Goal: Information Seeking & Learning: Get advice/opinions

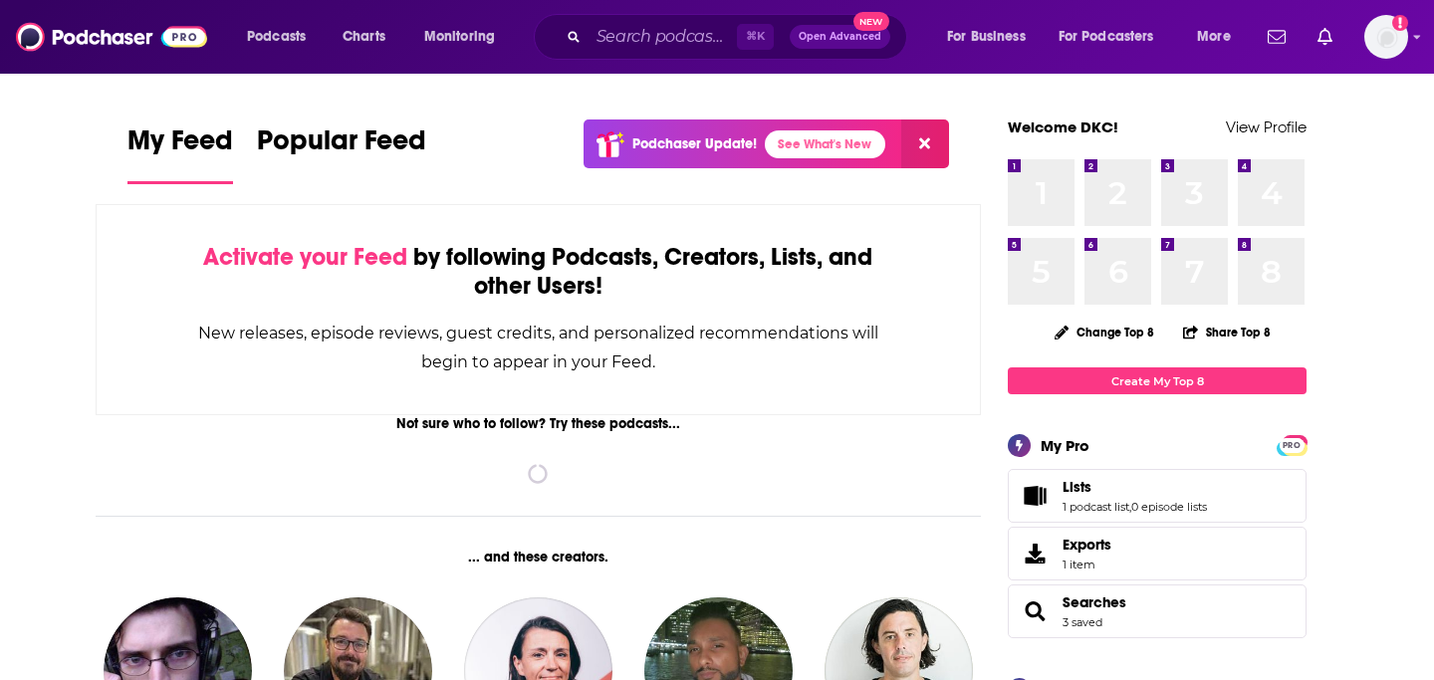
click at [649, 61] on div "Podcasts Charts Monitoring ⌘ K Open Advanced New For Business For Podcasters Mo…" at bounding box center [717, 37] width 1434 height 74
click at [648, 54] on div "⌘ K Open Advanced New" at bounding box center [720, 37] width 373 height 46
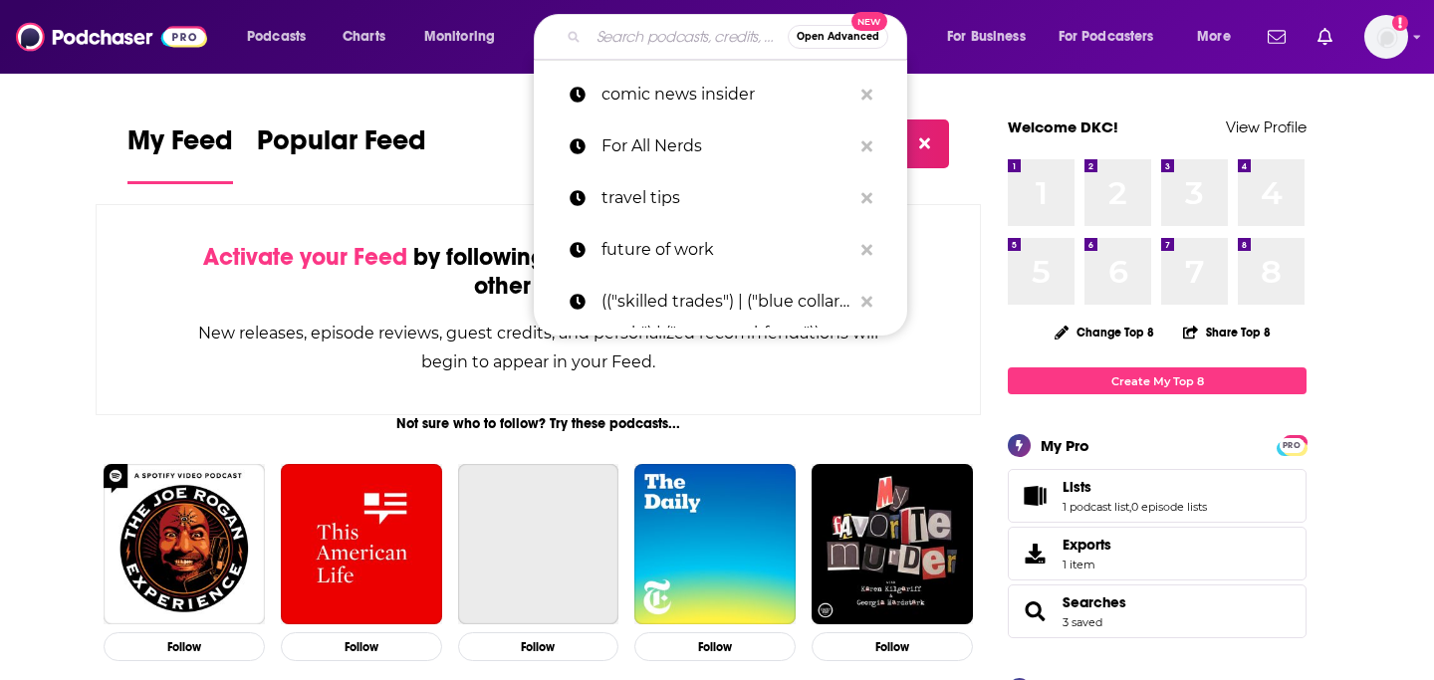
click at [636, 35] on input "Search podcasts, credits, & more..." at bounding box center [687, 37] width 199 height 32
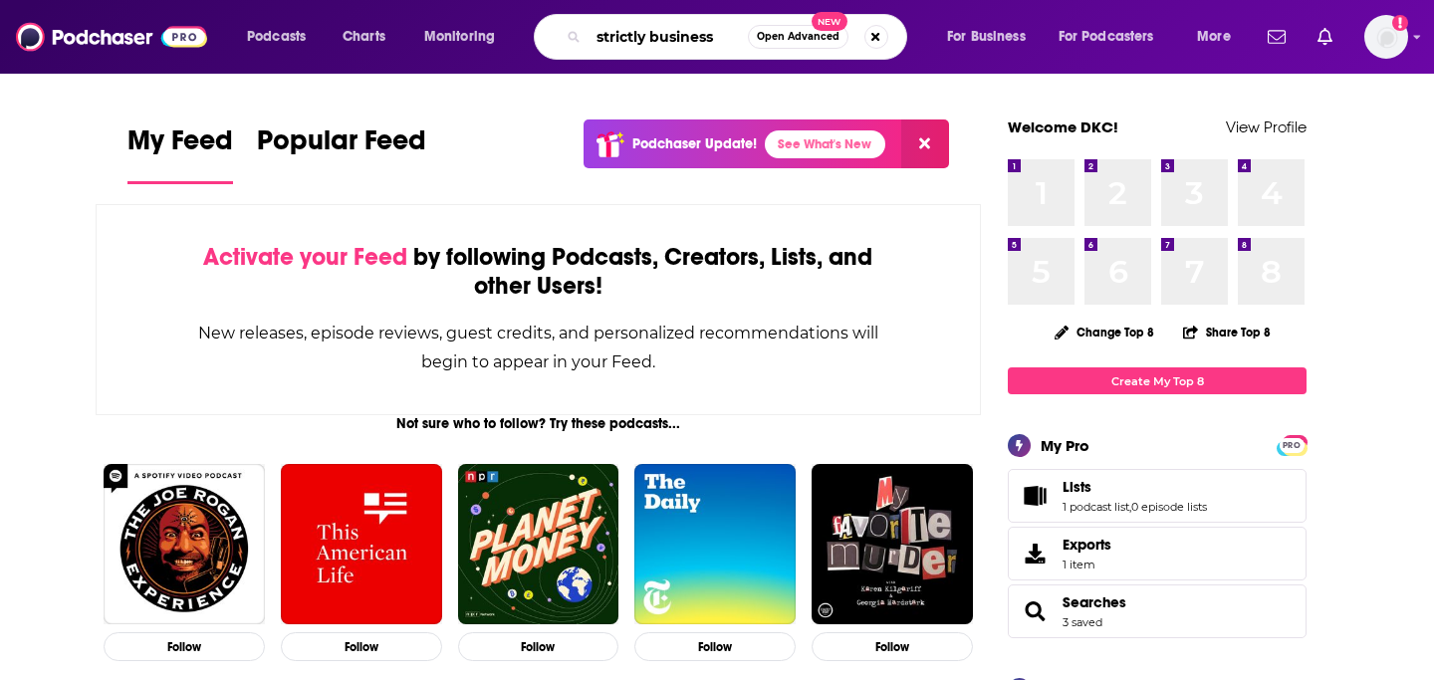
type input "strictly business"
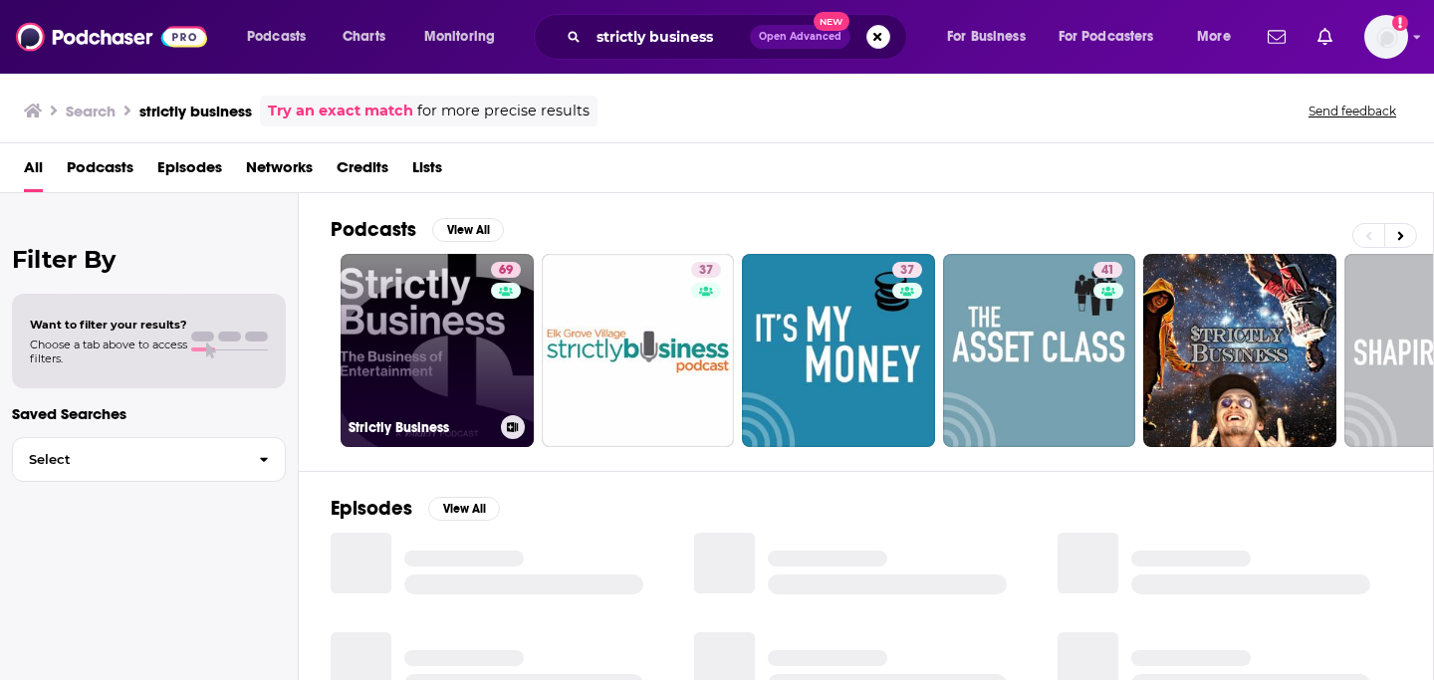
click at [422, 393] on link "69 Strictly Business" at bounding box center [436, 350] width 193 height 193
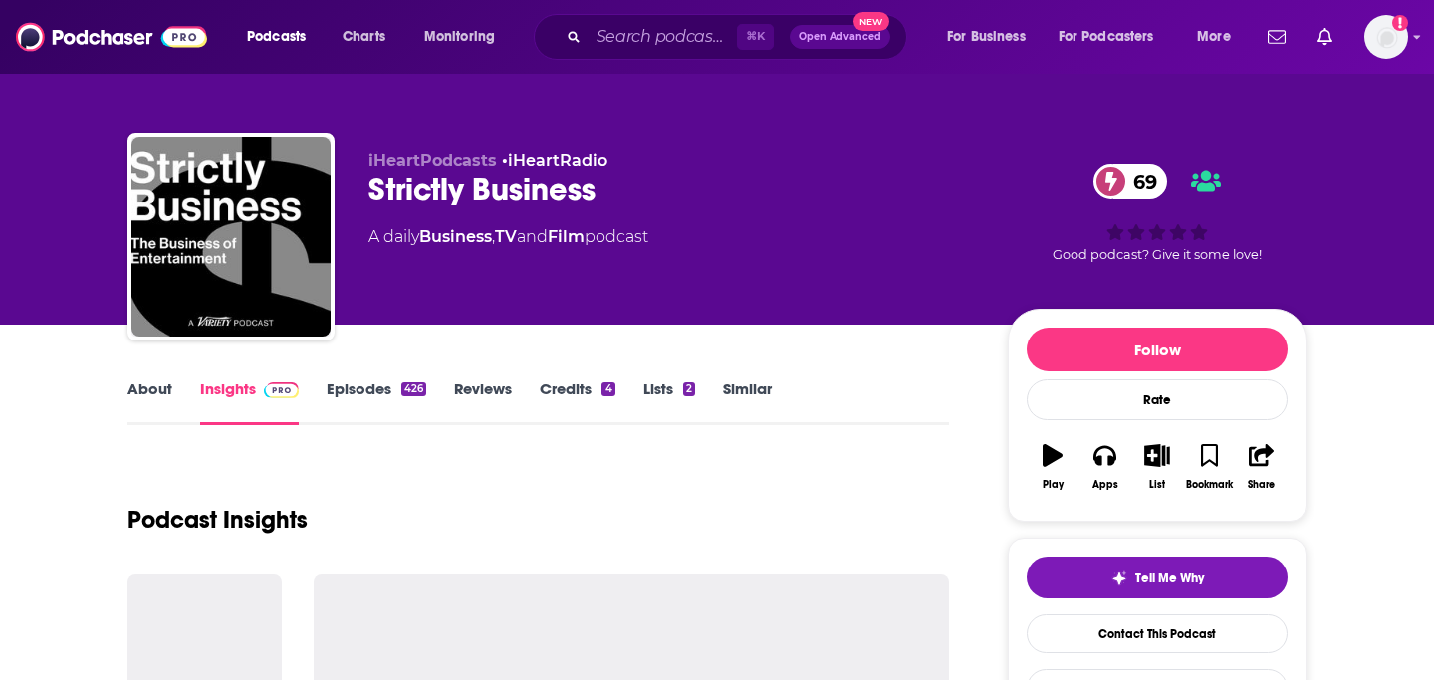
click at [164, 395] on link "About" at bounding box center [149, 402] width 45 height 46
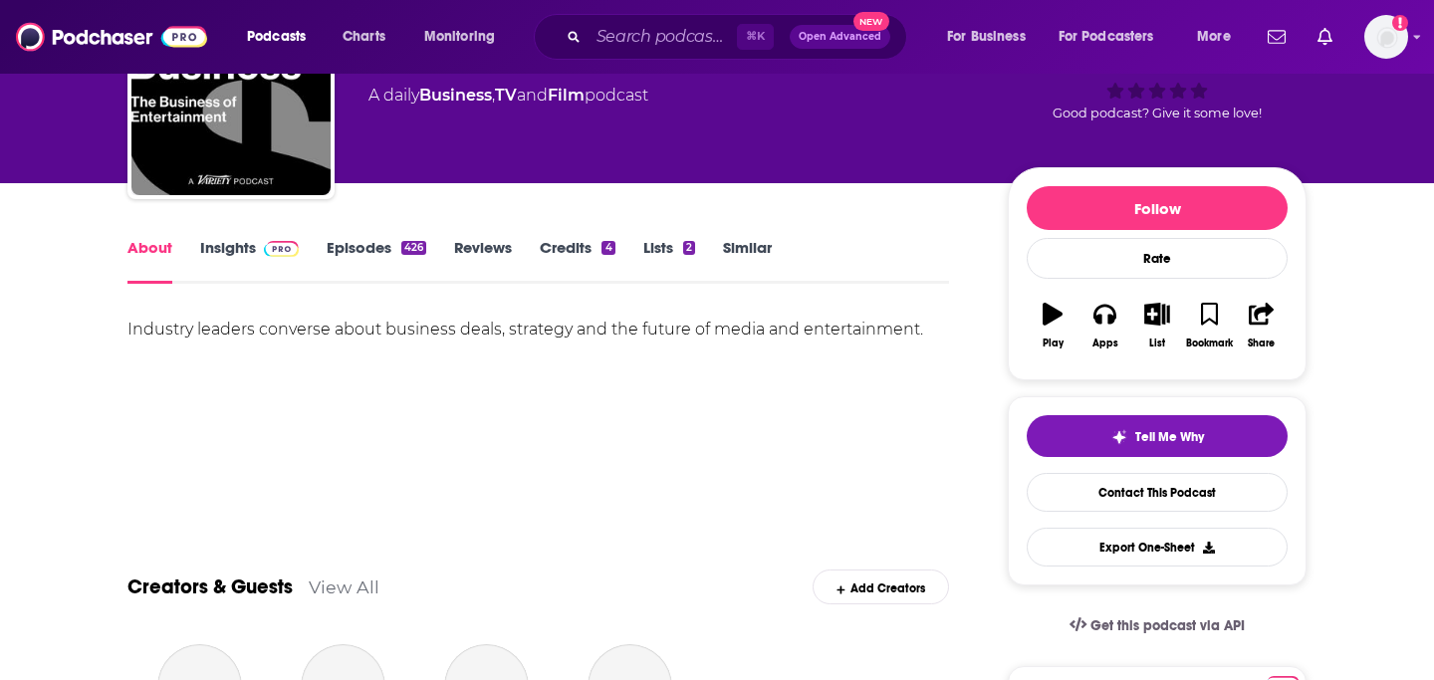
scroll to position [154, 0]
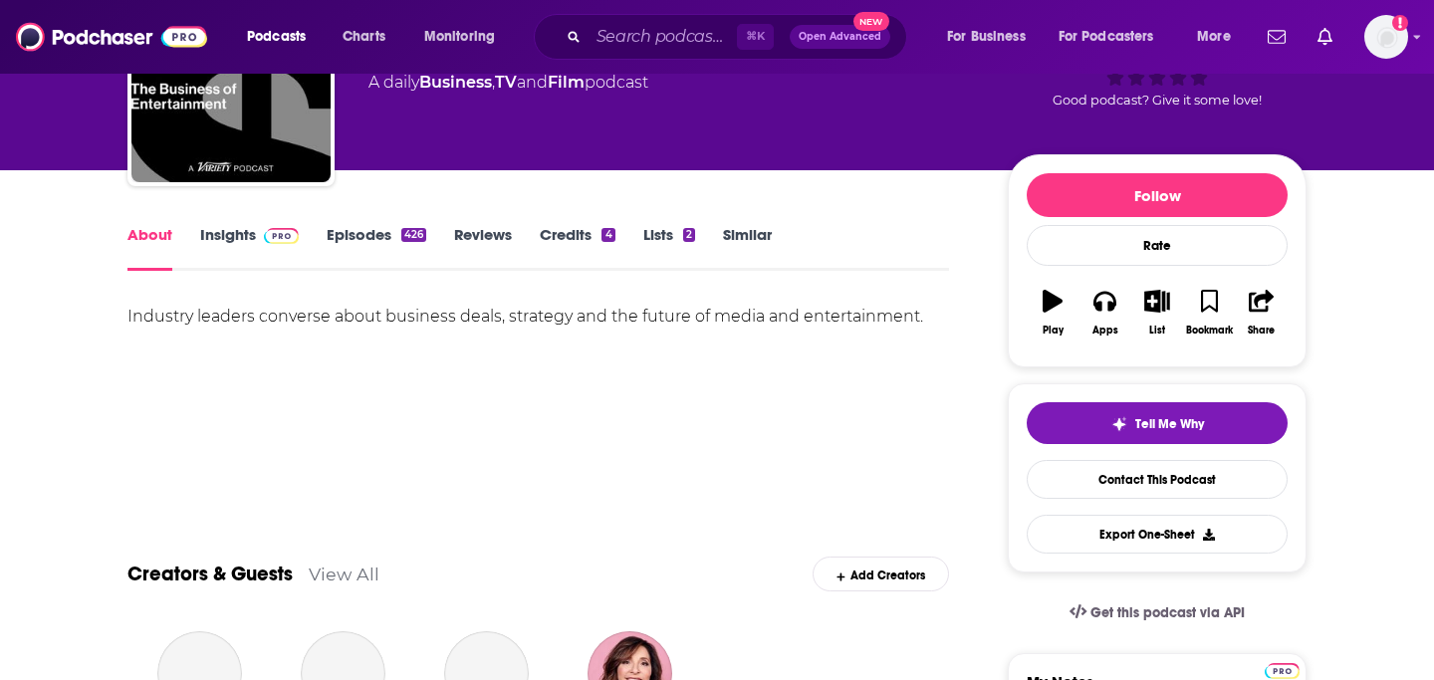
click at [203, 304] on div "Industry leaders converse about business deals, strategy and the future of medi…" at bounding box center [537, 317] width 821 height 28
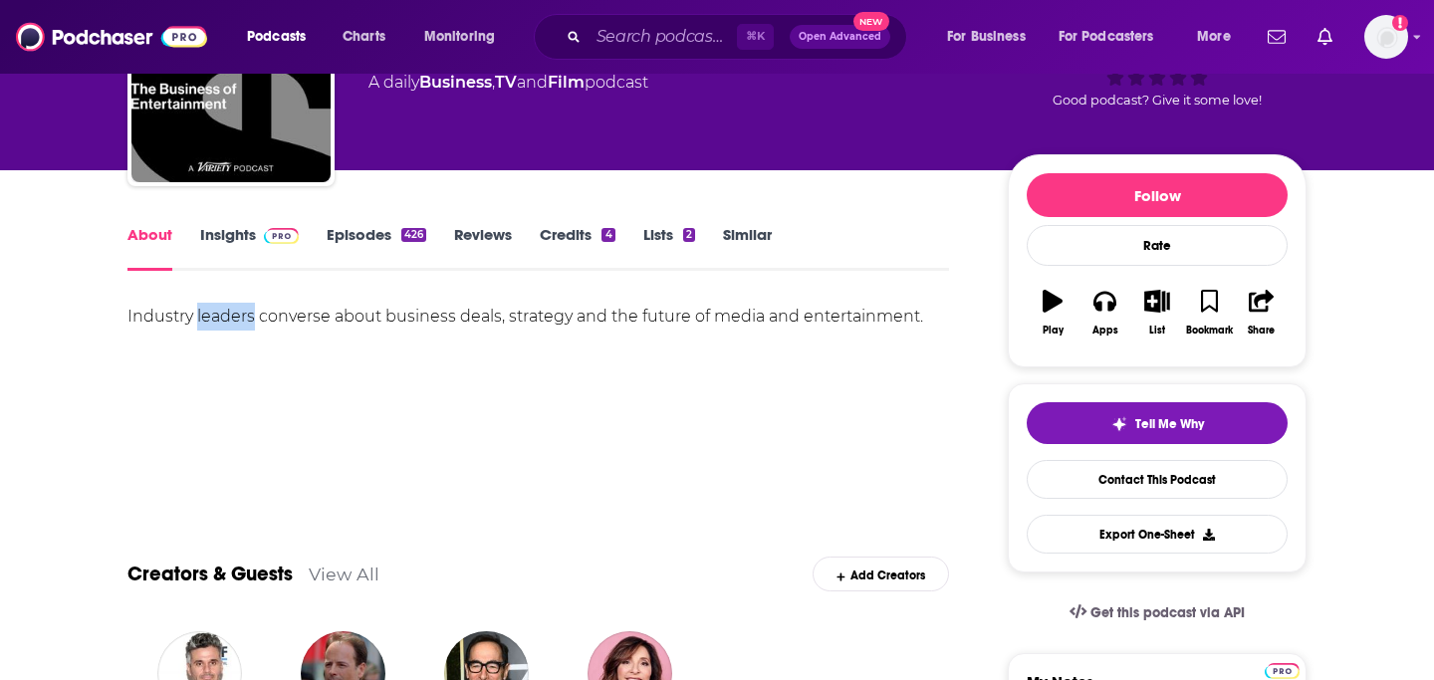
click at [203, 304] on div "Industry leaders converse about business deals, strategy and the future of medi…" at bounding box center [537, 317] width 821 height 28
click at [203, 313] on div "Industry leaders converse about business deals, strategy and the future of medi…" at bounding box center [537, 317] width 821 height 28
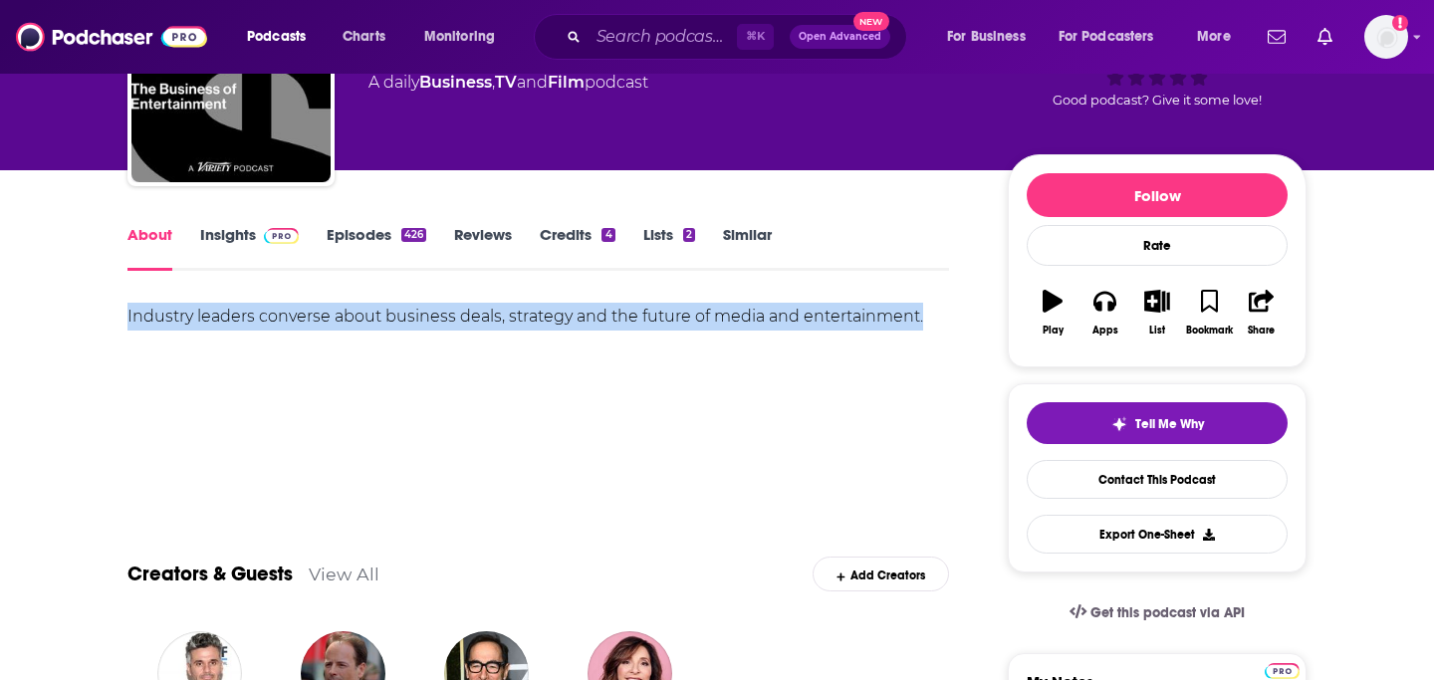
click at [203, 313] on div "Industry leaders converse about business deals, strategy and the future of medi…" at bounding box center [537, 317] width 821 height 28
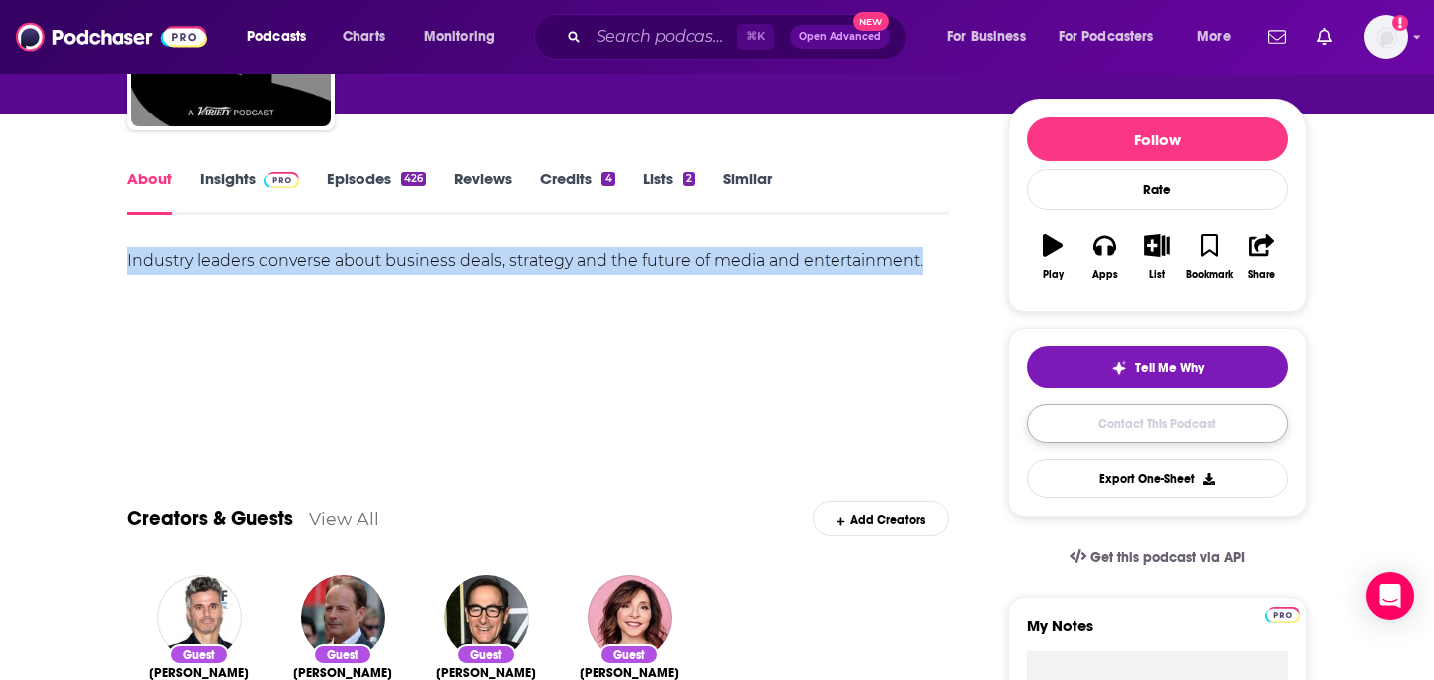
click at [1112, 428] on link "Contact This Podcast" at bounding box center [1156, 423] width 261 height 39
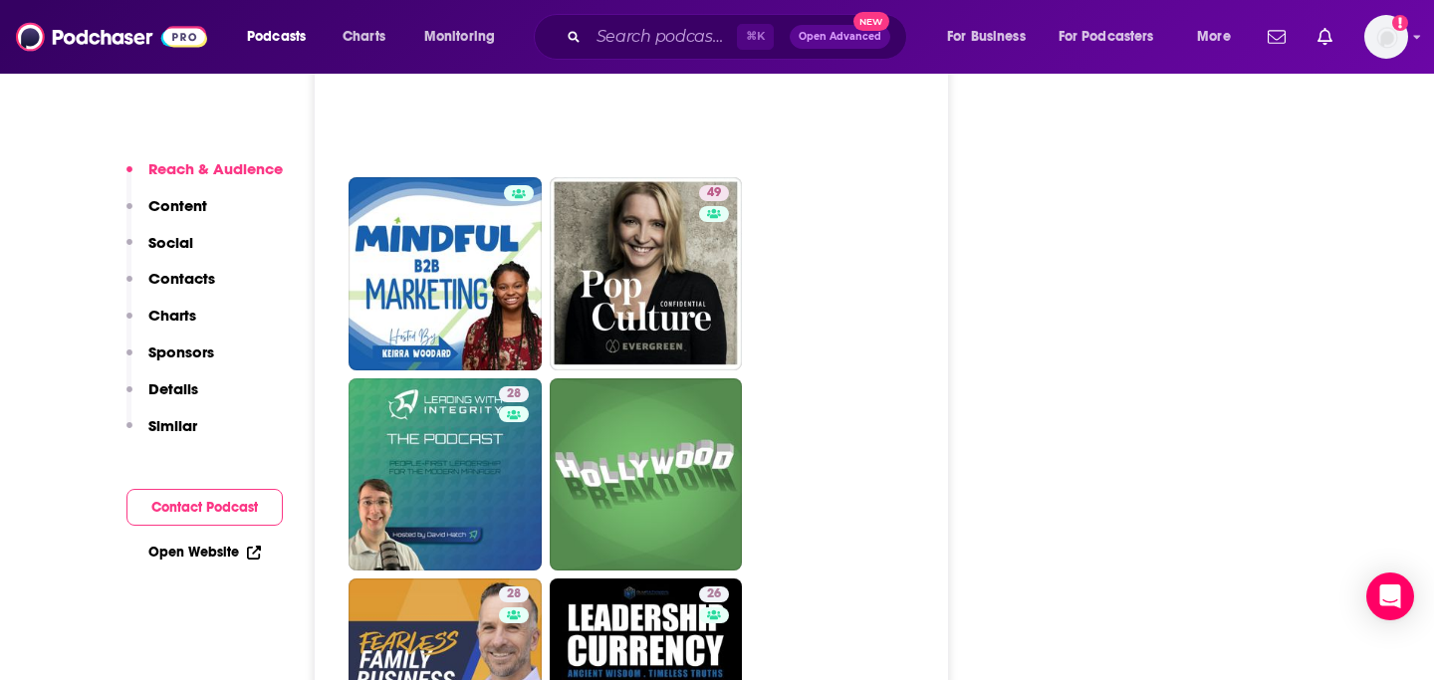
scroll to position [5473, 0]
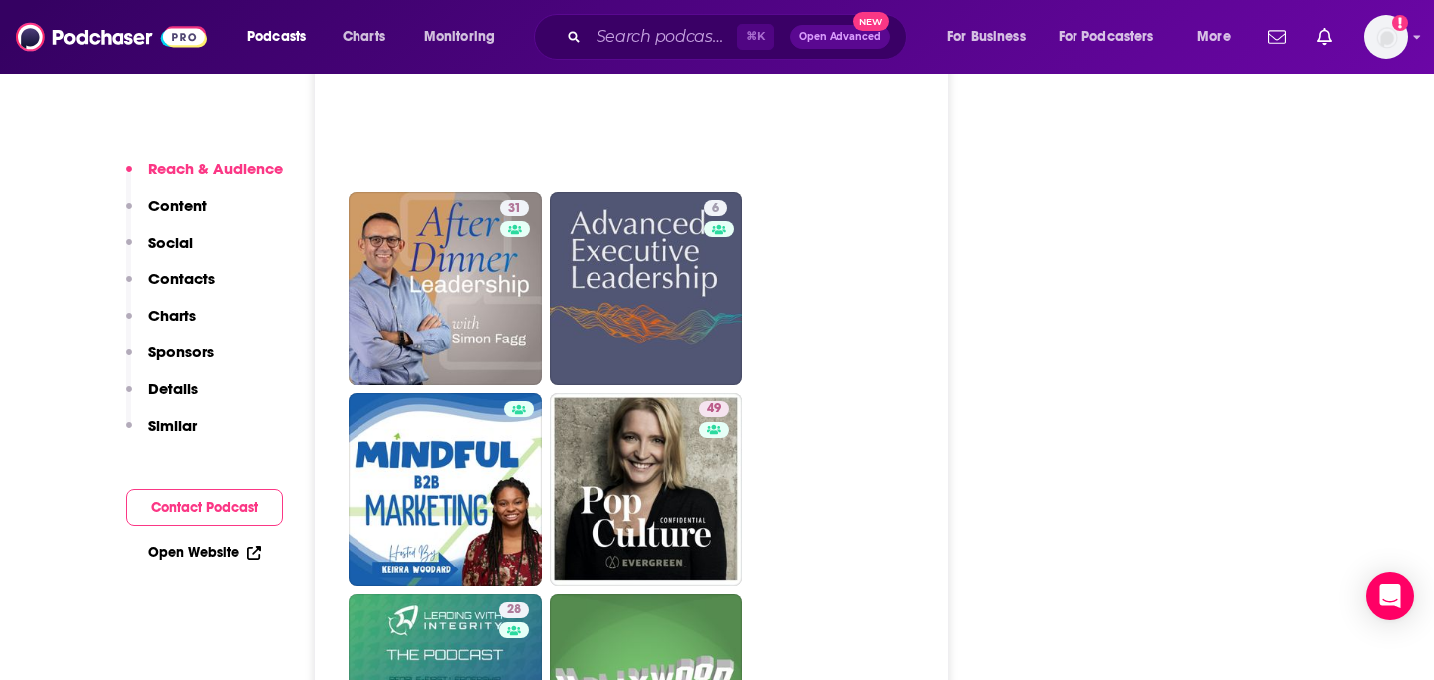
click at [182, 278] on p "Contacts" at bounding box center [181, 278] width 67 height 19
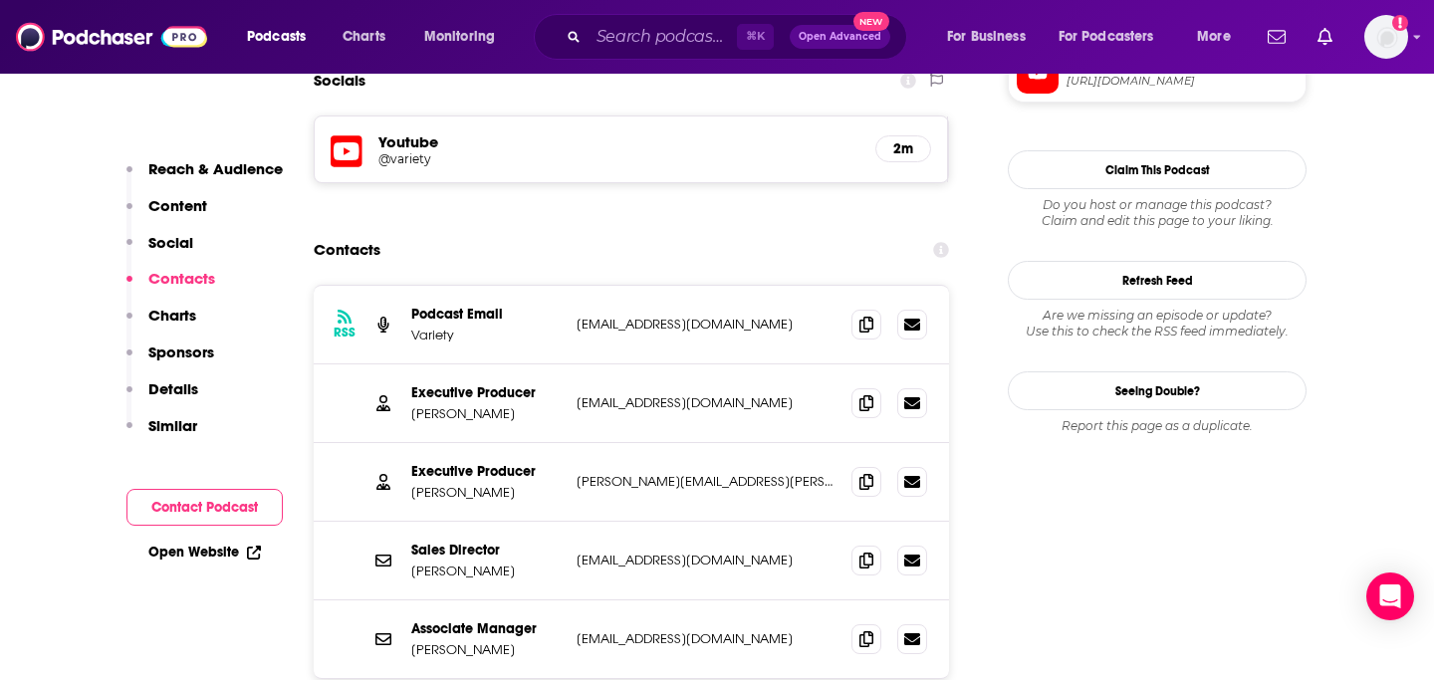
scroll to position [1768, 0]
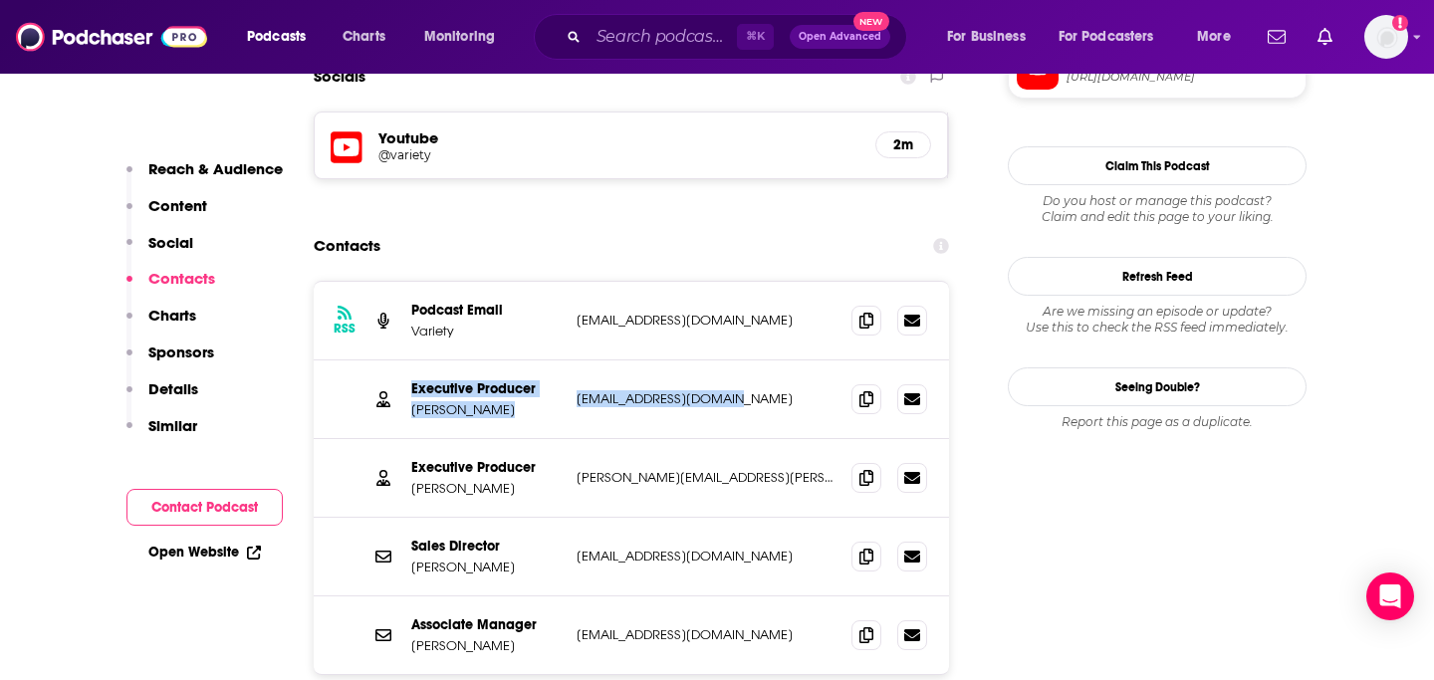
drag, startPoint x: 415, startPoint y: 311, endPoint x: 744, endPoint y: 338, distance: 329.6
click at [744, 360] on div "Executive Producer [PERSON_NAME] [EMAIL_ADDRESS][DOMAIN_NAME] [EMAIL_ADDRESS][D…" at bounding box center [631, 399] width 635 height 79
copy div "Executive Producer [PERSON_NAME] [EMAIL_ADDRESS][DOMAIN_NAME]"
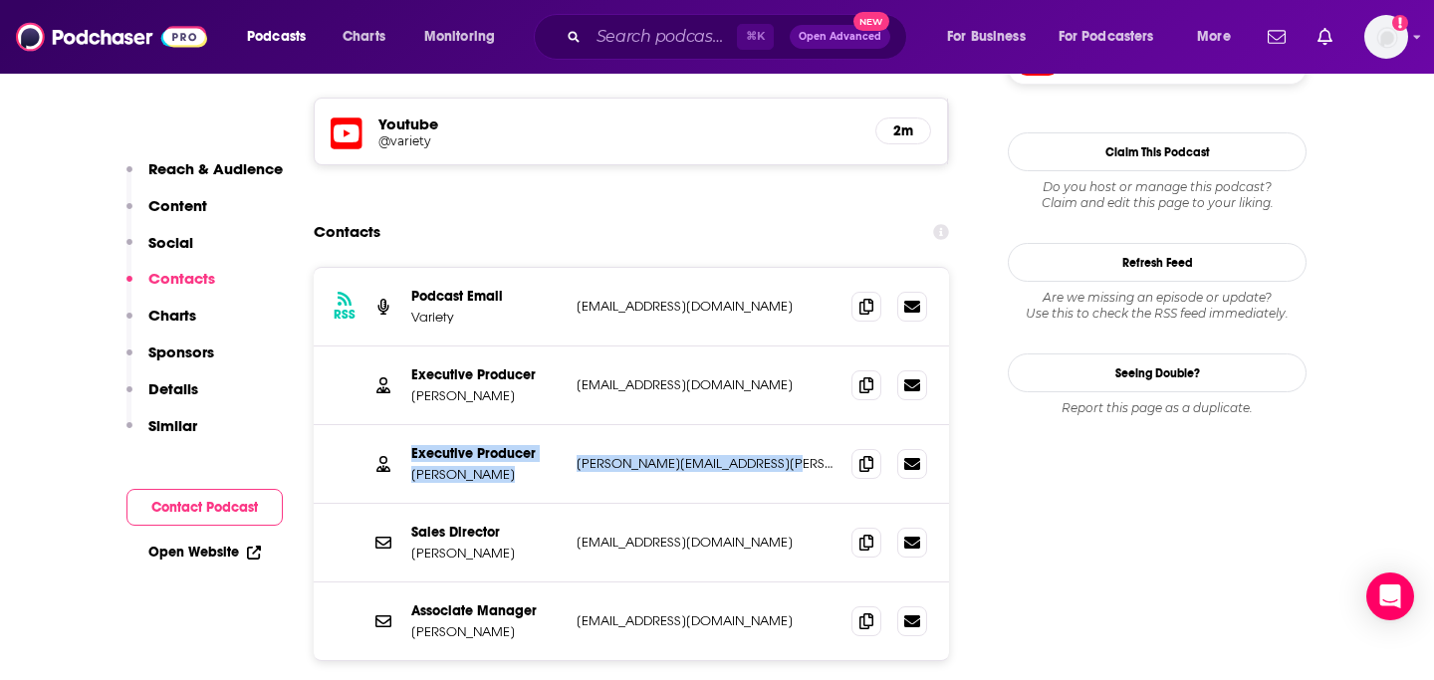
drag, startPoint x: 399, startPoint y: 374, endPoint x: 808, endPoint y: 398, distance: 409.9
click at [808, 425] on div "Executive Producer [PERSON_NAME] [PERSON_NAME][EMAIL_ADDRESS][PERSON_NAME][DOMA…" at bounding box center [631, 464] width 635 height 79
copy div "Executive Producer [PERSON_NAME] [PERSON_NAME][EMAIL_ADDRESS][PERSON_NAME][DOMA…"
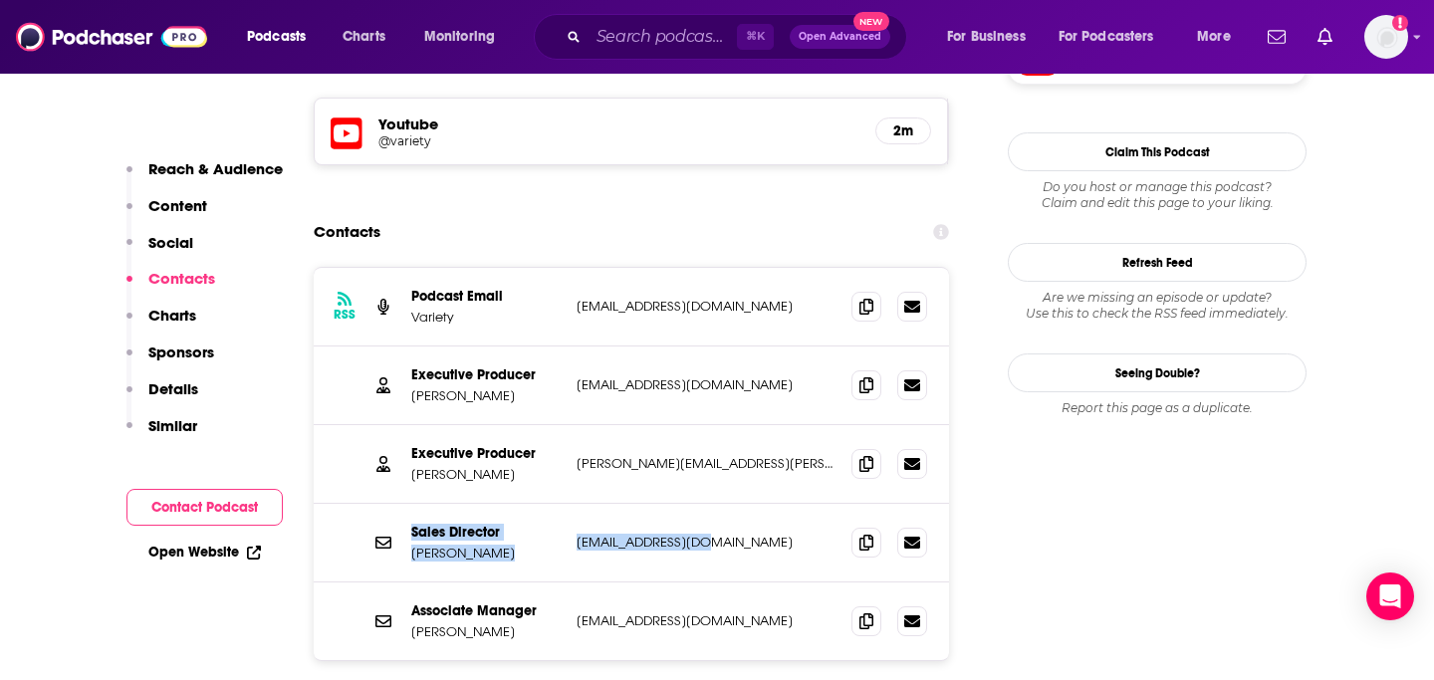
drag, startPoint x: 410, startPoint y: 450, endPoint x: 685, endPoint y: 495, distance: 278.4
click at [685, 504] on div "Sales Director [PERSON_NAME] [EMAIL_ADDRESS][DOMAIN_NAME] [EMAIL_ADDRESS][DOMAI…" at bounding box center [631, 543] width 635 height 79
copy div "Sales Director [PERSON_NAME] [EMAIL_ADDRESS][DOMAIN_NAME]"
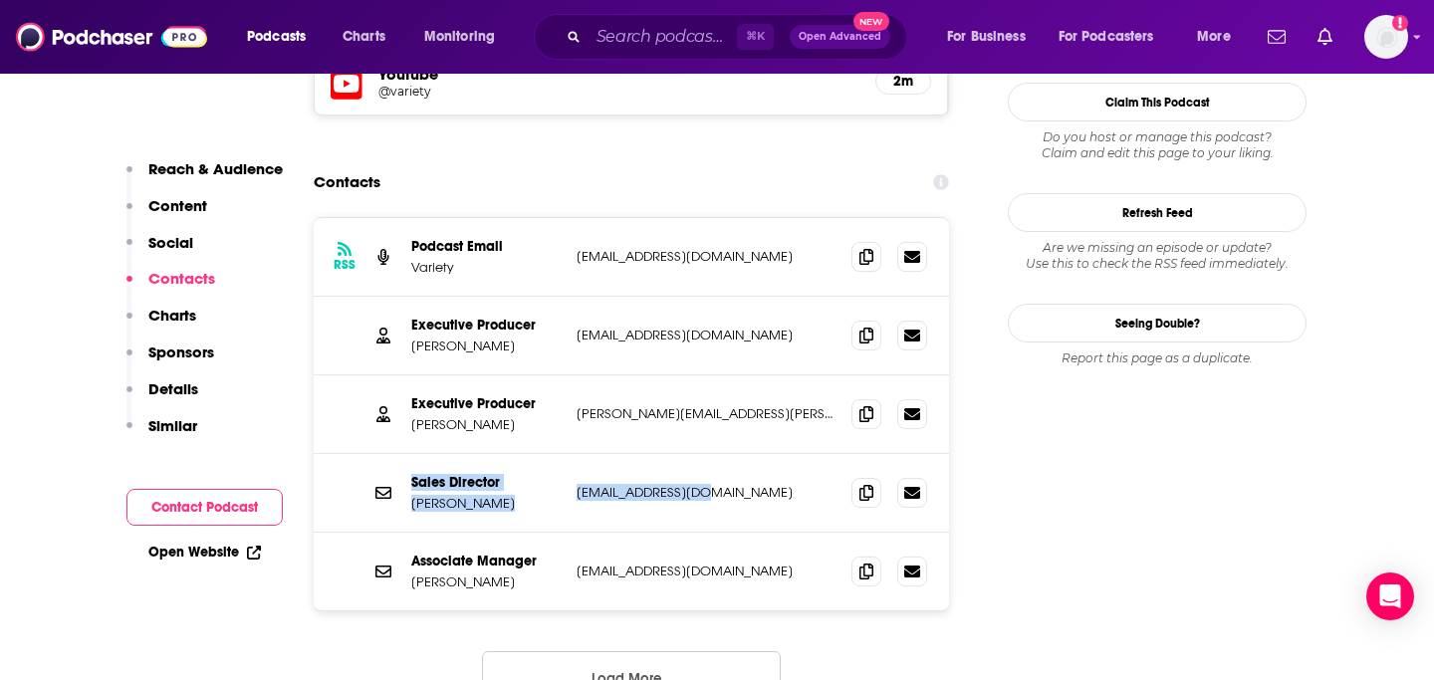
scroll to position [1841, 0]
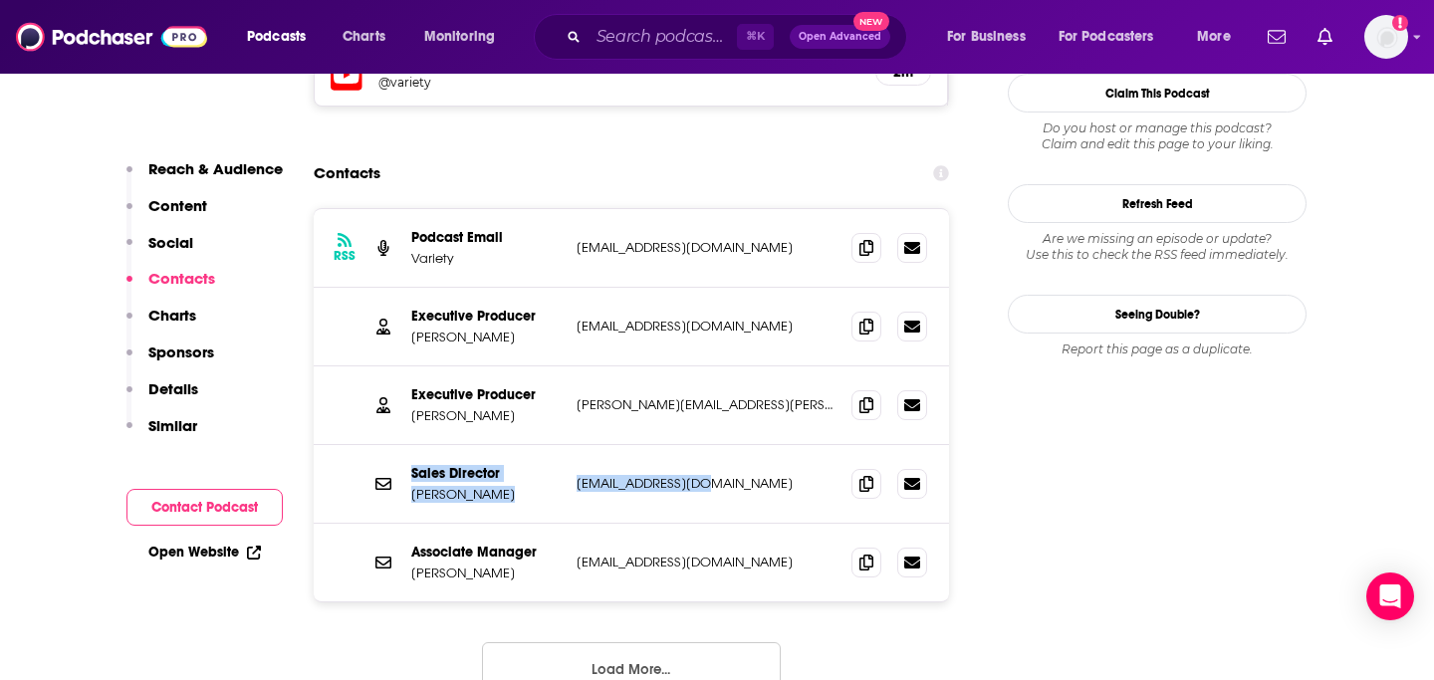
click at [544, 642] on button "Load More..." at bounding box center [631, 669] width 299 height 54
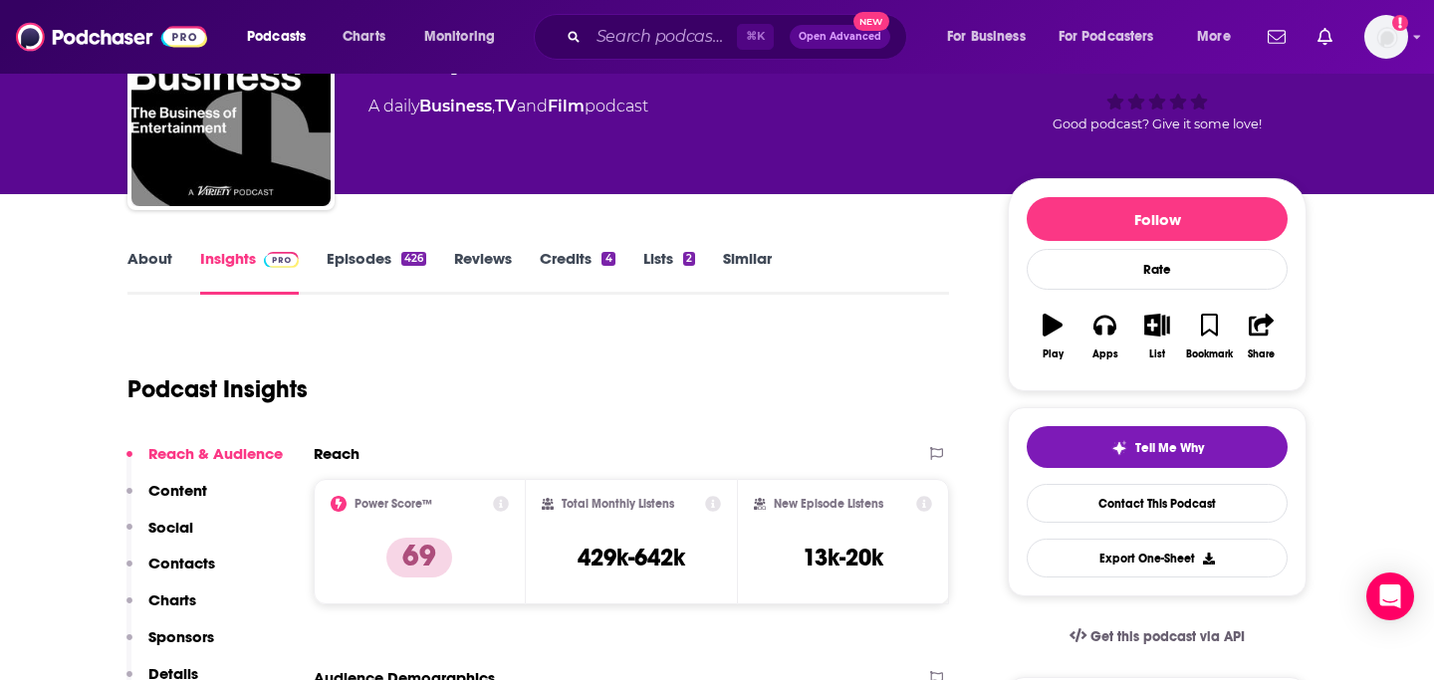
scroll to position [149, 0]
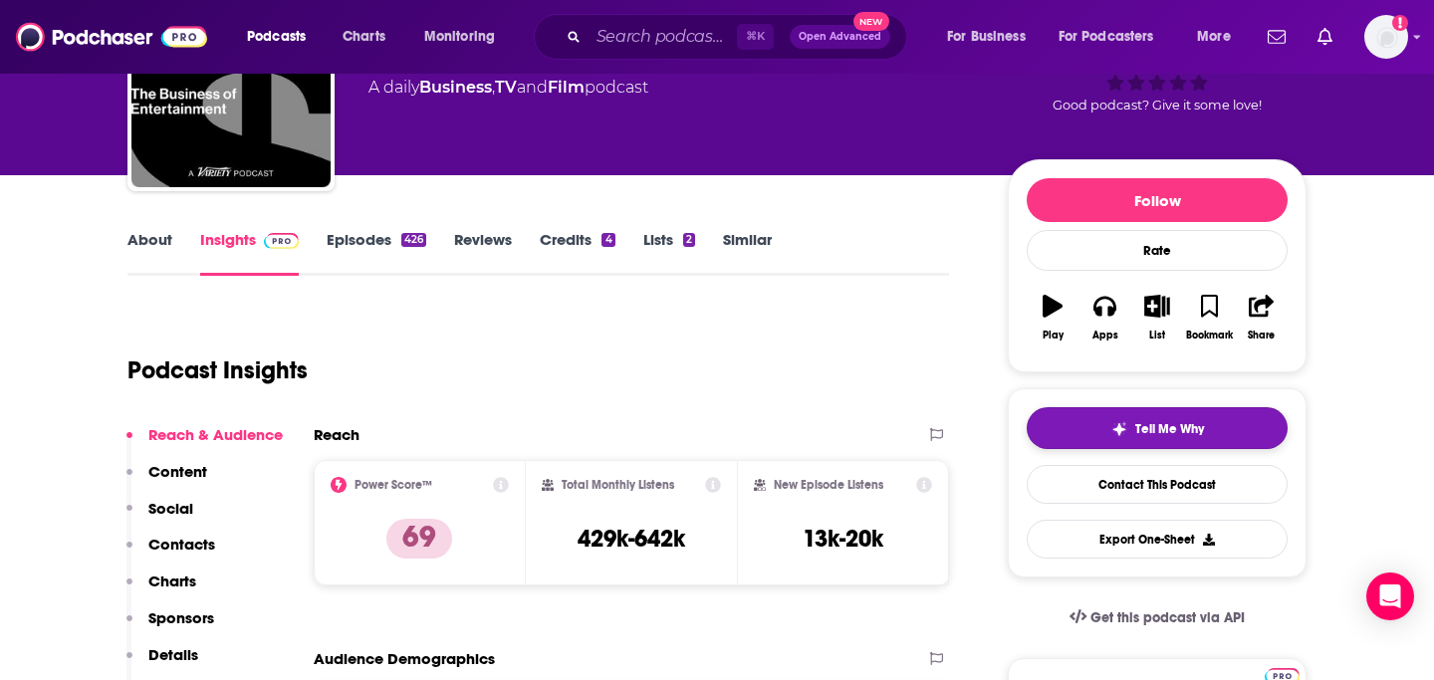
click at [1197, 426] on span "Tell Me Why" at bounding box center [1169, 429] width 69 height 16
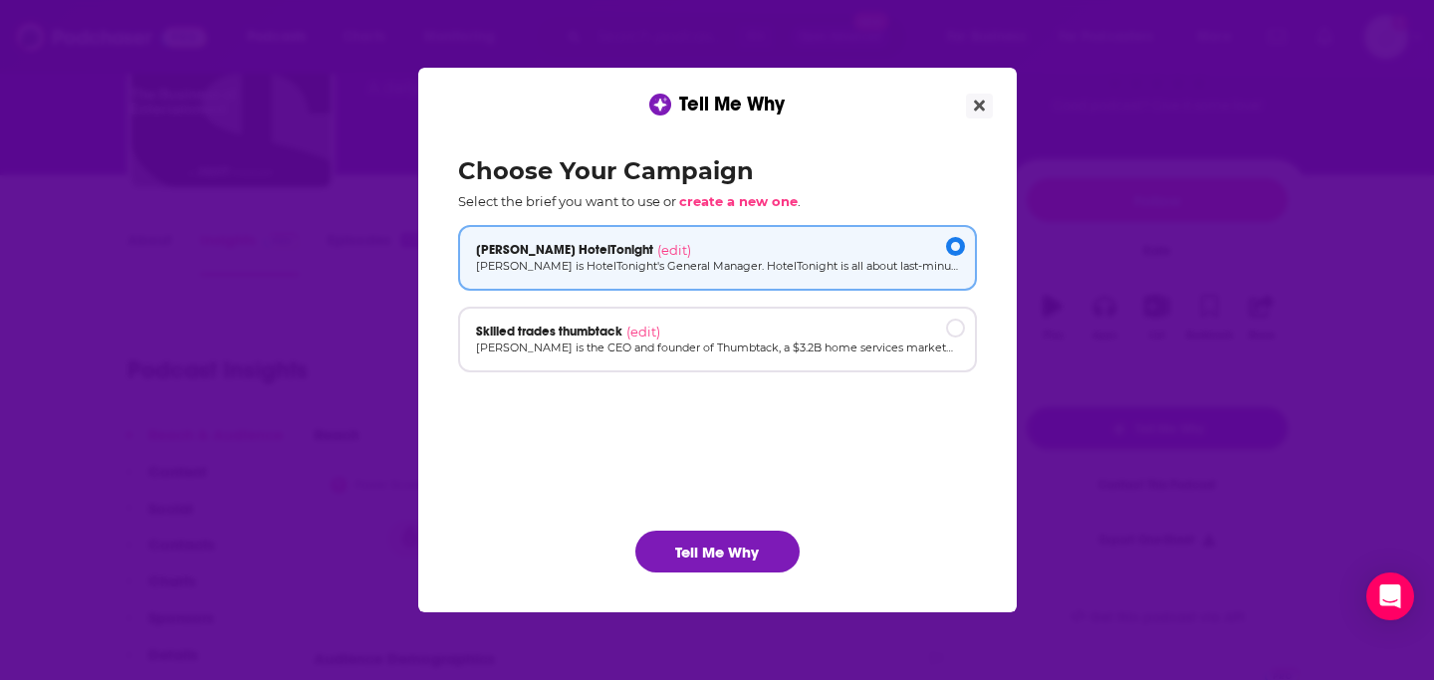
scroll to position [0, 0]
click at [756, 354] on p "[PERSON_NAME] is the CEO and founder of Thumbtack, a $3.2B home services market…" at bounding box center [717, 347] width 483 height 17
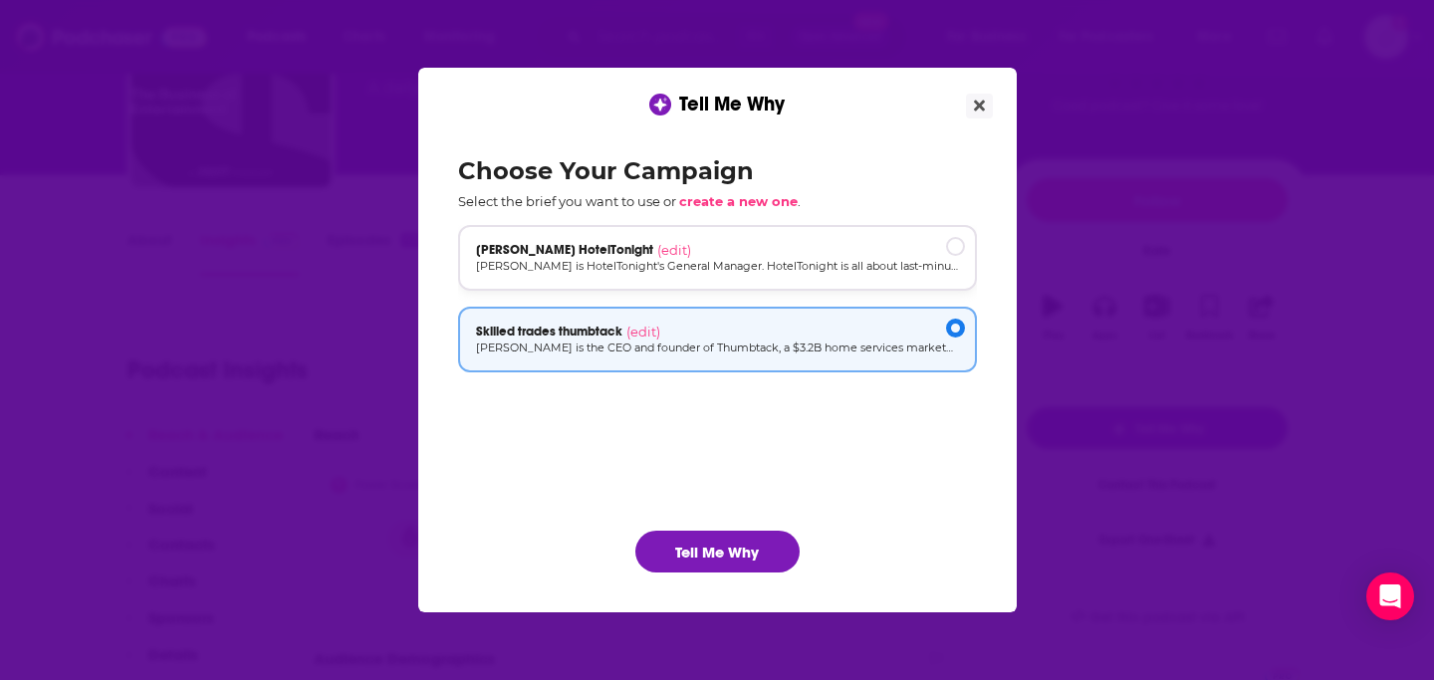
click at [772, 249] on div "[PERSON_NAME] HotelTonight (edit)" at bounding box center [717, 250] width 483 height 16
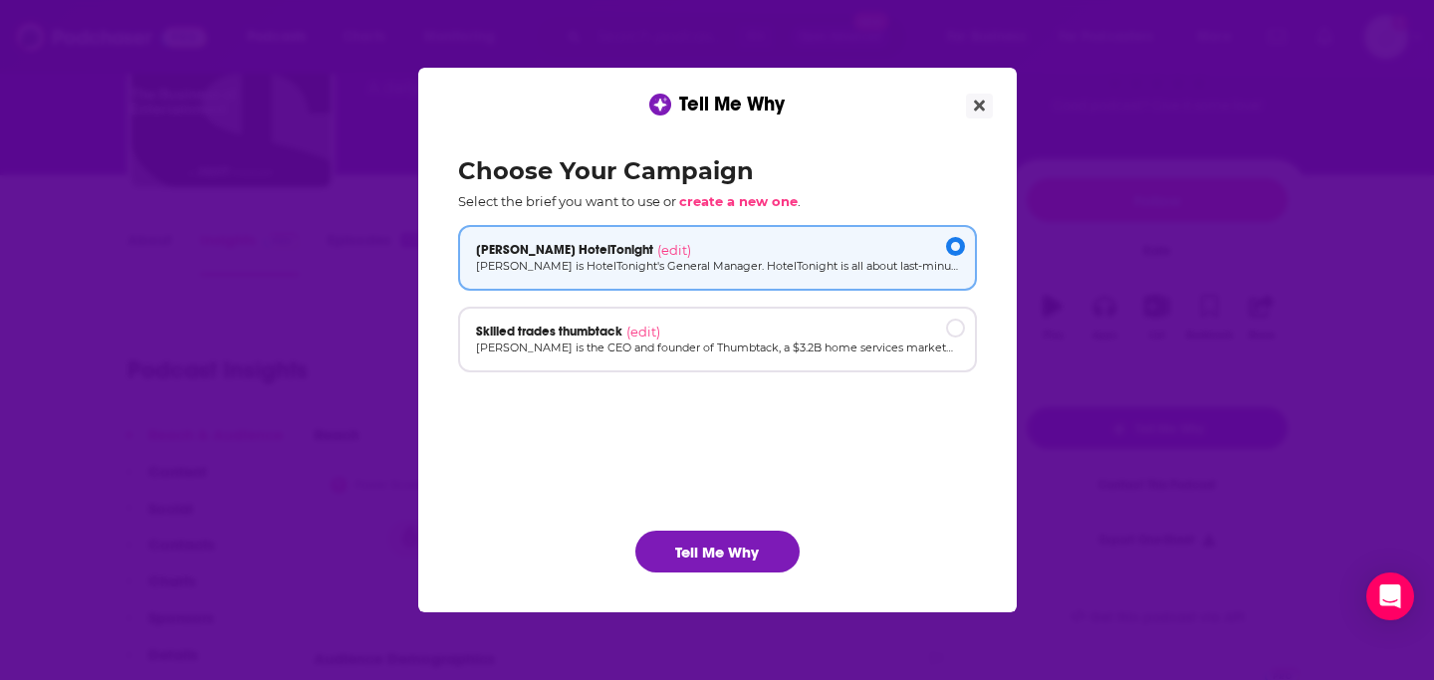
click at [785, 215] on div "Choose Your Campaign Select the brief you want to use or create a new one . [PE…" at bounding box center [717, 364] width 551 height 448
click at [776, 202] on span "create a new one" at bounding box center [738, 201] width 118 height 16
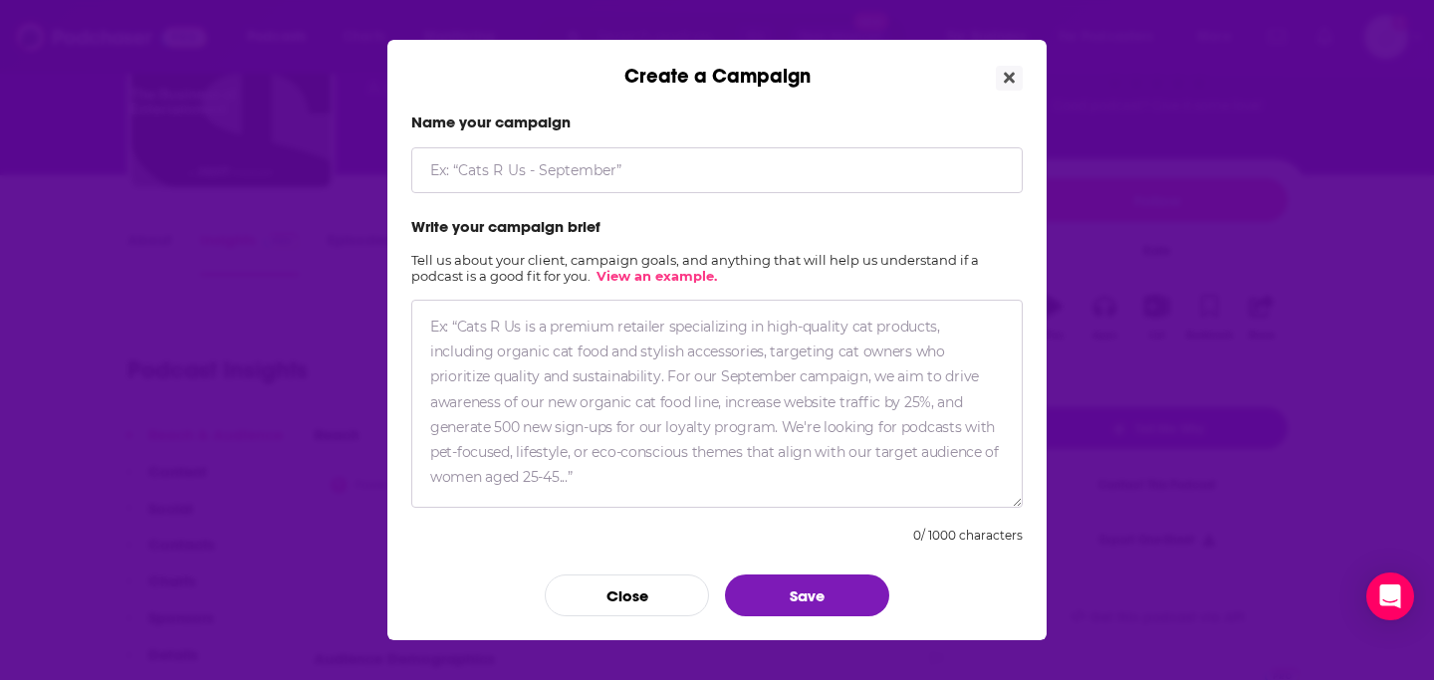
click at [626, 193] on form "Name your campaign Write your campaign brief Tell us about your client, campaig…" at bounding box center [716, 365] width 611 height 504
click at [602, 174] on input "Create a Campaign" at bounding box center [716, 170] width 611 height 46
click at [535, 332] on textarea "Create a Campaign" at bounding box center [716, 404] width 611 height 208
click at [560, 168] on input "[PERSON_NAME]" at bounding box center [716, 170] width 611 height 46
paste input "[PERSON_NAME], Senior Vice President and General Manager, PBS KIDS,"
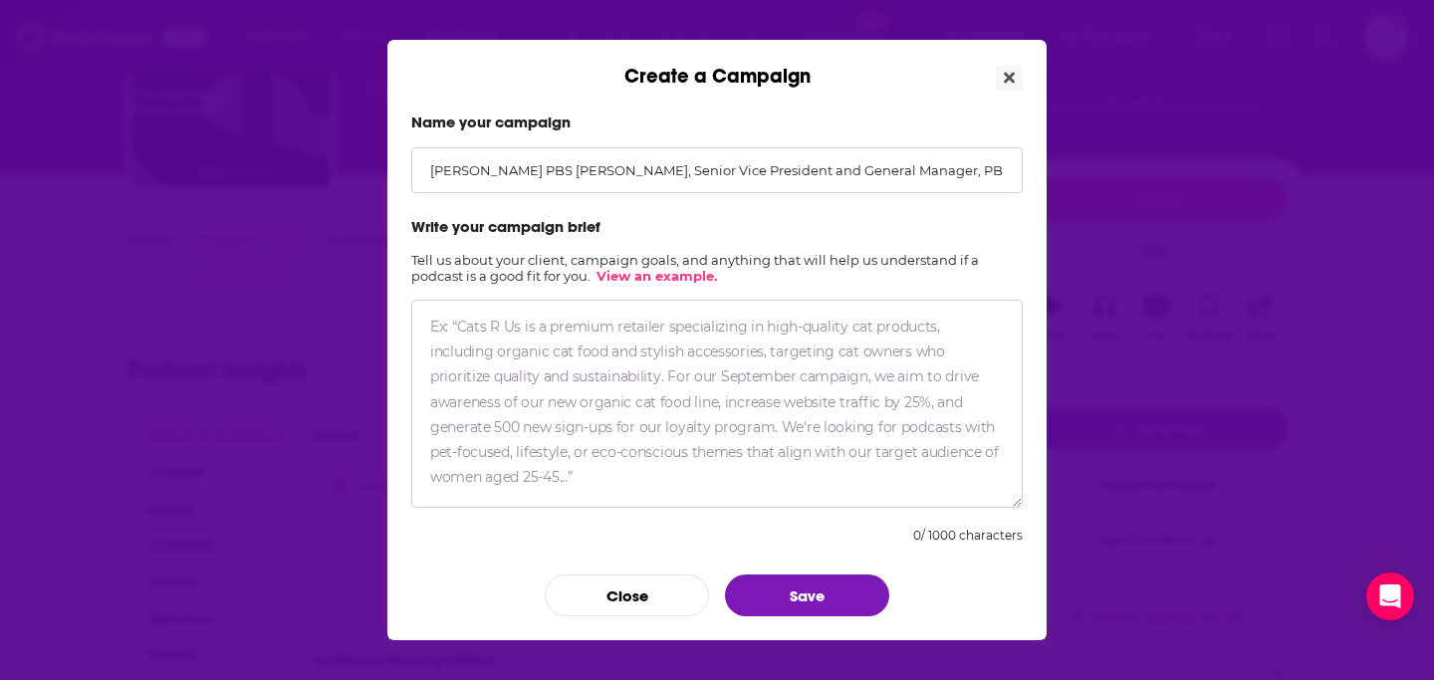
scroll to position [0, 4]
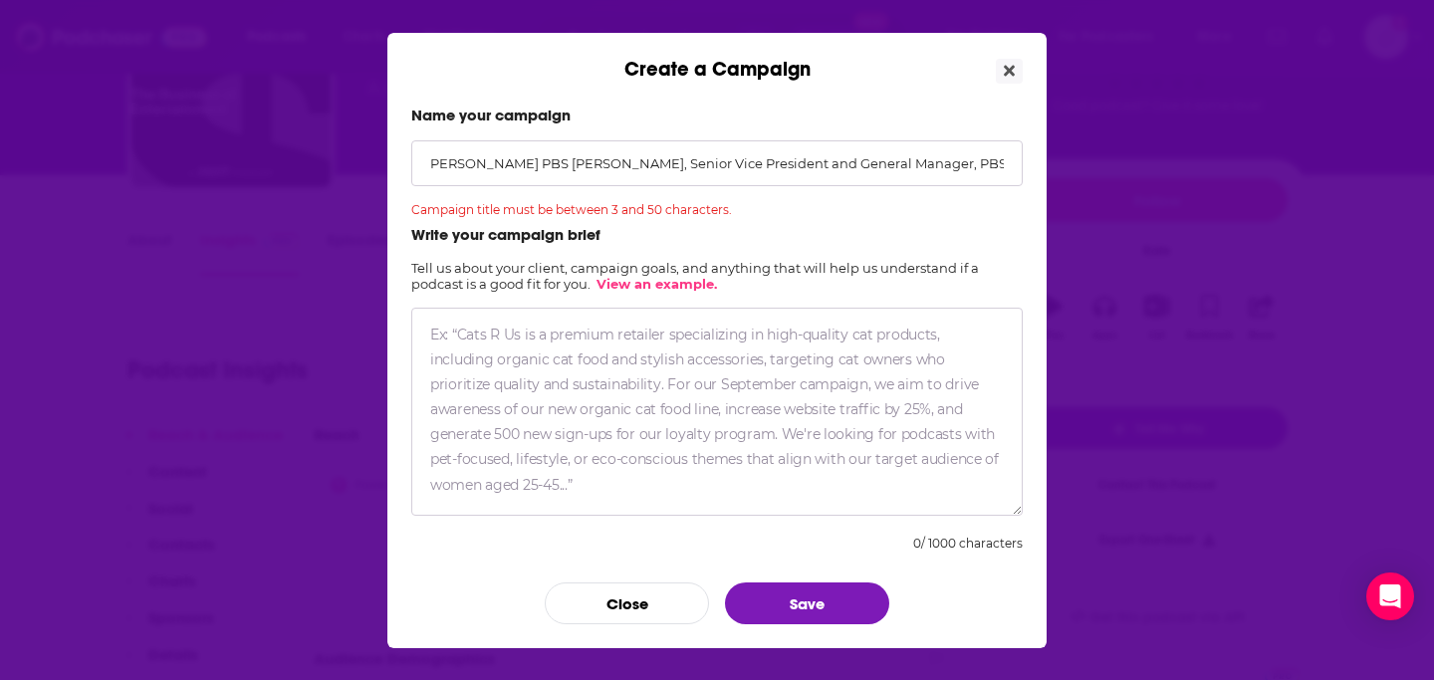
type input "[PERSON_NAME] PBS KIDS"
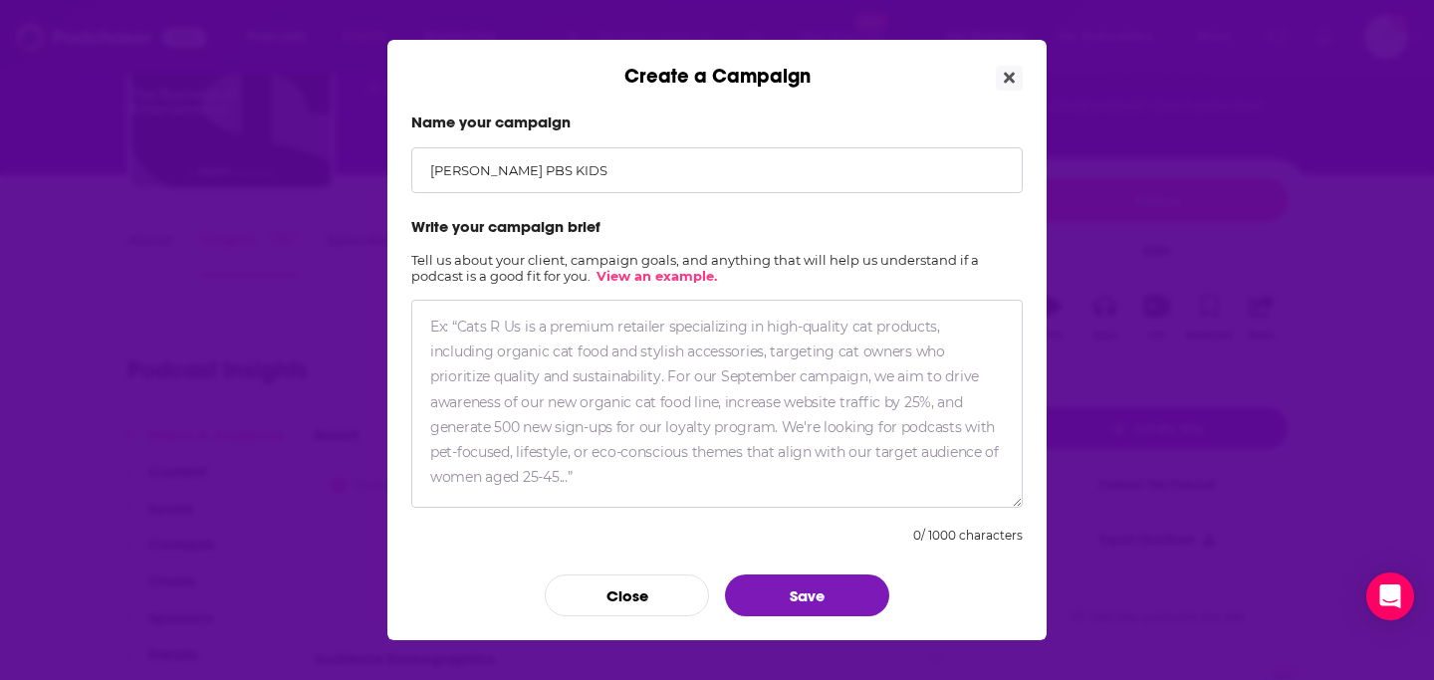
click at [491, 352] on textarea "Create a Campaign" at bounding box center [716, 404] width 611 height 208
paste textarea "[PERSON_NAME], Senior Vice President and General Manager, PBS KIDS,"
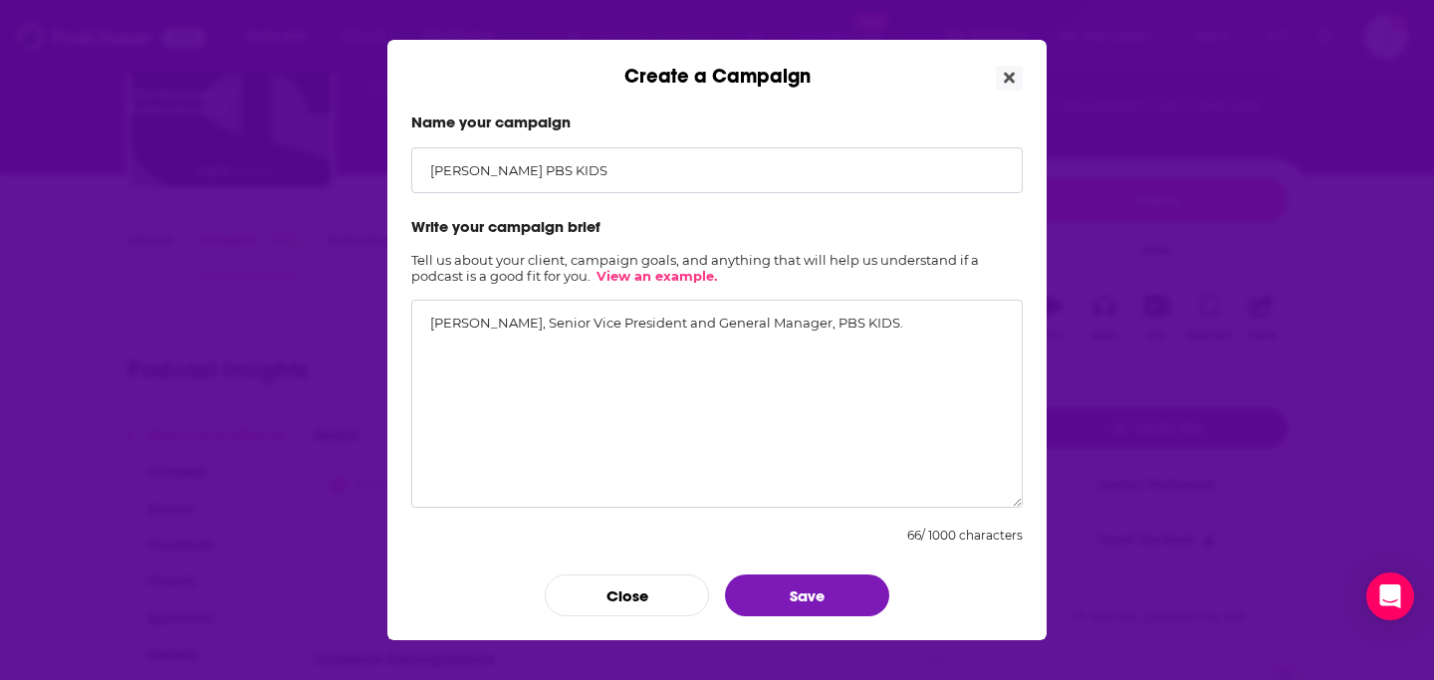
paste textarea "This summer, Congress passed a bill that cut billions of dollars in federal fun…"
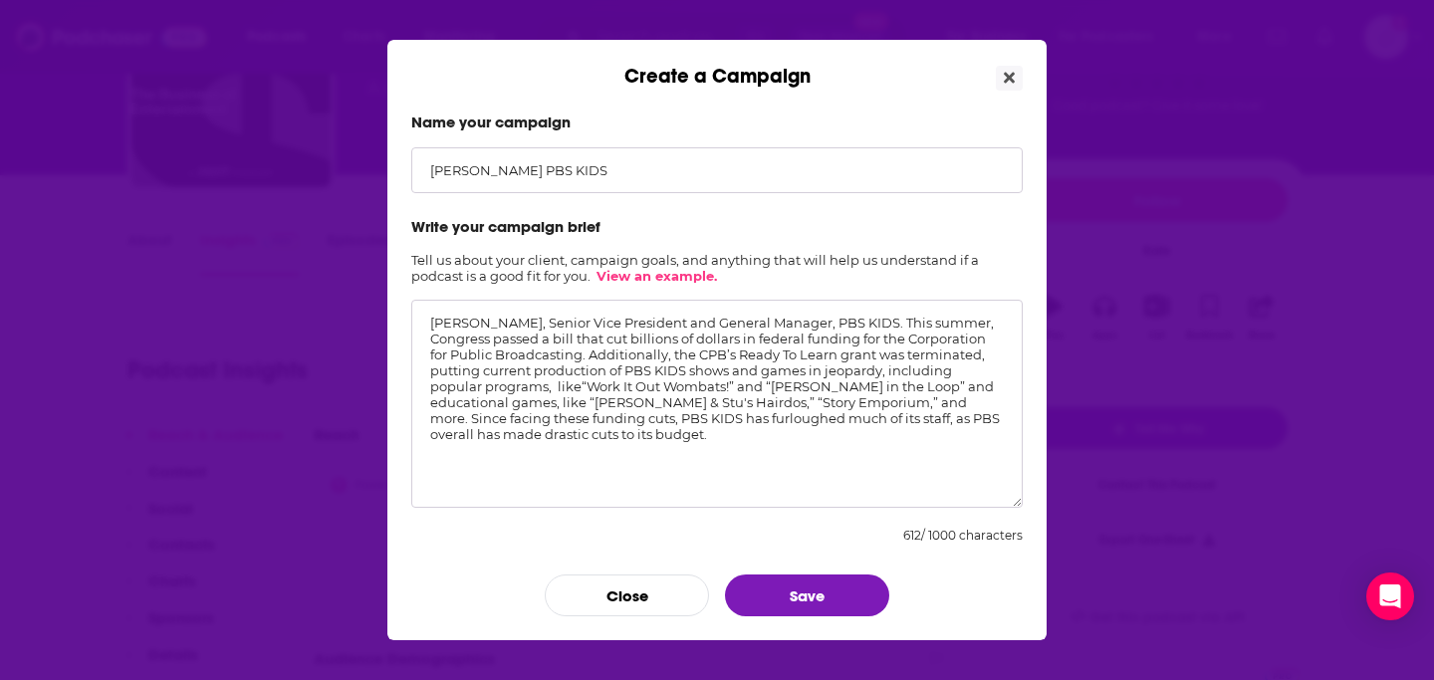
paste textarea "She can get into the value of PBS KIDS to [DEMOGRAPHIC_DATA] children, its late…"
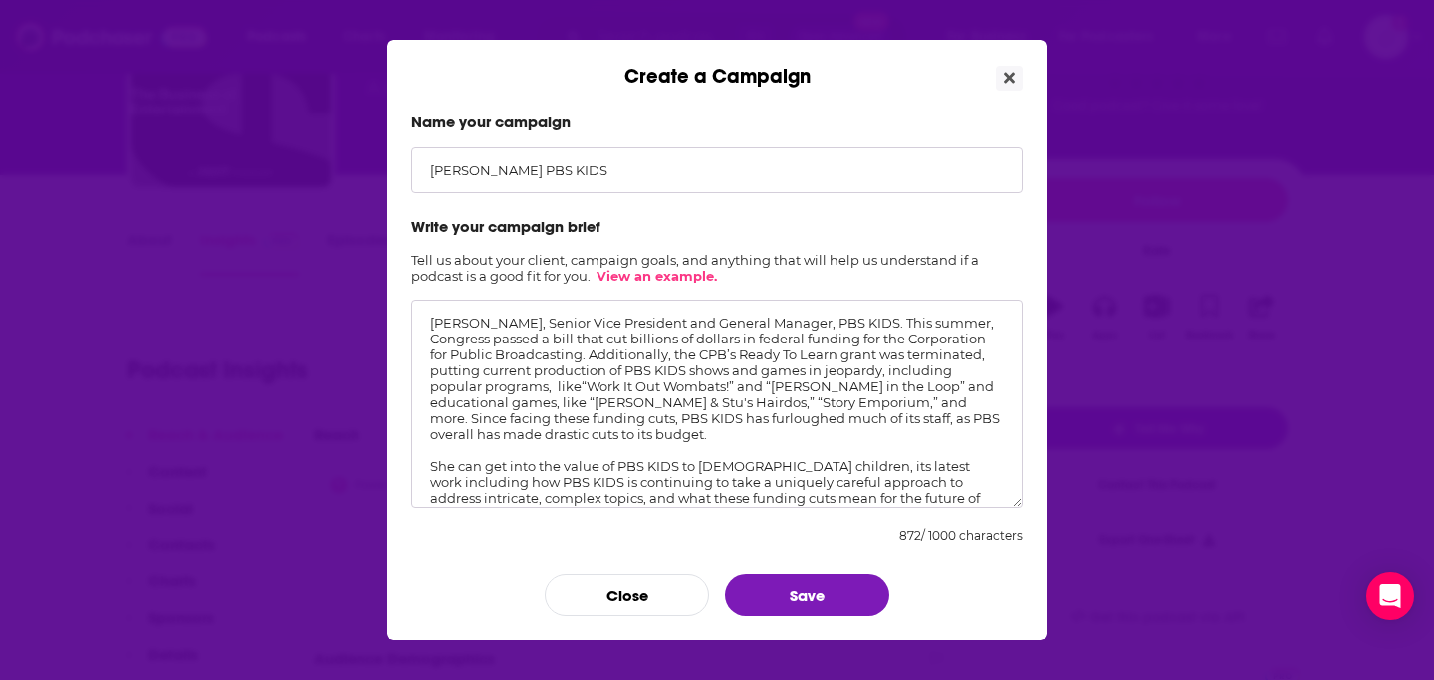
scroll to position [45, 0]
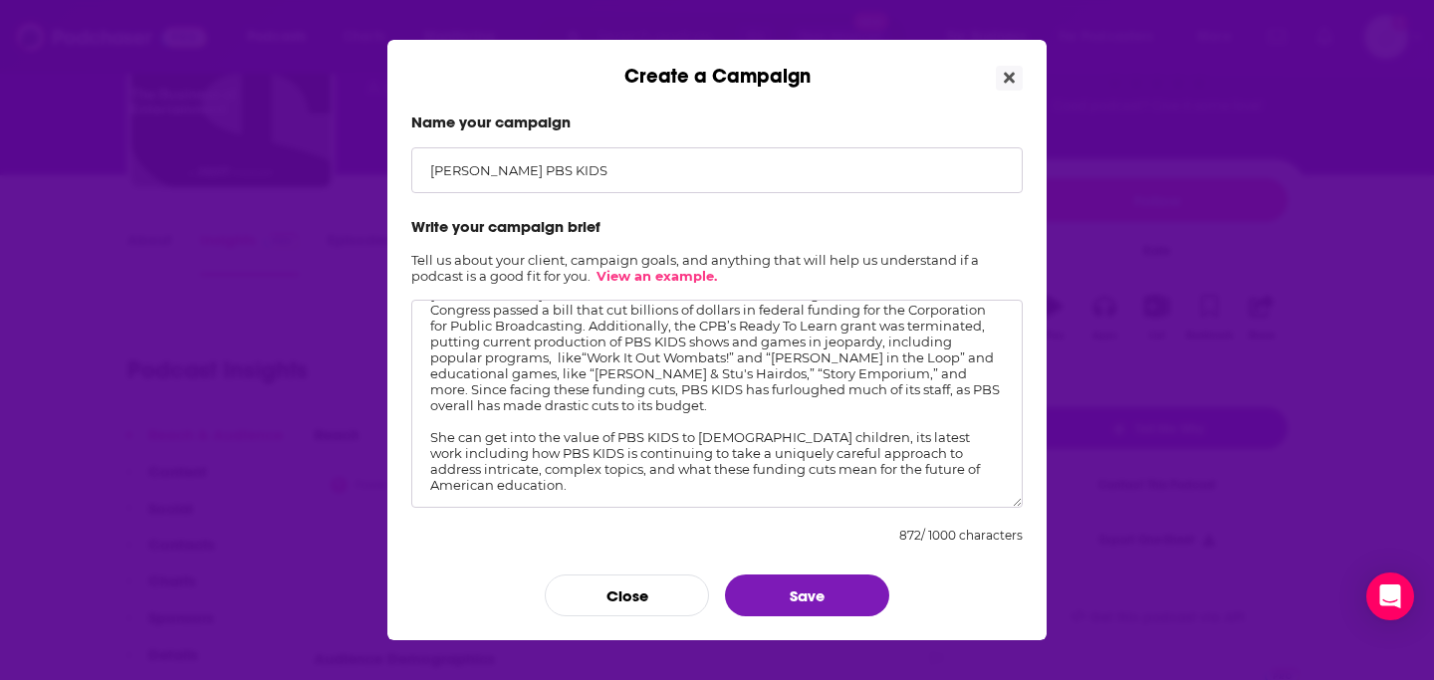
click at [753, 480] on textarea "[PERSON_NAME], Senior Vice President and General Manager, PBS KIDS. This summer…" at bounding box center [716, 404] width 611 height 208
paste textarea "These funding cuts directly impact the well-being of [DEMOGRAPHIC_DATA] childre…"
paste textarea "PBS KIDS’ recent work below, from the network’s first autistic lead character, …"
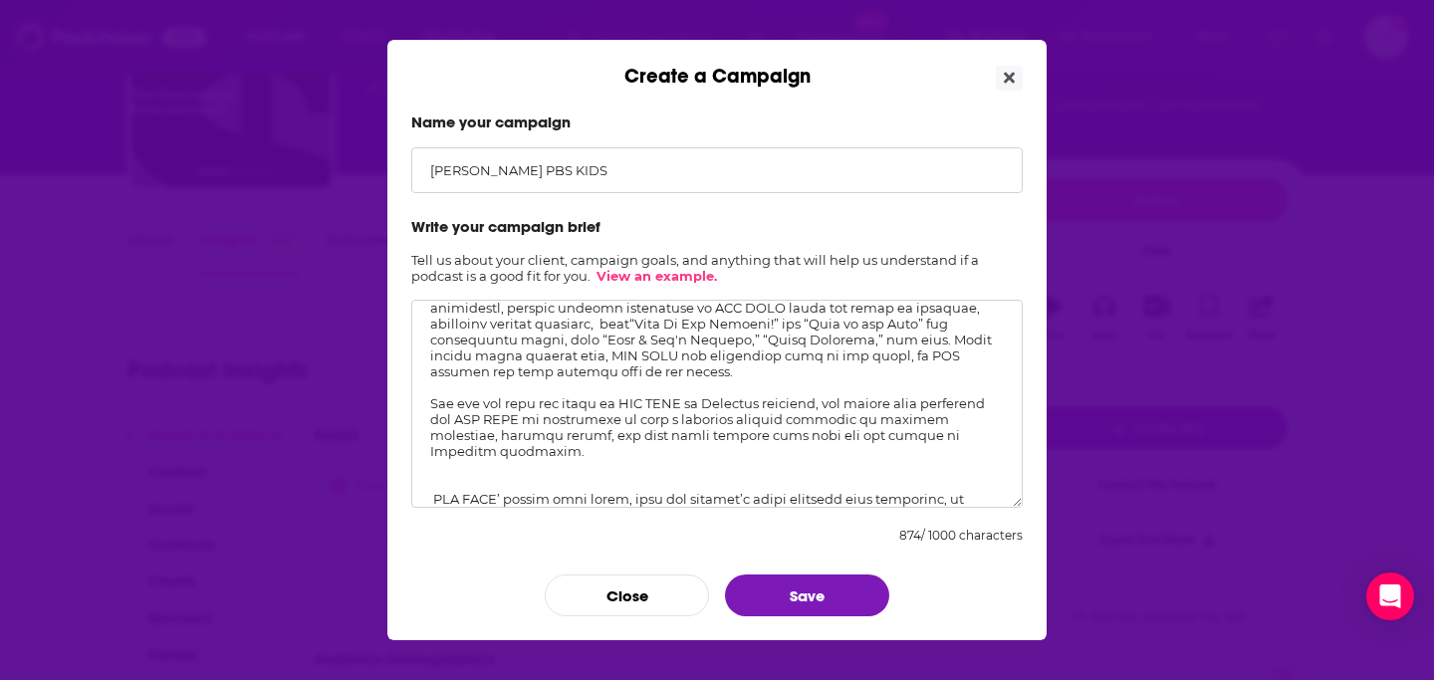
scroll to position [95, 0]
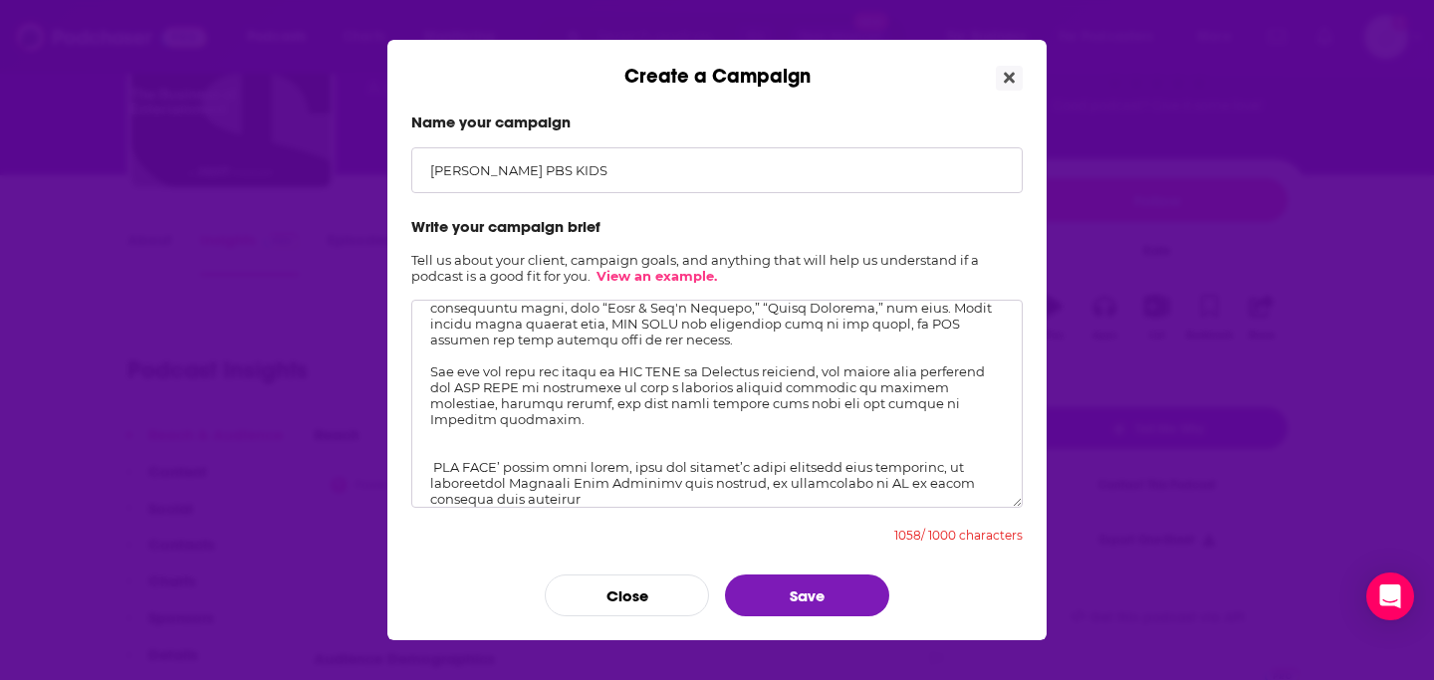
drag, startPoint x: 435, startPoint y: 471, endPoint x: 421, endPoint y: 471, distance: 13.9
click at [421, 471] on textarea "Create a Campaign" at bounding box center [716, 404] width 611 height 208
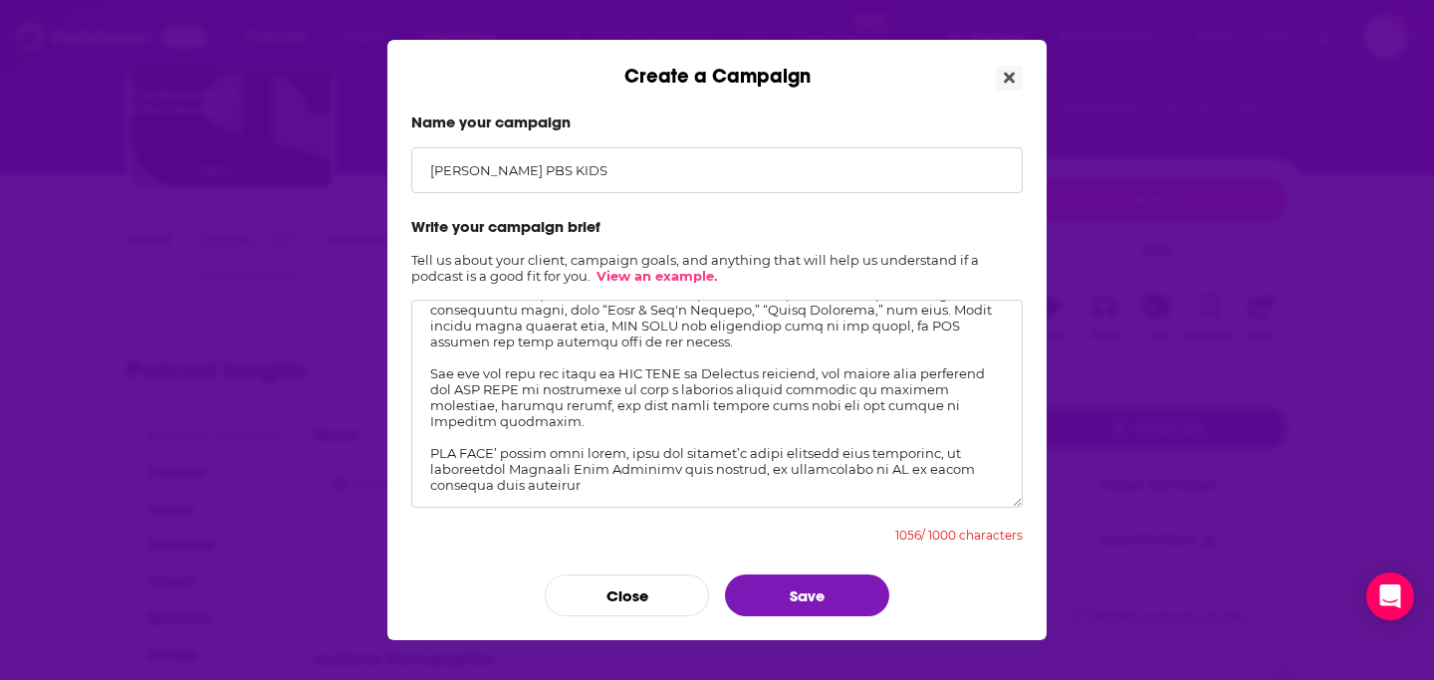
scroll to position [93, 0]
drag, startPoint x: 579, startPoint y: 455, endPoint x: 619, endPoint y: 457, distance: 39.9
click at [619, 457] on textarea "Create a Campaign" at bounding box center [716, 404] width 611 height 208
drag, startPoint x: 584, startPoint y: 452, endPoint x: 642, endPoint y: 452, distance: 57.7
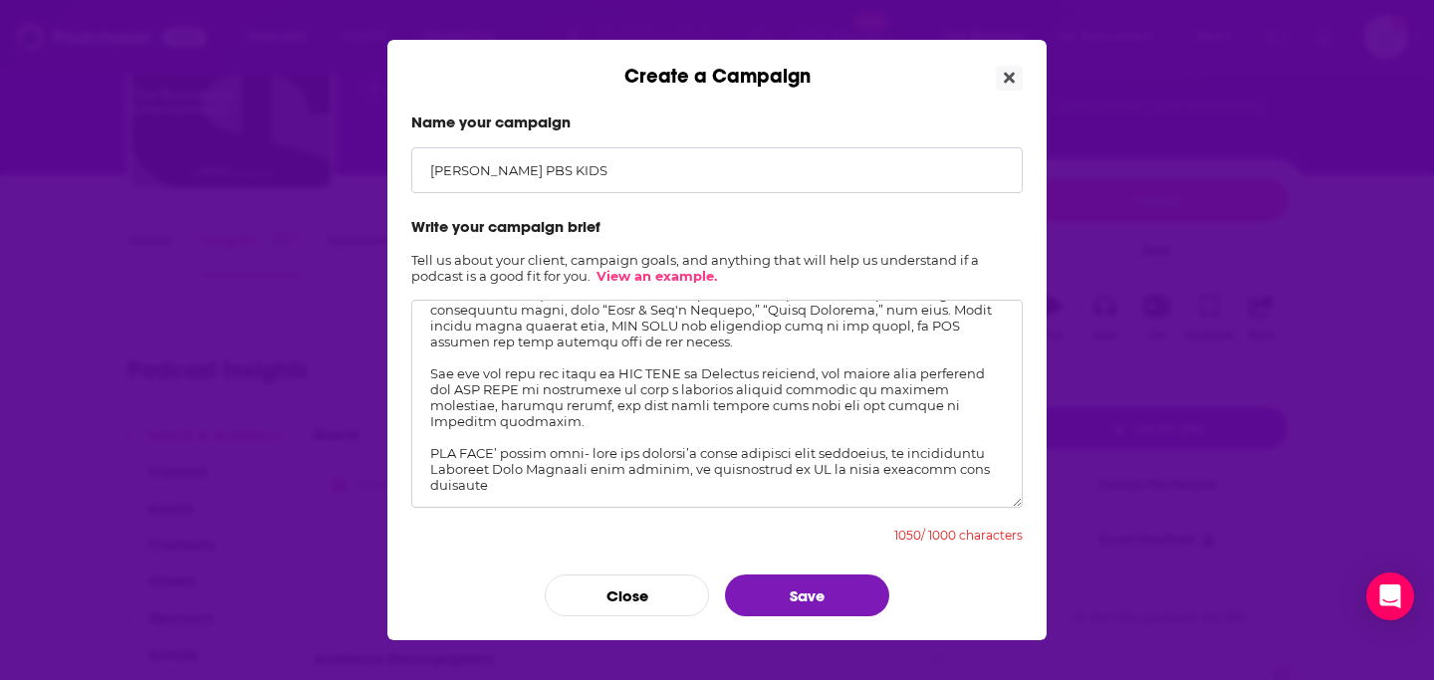
click at [642, 452] on textarea "Create a Campaign" at bounding box center [716, 404] width 611 height 208
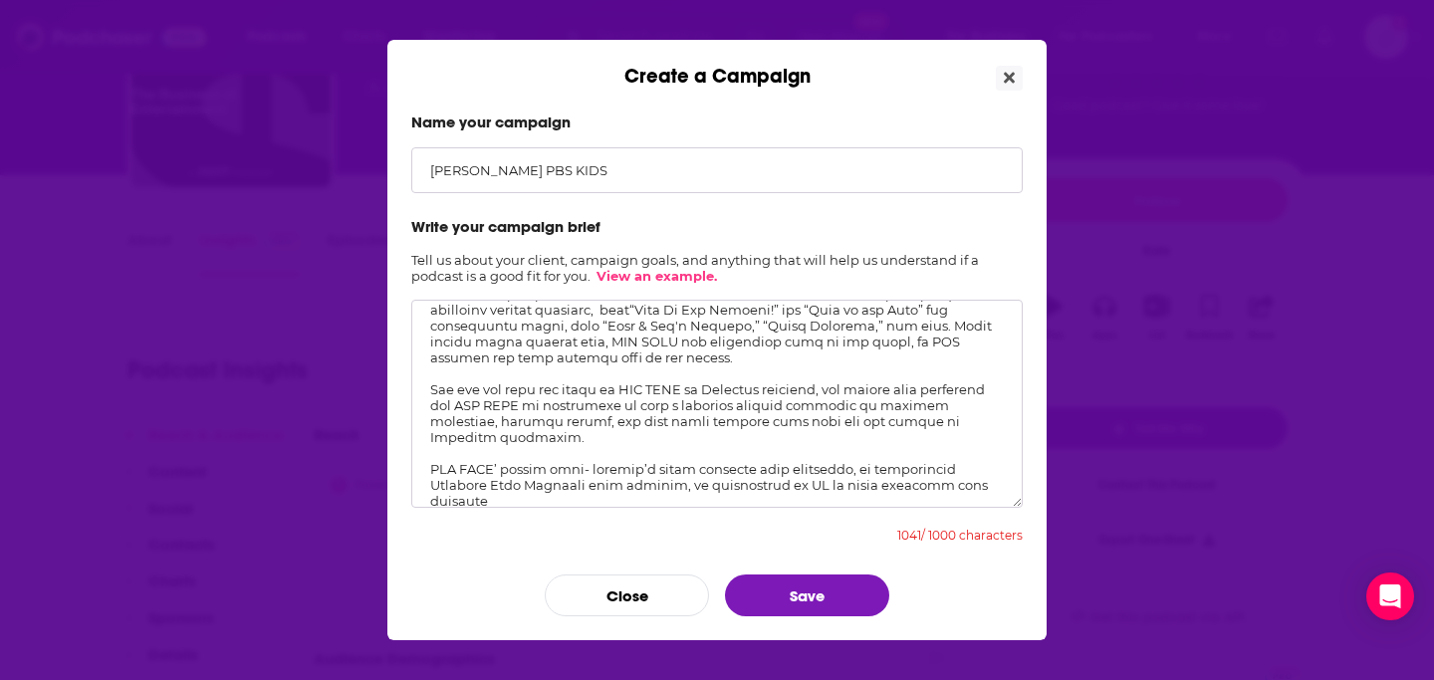
drag, startPoint x: 824, startPoint y: 473, endPoint x: 844, endPoint y: 475, distance: 20.0
click at [844, 475] on textarea "Create a Campaign" at bounding box center [716, 404] width 611 height 208
drag, startPoint x: 496, startPoint y: 485, endPoint x: 905, endPoint y: 467, distance: 409.6
click at [905, 467] on textarea "Create a Campaign" at bounding box center [716, 404] width 611 height 208
click at [498, 486] on textarea "Create a Campaign" at bounding box center [716, 404] width 611 height 208
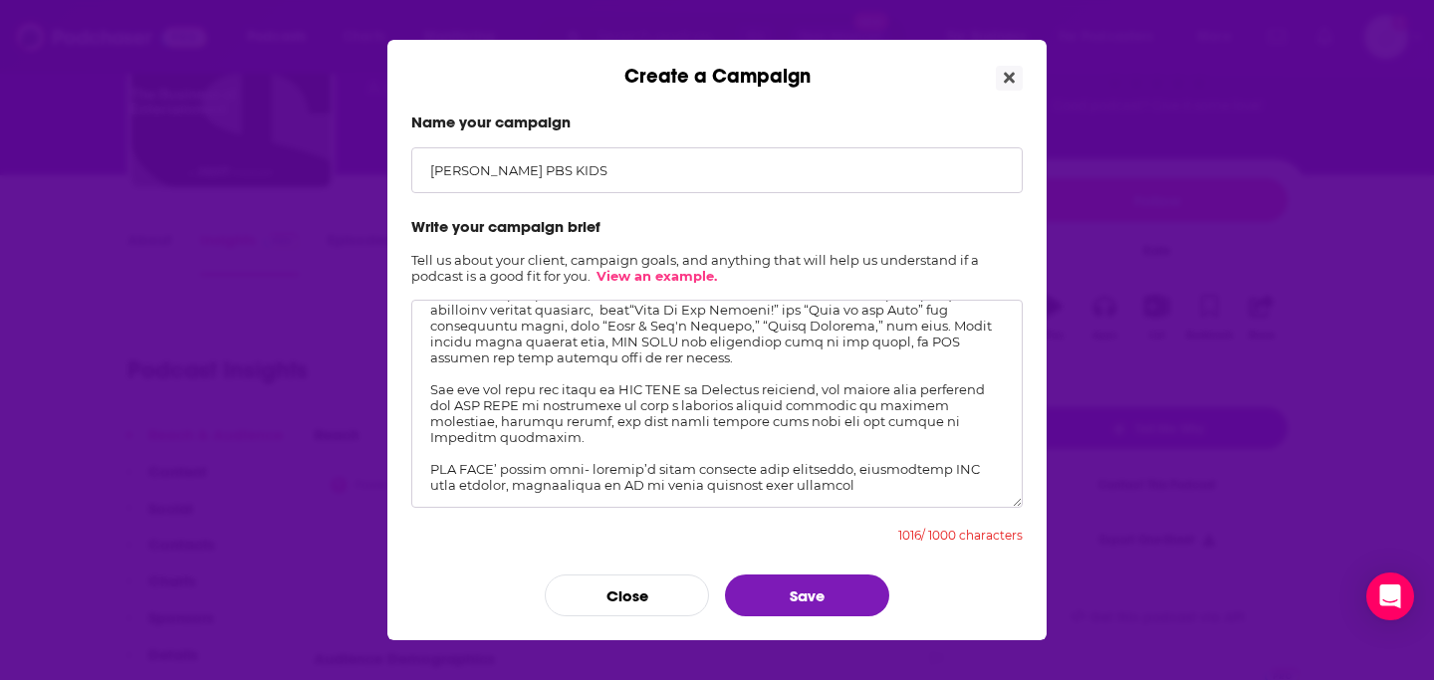
drag, startPoint x: 565, startPoint y: 489, endPoint x: 582, endPoint y: 489, distance: 16.9
click at [582, 489] on textarea "Create a Campaign" at bounding box center [716, 404] width 611 height 208
drag, startPoint x: 488, startPoint y: 491, endPoint x: 561, endPoint y: 493, distance: 72.7
click at [561, 493] on textarea "Create a Campaign" at bounding box center [716, 404] width 611 height 208
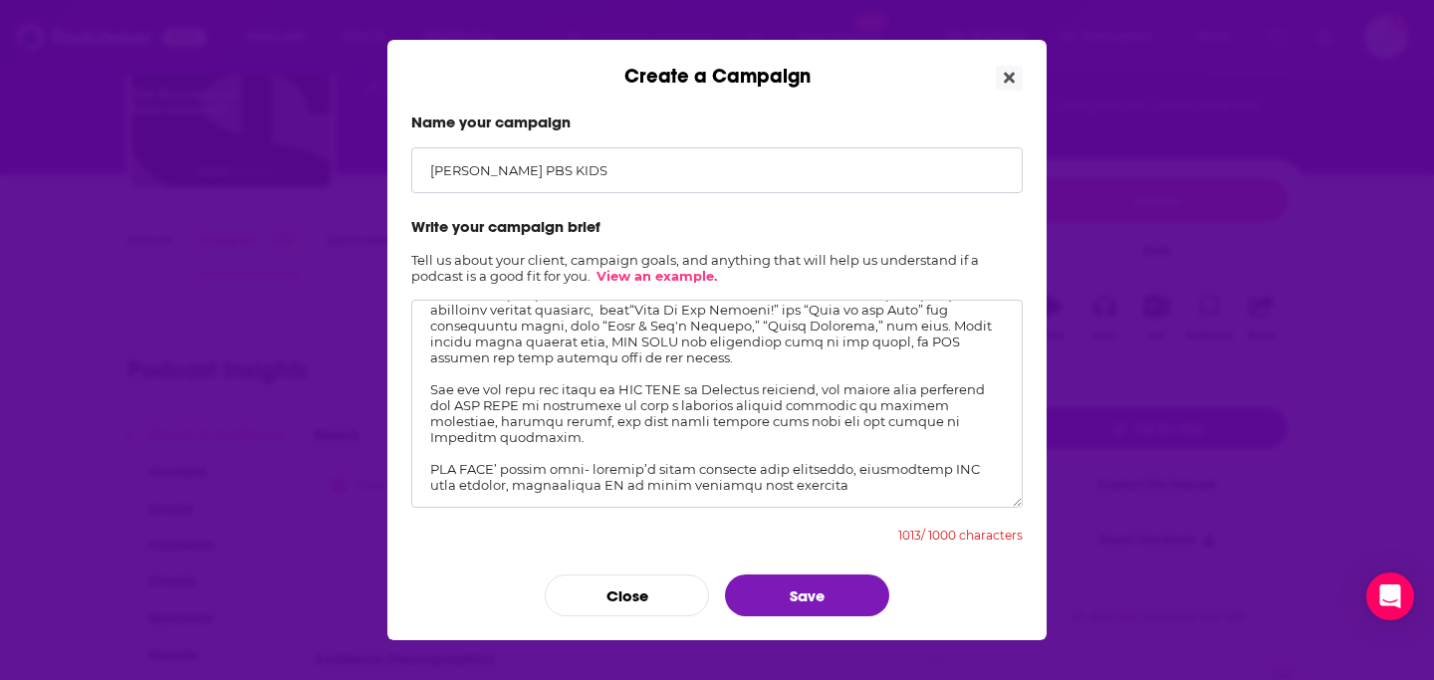
drag, startPoint x: 561, startPoint y: 493, endPoint x: 497, endPoint y: 493, distance: 63.7
click at [497, 493] on textarea "Create a Campaign" at bounding box center [716, 404] width 611 height 208
drag, startPoint x: 489, startPoint y: 491, endPoint x: 562, endPoint y: 491, distance: 72.7
click at [562, 491] on textarea "Create a Campaign" at bounding box center [716, 404] width 611 height 208
type textarea "[PERSON_NAME], Senior Vice President and General Manager, PBS KIDS. This summer…"
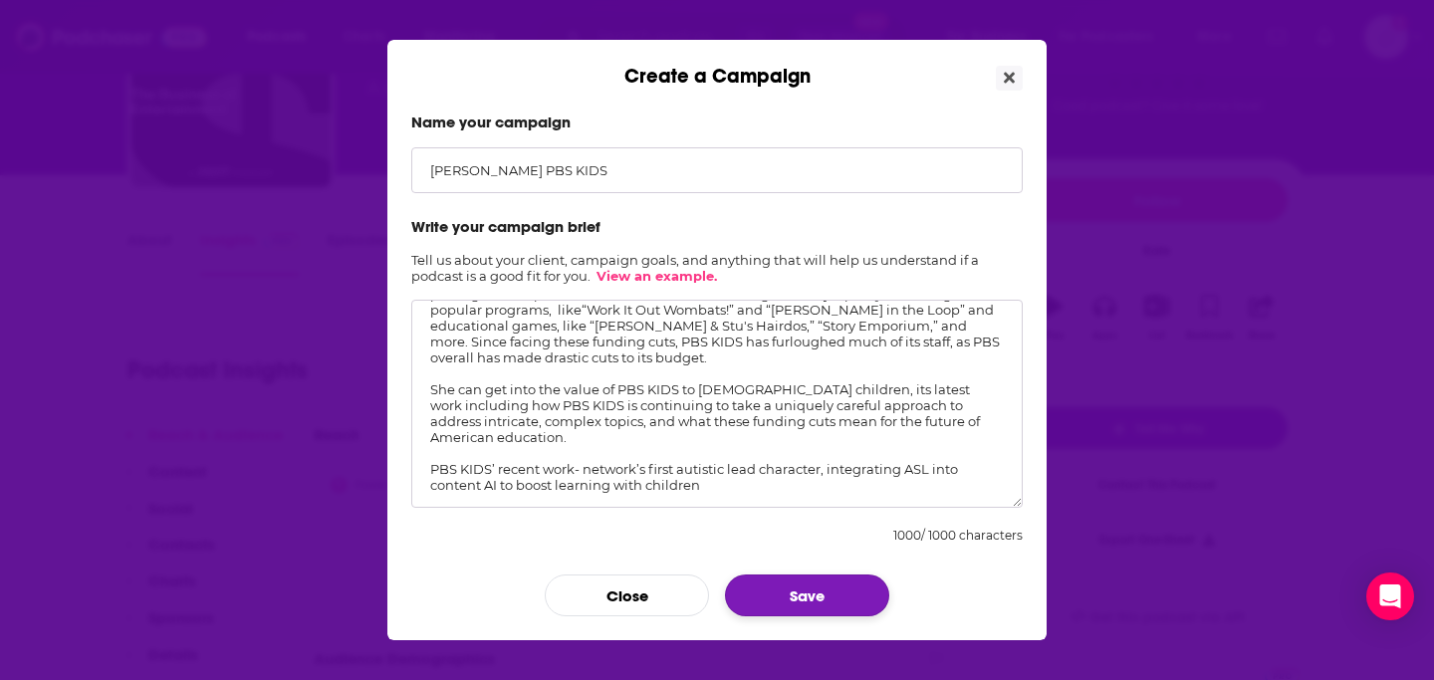
click at [813, 603] on button "Save" at bounding box center [807, 595] width 164 height 42
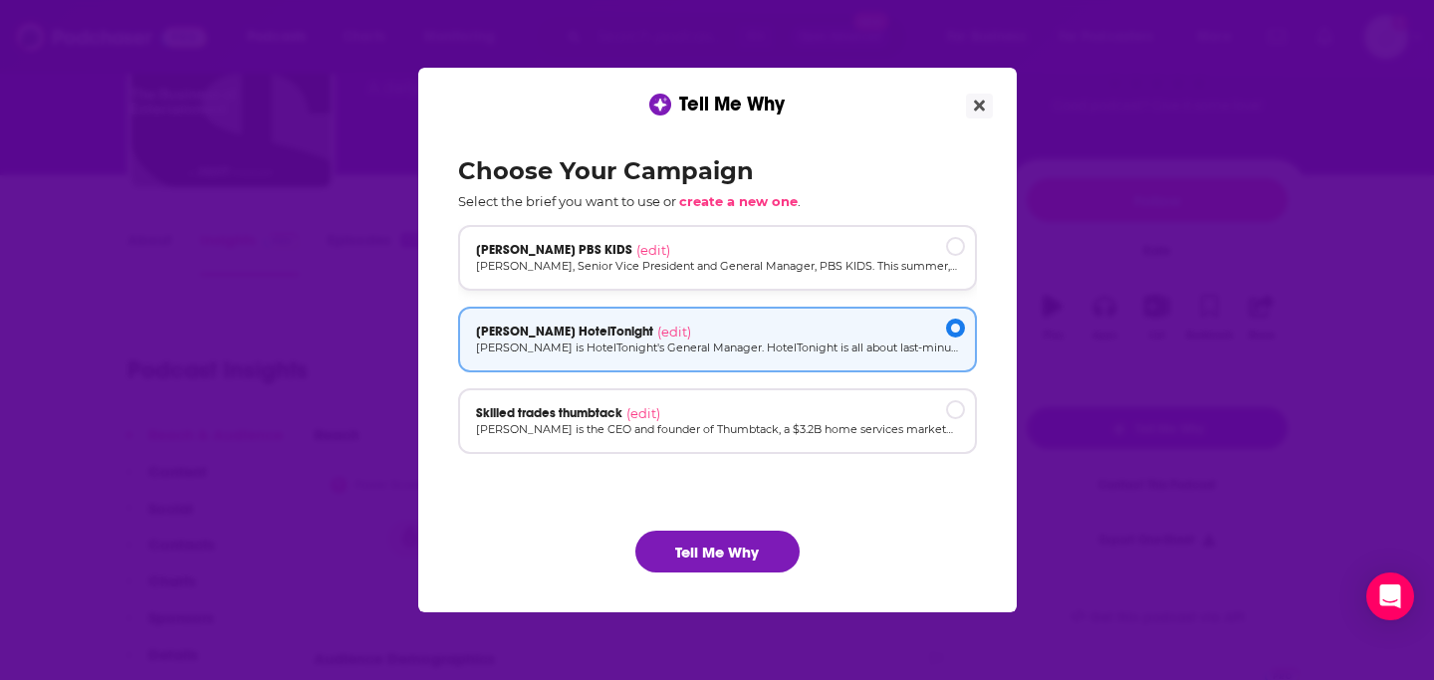
click at [704, 255] on div "[PERSON_NAME] PBS KIDS (edit)" at bounding box center [717, 250] width 483 height 16
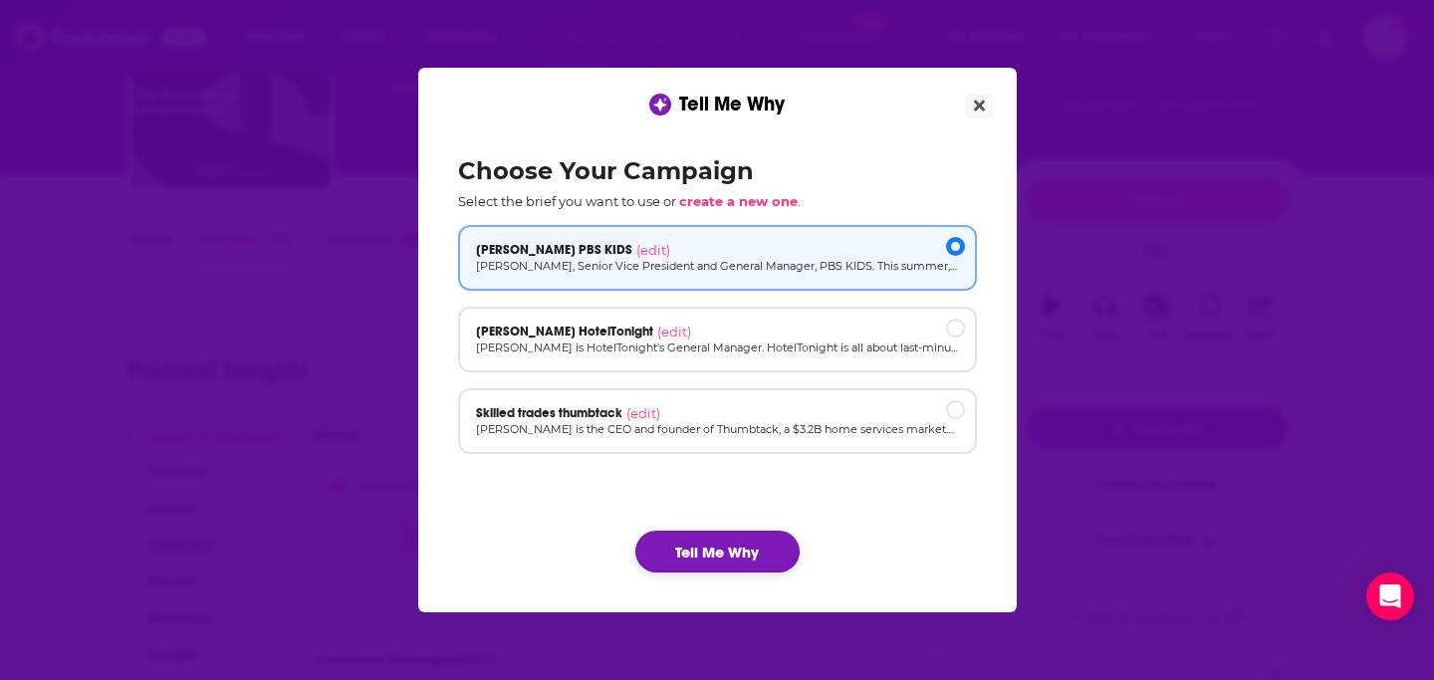
click at [736, 558] on button "Tell Me Why" at bounding box center [717, 552] width 164 height 42
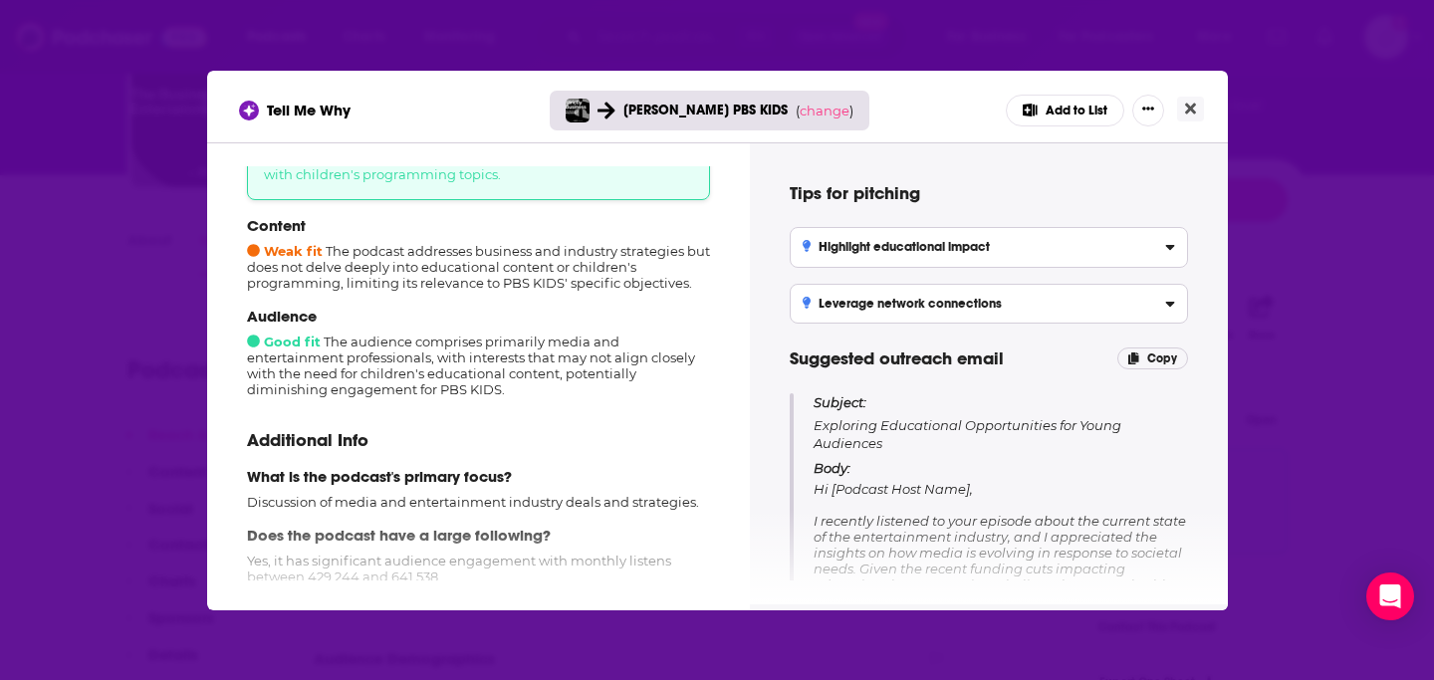
scroll to position [265, 0]
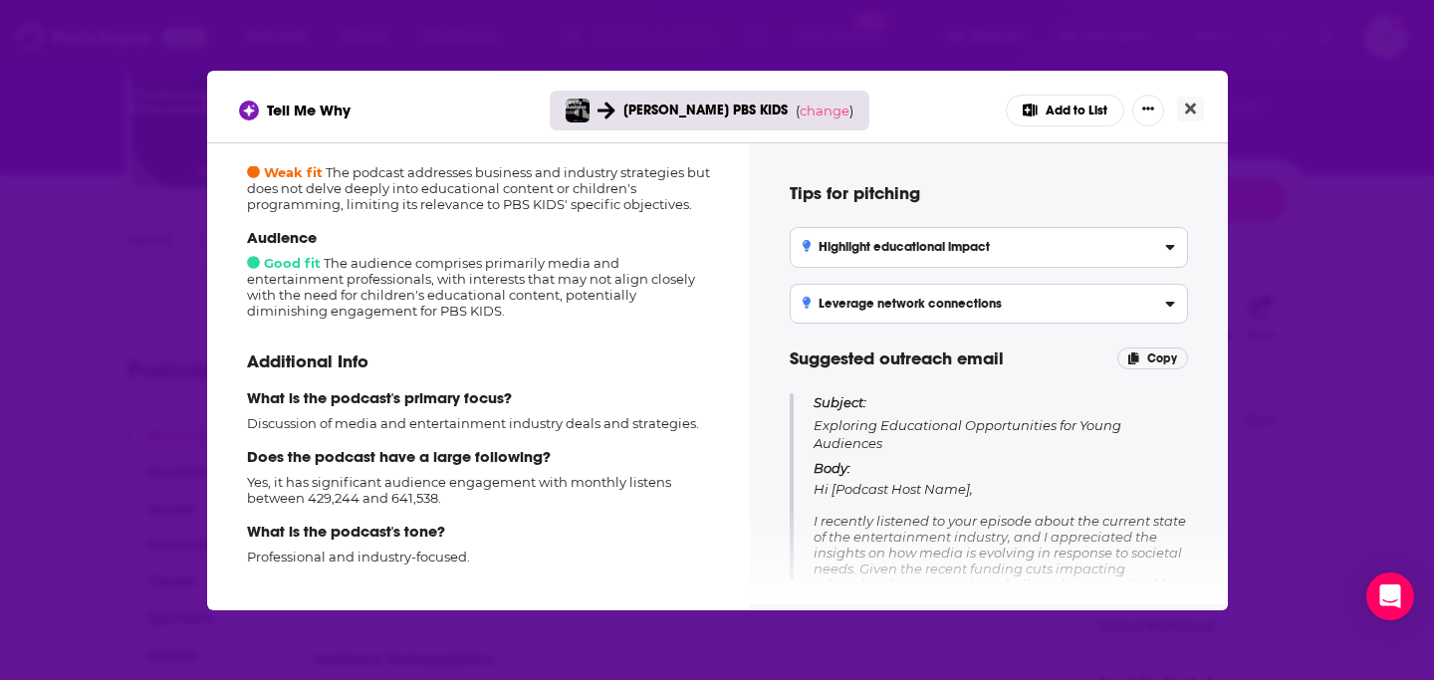
click at [1205, 104] on div "Tell Me Why [PERSON_NAME] PBS KIDS ( change ) Add to List" at bounding box center [717, 107] width 1020 height 72
click at [1148, 106] on icon "Show More Button" at bounding box center [1148, 109] width 12 height 12
click at [869, 112] on div "Tell Me Why [PERSON_NAME] PBS KIDS ( change ) Add to List Add to List Rate Podc…" at bounding box center [717, 111] width 957 height 32
click at [1184, 97] on button "Close" at bounding box center [1190, 109] width 27 height 25
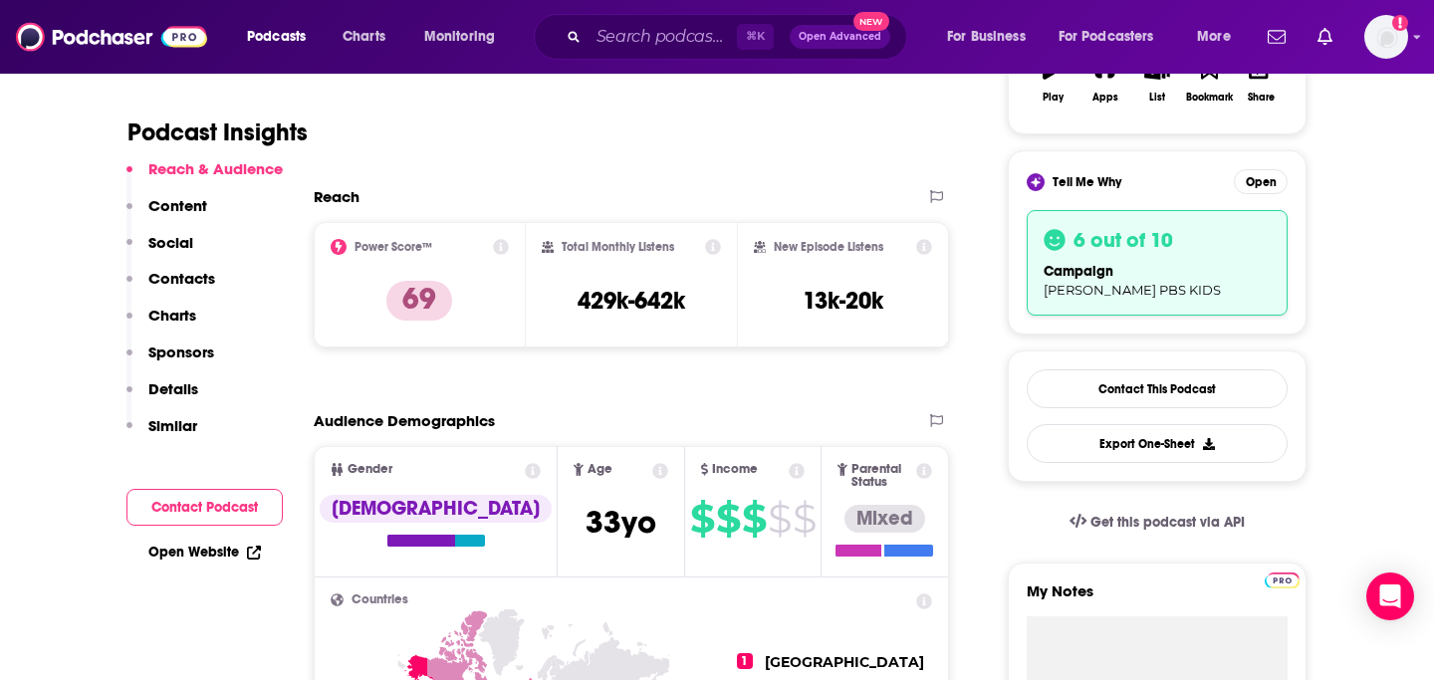
scroll to position [0, 0]
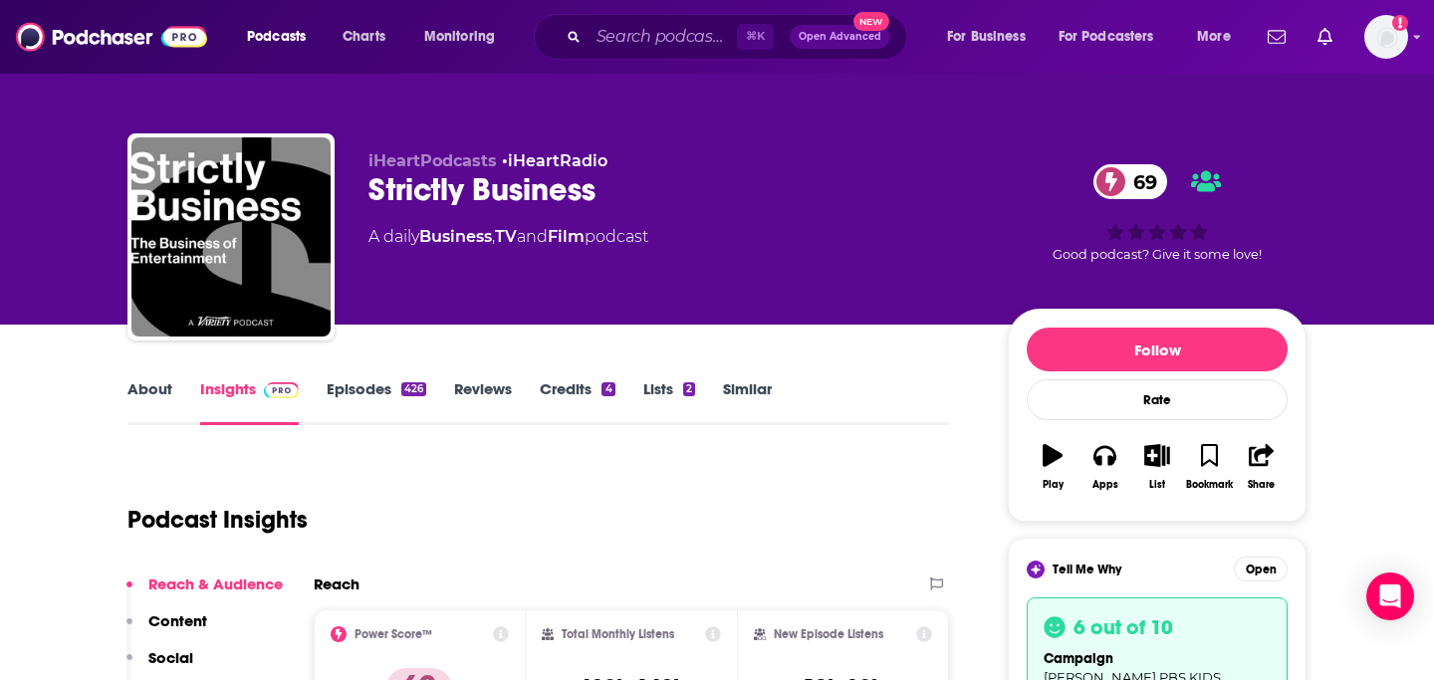
click at [758, 402] on link "Similar" at bounding box center [747, 402] width 49 height 46
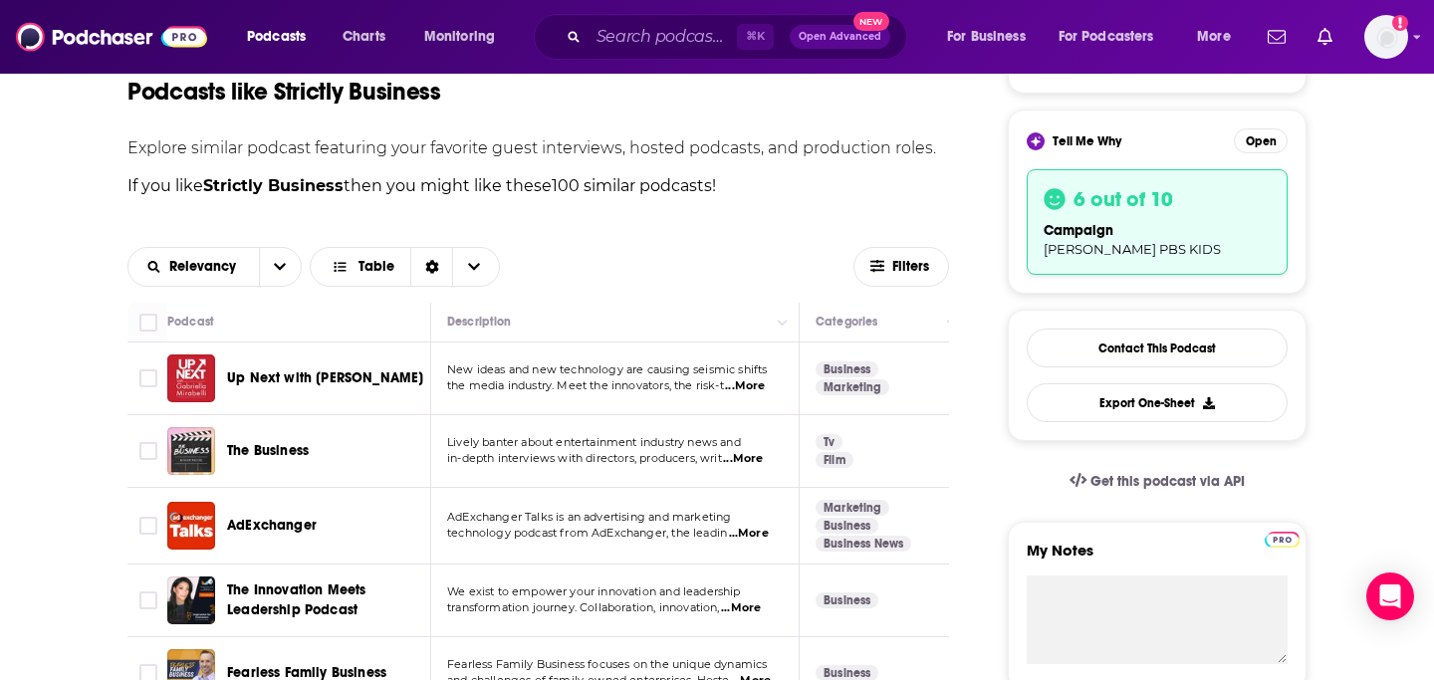
scroll to position [485, 0]
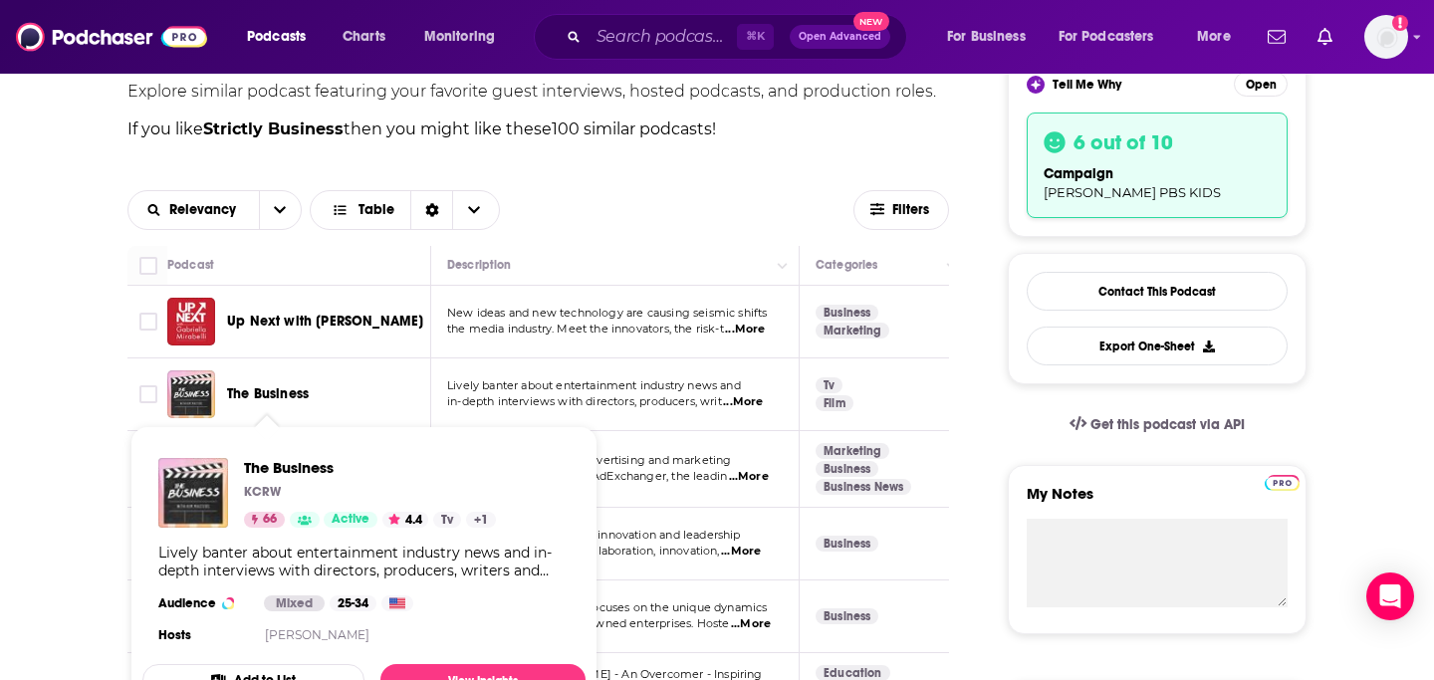
click at [278, 392] on span "The Business" at bounding box center [268, 393] width 82 height 17
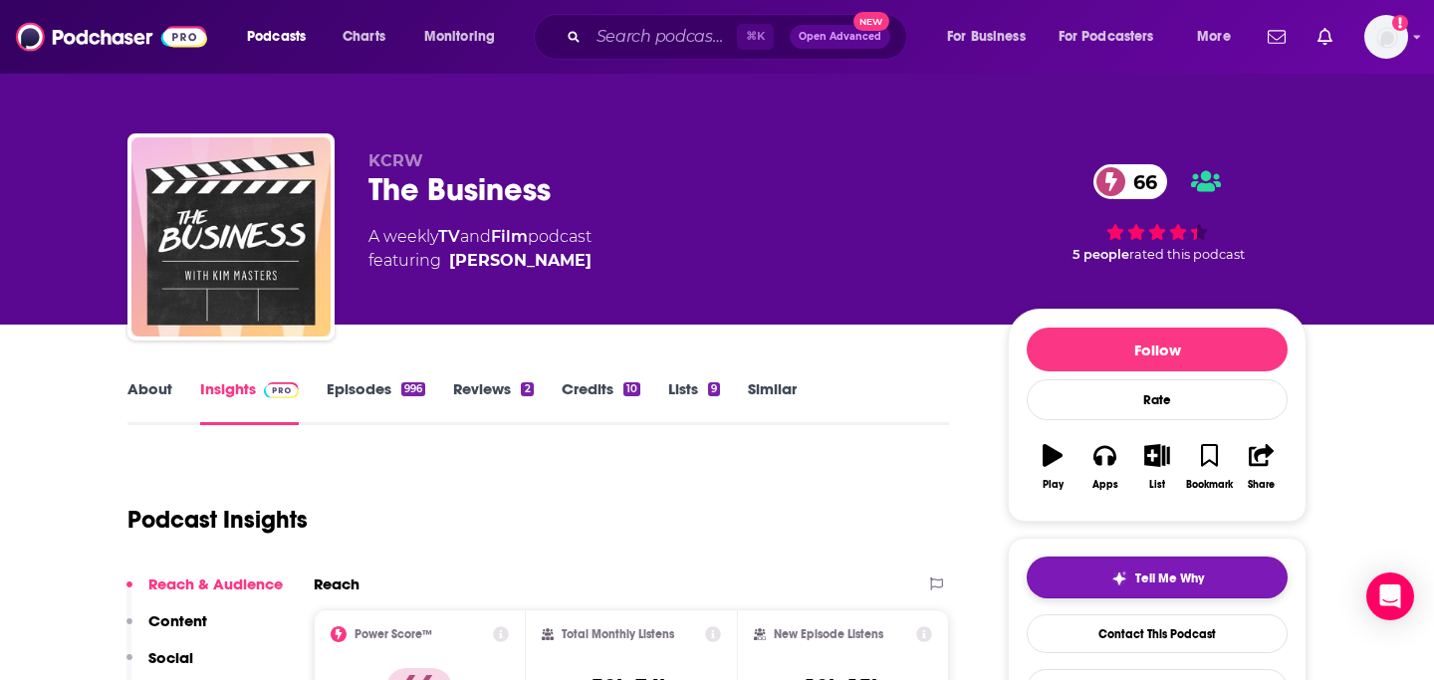
click at [1191, 563] on button "Tell Me Why" at bounding box center [1156, 578] width 261 height 42
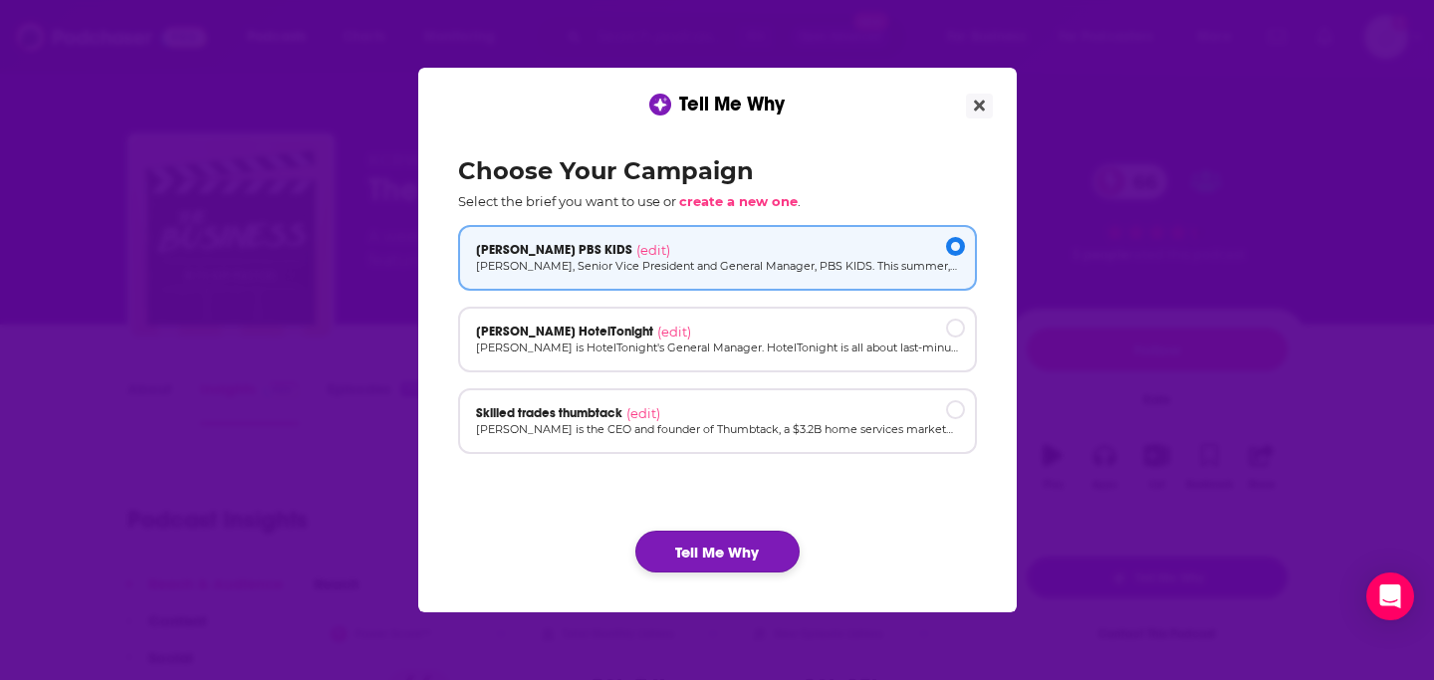
click at [742, 532] on button "Tell Me Why" at bounding box center [717, 552] width 164 height 42
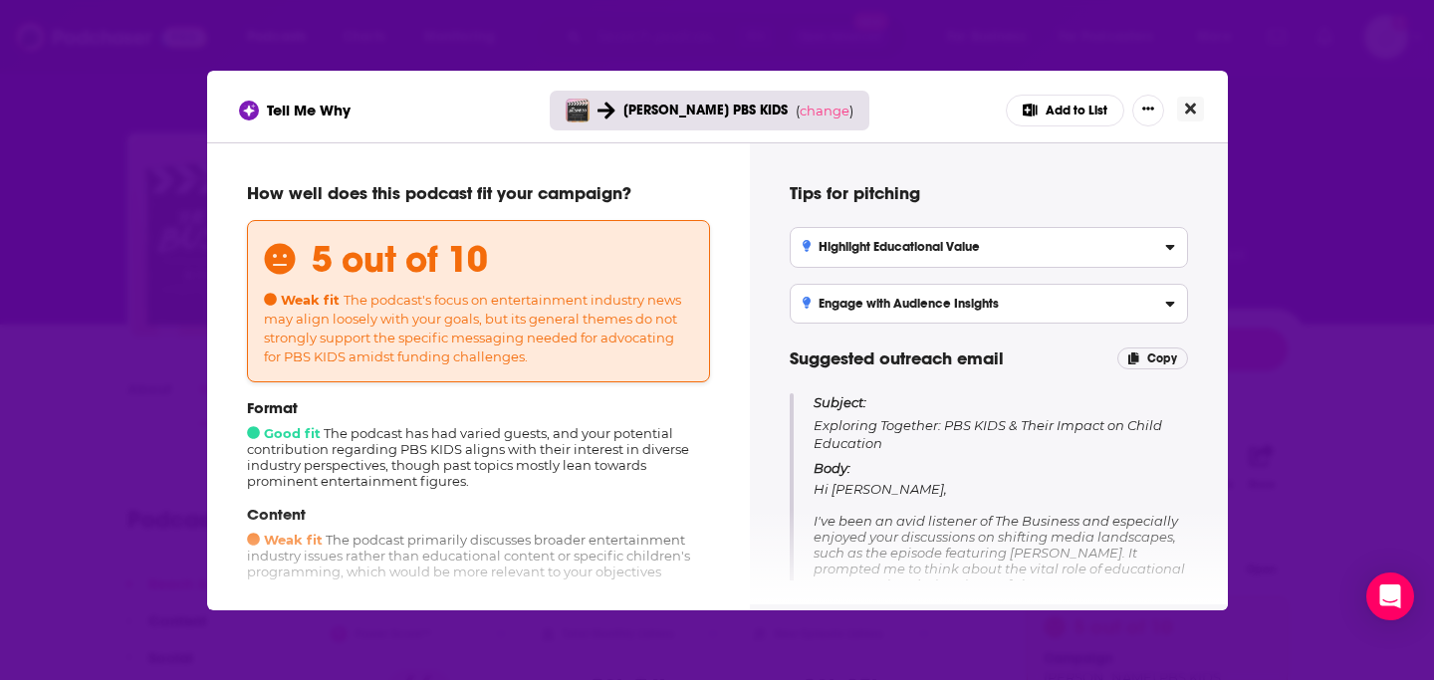
click at [1188, 102] on icon "Close" at bounding box center [1190, 109] width 11 height 16
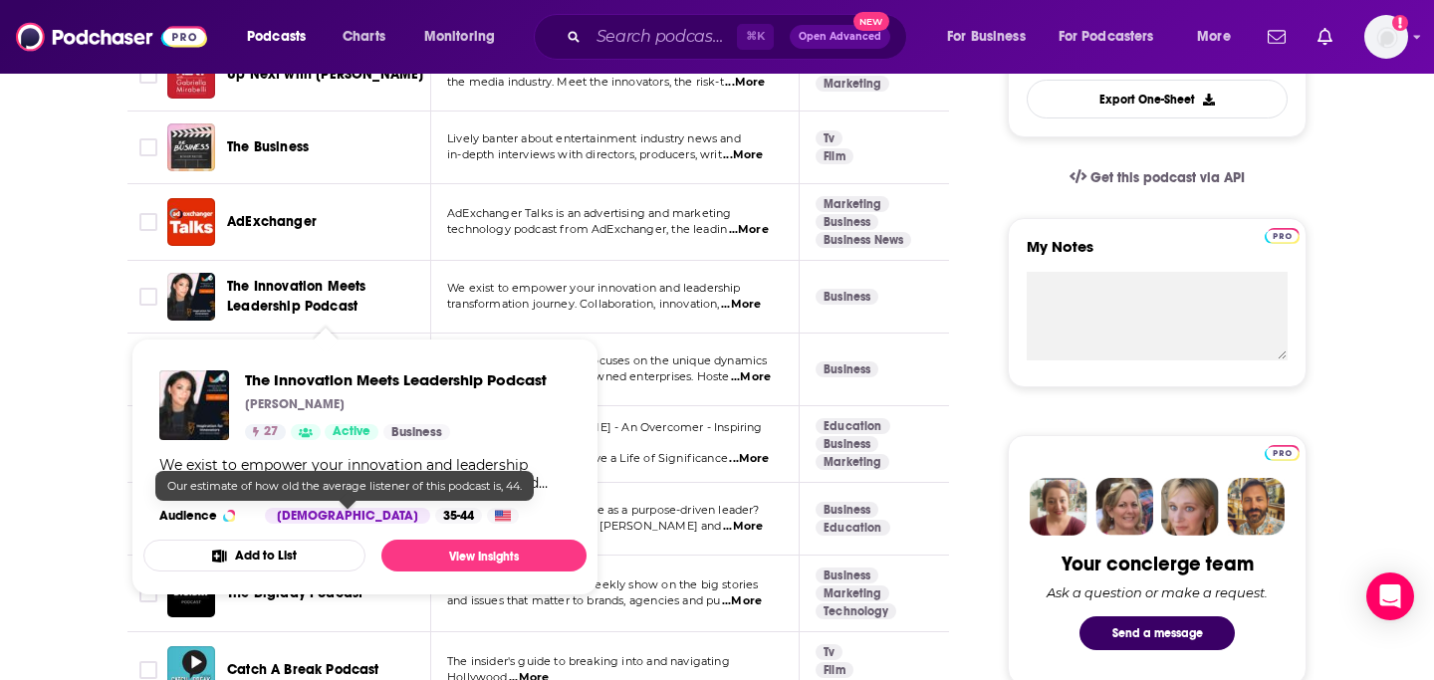
scroll to position [747, 0]
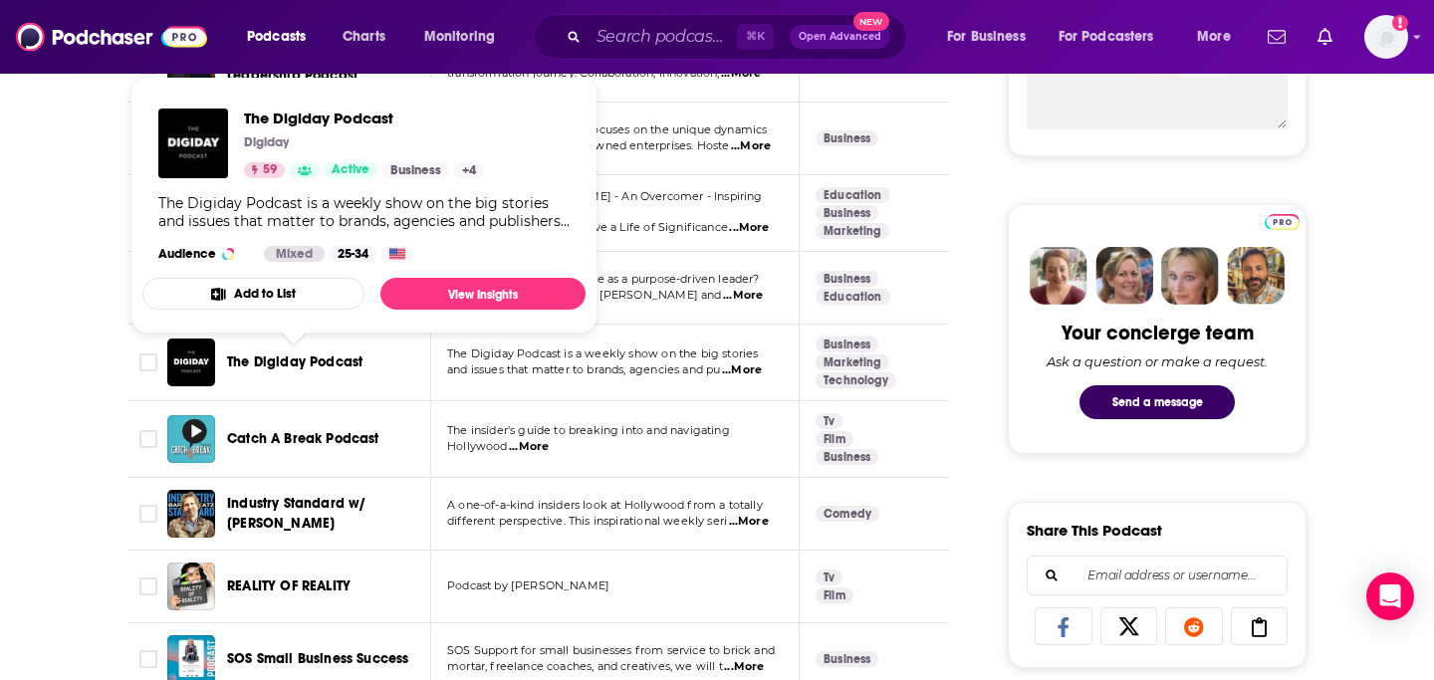
click at [267, 364] on span "The Digiday Podcast" at bounding box center [294, 361] width 135 height 17
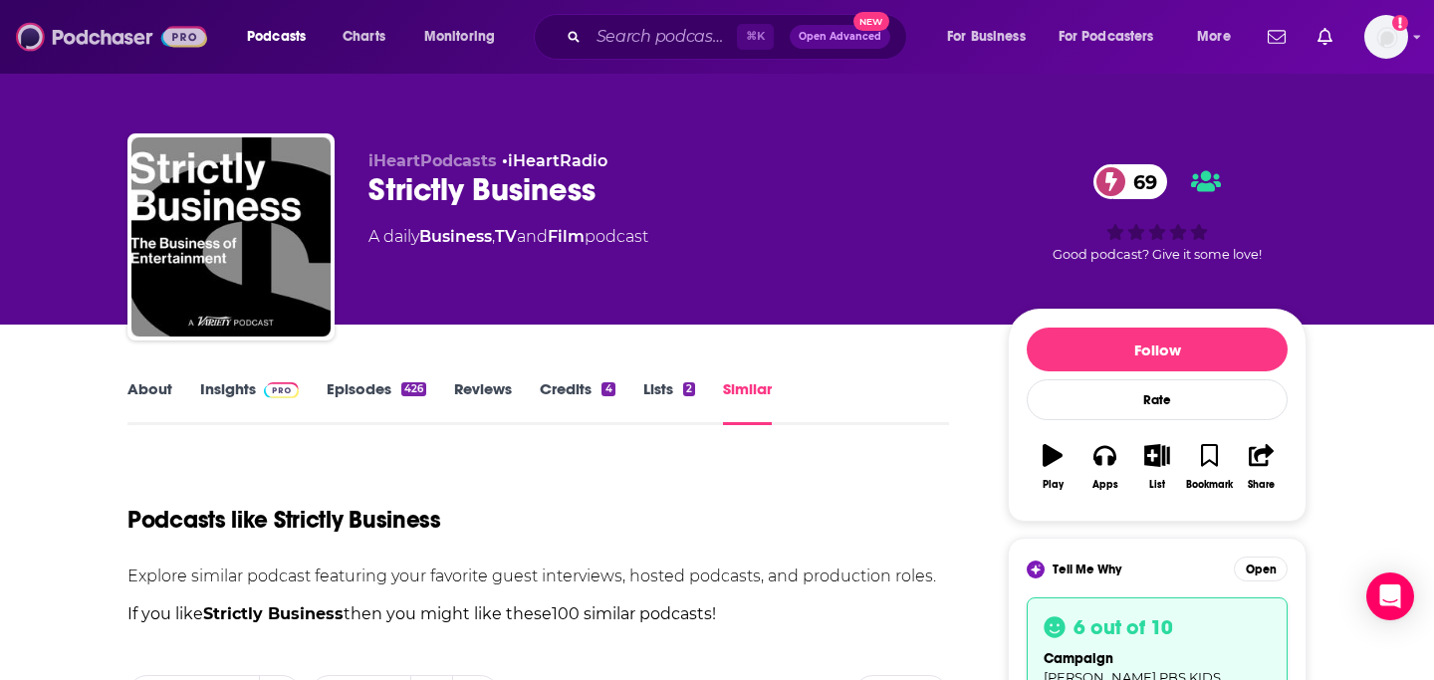
click at [99, 36] on img at bounding box center [111, 37] width 191 height 38
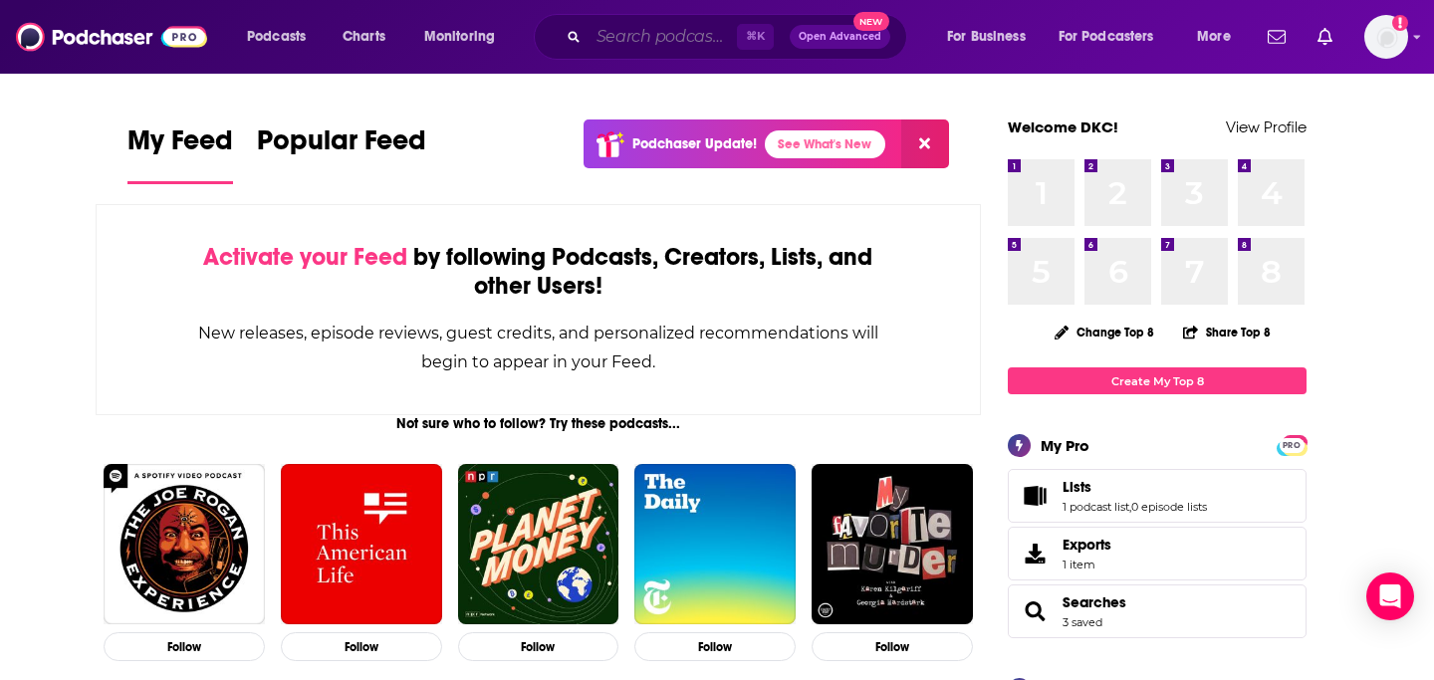
click at [638, 38] on input "Search podcasts, credits, & more..." at bounding box center [662, 37] width 148 height 32
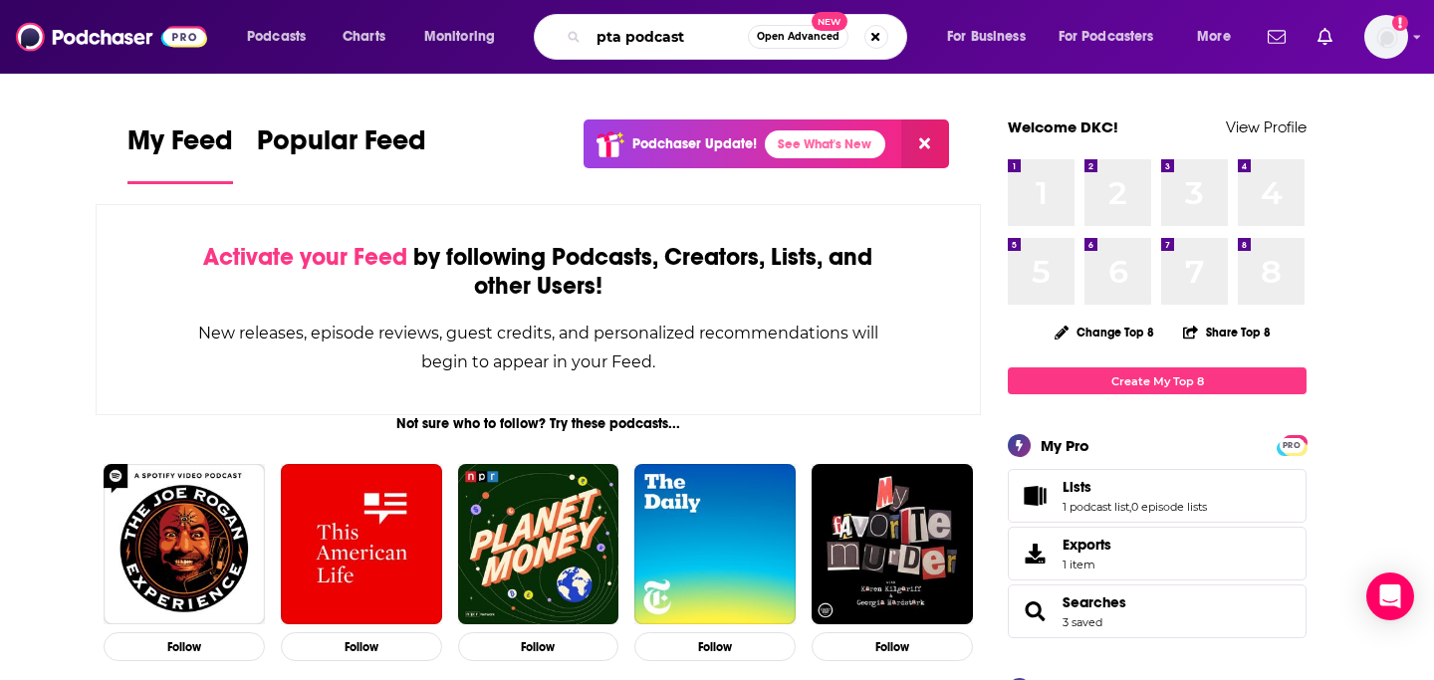
type input "pta podcast"
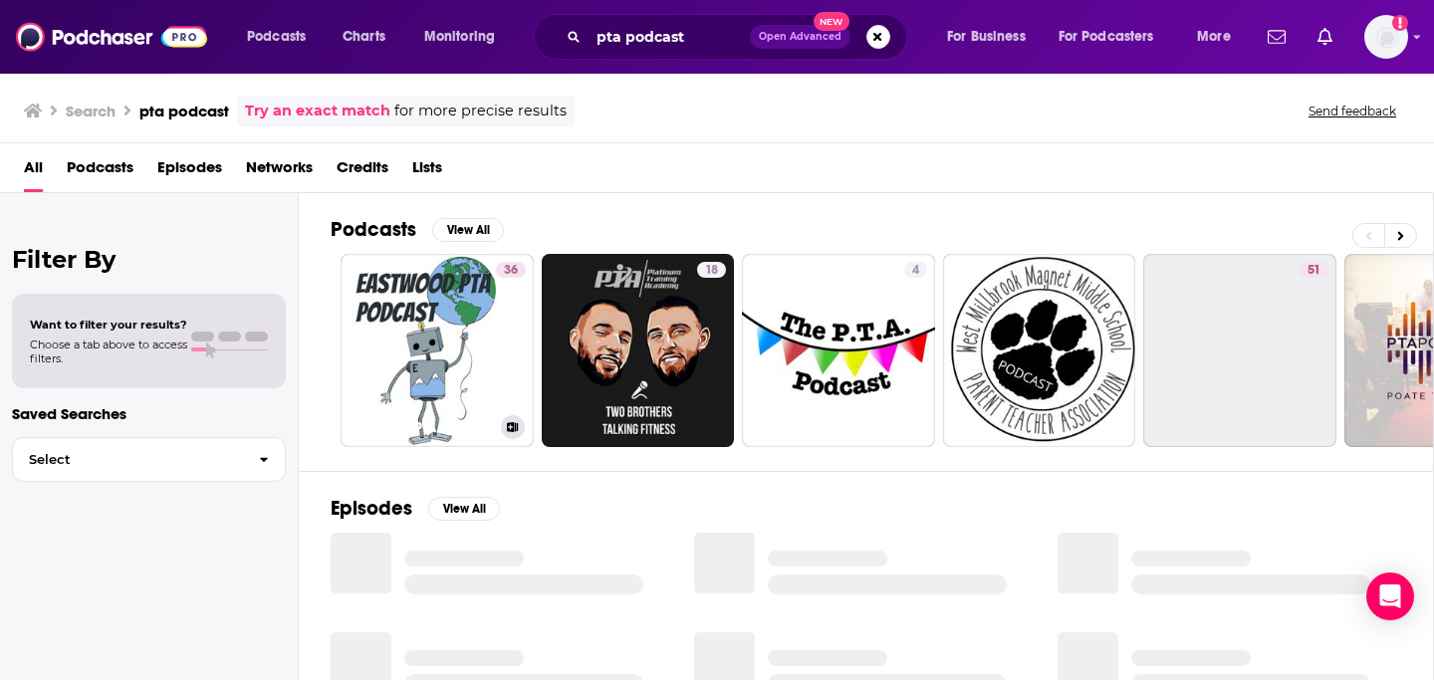
click at [393, 371] on link "36 Eastwood PTA Podcast" at bounding box center [436, 350] width 193 height 193
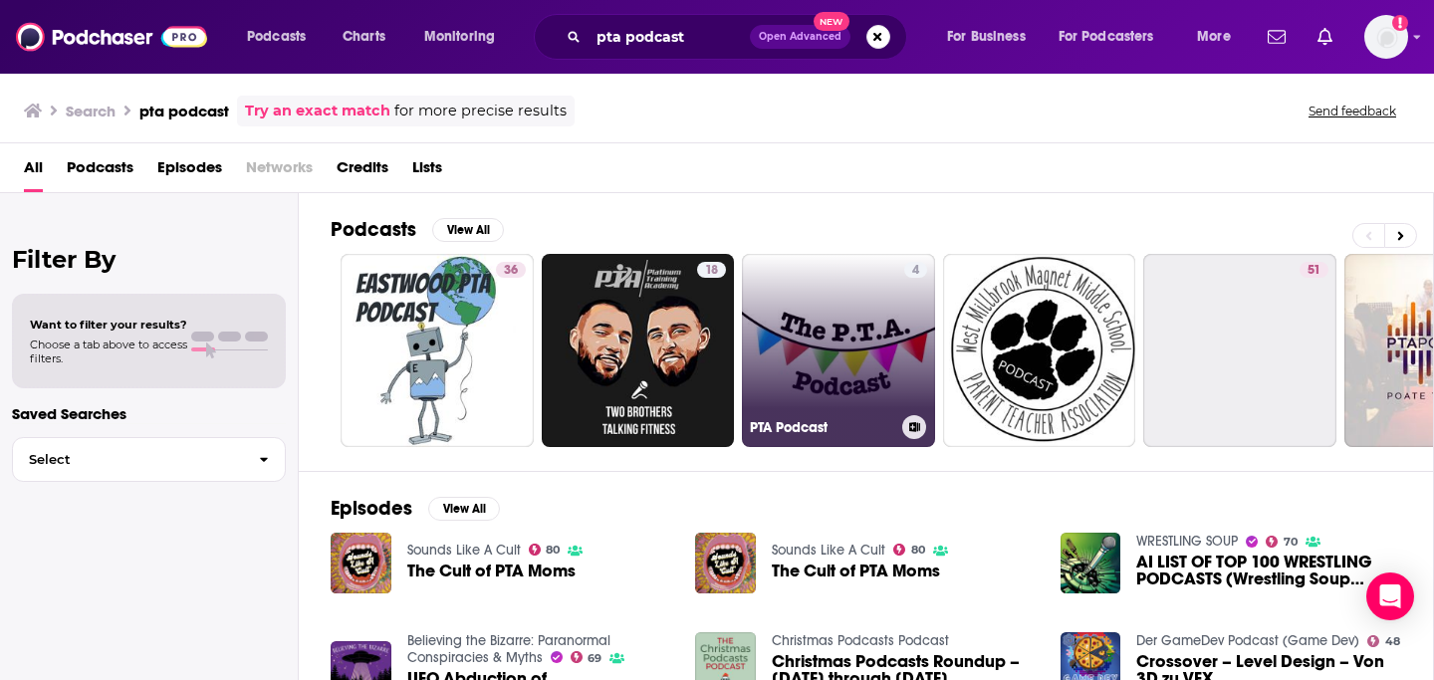
click at [837, 350] on link "4 PTA Podcast" at bounding box center [838, 350] width 193 height 193
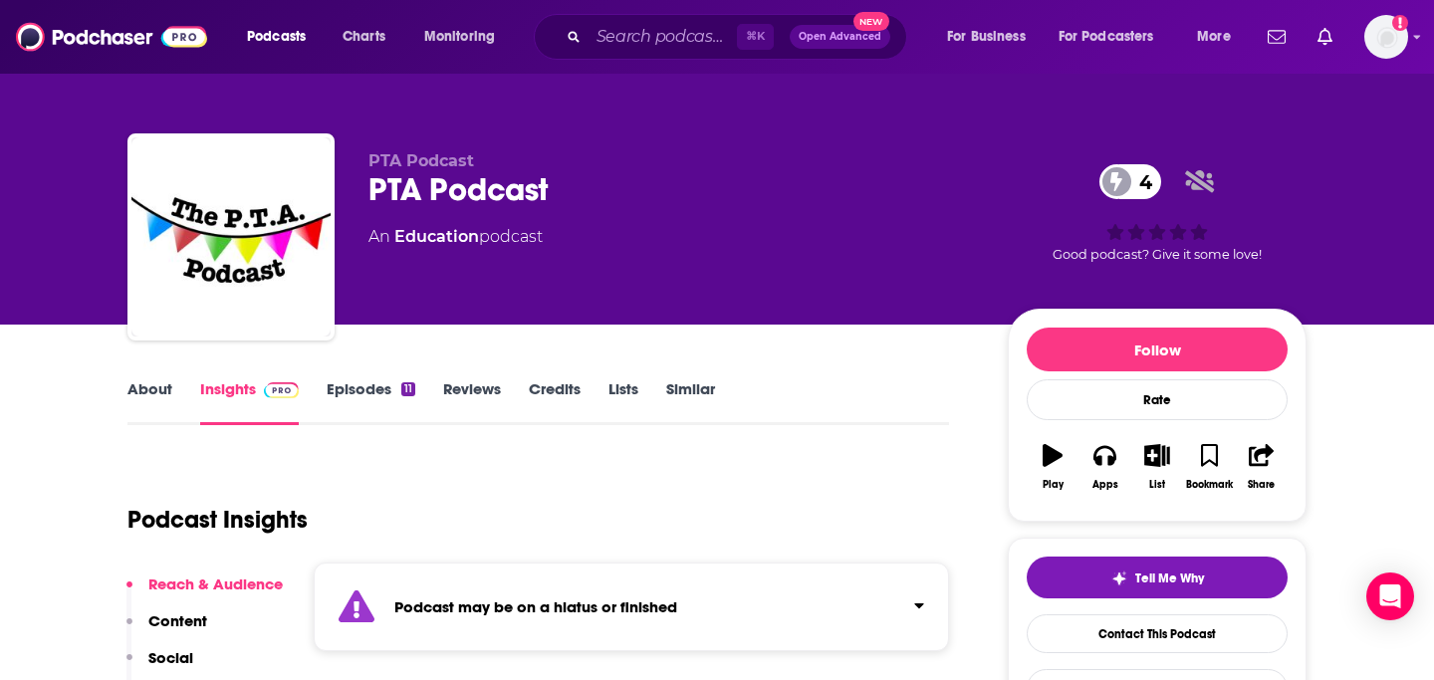
click at [760, 19] on div "⌘ K Open Advanced New" at bounding box center [720, 37] width 373 height 46
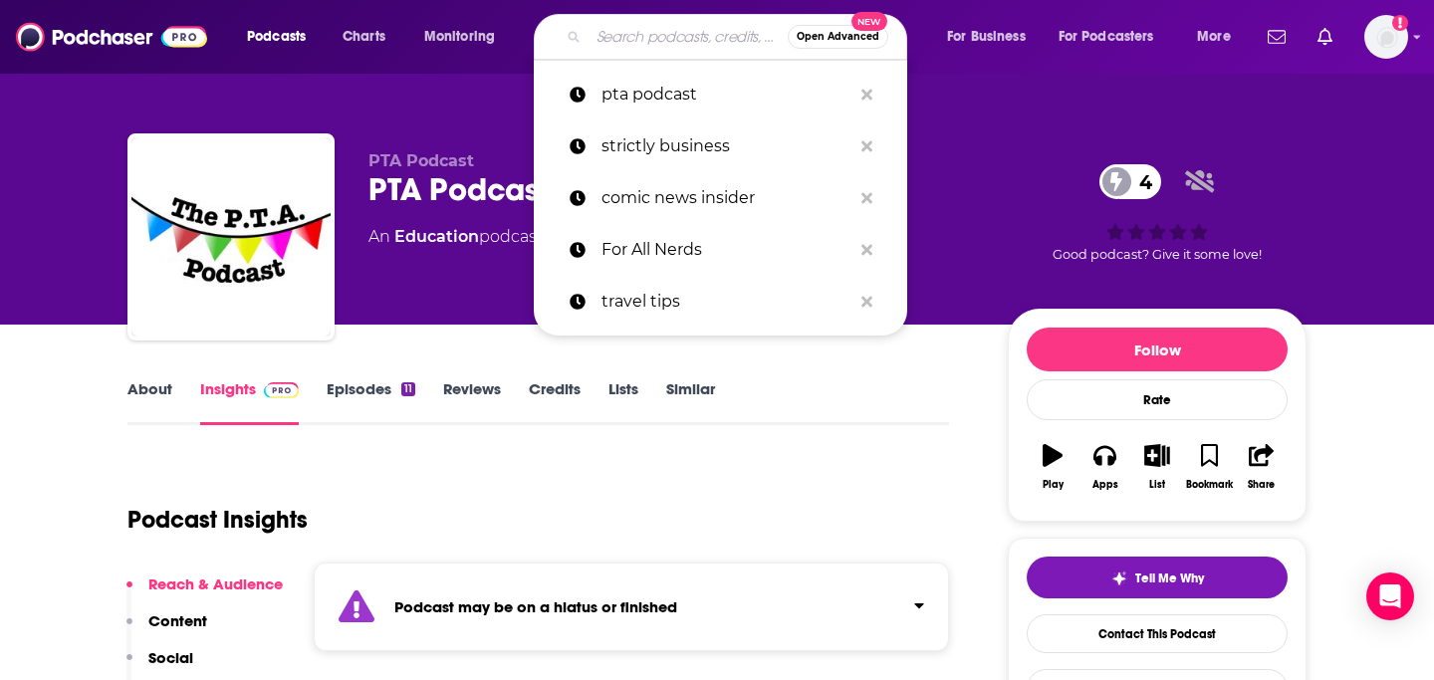
click at [624, 44] on input "Search podcasts, credits, & more..." at bounding box center [687, 37] width 199 height 32
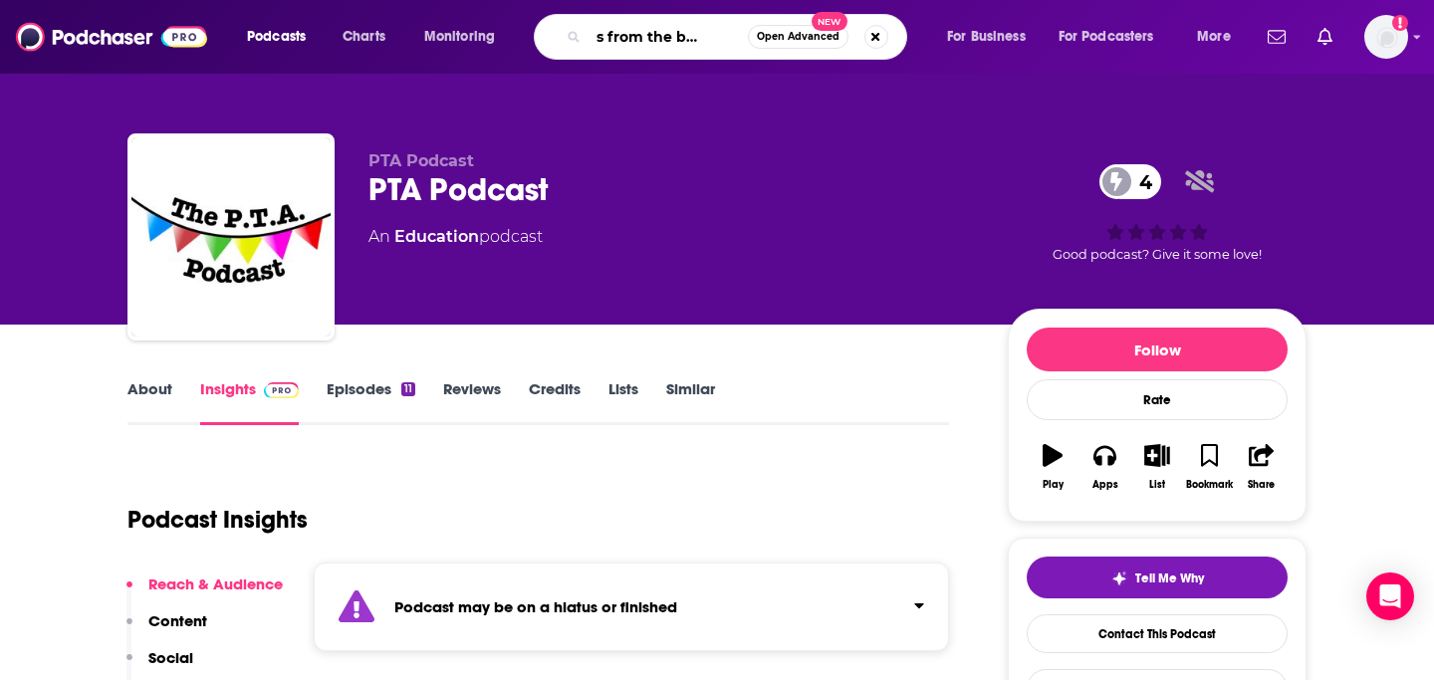
type input "notes from the backpack"
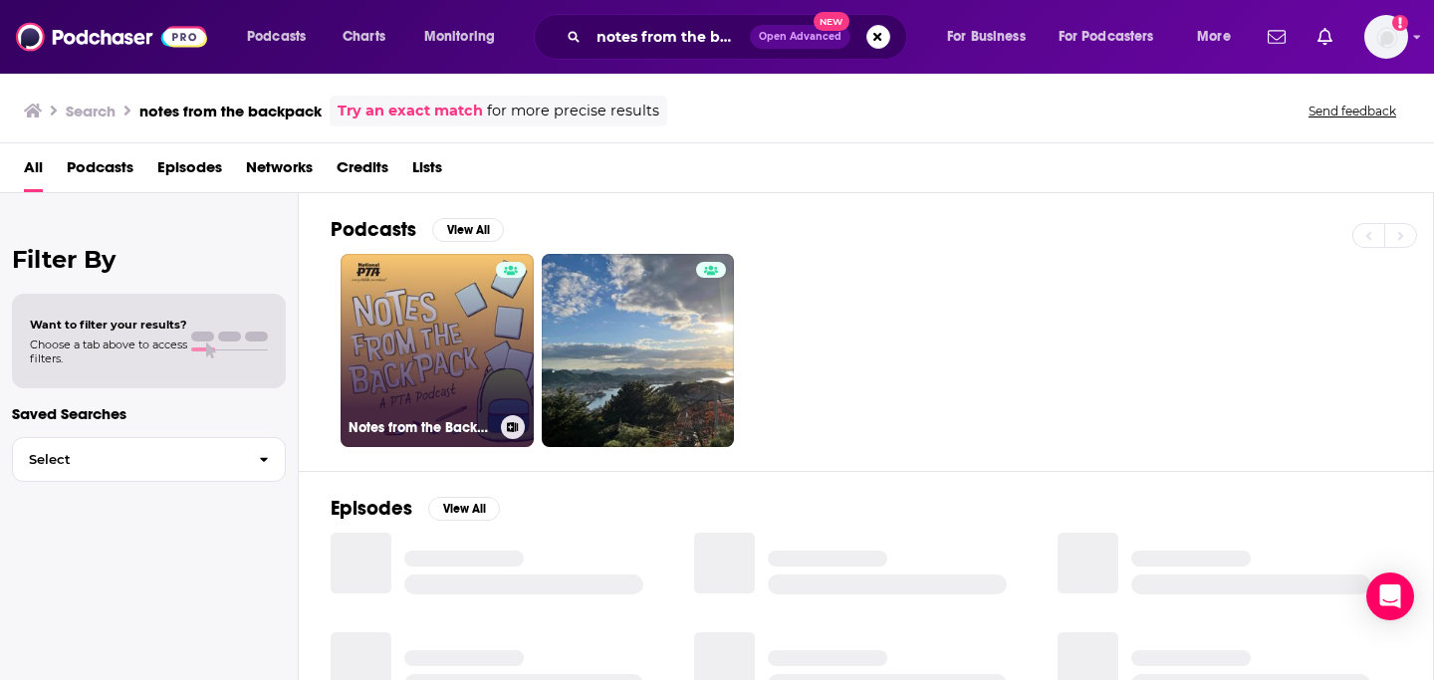
click at [485, 335] on link "Notes from the Backpack: A PTA Podcast" at bounding box center [436, 350] width 193 height 193
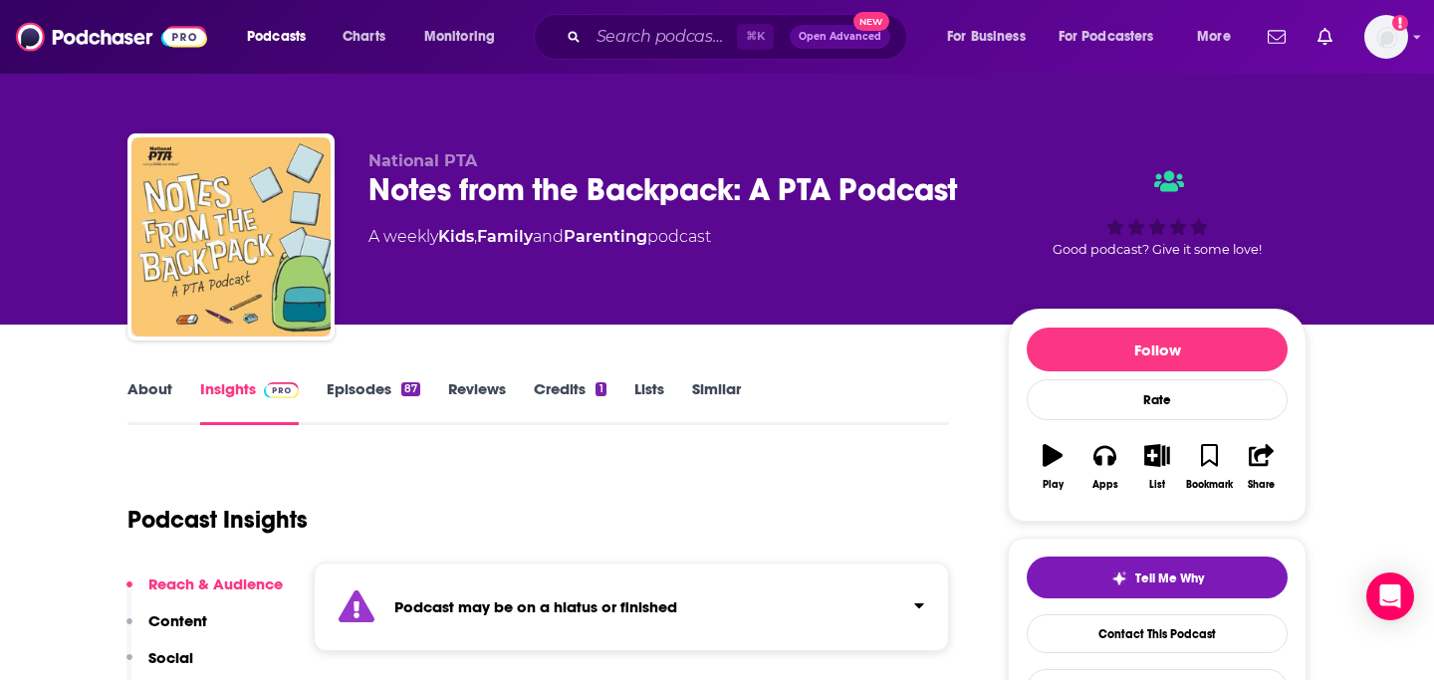
click at [717, 393] on link "Similar" at bounding box center [716, 402] width 49 height 46
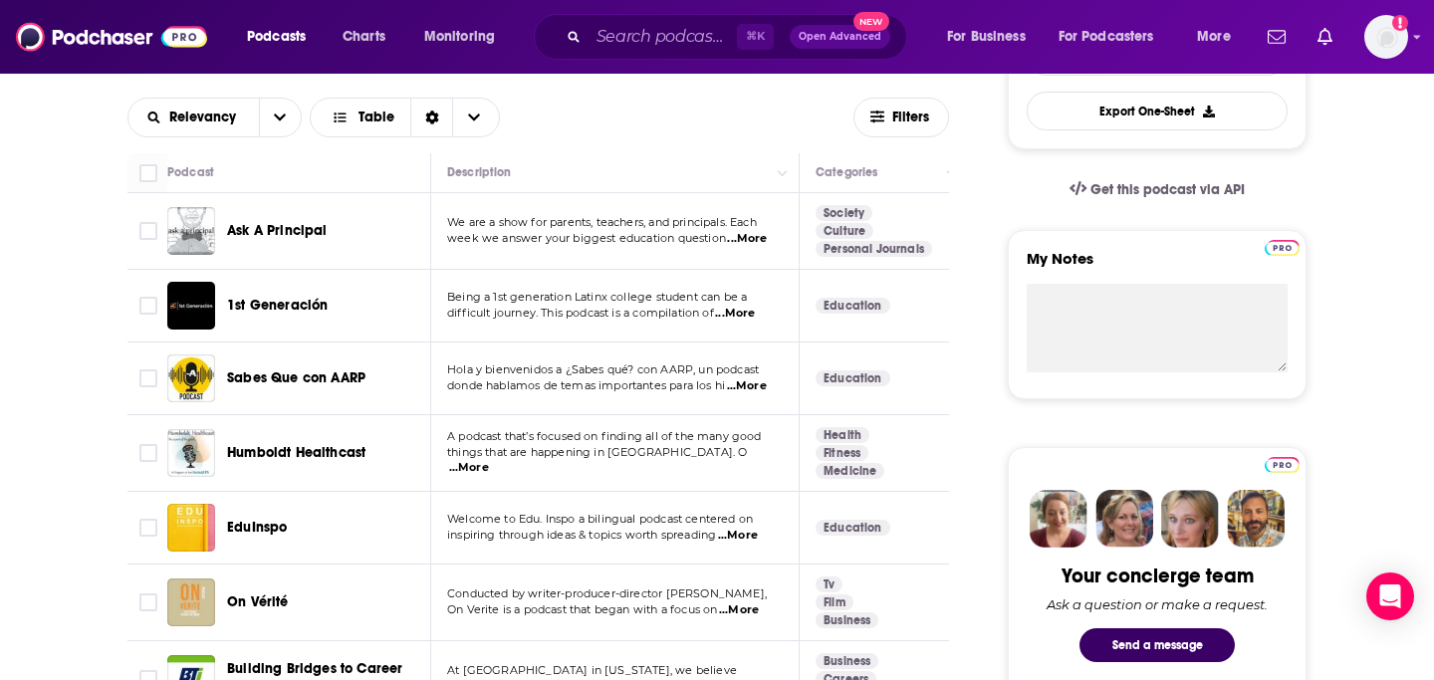
scroll to position [580, 0]
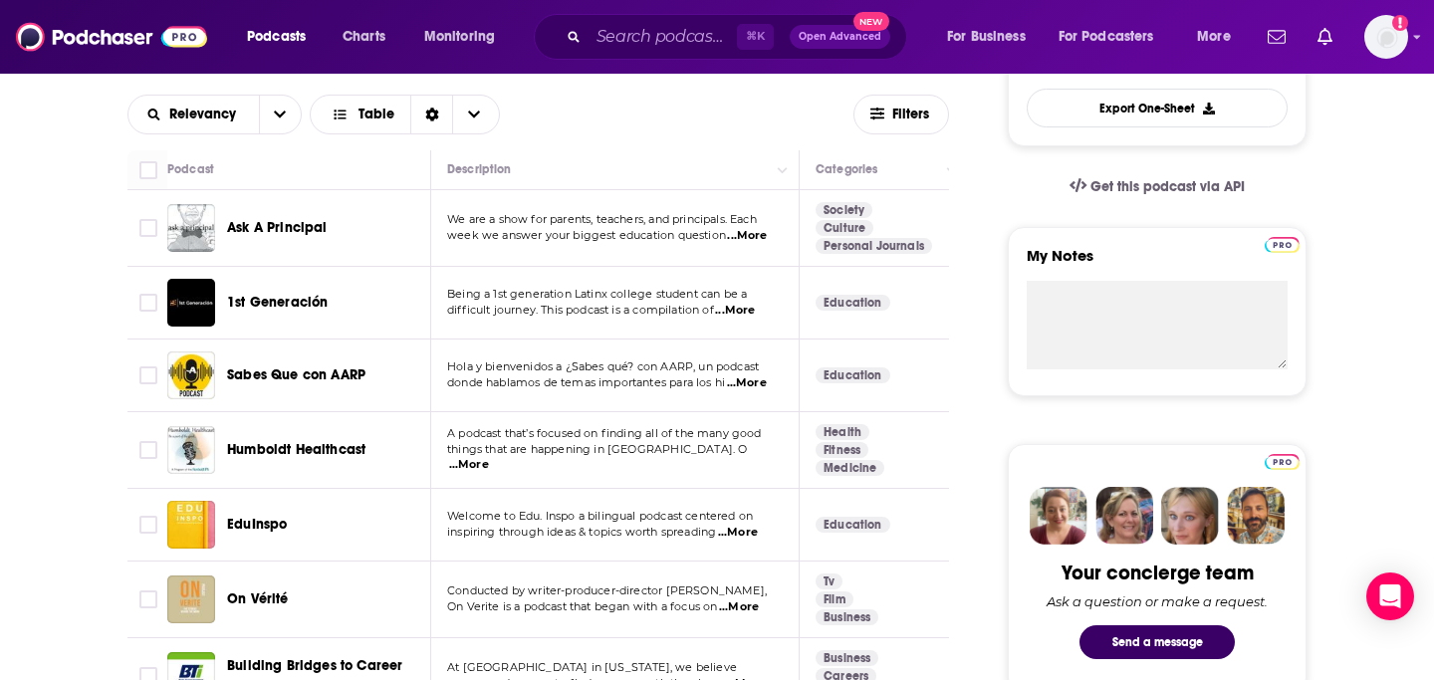
click at [257, 219] on span "Ask A Principal" at bounding box center [277, 228] width 101 height 20
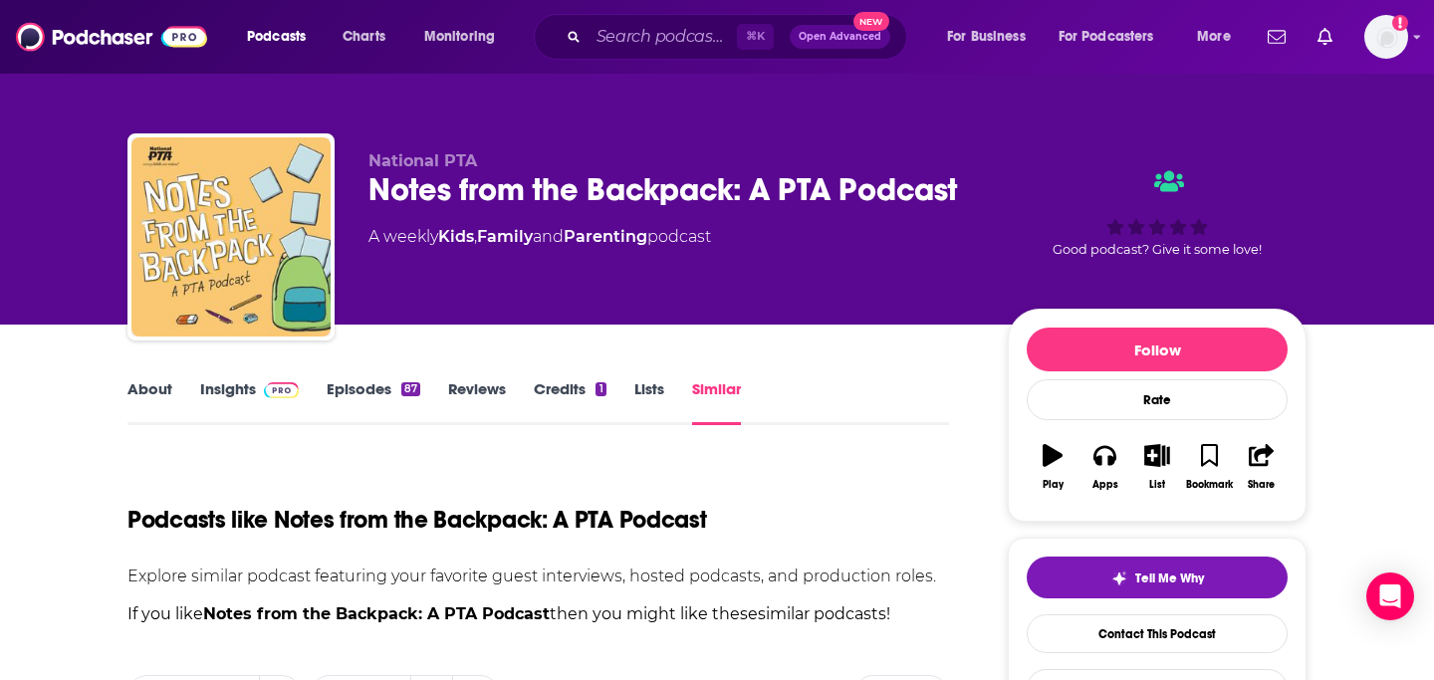
click at [715, 379] on link "Similar" at bounding box center [716, 402] width 49 height 46
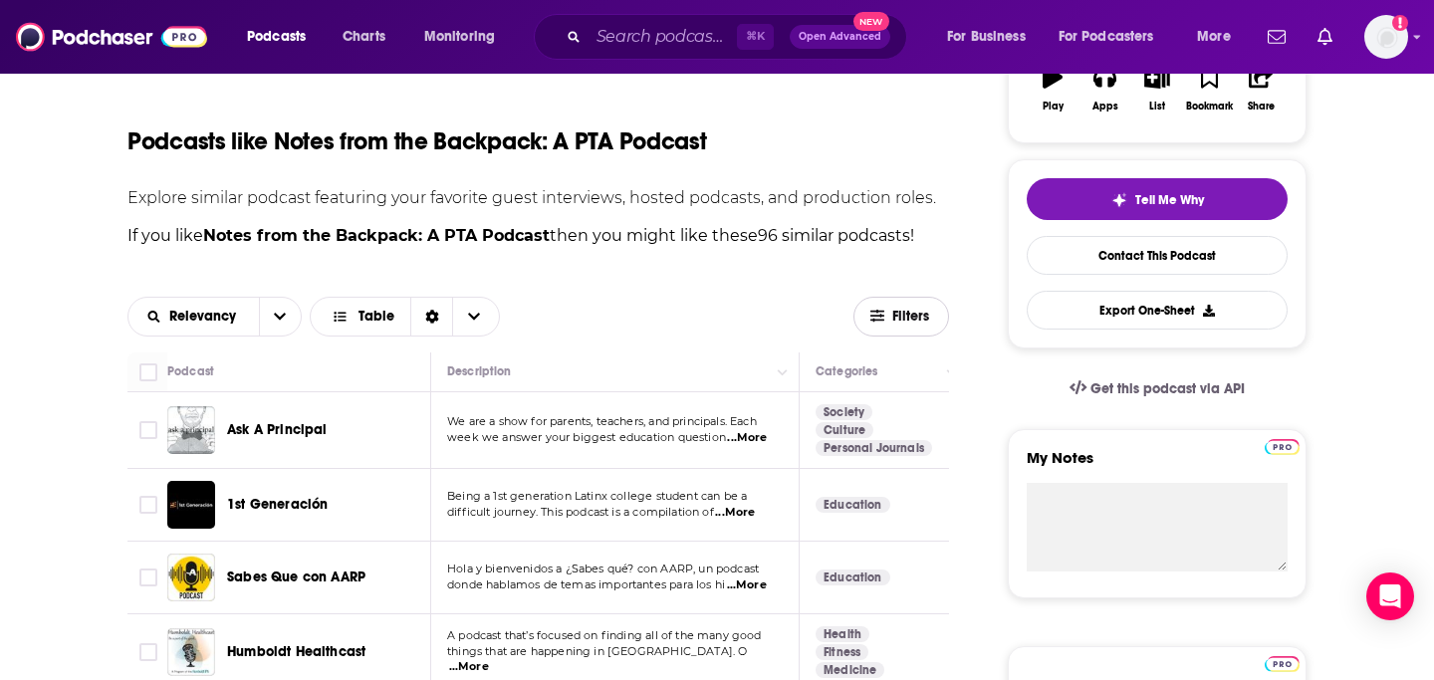
click at [896, 323] on span "Filters" at bounding box center [912, 317] width 40 height 14
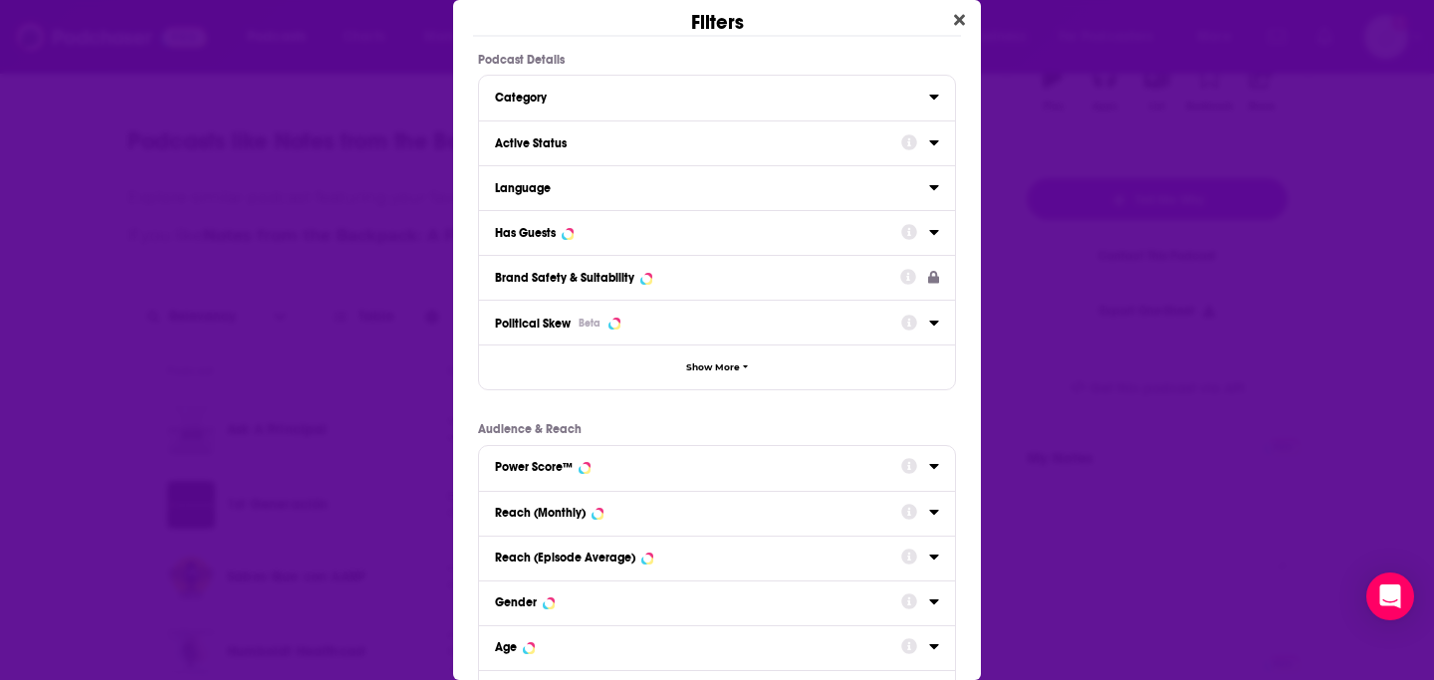
scroll to position [0, 0]
click at [923, 232] on div "Dialog" at bounding box center [920, 231] width 38 height 25
click at [932, 229] on icon "Dialog" at bounding box center [934, 232] width 10 height 16
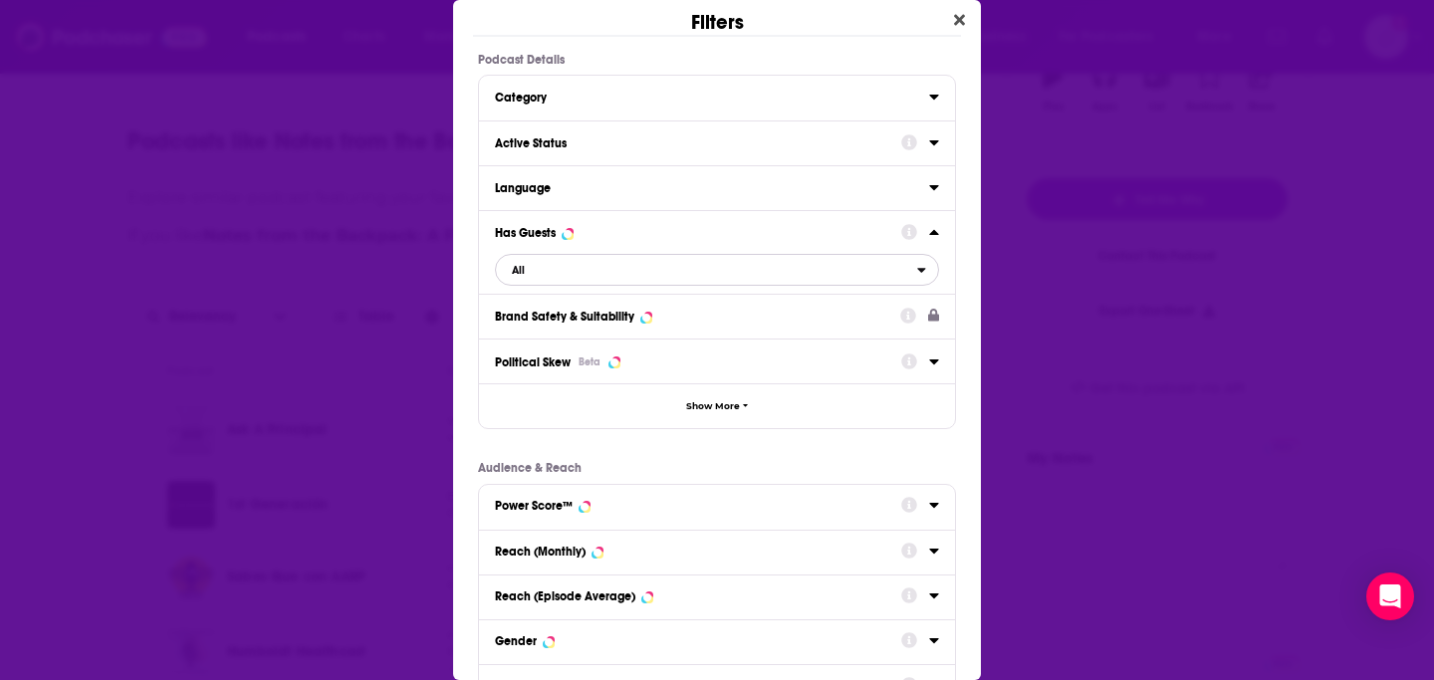
click at [546, 283] on span "All" at bounding box center [706, 270] width 421 height 26
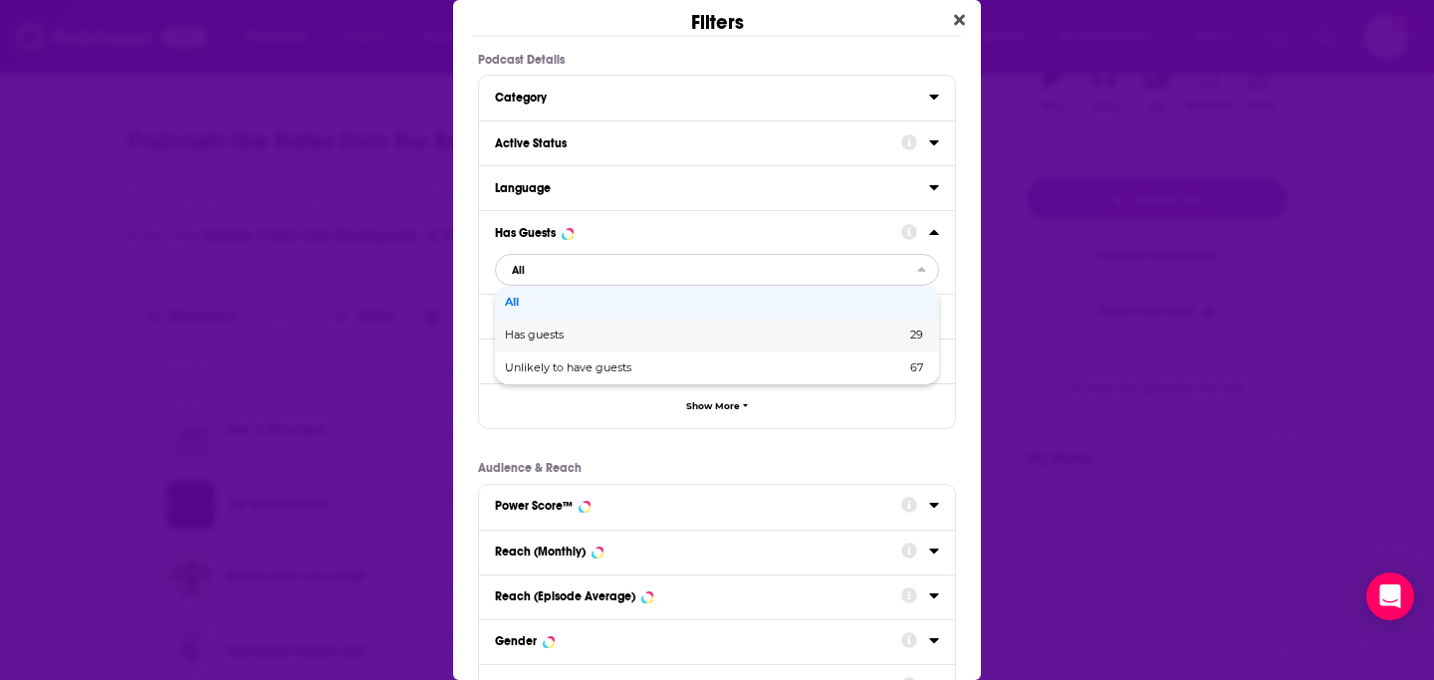
click at [555, 337] on span "Has guests" at bounding box center [620, 335] width 230 height 11
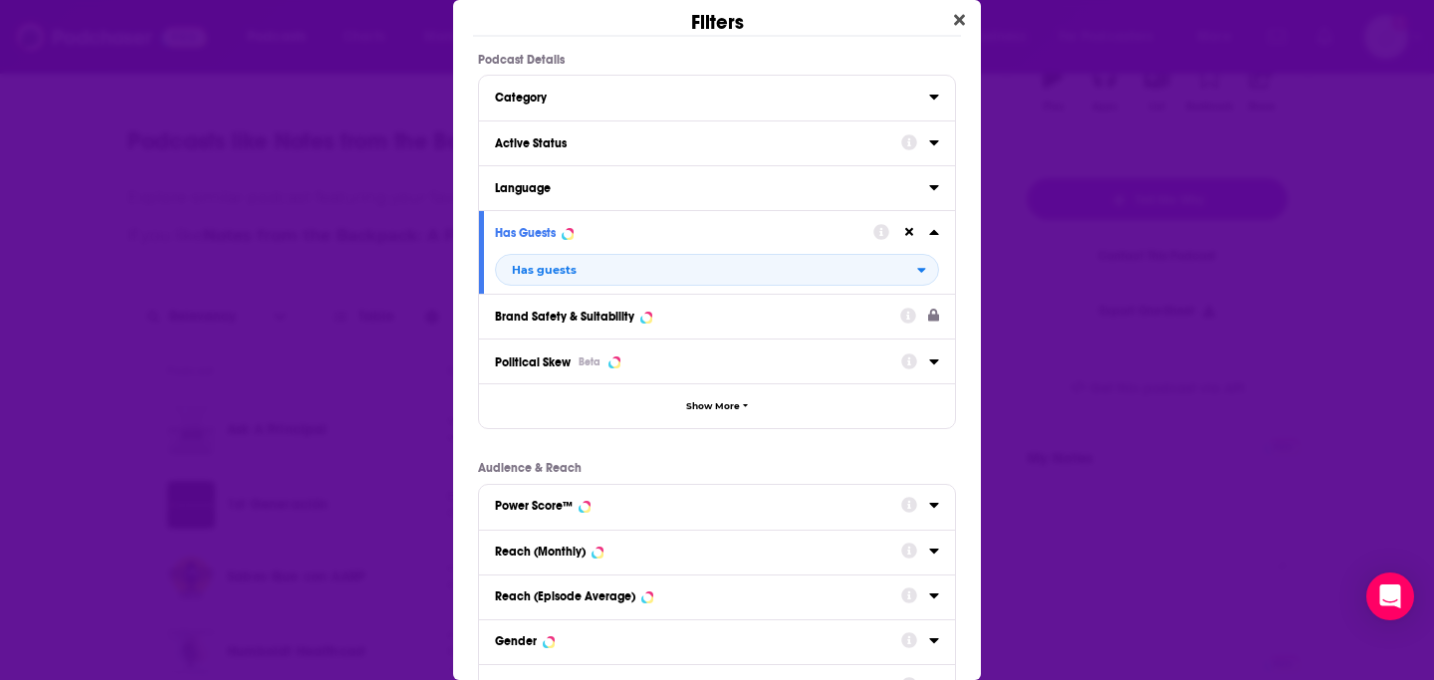
click at [669, 151] on button "Active Status" at bounding box center [698, 141] width 406 height 25
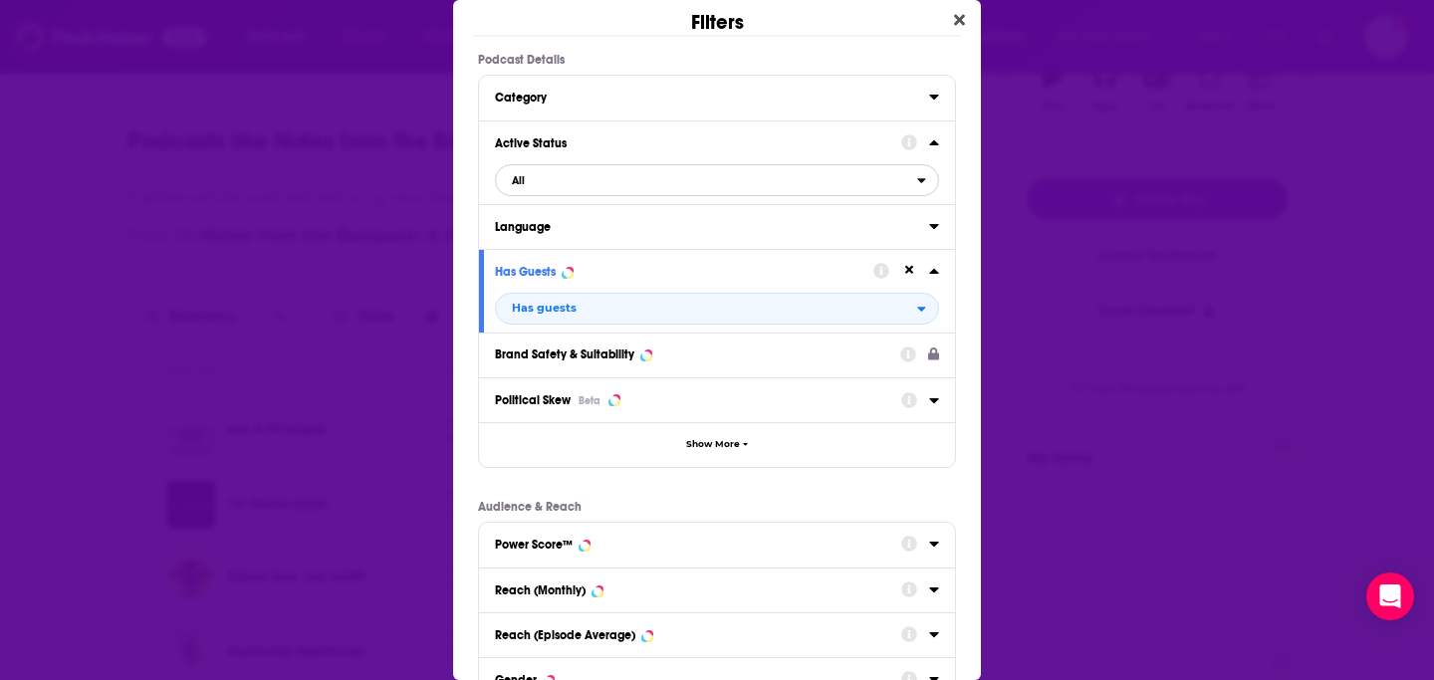
click at [531, 183] on span "All" at bounding box center [706, 180] width 421 height 26
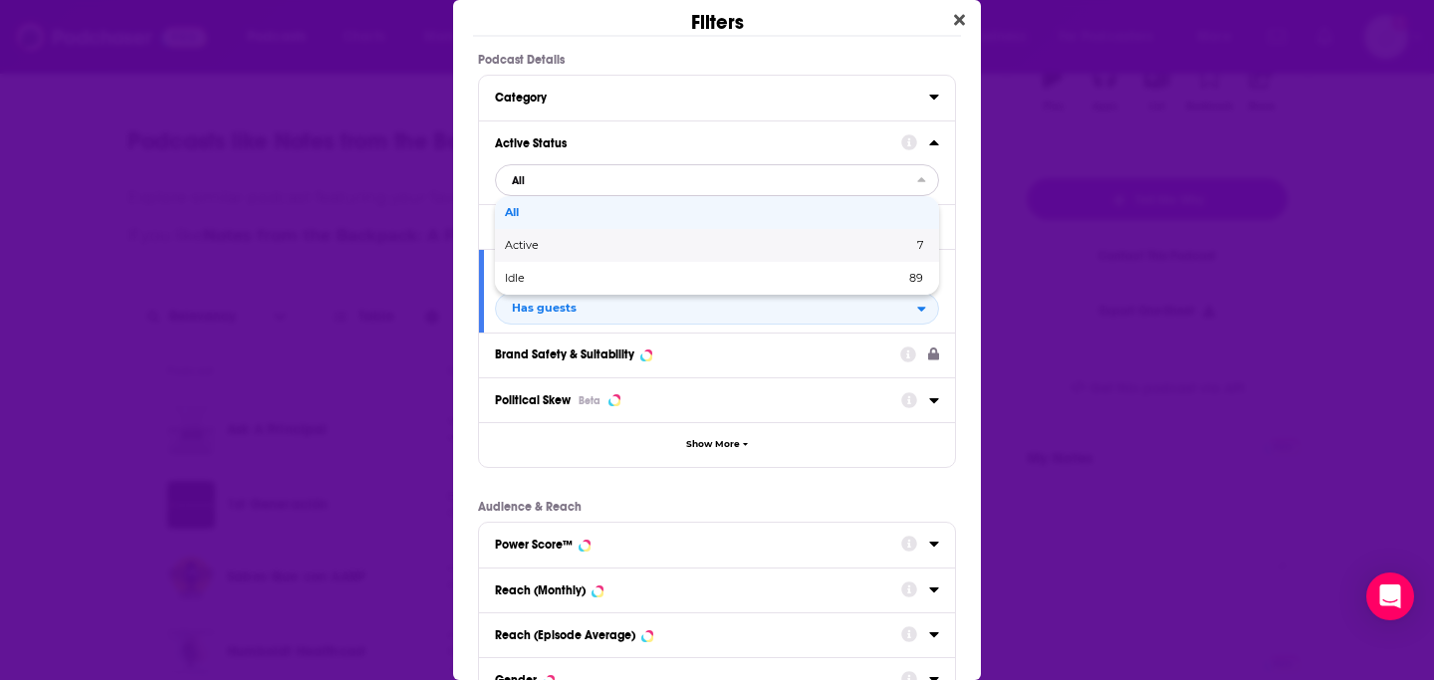
click at [564, 244] on span "Active" at bounding box center [615, 245] width 221 height 11
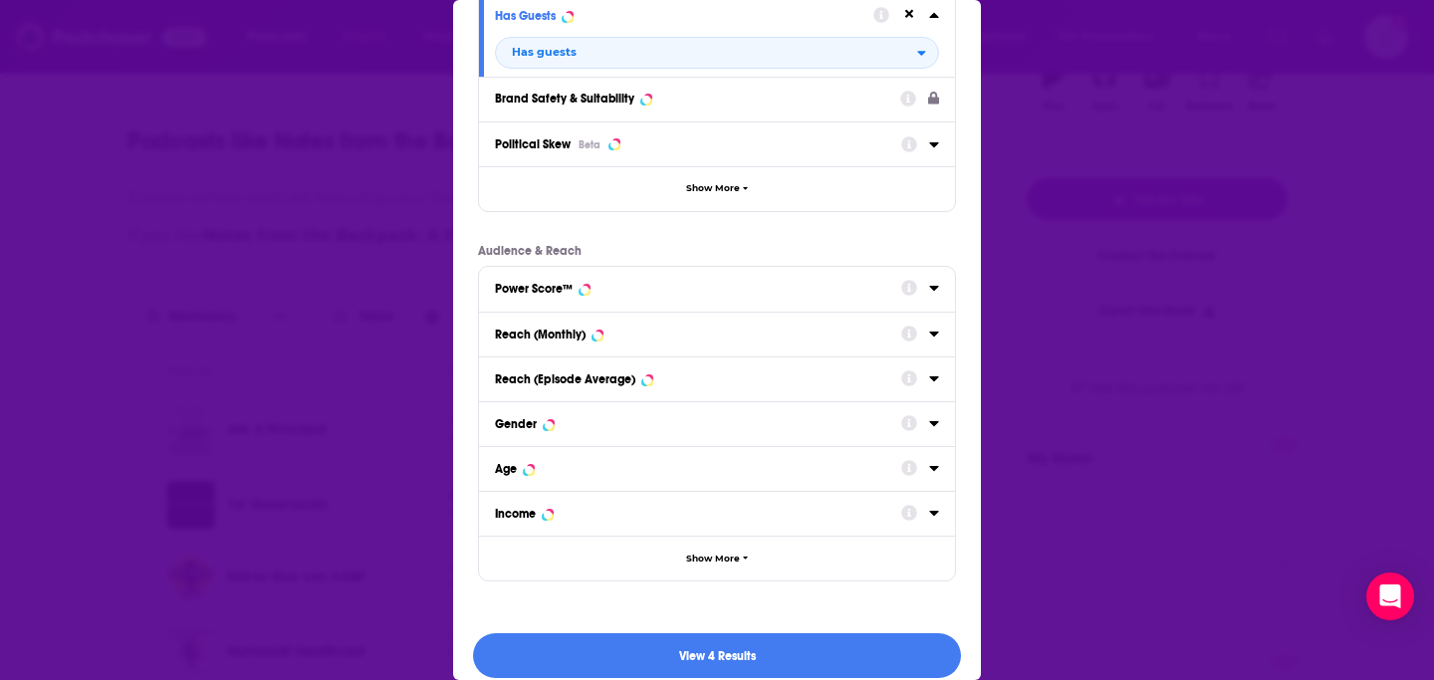
scroll to position [276, 0]
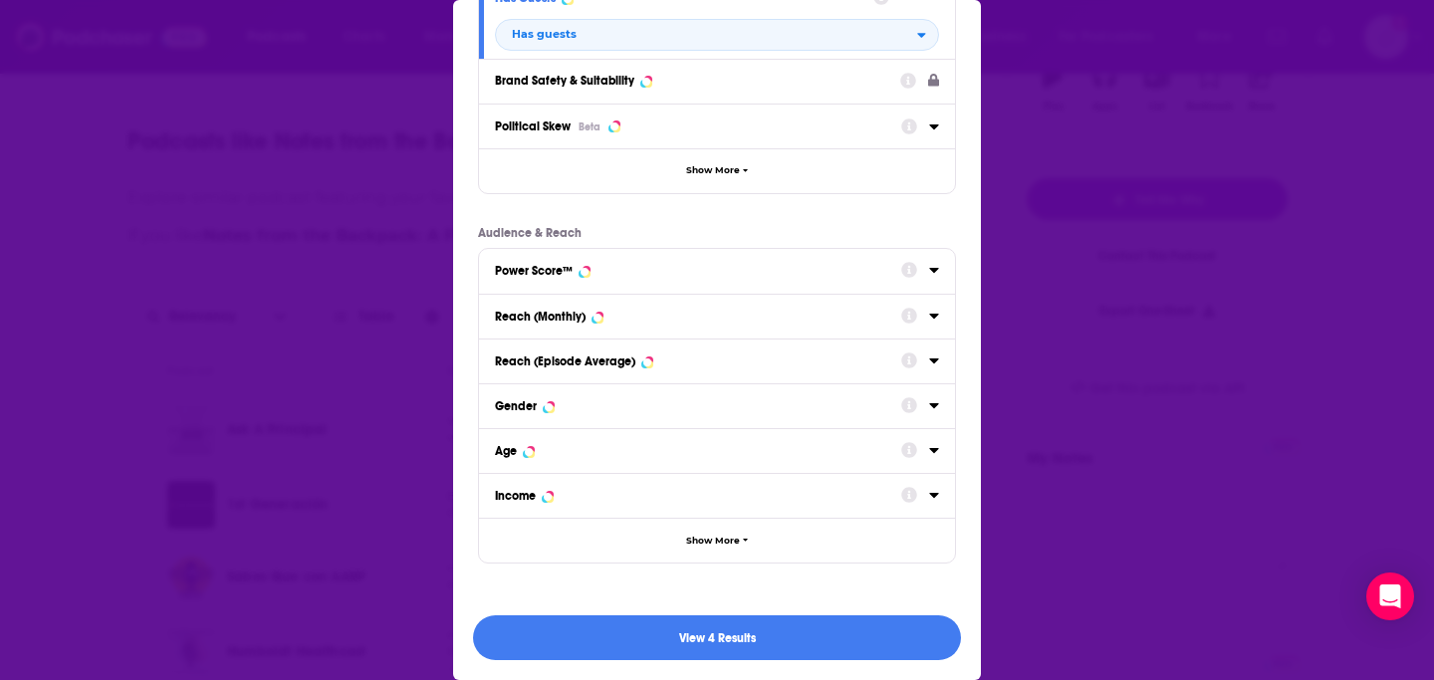
click at [782, 265] on div "Power Score™" at bounding box center [691, 271] width 393 height 14
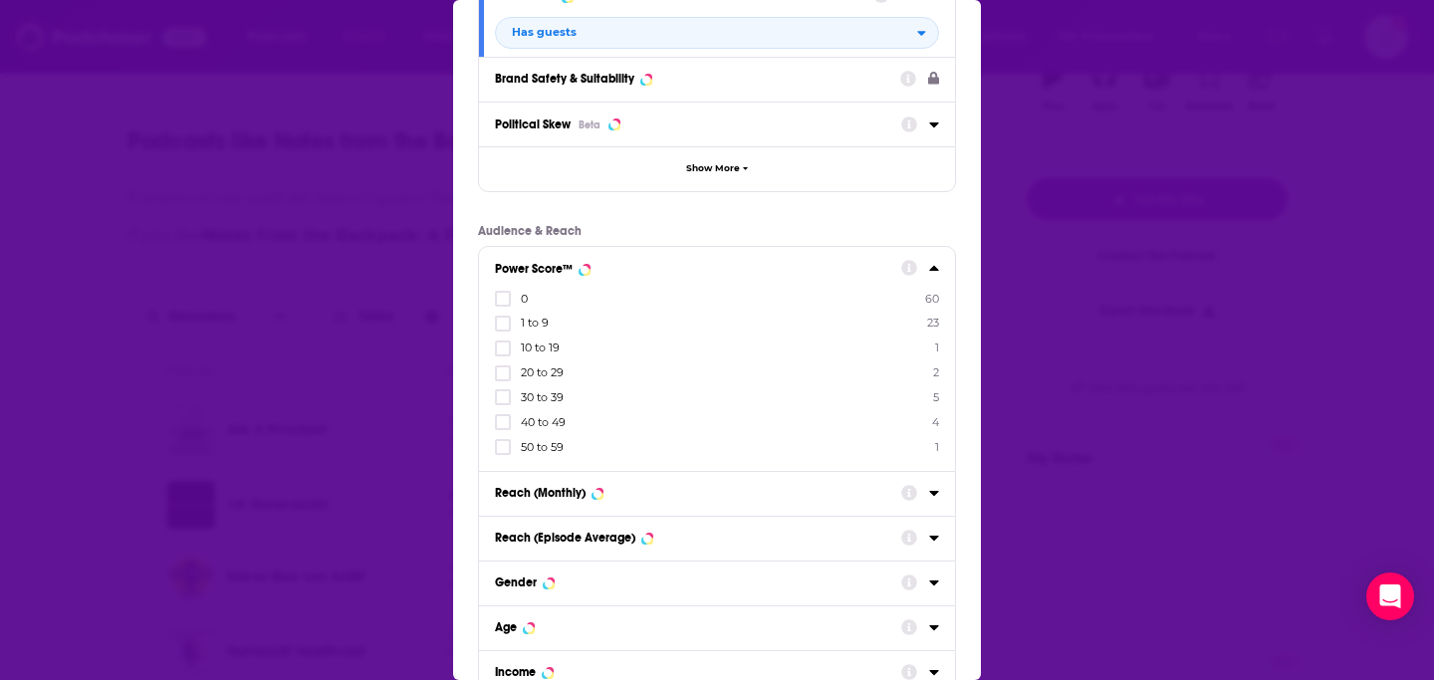
click at [757, 225] on p "Audience & Reach" at bounding box center [717, 231] width 478 height 14
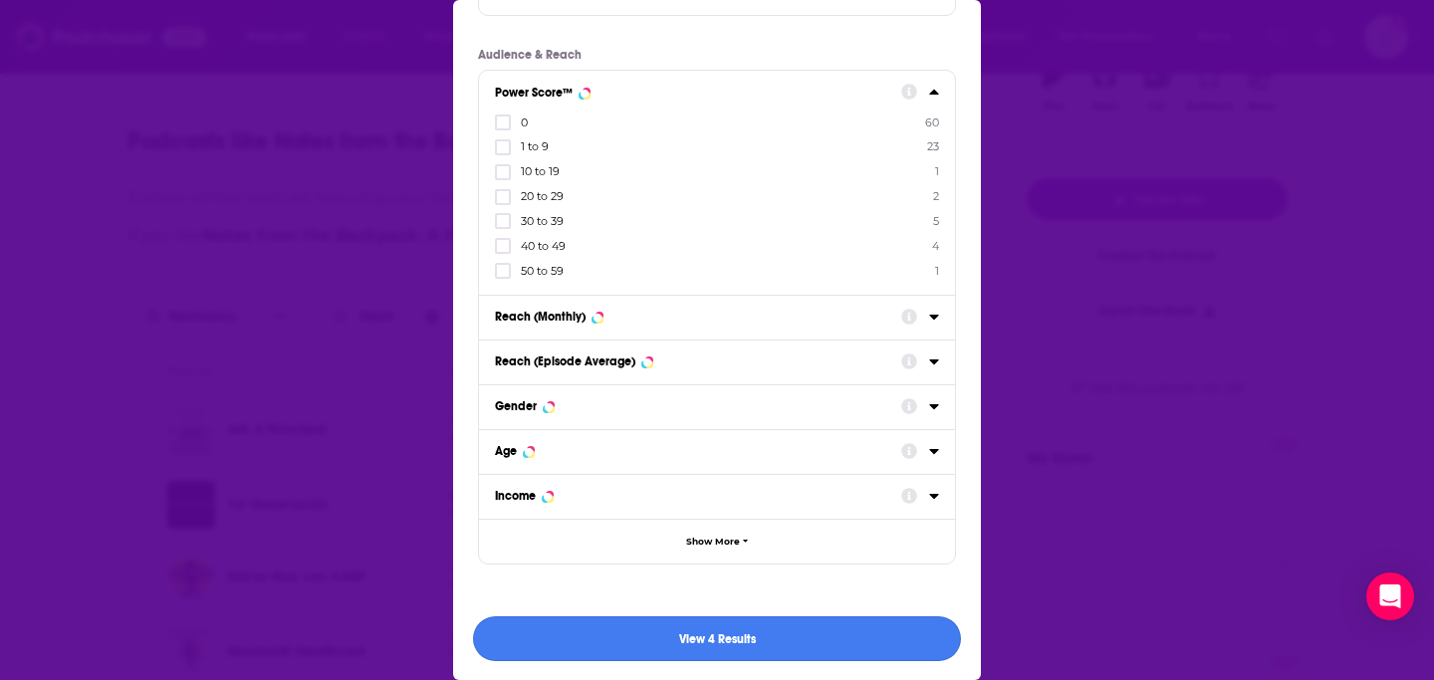
click at [695, 649] on button "View 4 Results" at bounding box center [717, 638] width 488 height 45
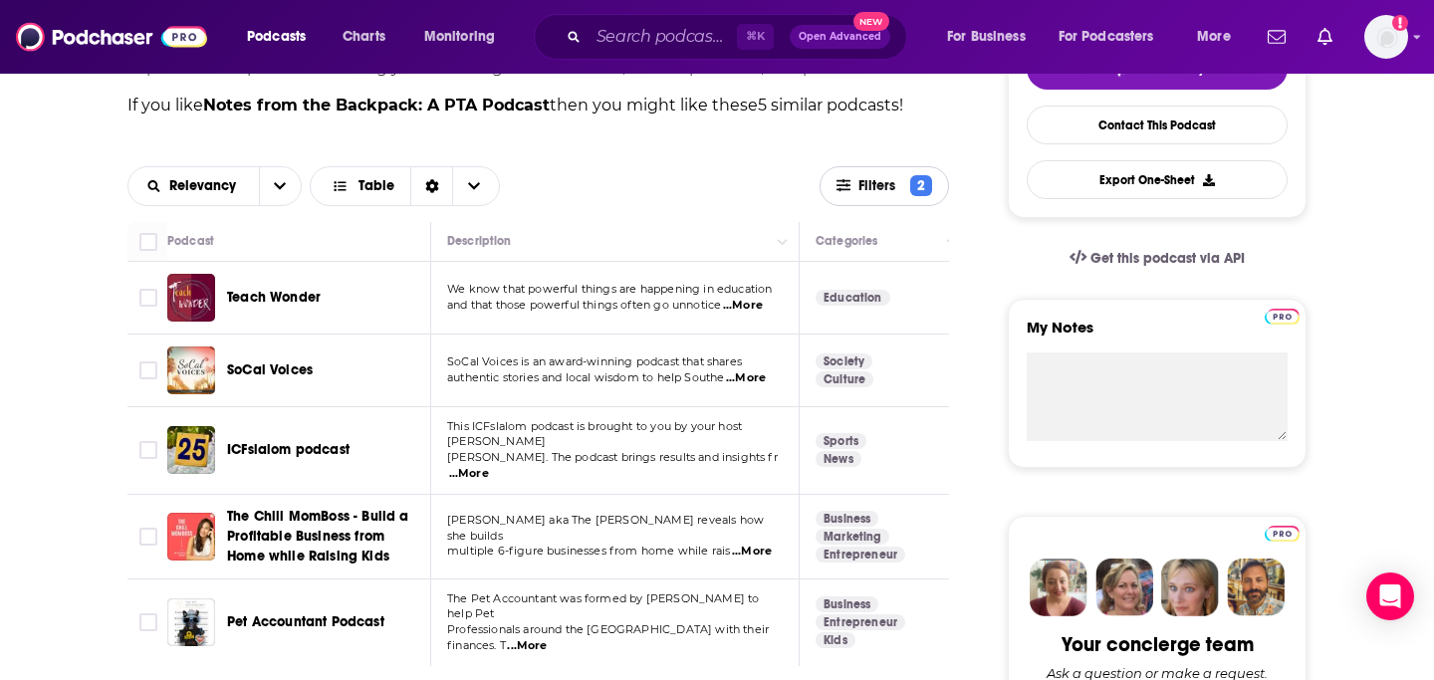
scroll to position [538, 0]
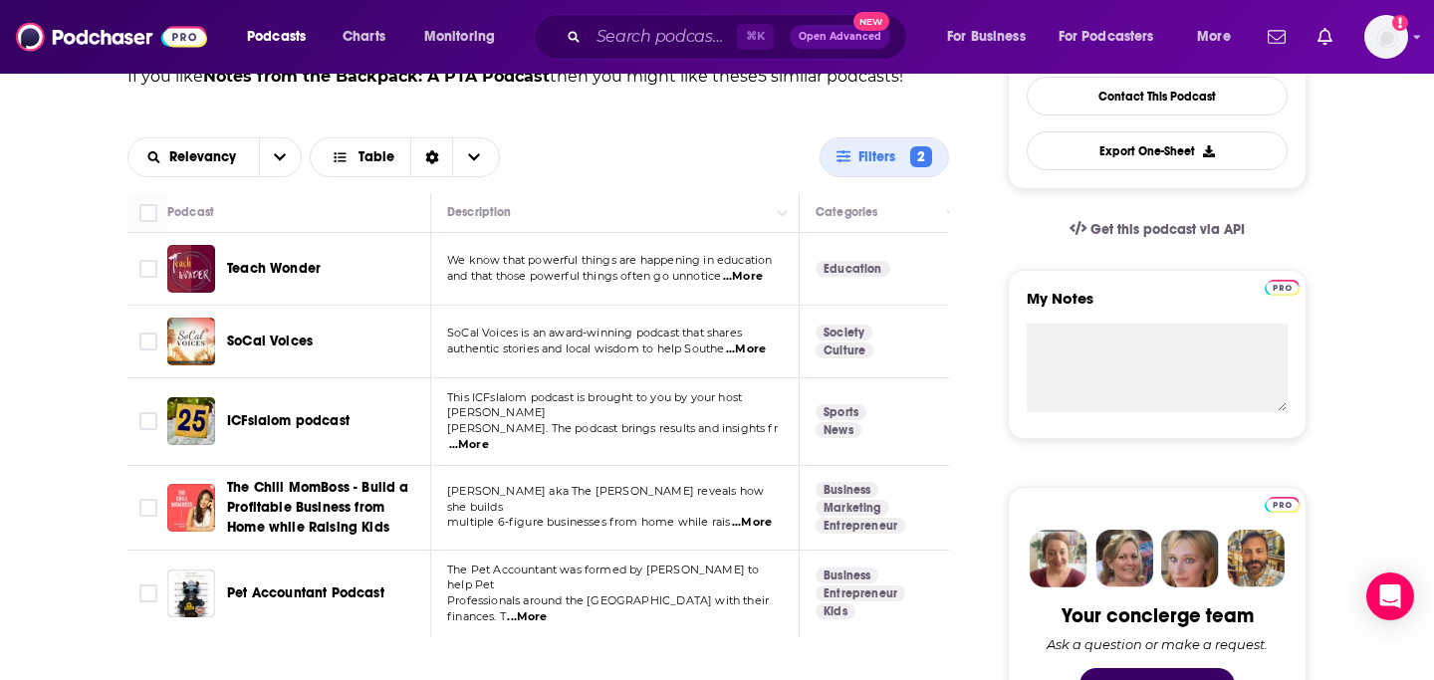
click at [282, 277] on span "Teach Wonder" at bounding box center [274, 268] width 94 height 17
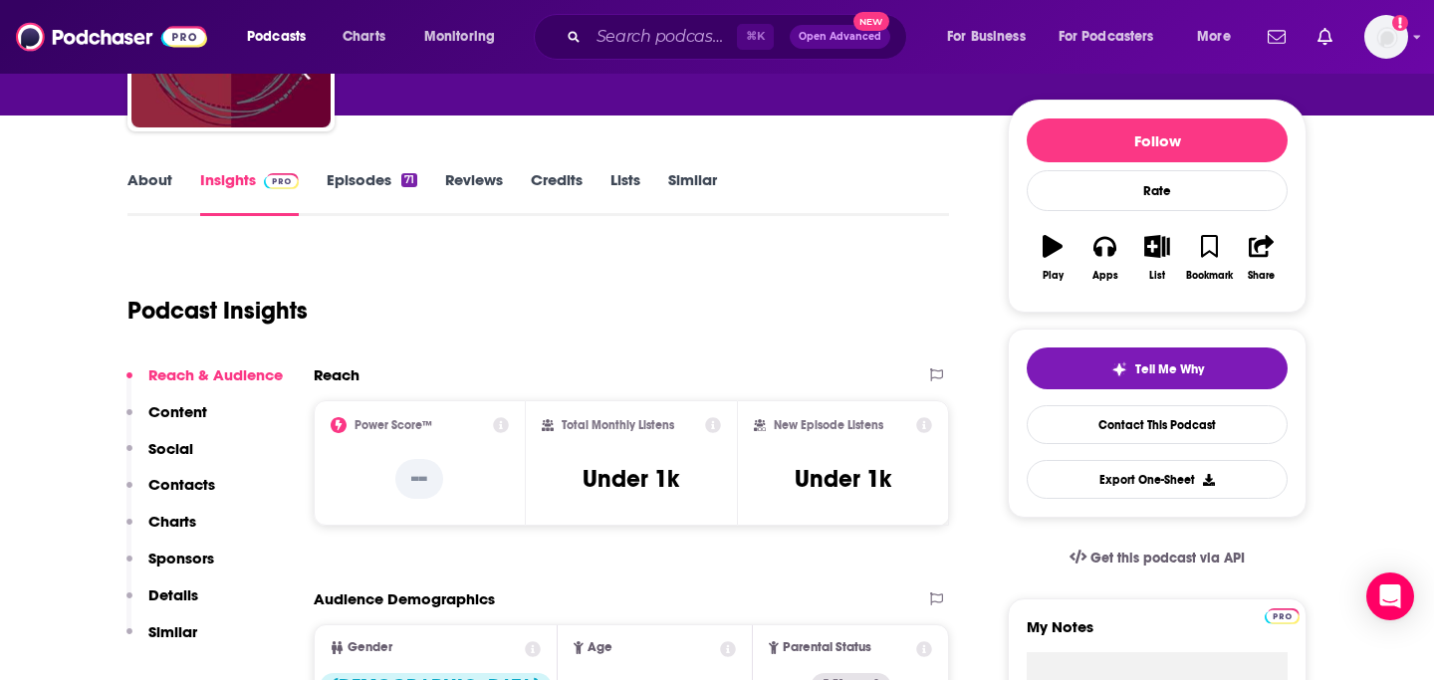
scroll to position [227, 0]
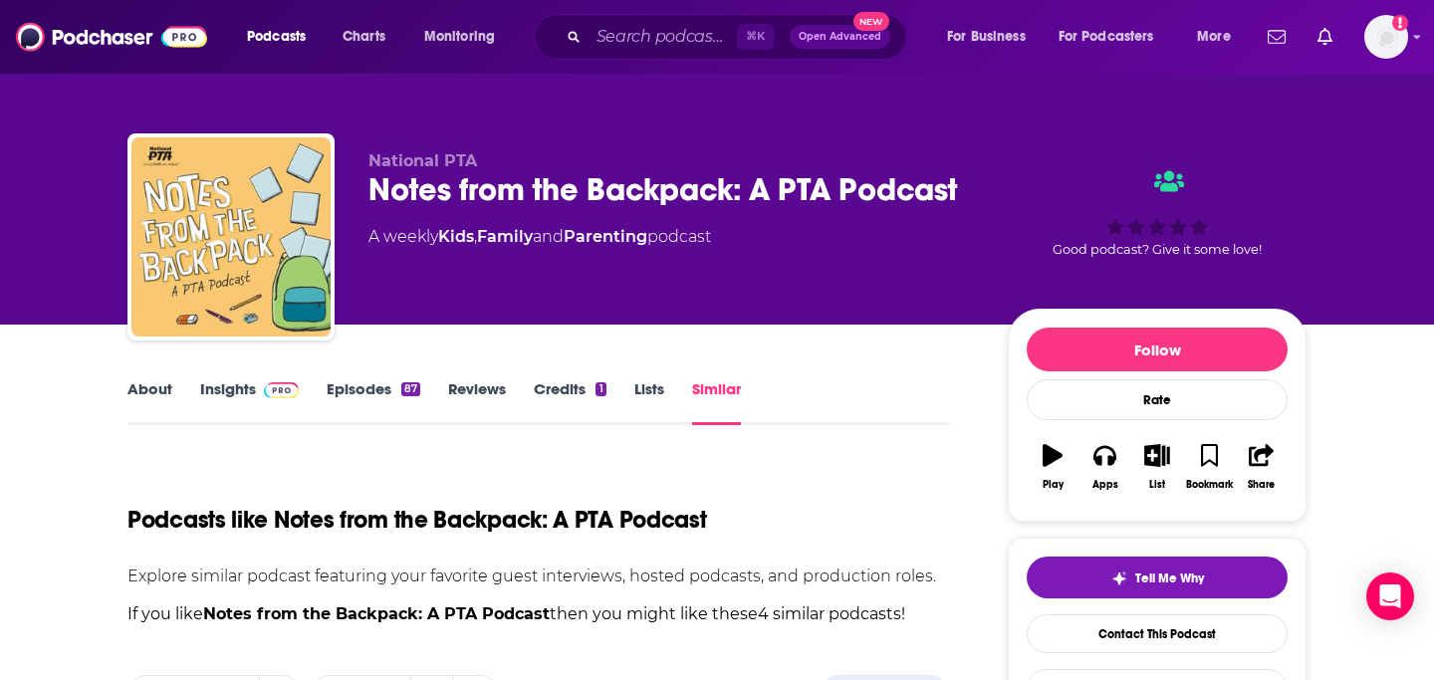
click at [149, 394] on link "About" at bounding box center [149, 402] width 45 height 46
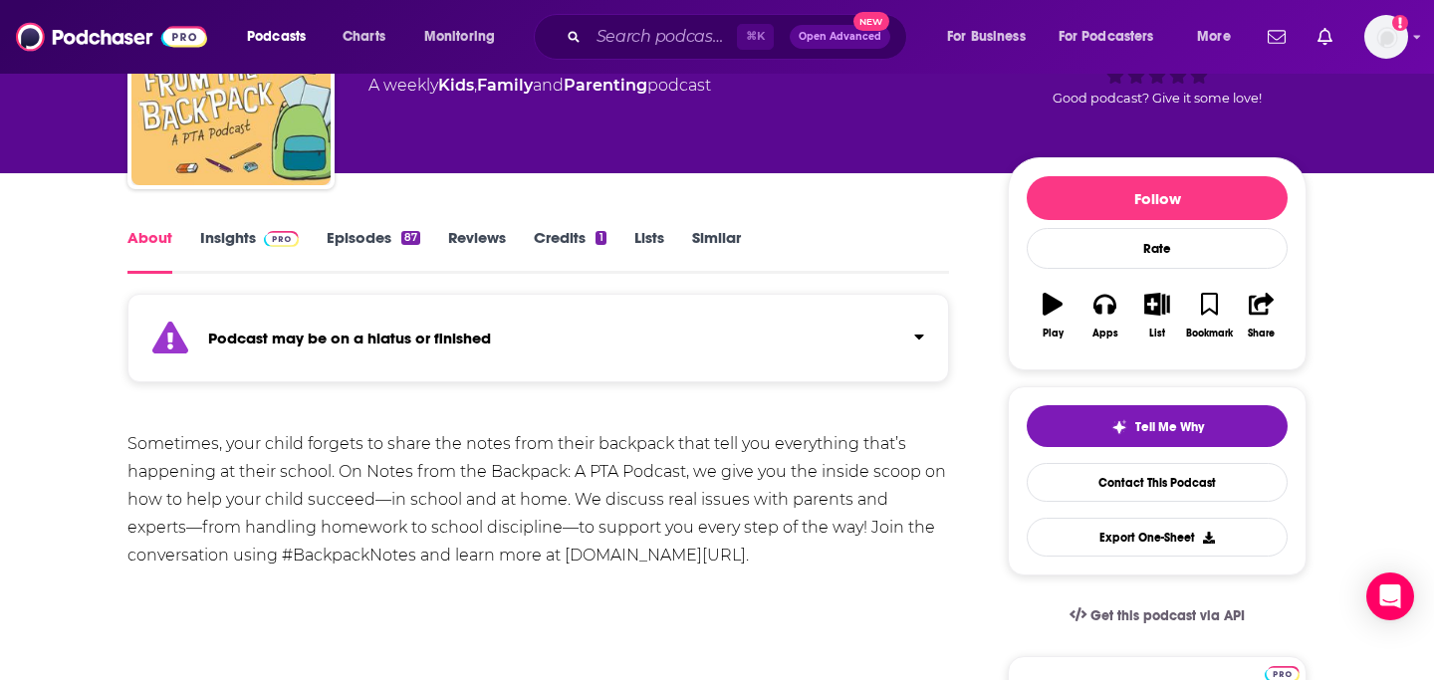
scroll to position [27, 0]
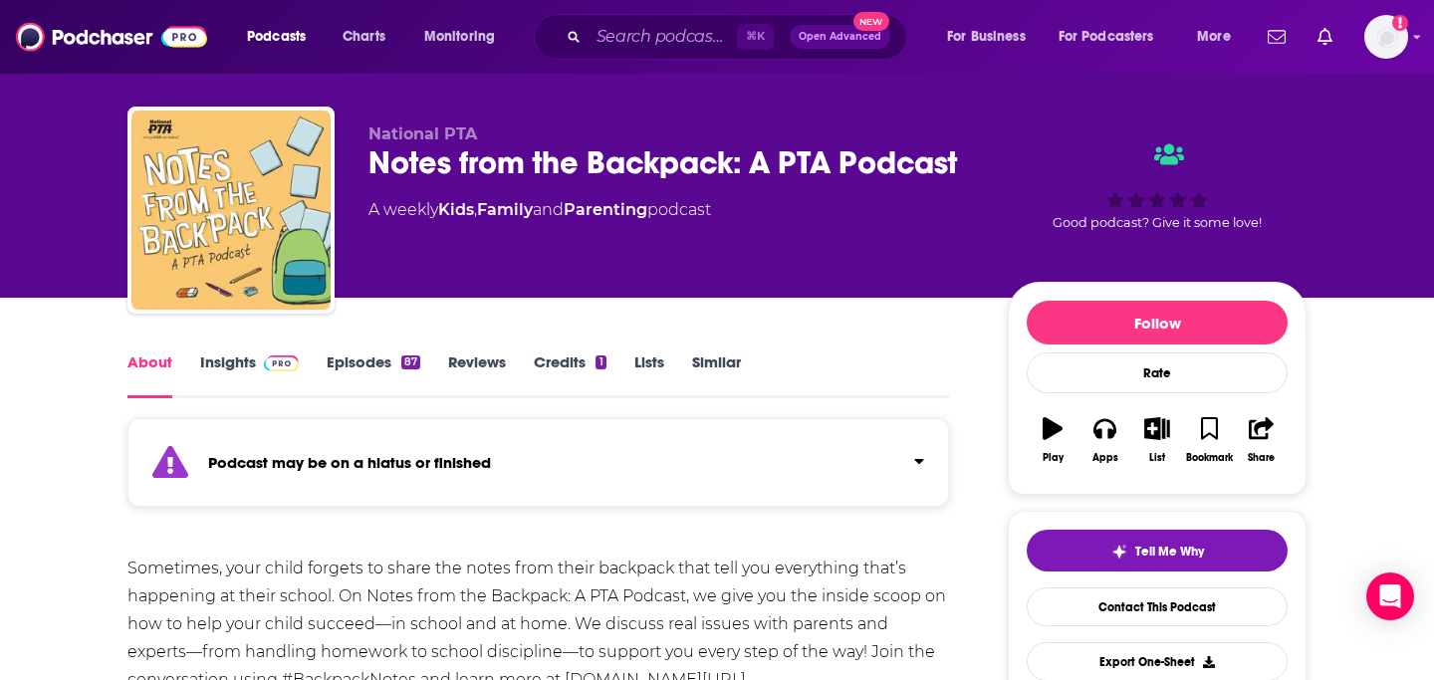
click at [145, 358] on link "About" at bounding box center [149, 375] width 45 height 46
click at [238, 360] on link "Insights" at bounding box center [249, 375] width 99 height 46
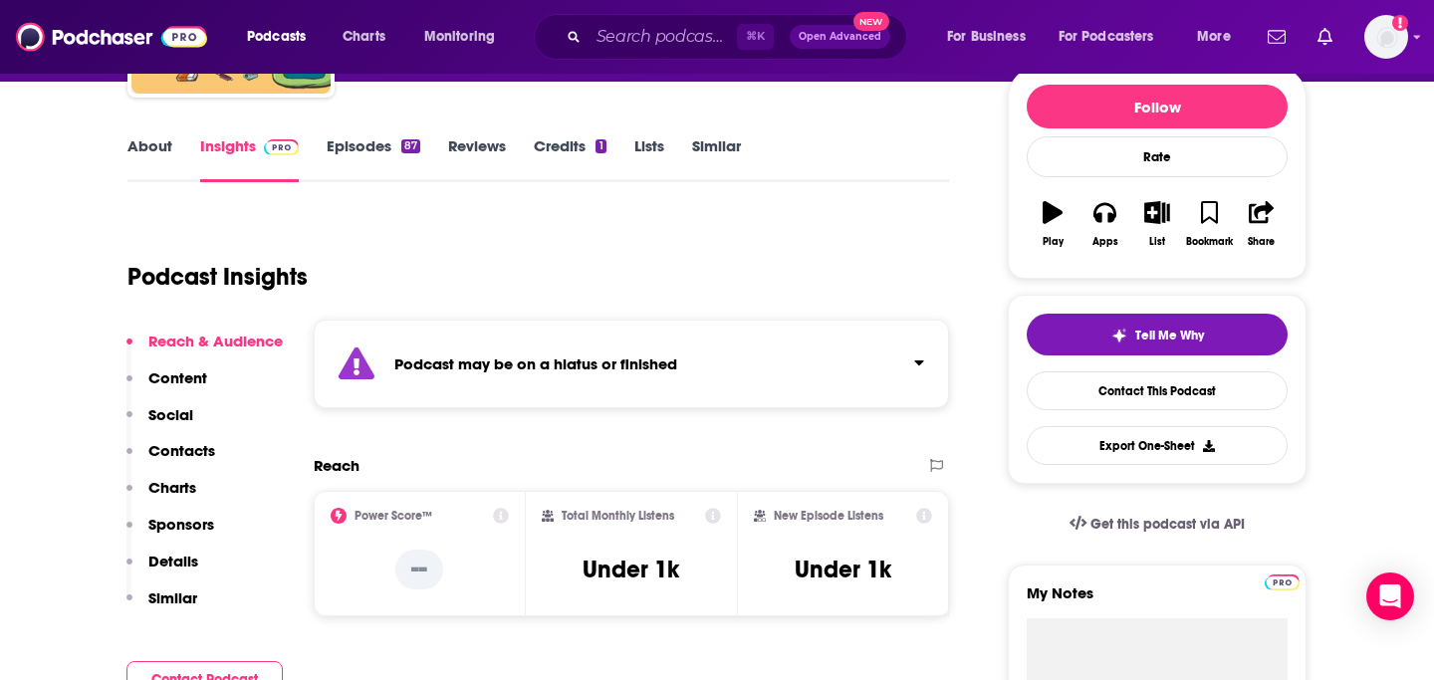
scroll to position [171, 0]
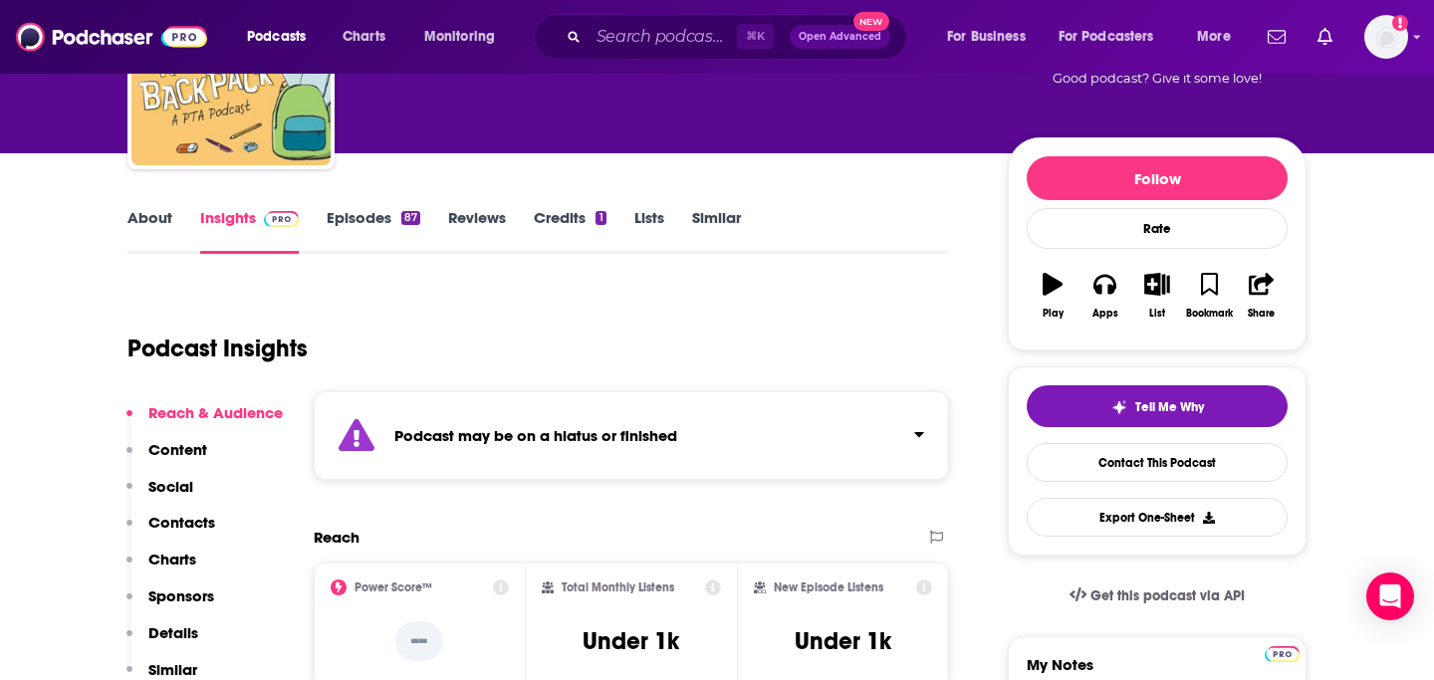
click at [705, 224] on link "Similar" at bounding box center [716, 231] width 49 height 46
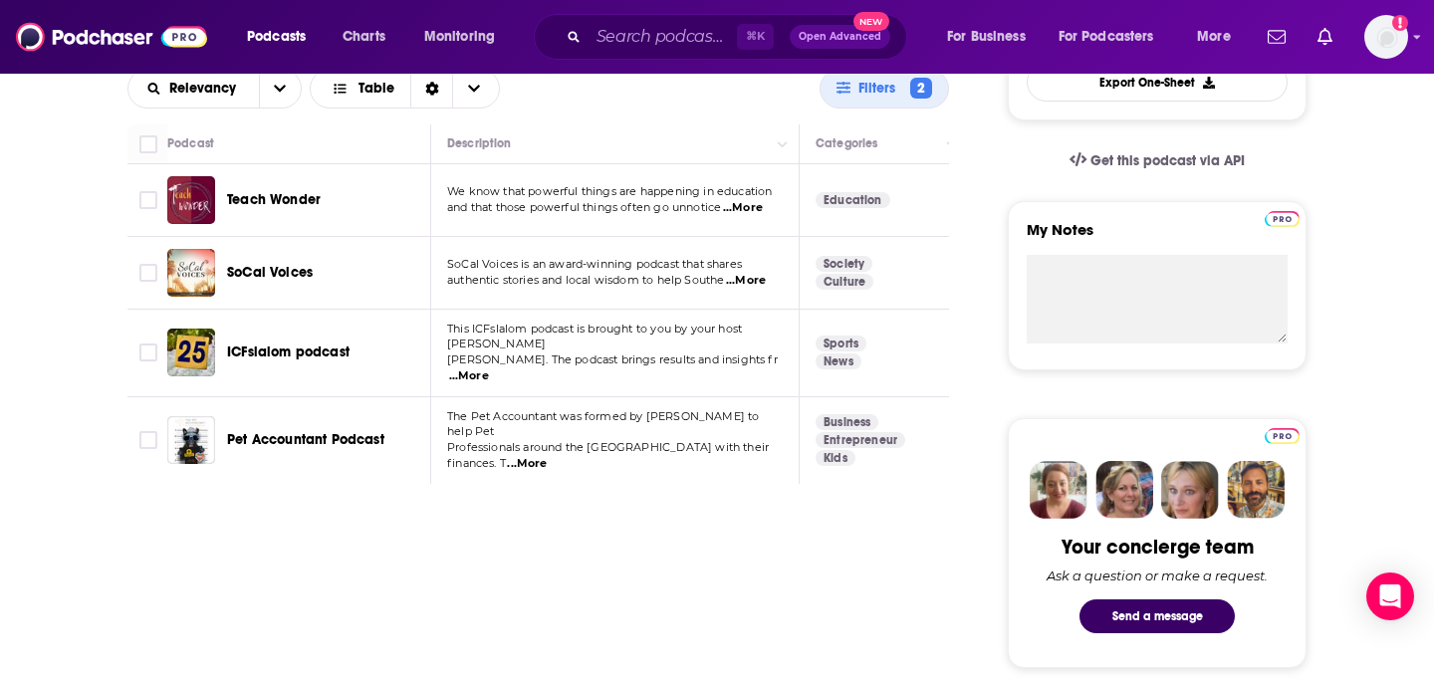
scroll to position [635, 0]
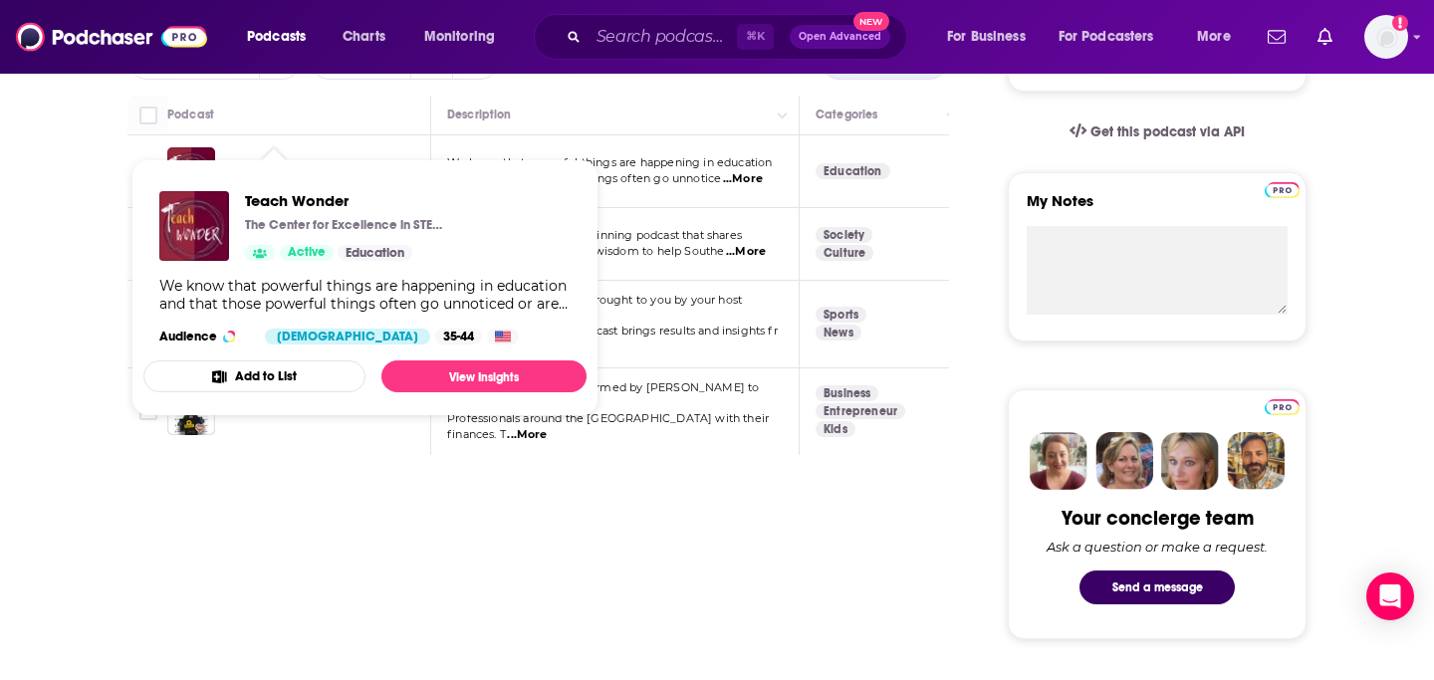
click at [277, 165] on span "Teach Wonder The Center for Excellence in STEM Education Active Education We kn…" at bounding box center [364, 287] width 443 height 257
click at [281, 176] on div "Teach Wonder The Center for Excellence in STEM Education Active Education We kn…" at bounding box center [364, 267] width 443 height 185
click at [661, 168] on span "We know that powerful things are happening in education" at bounding box center [609, 162] width 325 height 14
click at [261, 170] on div "Podcasts Charts Monitoring ⌘ K Open Advanced New For Business For Podcasters Mo…" at bounding box center [717, 493] width 1434 height 2257
click at [259, 212] on div "Teach Wonder The Center for Excellence in STEM Education Active Education" at bounding box center [344, 226] width 199 height 70
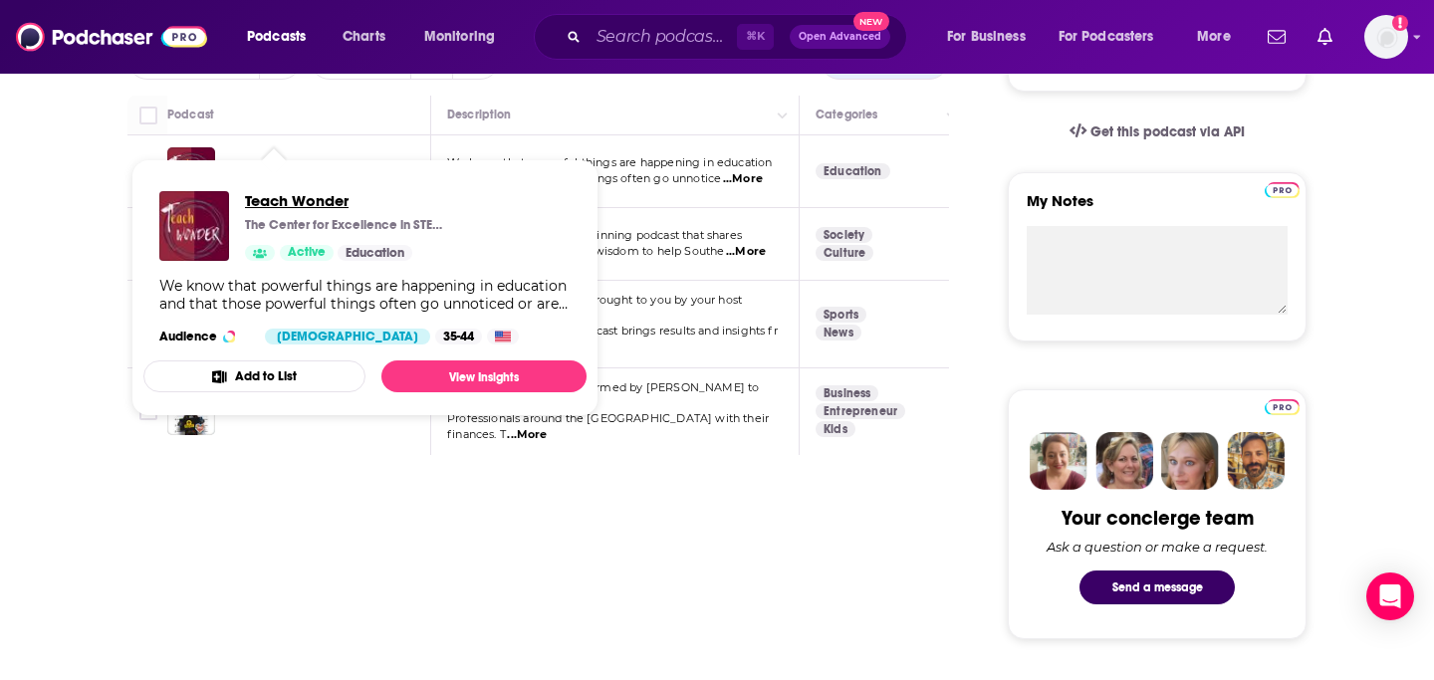
click at [259, 200] on span "Teach Wonder" at bounding box center [344, 200] width 199 height 19
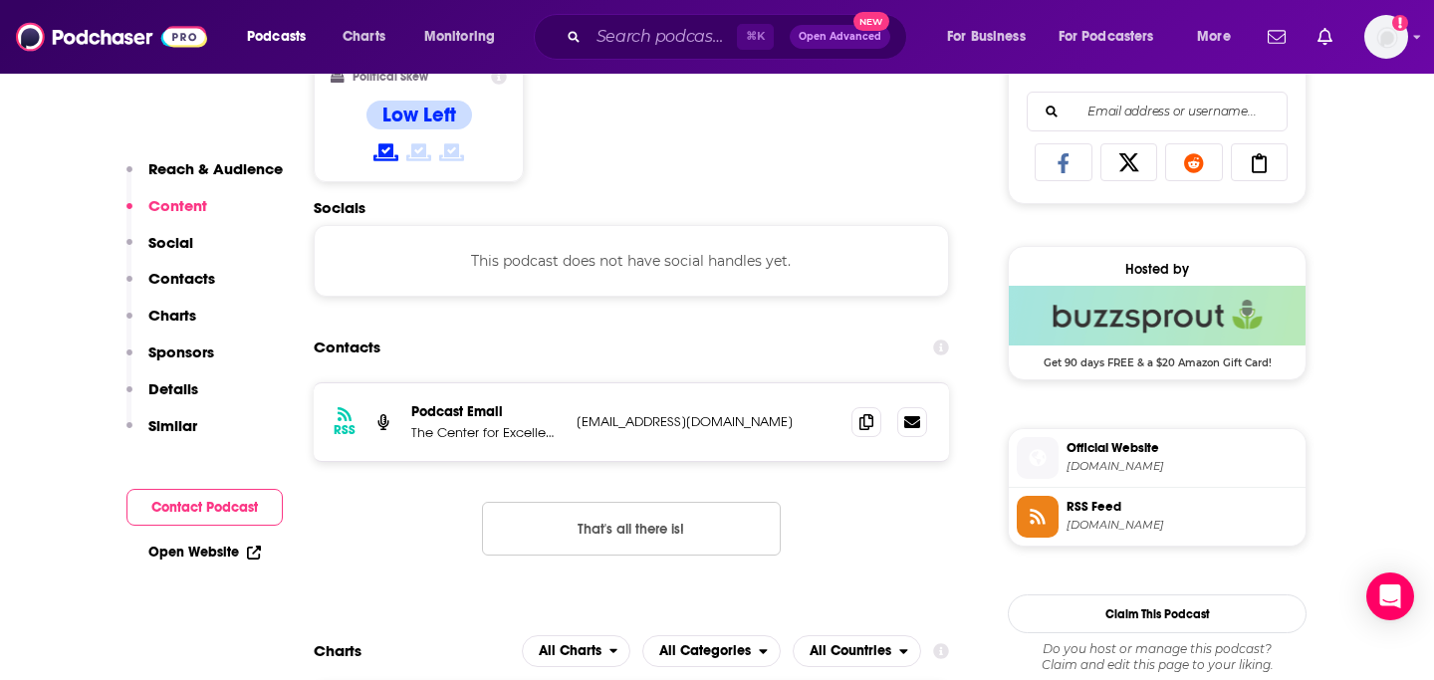
scroll to position [1316, 0]
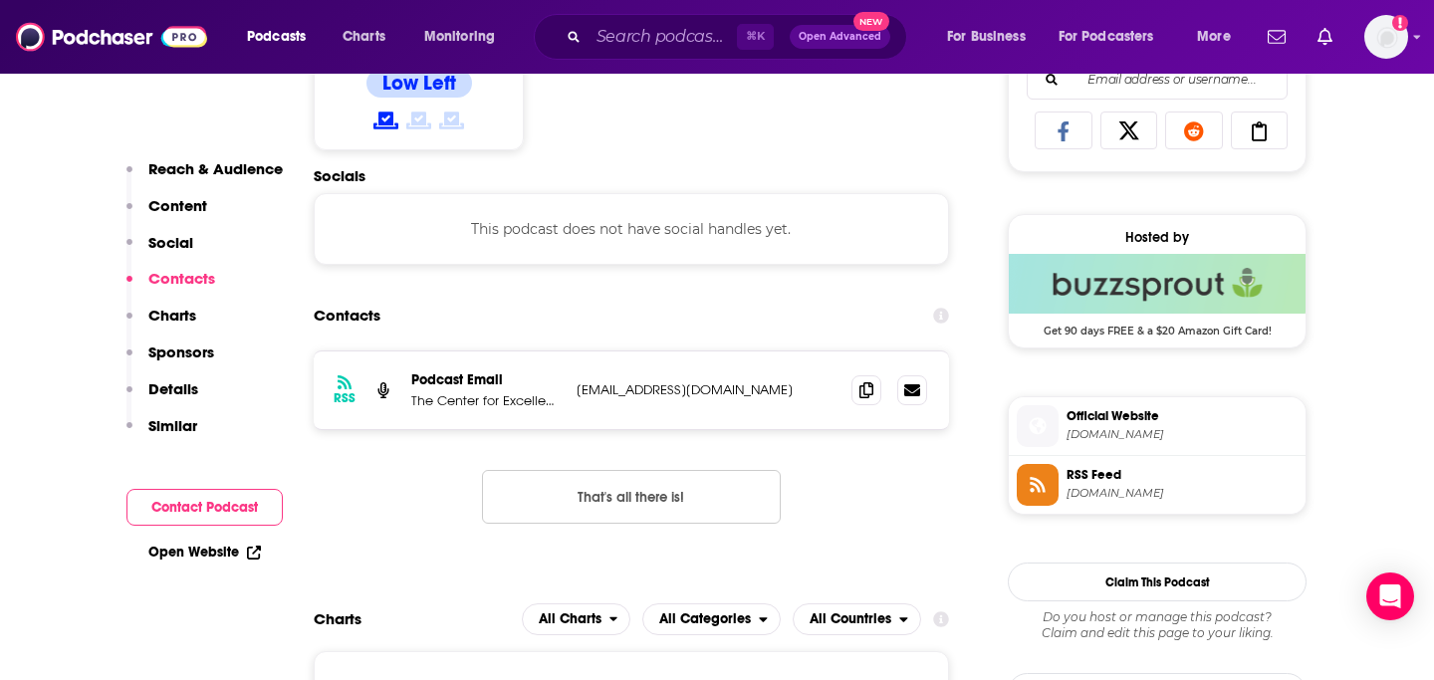
click at [186, 395] on p "Details" at bounding box center [173, 388] width 50 height 19
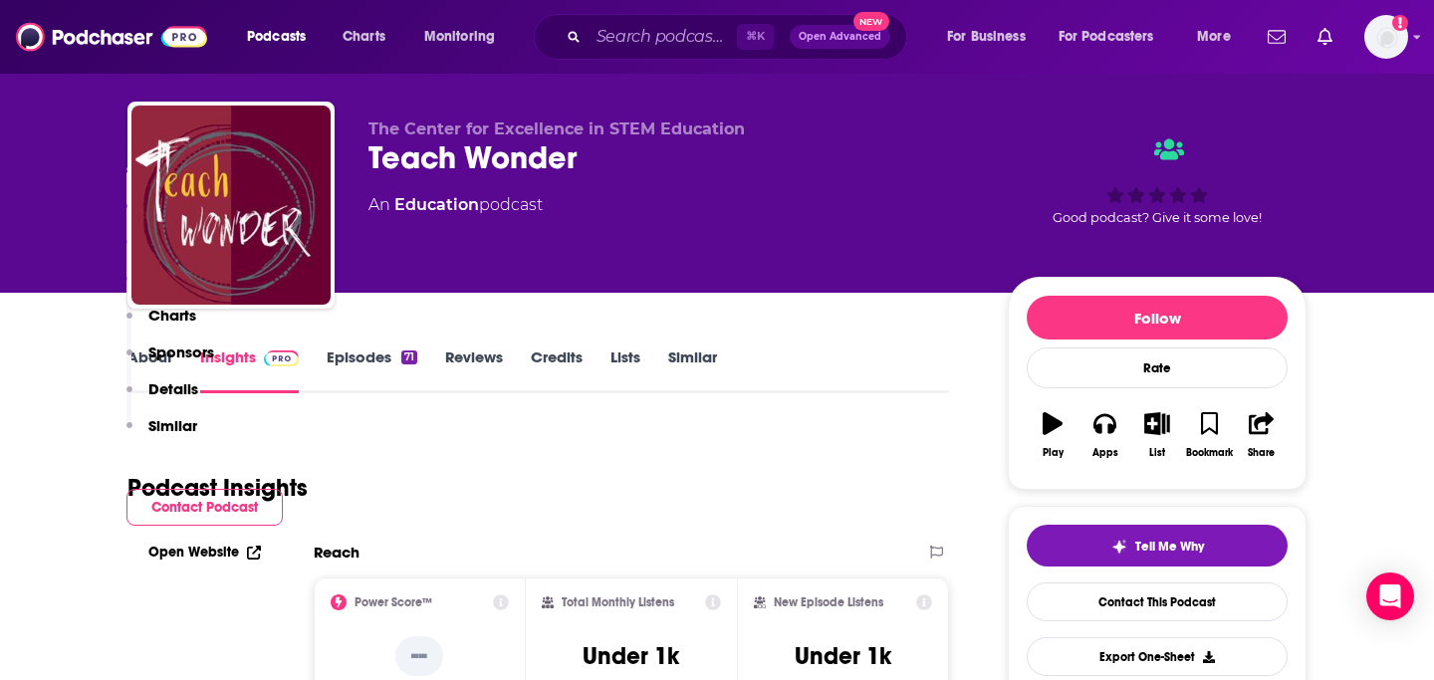
scroll to position [0, 0]
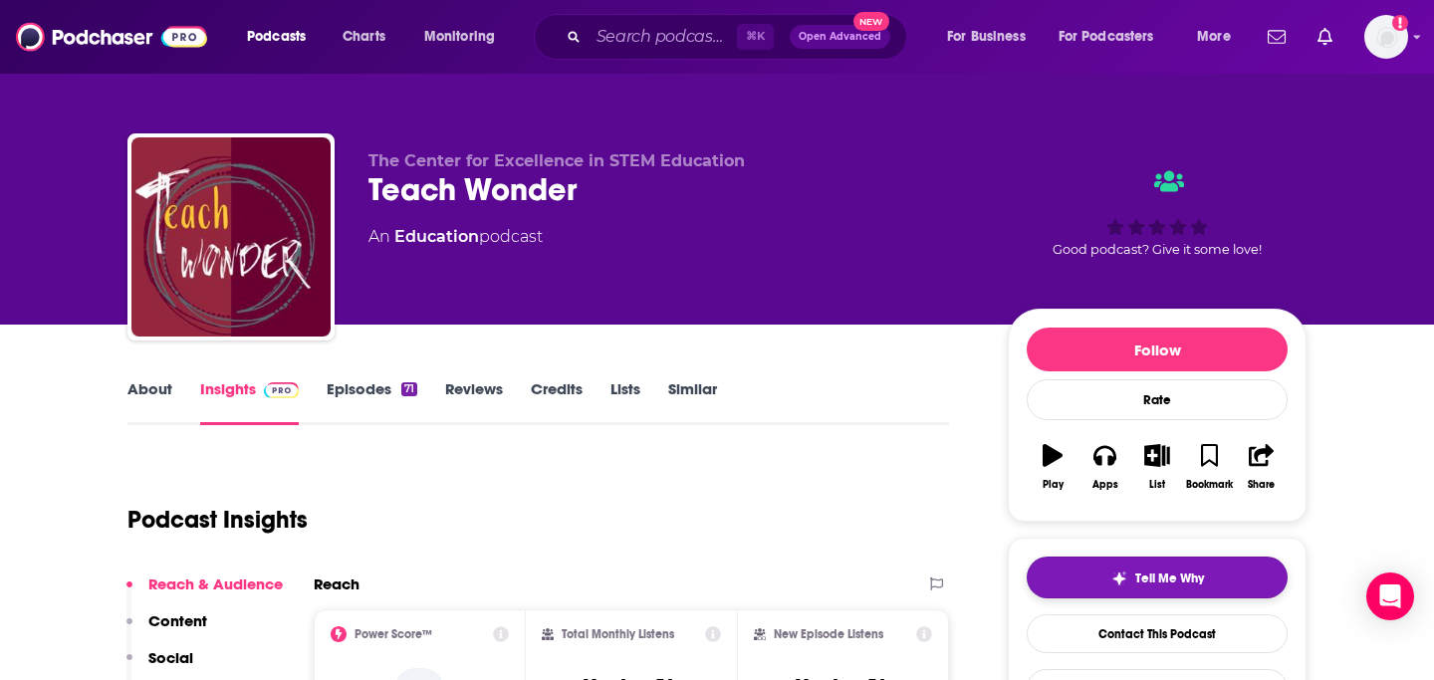
click at [1178, 584] on span "Tell Me Why" at bounding box center [1169, 578] width 69 height 16
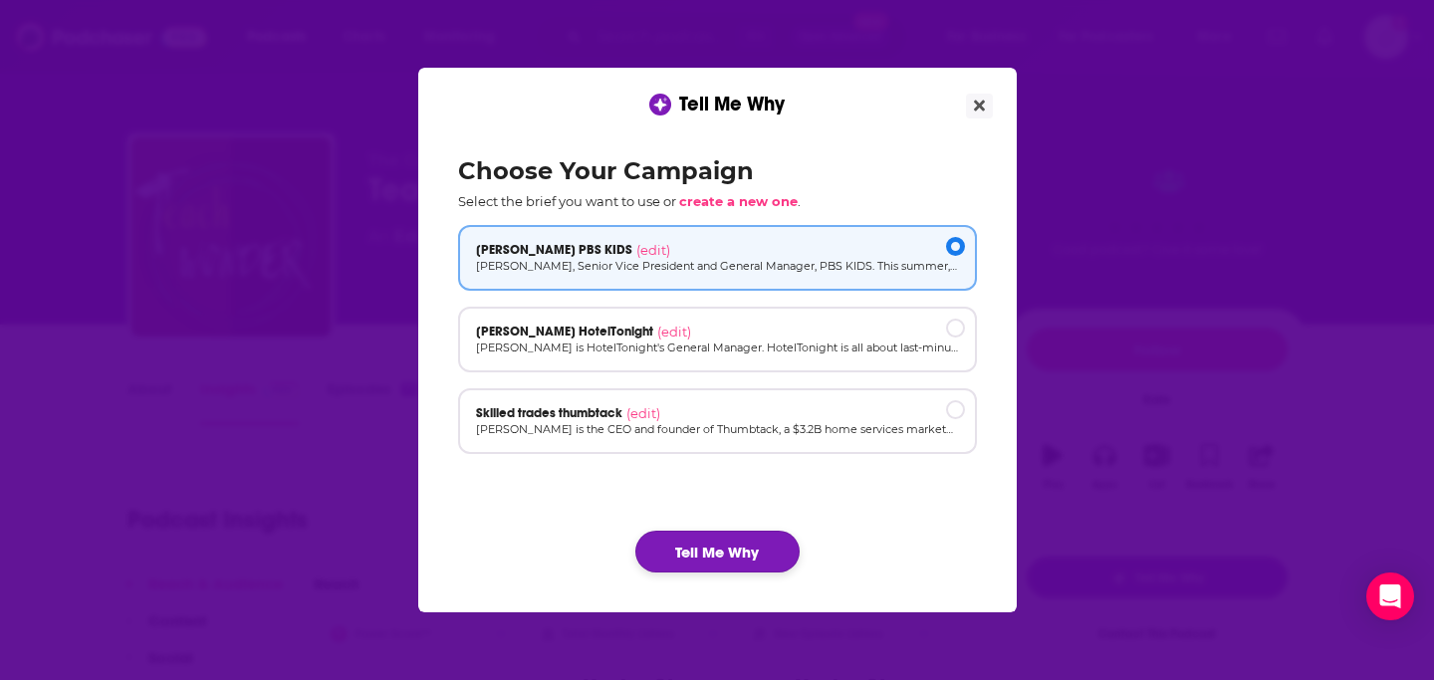
click at [685, 538] on button "Tell Me Why" at bounding box center [717, 552] width 164 height 42
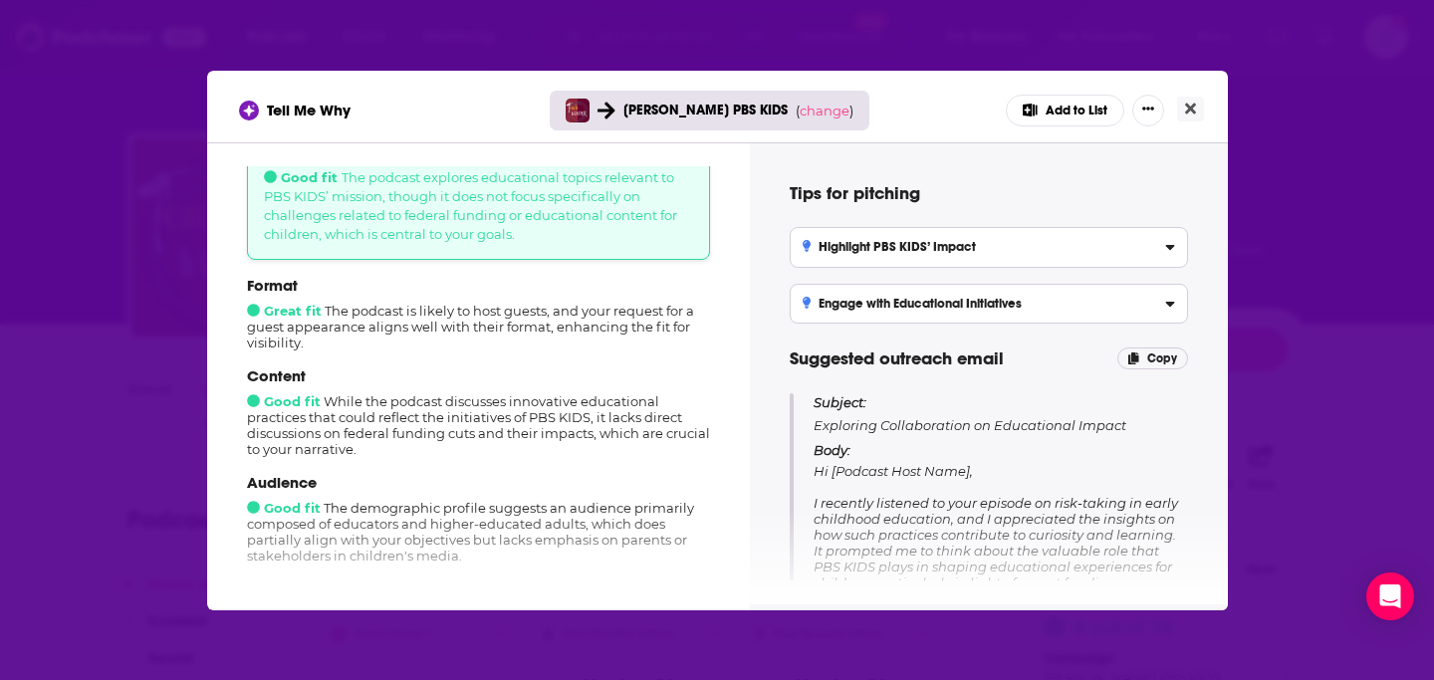
scroll to position [68, 0]
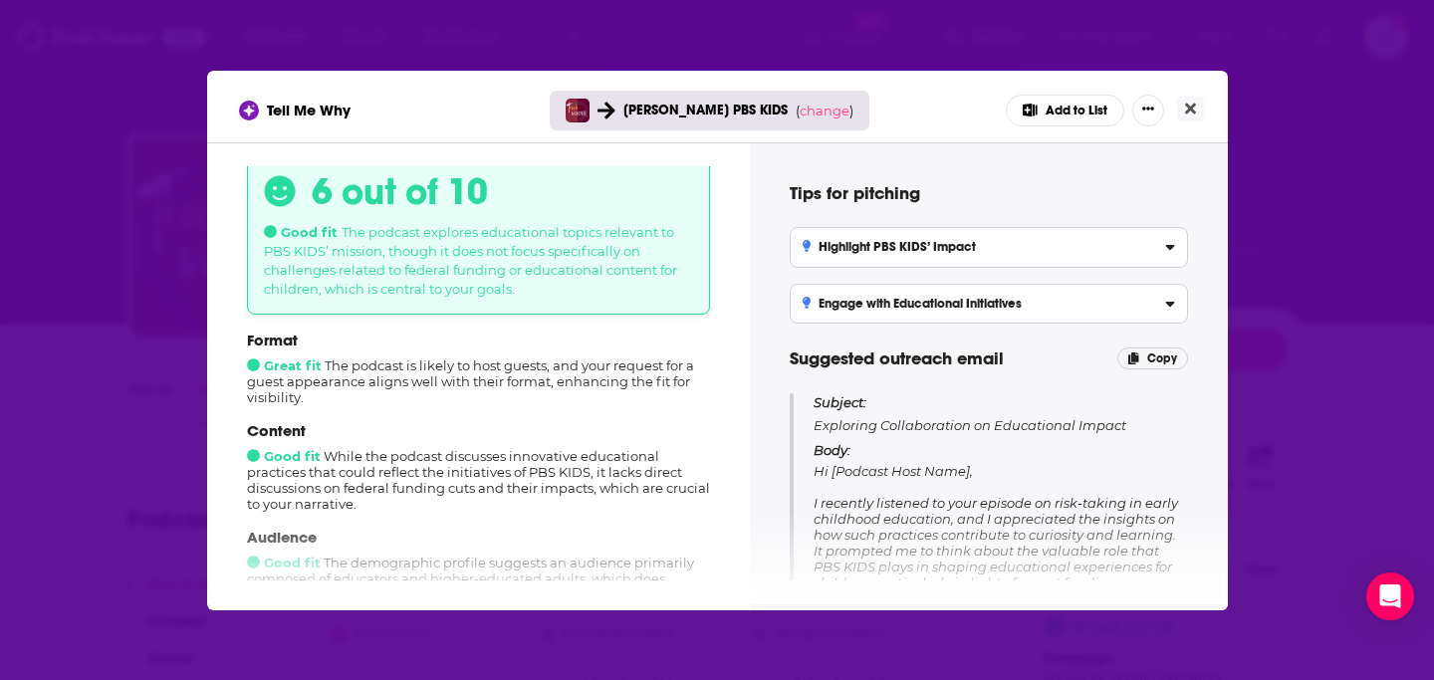
drag, startPoint x: 398, startPoint y: 229, endPoint x: 572, endPoint y: 293, distance: 185.5
click at [572, 293] on div "6 out of 10 Good fit The podcast explores educational topics relevant to PBS KI…" at bounding box center [478, 233] width 463 height 162
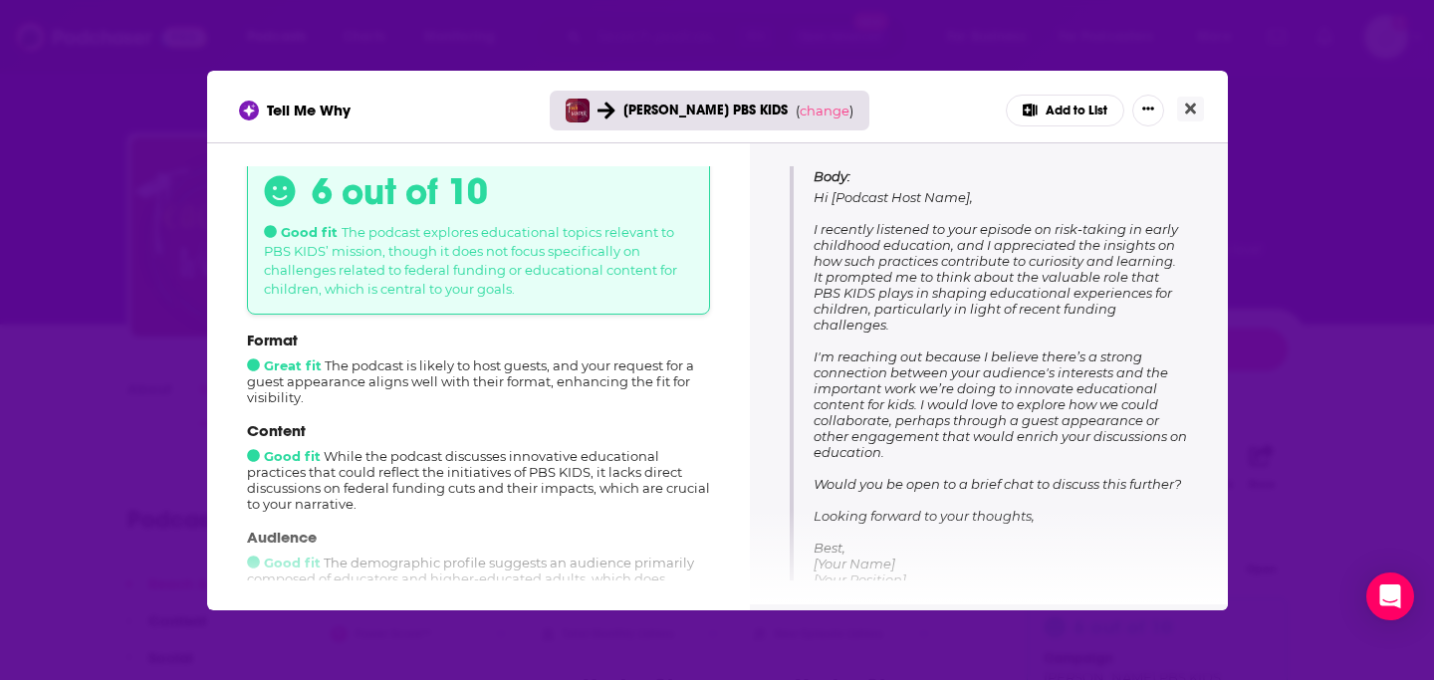
scroll to position [298, 0]
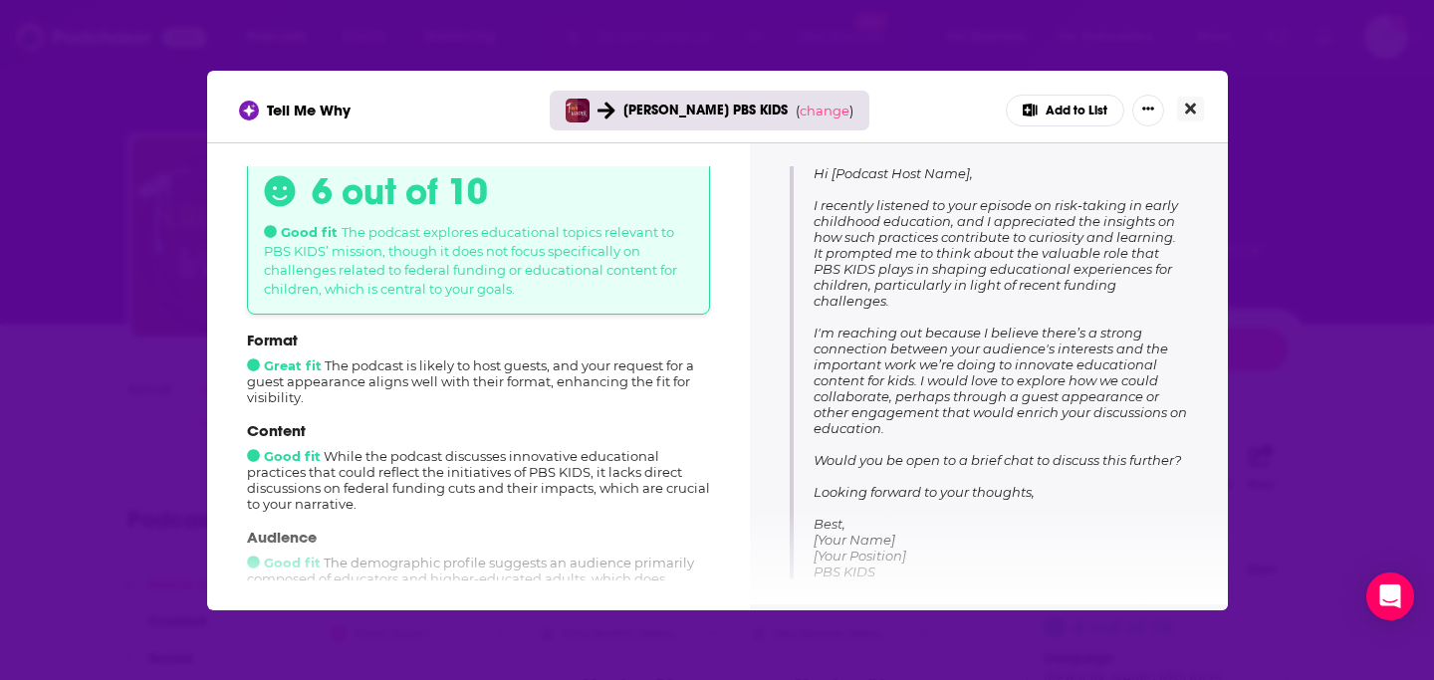
click at [1186, 103] on icon "Close" at bounding box center [1190, 109] width 11 height 16
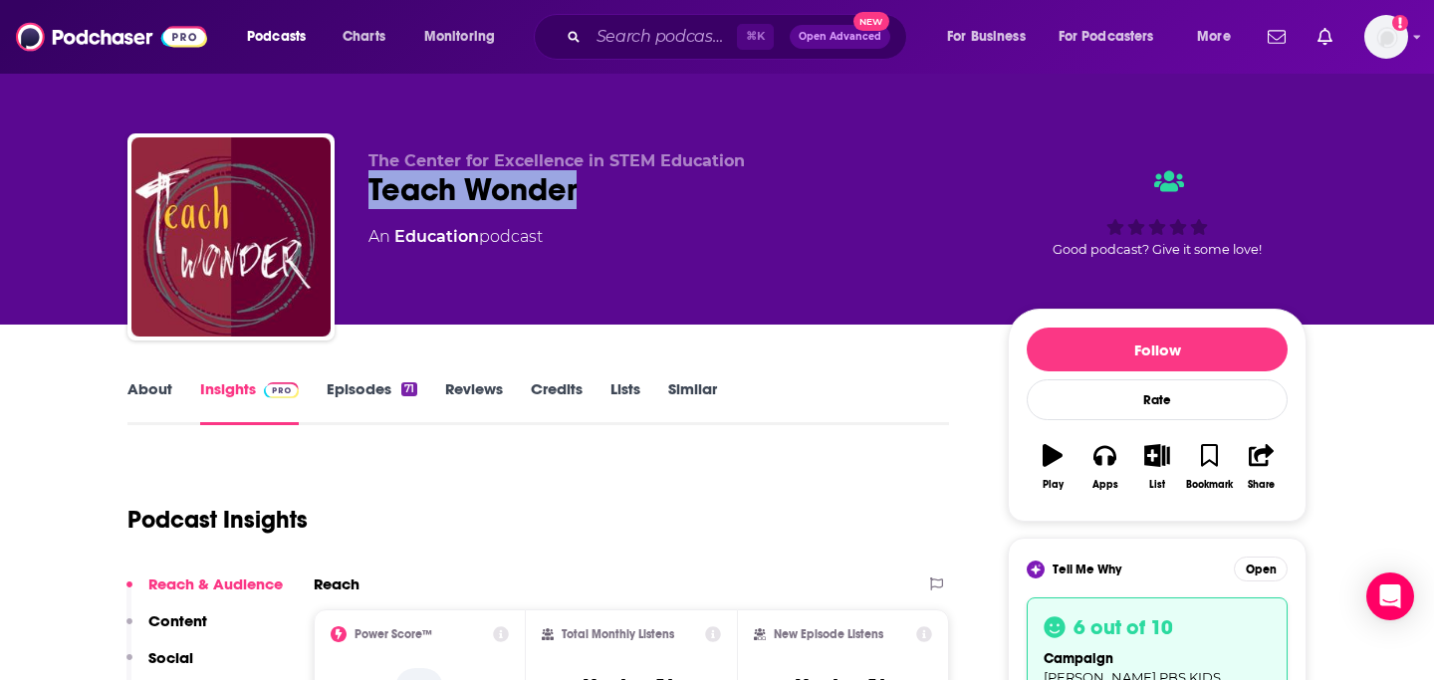
copy h2 "Teach Wonder"
drag, startPoint x: 358, startPoint y: 182, endPoint x: 631, endPoint y: 182, distance: 272.8
click at [631, 182] on div "The Center for Excellence in STEM Education Teach Wonder An Education podcast G…" at bounding box center [716, 240] width 1179 height 215
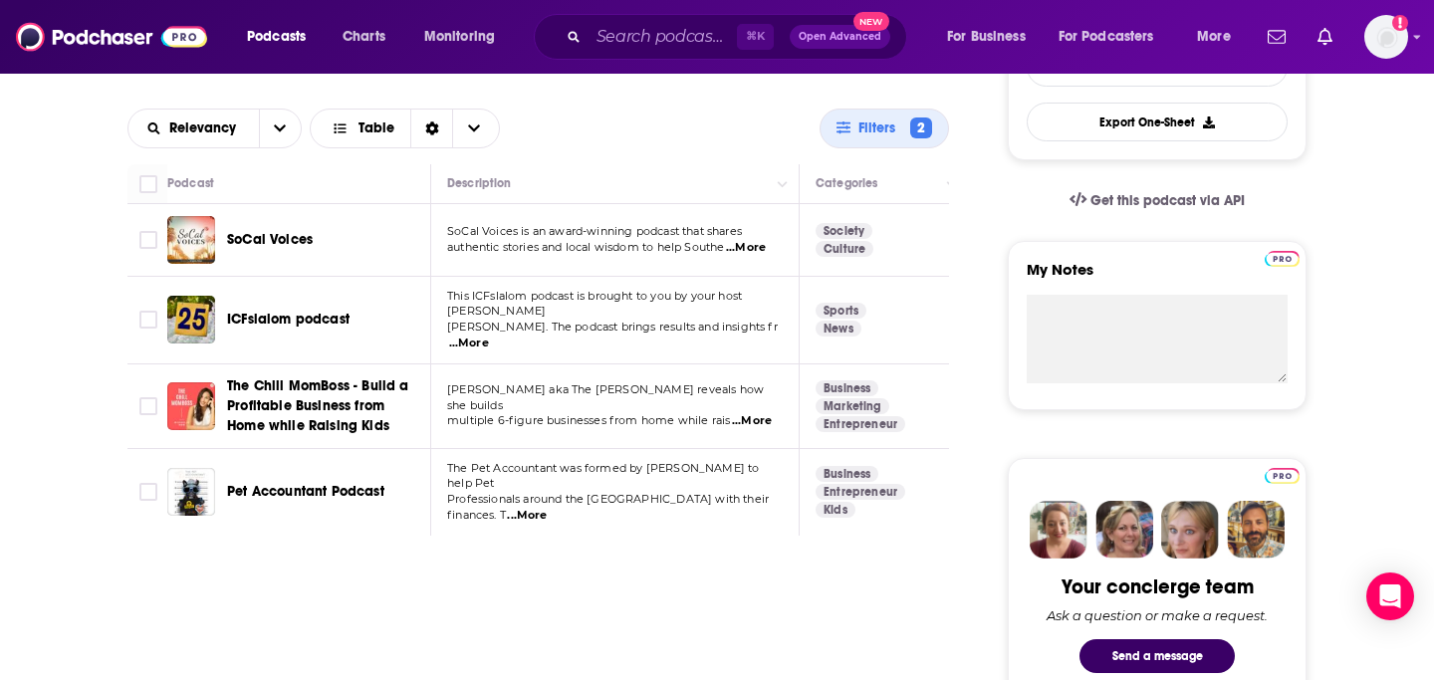
scroll to position [586, 0]
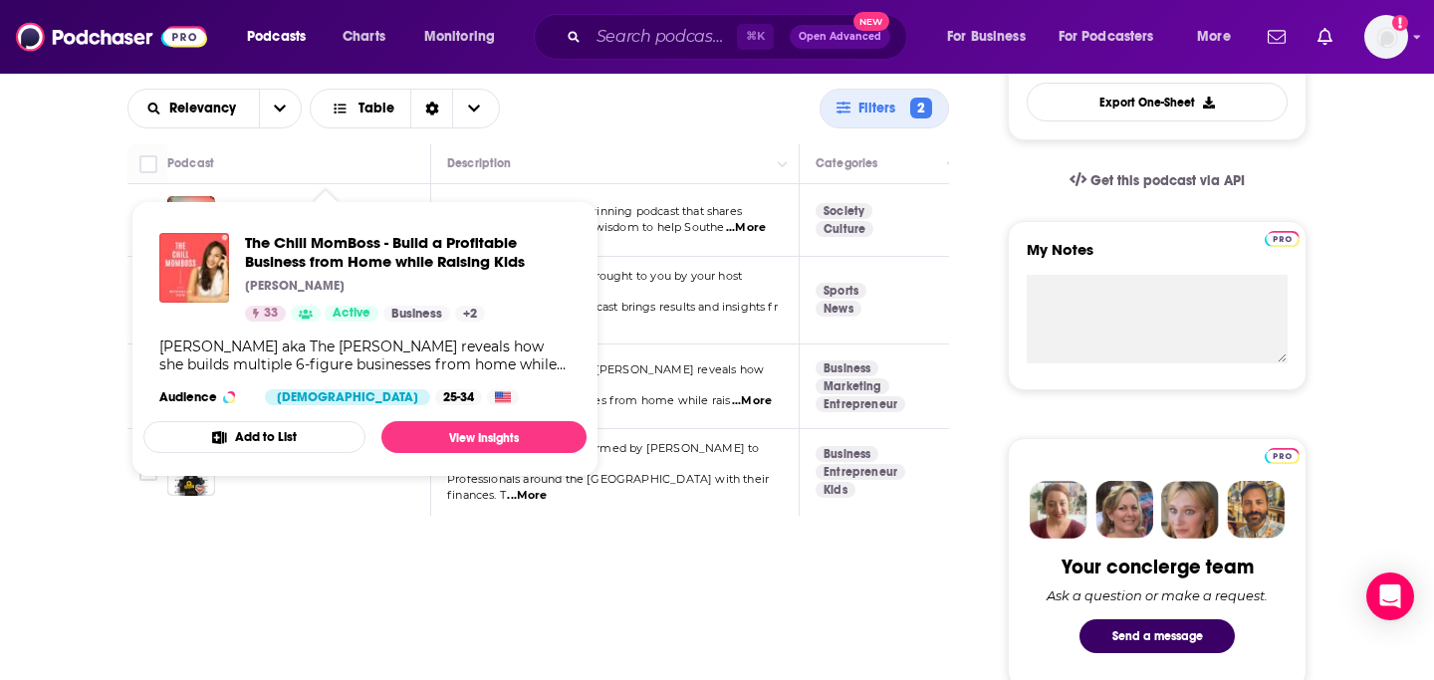
click at [317, 384] on div "The Chill MomBoss - Build a Profitable Business from Home while Raising Kids [P…" at bounding box center [364, 319] width 443 height 204
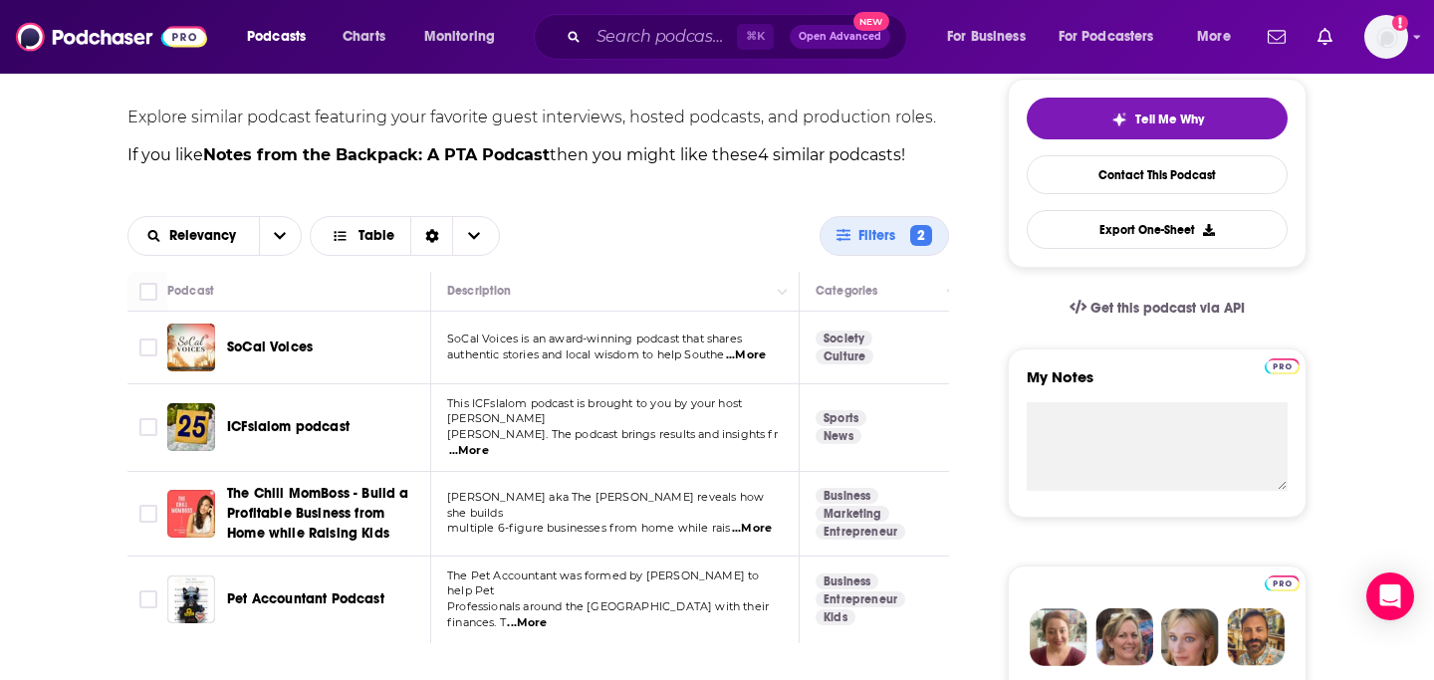
scroll to position [460, 0]
click at [133, 45] on img at bounding box center [111, 37] width 191 height 38
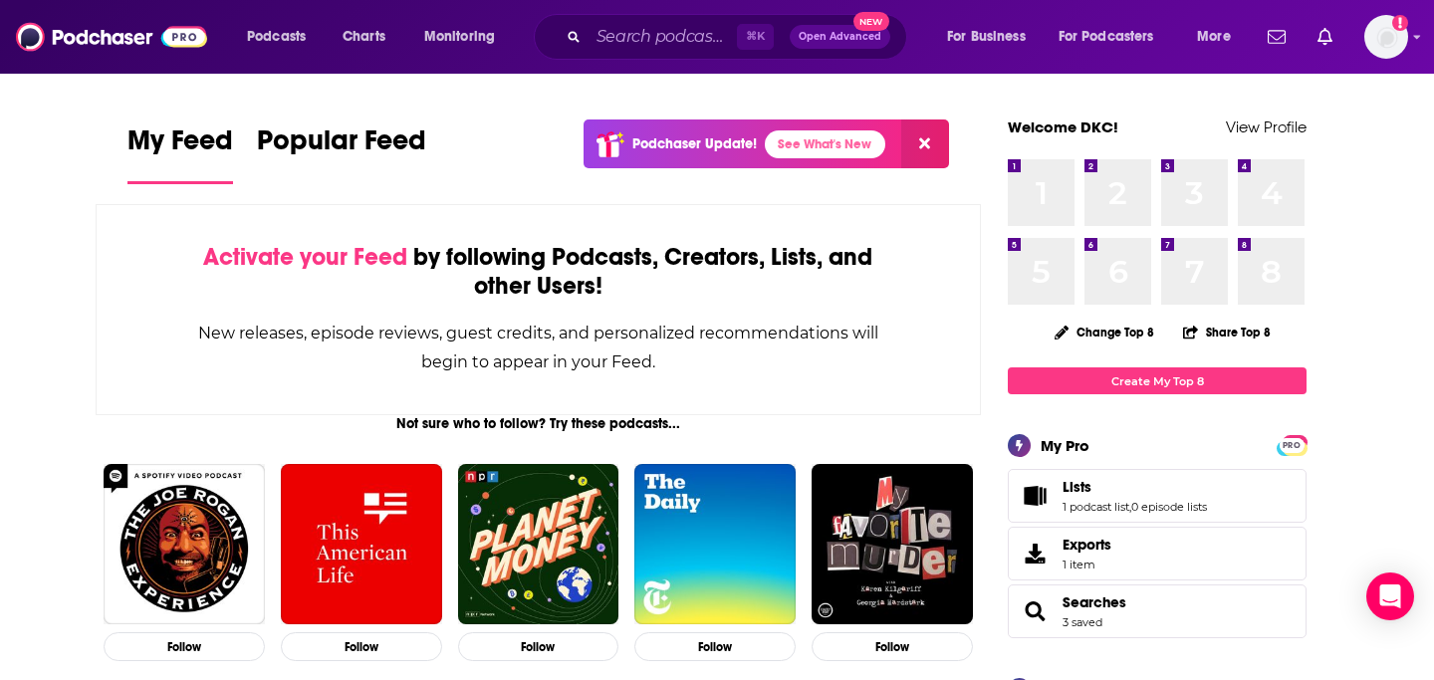
click at [589, 55] on div "⌘ K Open Advanced New" at bounding box center [720, 37] width 373 height 46
click at [606, 37] on input "Search podcasts, credits, & more..." at bounding box center [662, 37] width 148 height 32
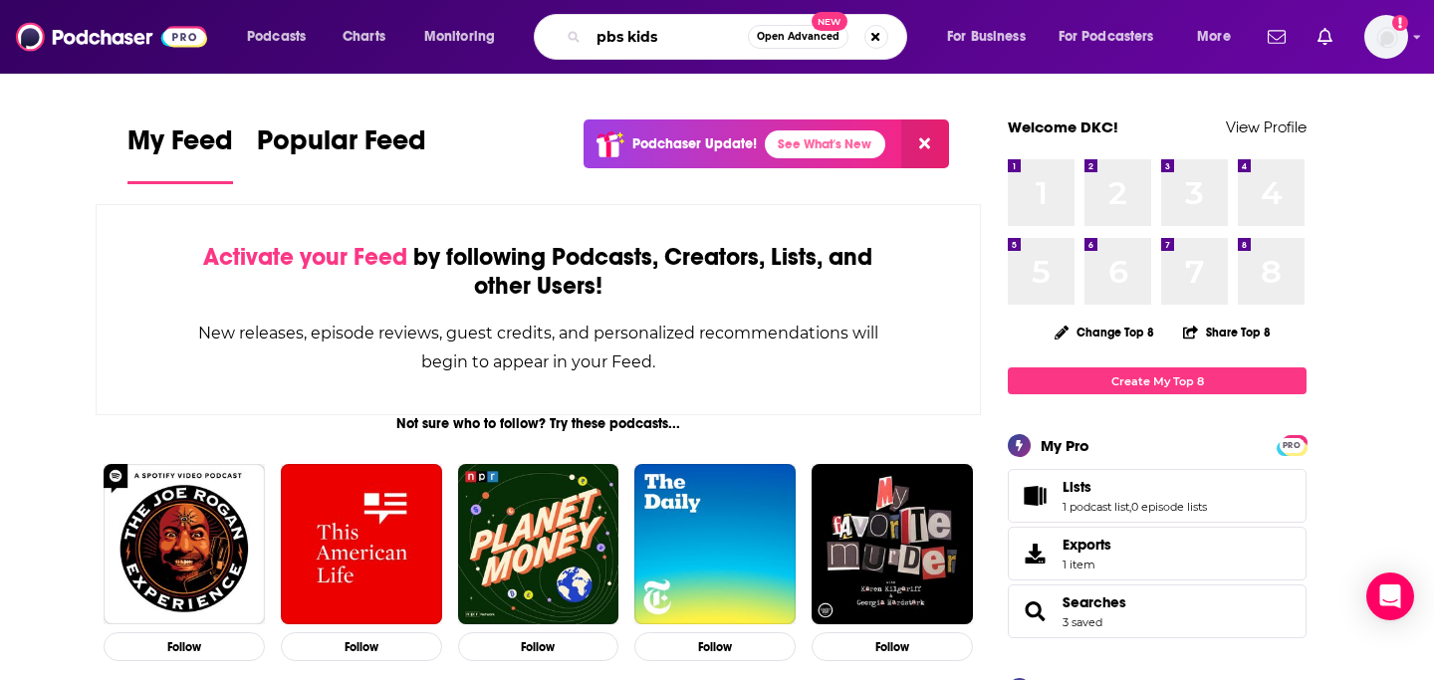
type input "pbs kids"
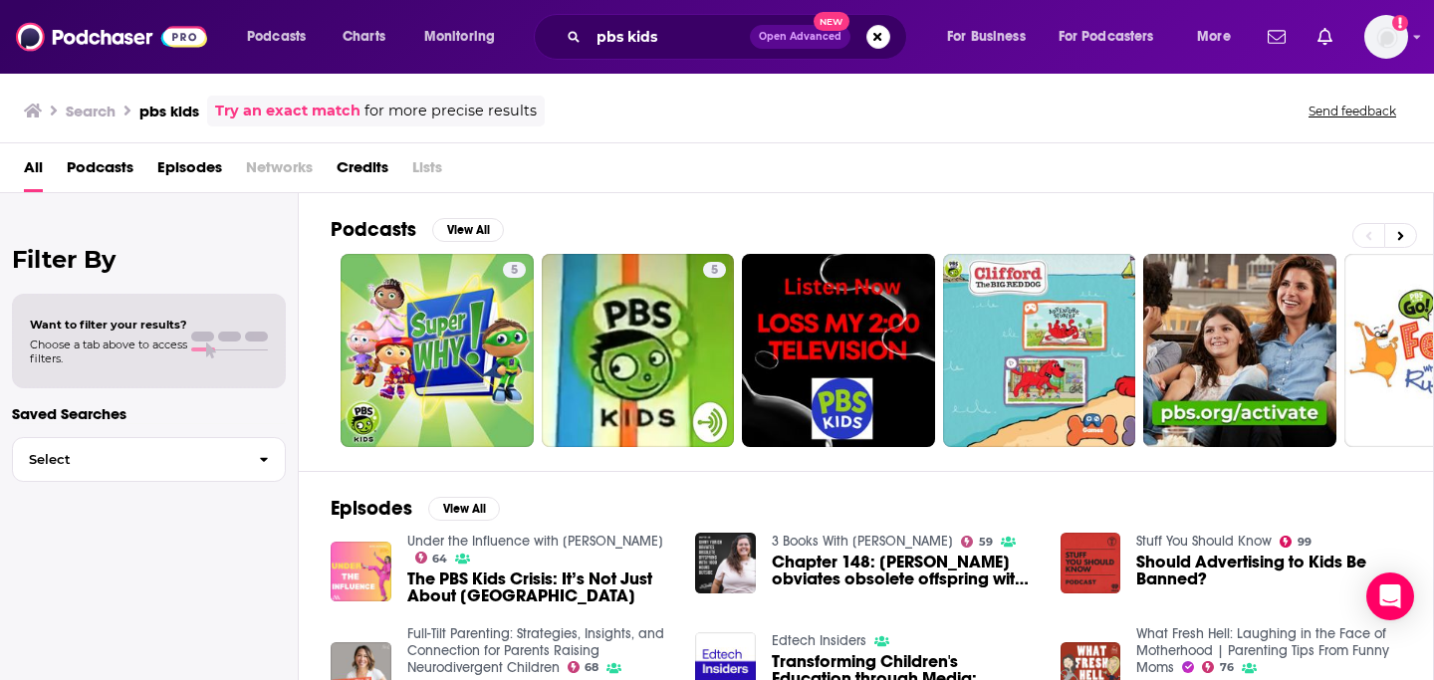
scroll to position [63, 0]
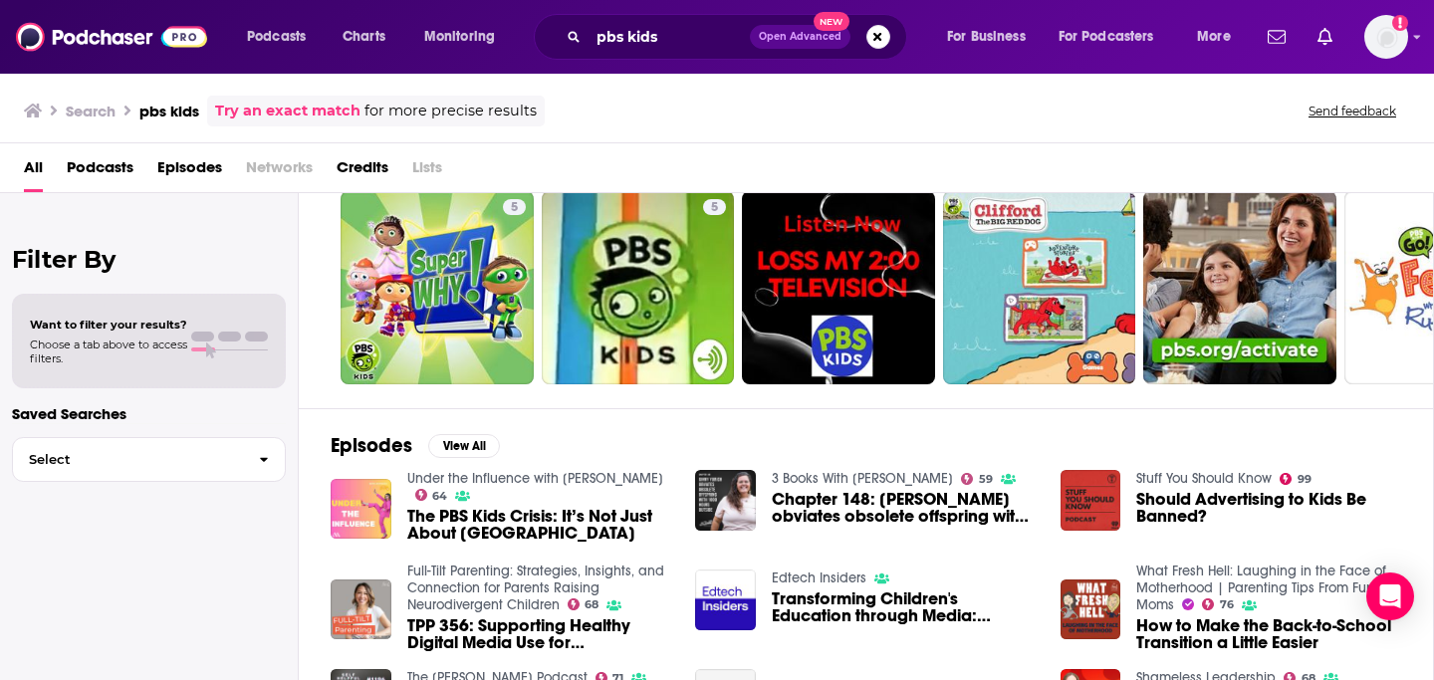
click at [510, 481] on link "Under the Influence with [PERSON_NAME]" at bounding box center [535, 478] width 256 height 17
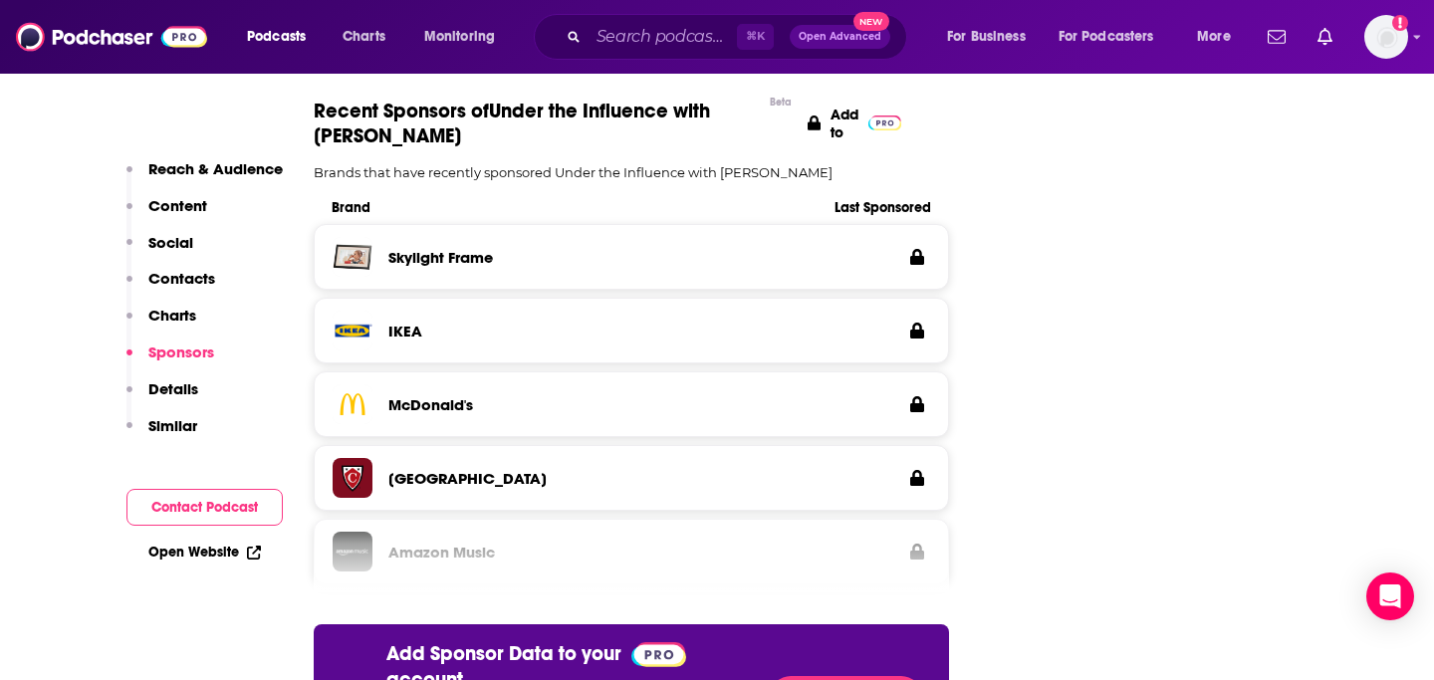
scroll to position [2854, 0]
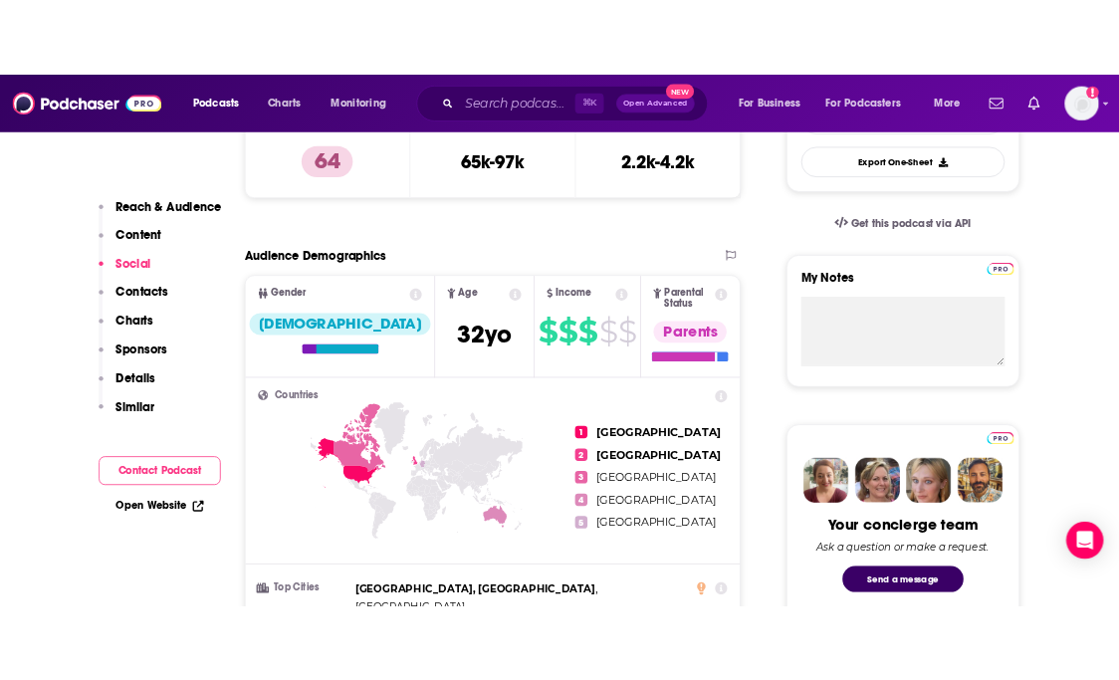
scroll to position [0, 0]
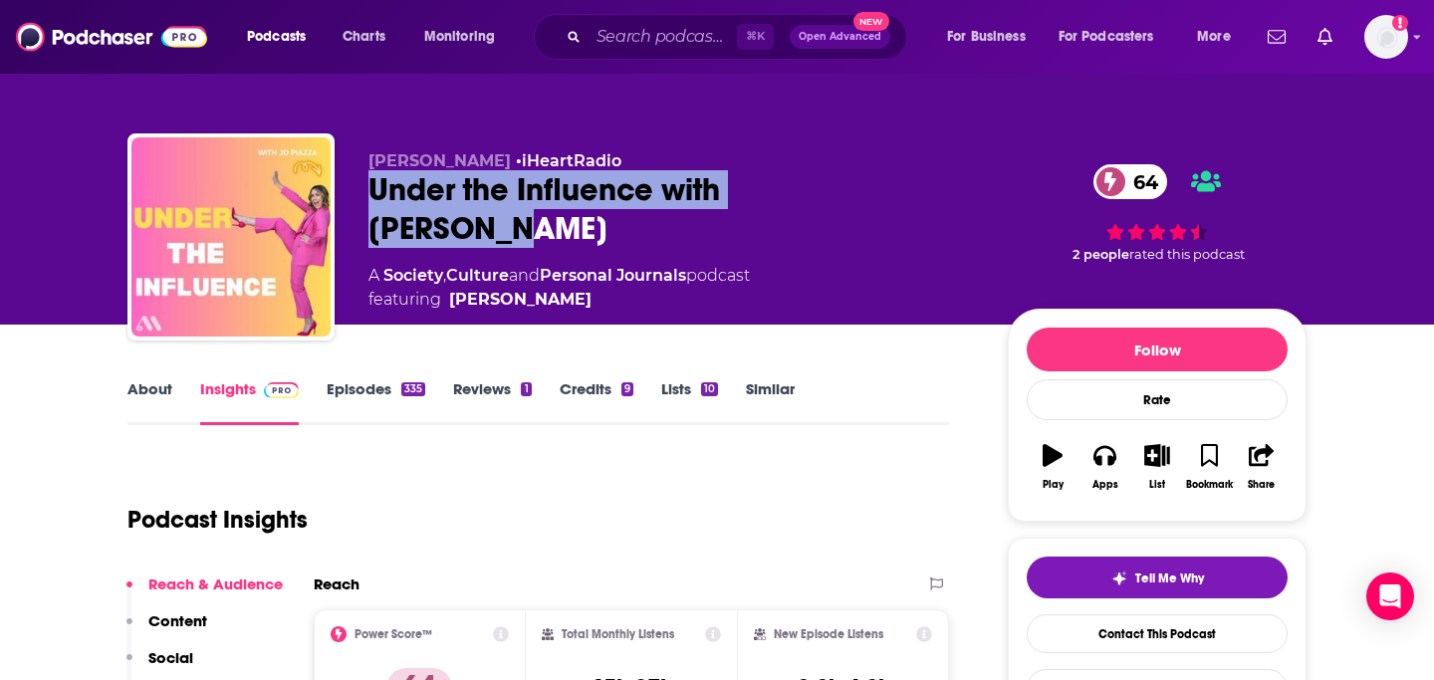
copy h2 "Under the Influence with [PERSON_NAME]"
drag, startPoint x: 361, startPoint y: 177, endPoint x: 887, endPoint y: 186, distance: 525.7
click at [887, 186] on div "[PERSON_NAME] • iHeartRadio Under the Influence with [PERSON_NAME] 64 A Society…" at bounding box center [716, 240] width 1179 height 215
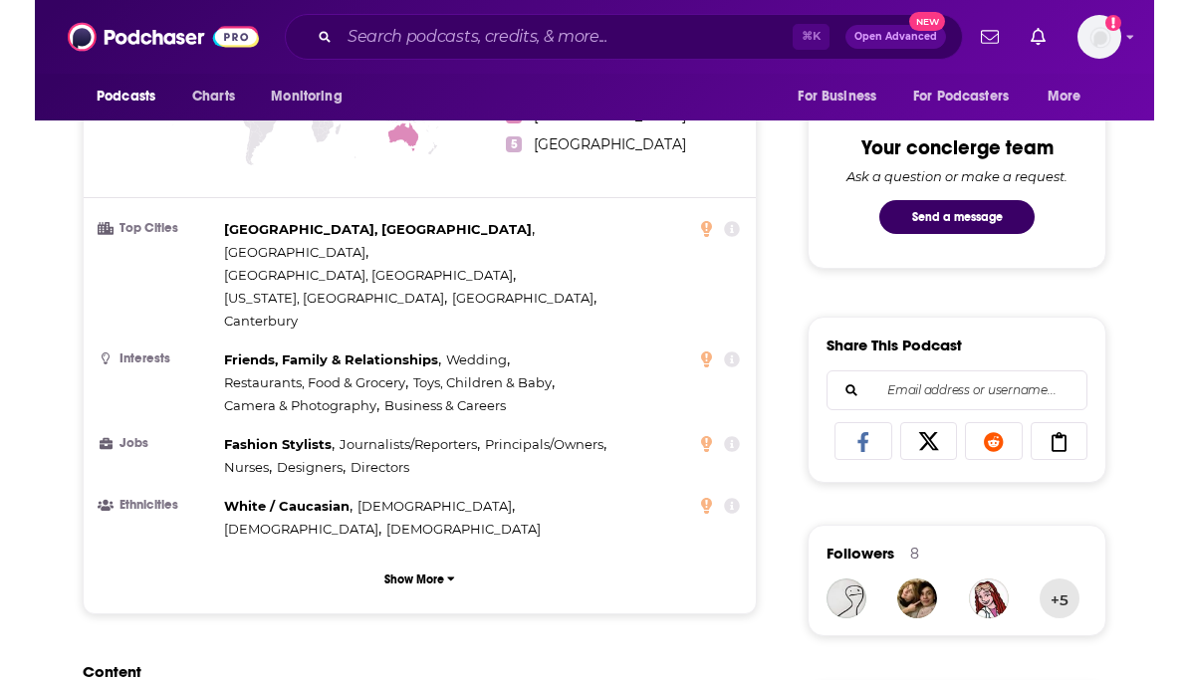
scroll to position [1014, 0]
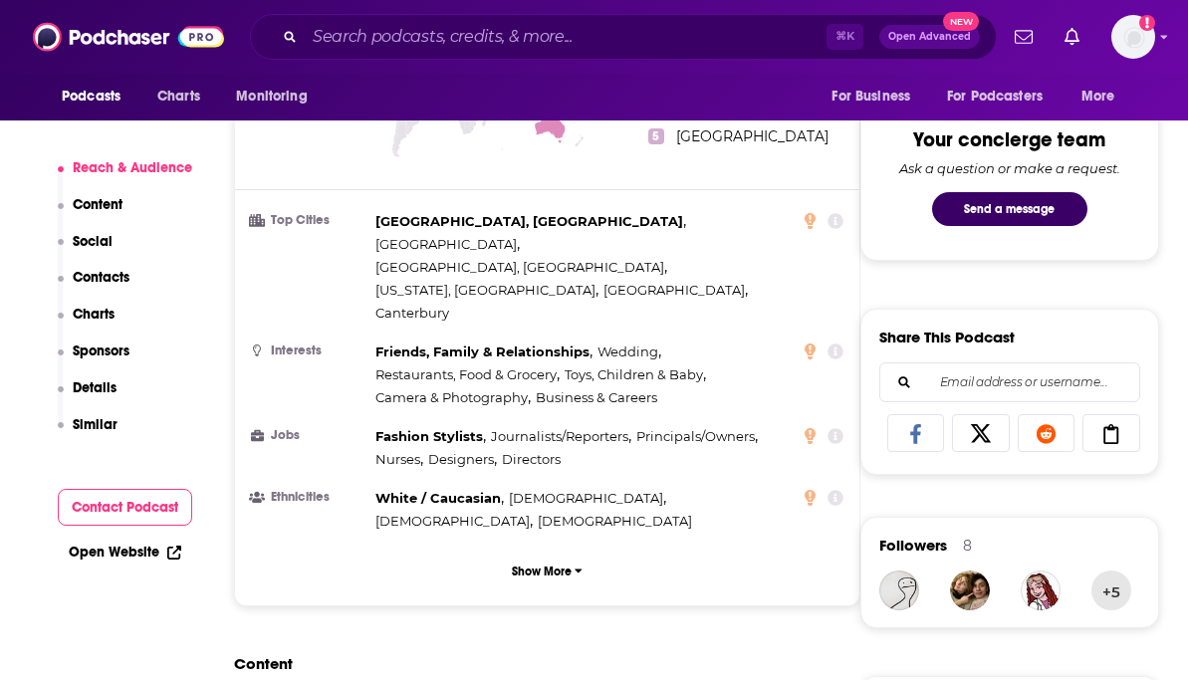
click at [107, 376] on button "Sponsors" at bounding box center [94, 360] width 73 height 37
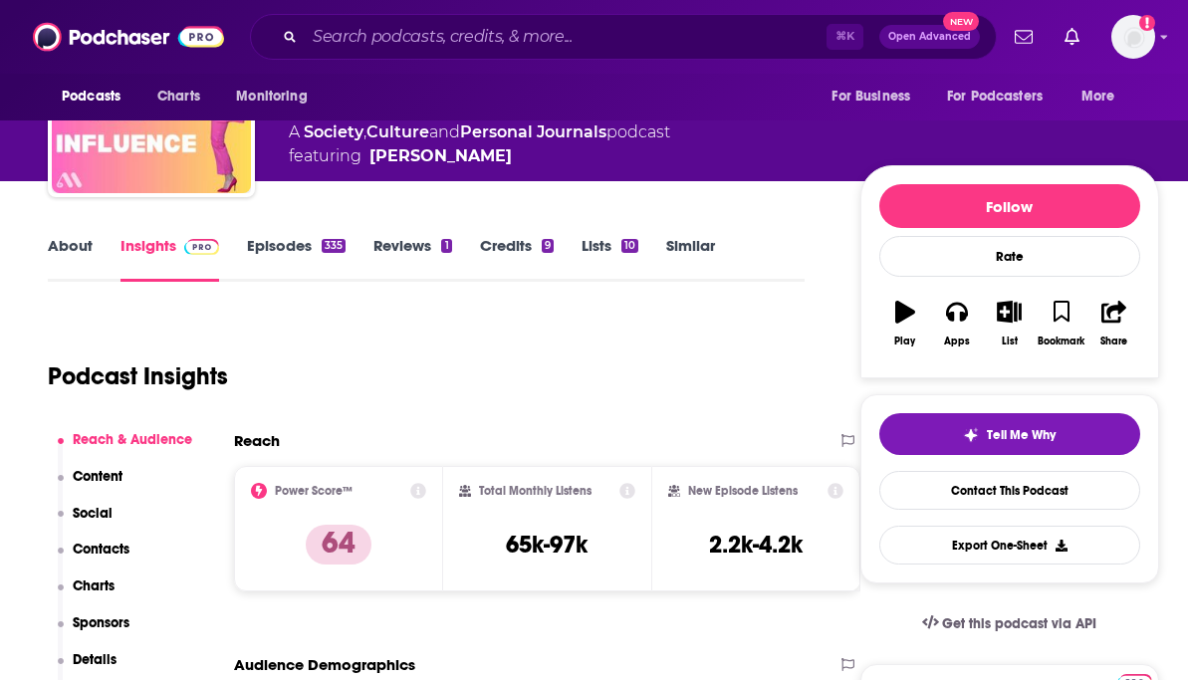
scroll to position [145, 0]
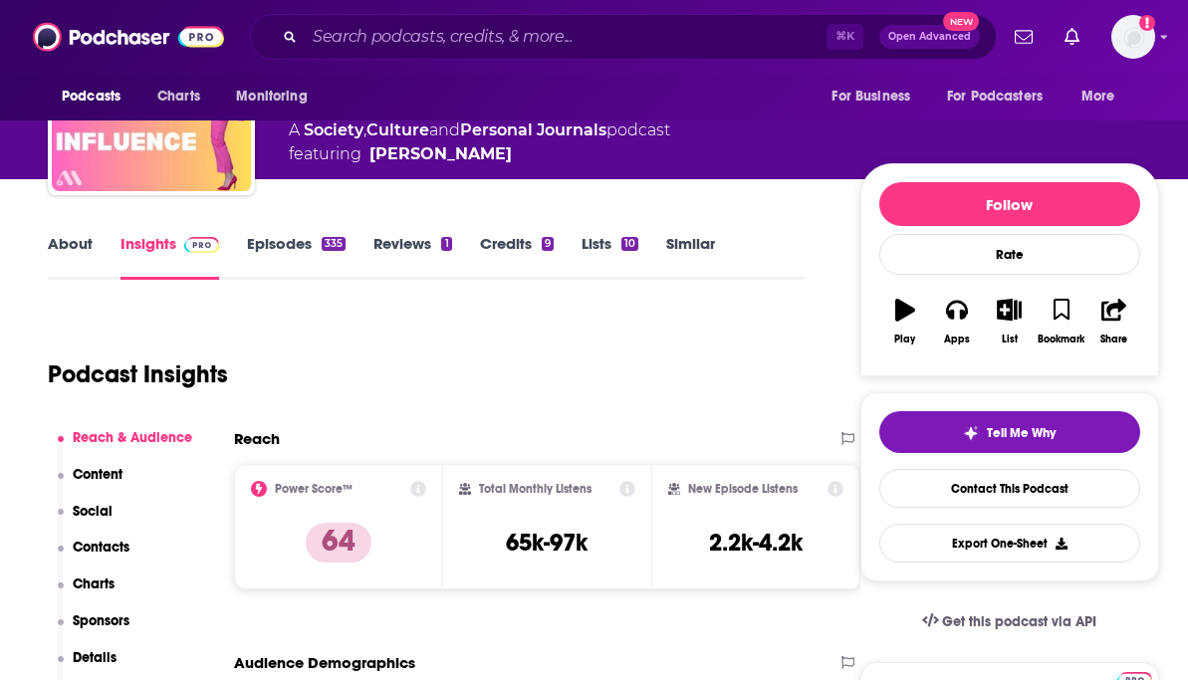
click at [59, 240] on link "About" at bounding box center [70, 257] width 45 height 46
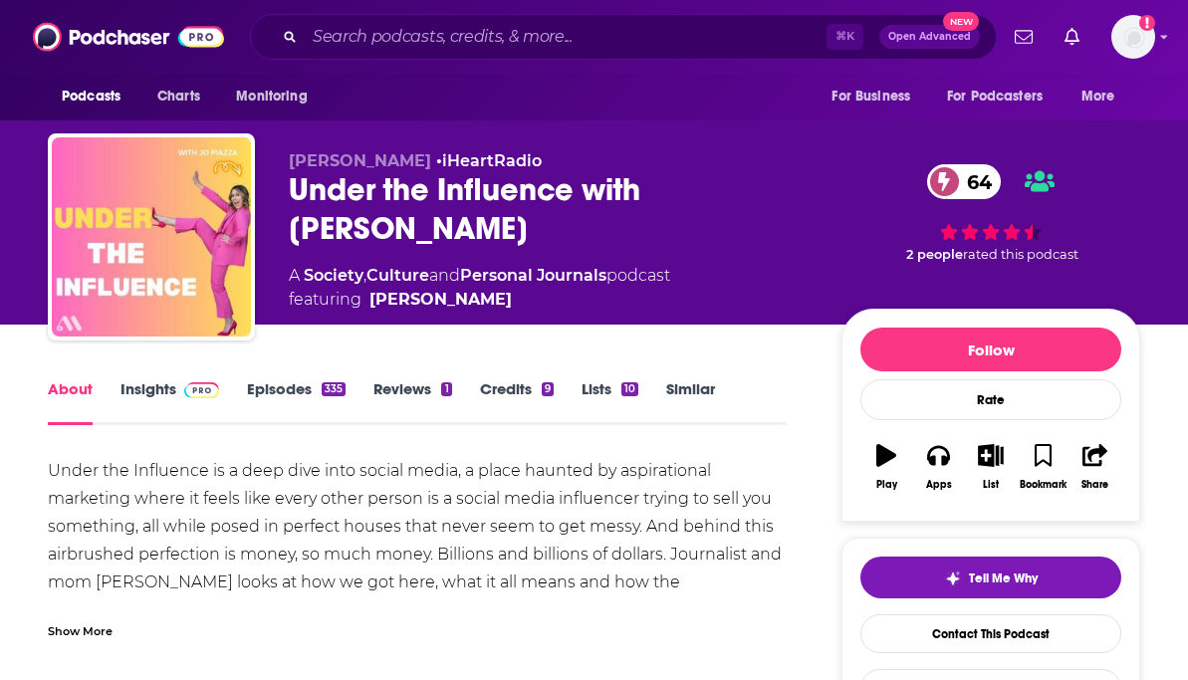
click at [180, 531] on div "Under the Influence is a deep dive into social media, a place haunted by aspira…" at bounding box center [417, 554] width 739 height 195
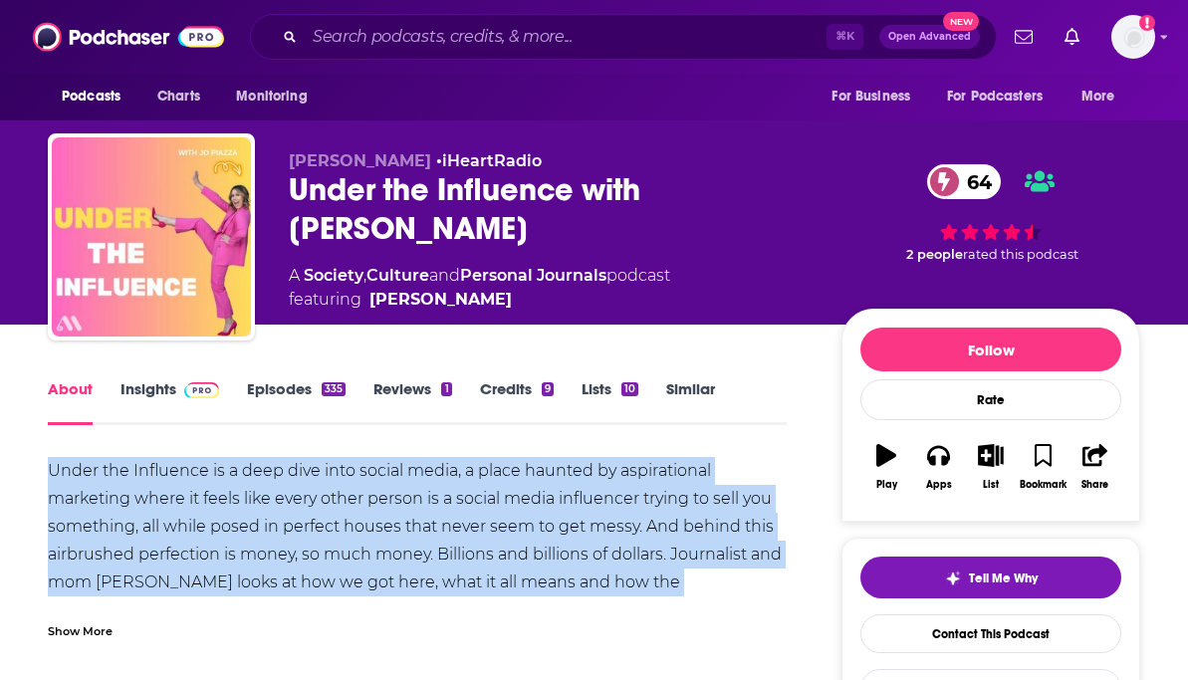
click at [180, 531] on div "Under the Influence is a deep dive into social media, a place haunted by aspira…" at bounding box center [417, 554] width 739 height 195
copy div "Under the Influence is a deep dive into social media, a place haunted by aspira…"
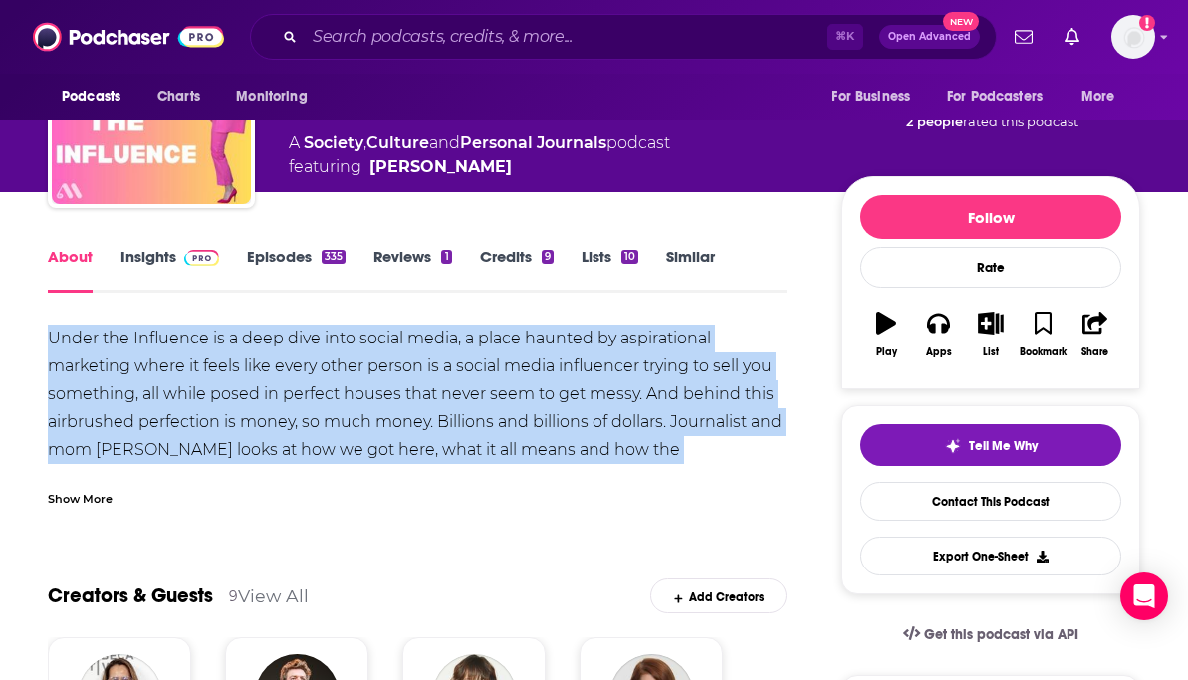
click at [288, 352] on div "Under the Influence is a deep dive into social media, a place haunted by aspira…" at bounding box center [417, 422] width 739 height 195
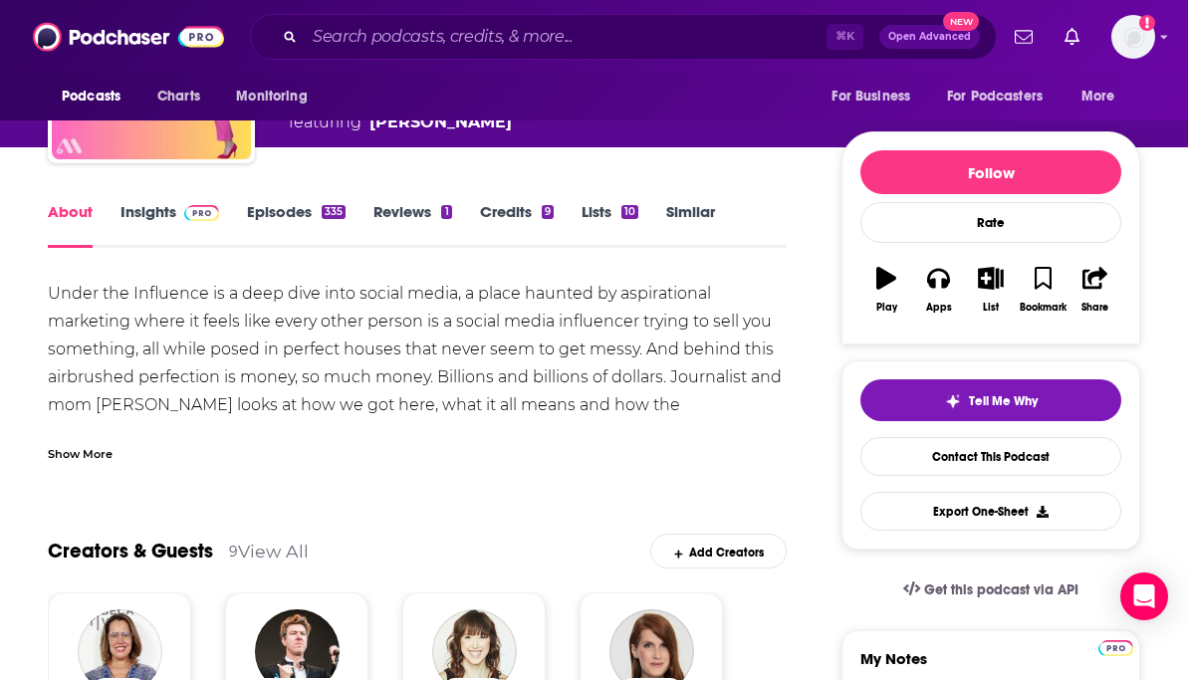
scroll to position [182, 0]
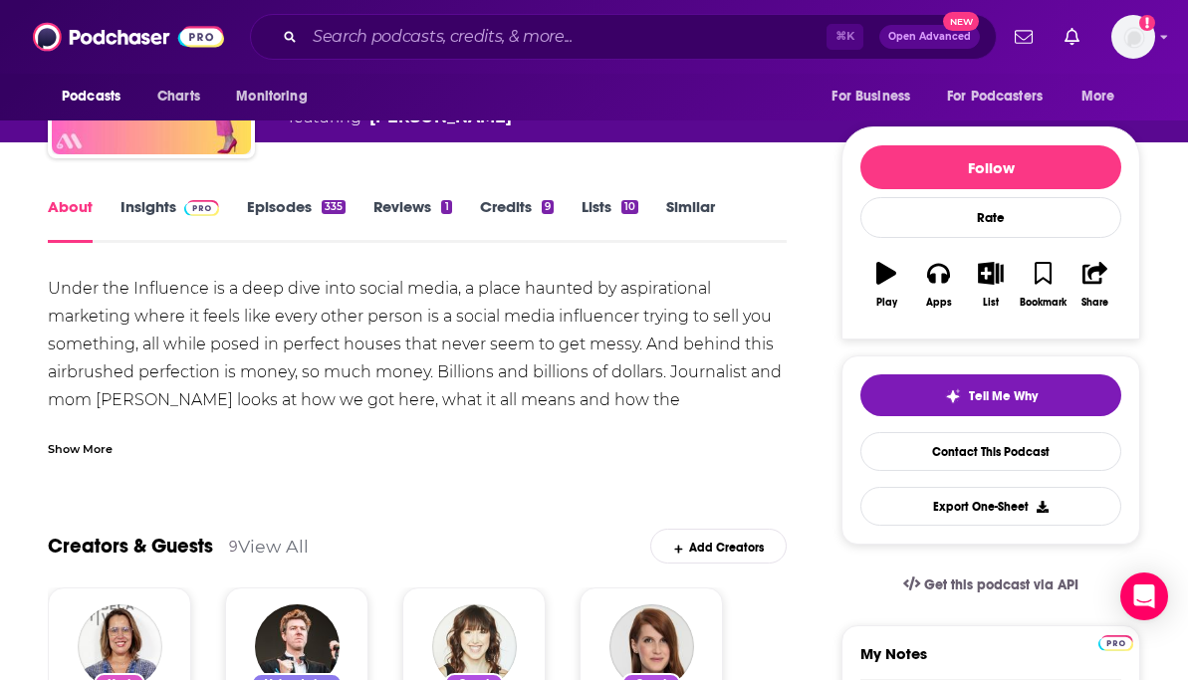
click at [174, 219] on link "Insights" at bounding box center [169, 220] width 99 height 46
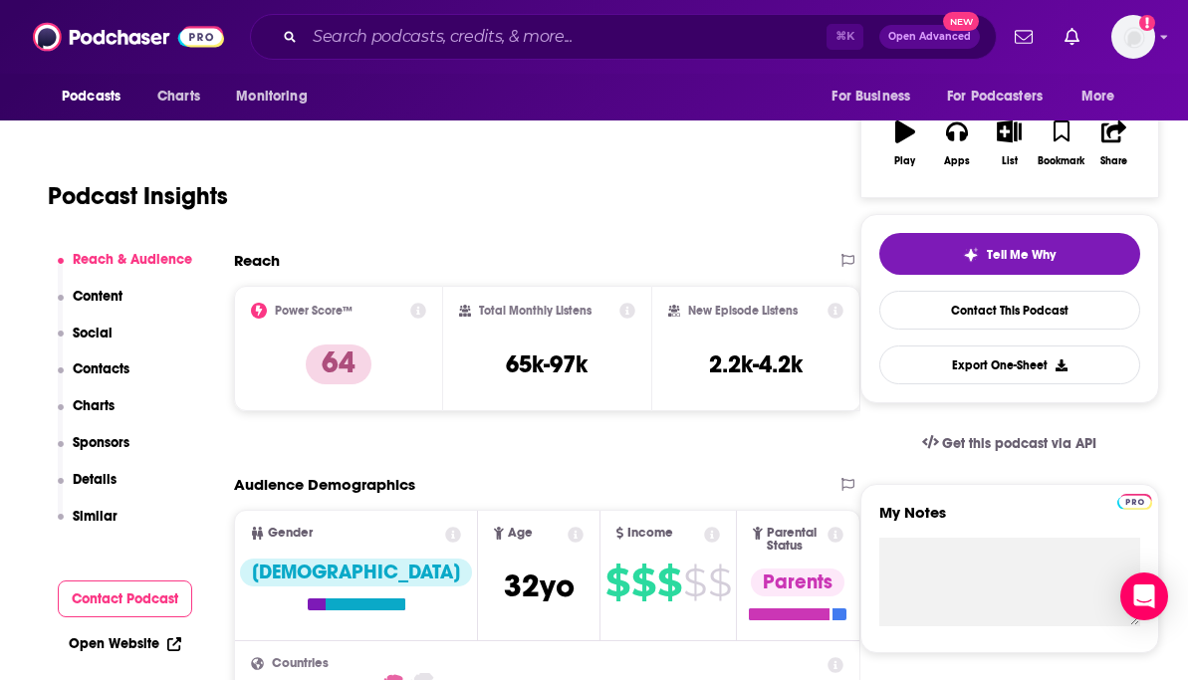
scroll to position [330, 0]
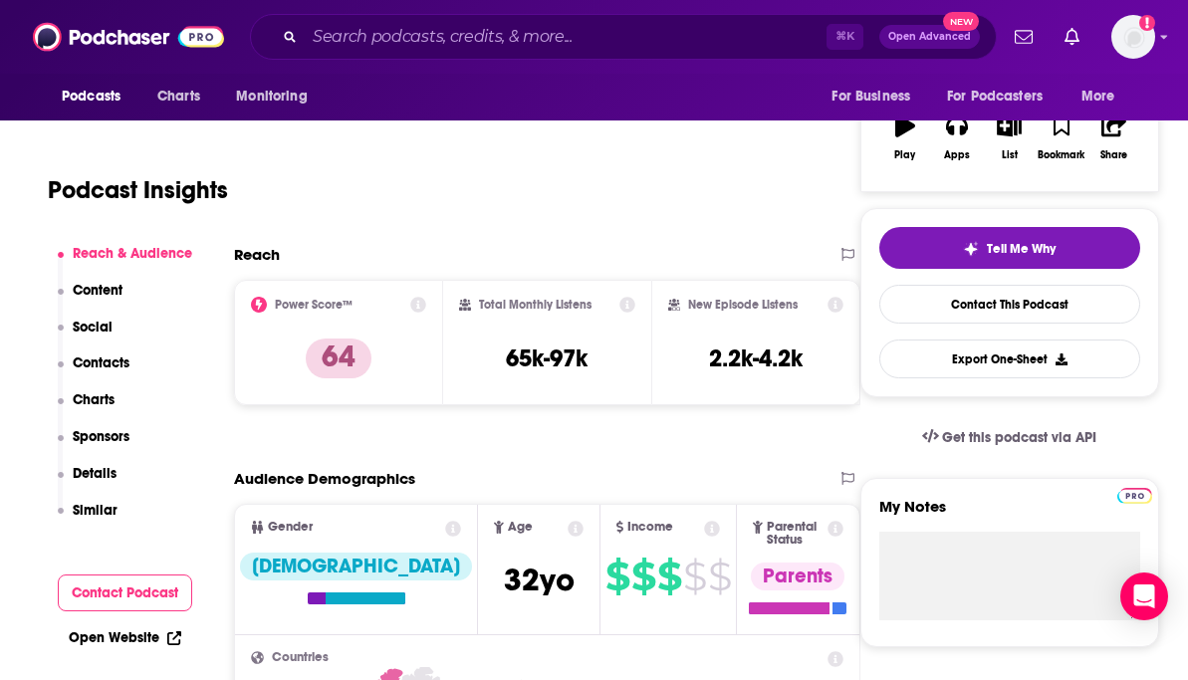
click at [107, 361] on p "Contacts" at bounding box center [101, 362] width 57 height 17
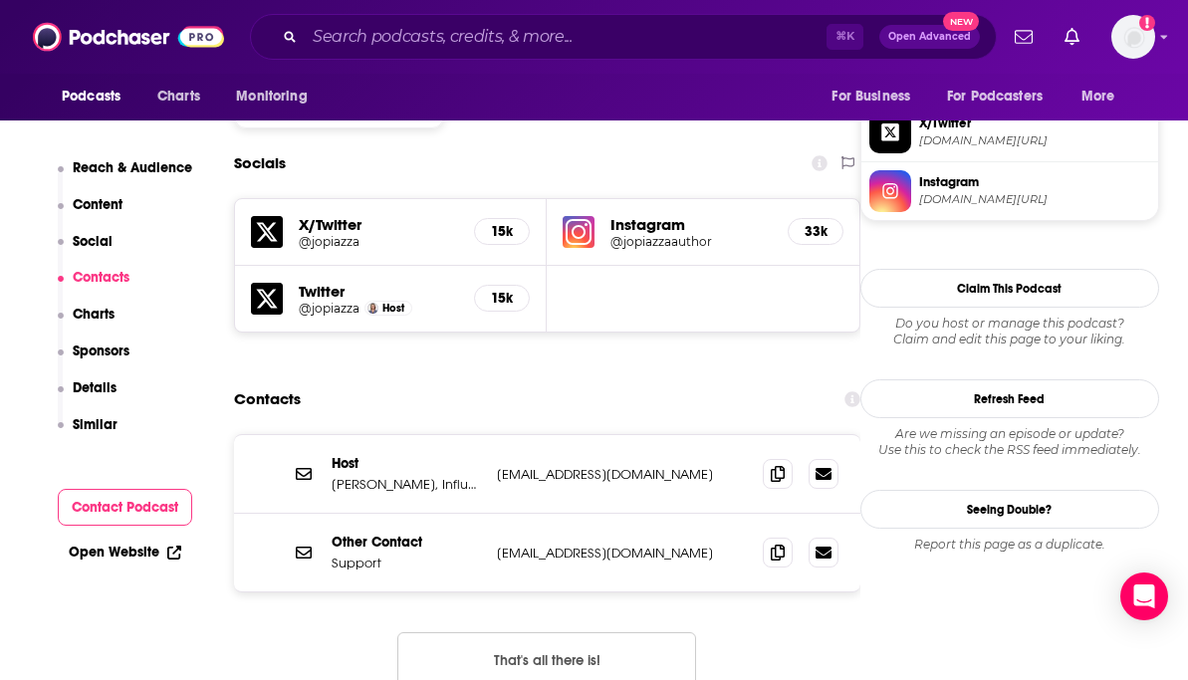
scroll to position [1710, 0]
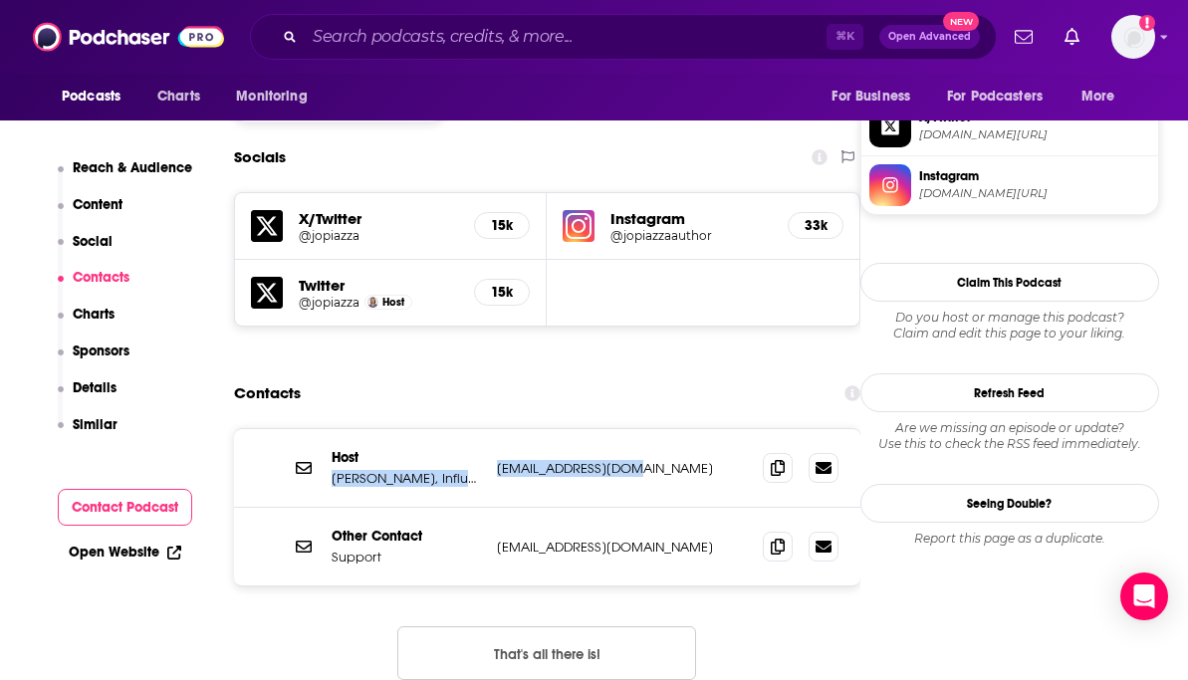
drag, startPoint x: 329, startPoint y: 373, endPoint x: 682, endPoint y: 374, distance: 353.4
click at [682, 429] on div "Host Jo Piazza, Influence Inc. jo.piazza@gmail.com jo.piazza@gmail.com" at bounding box center [547, 468] width 626 height 79
copy div "Jo Piazza, Influence Inc. jo.piazza@gmail.com"
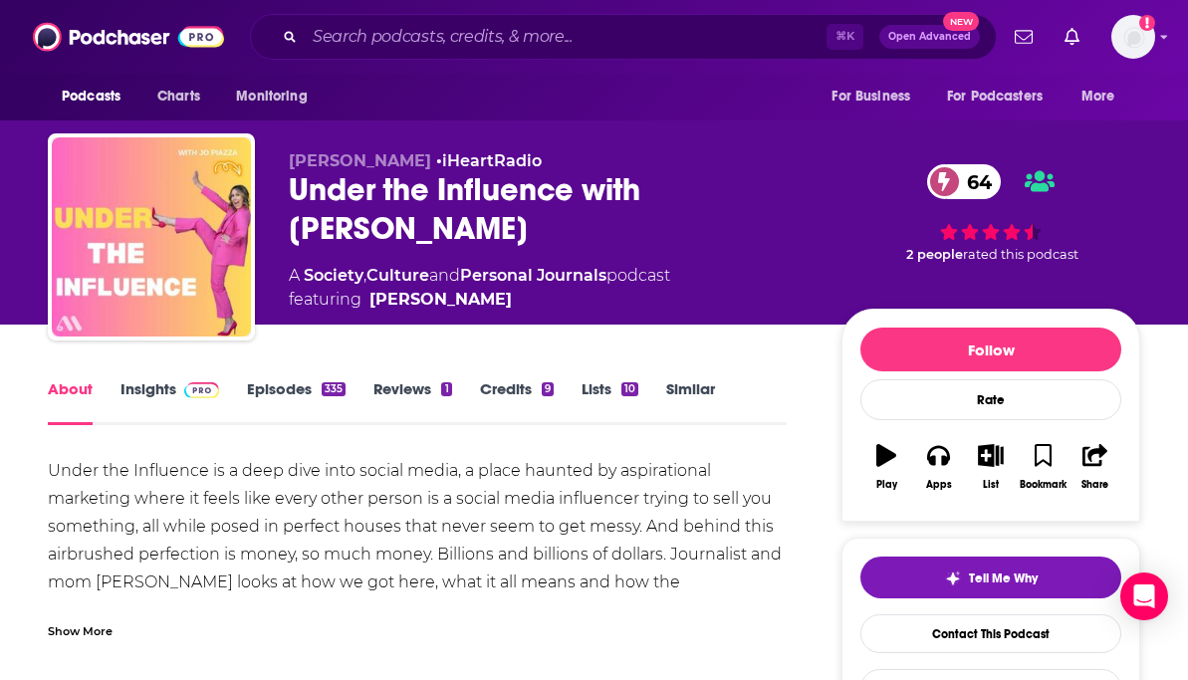
scroll to position [245, 0]
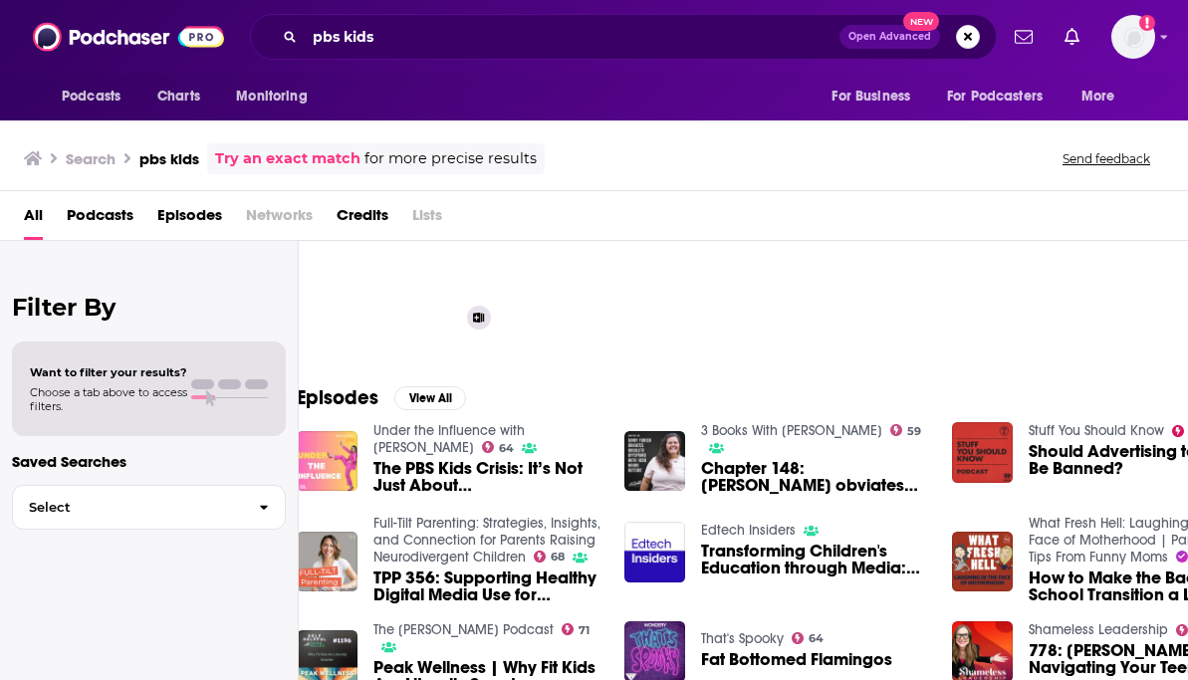
scroll to position [201, 34]
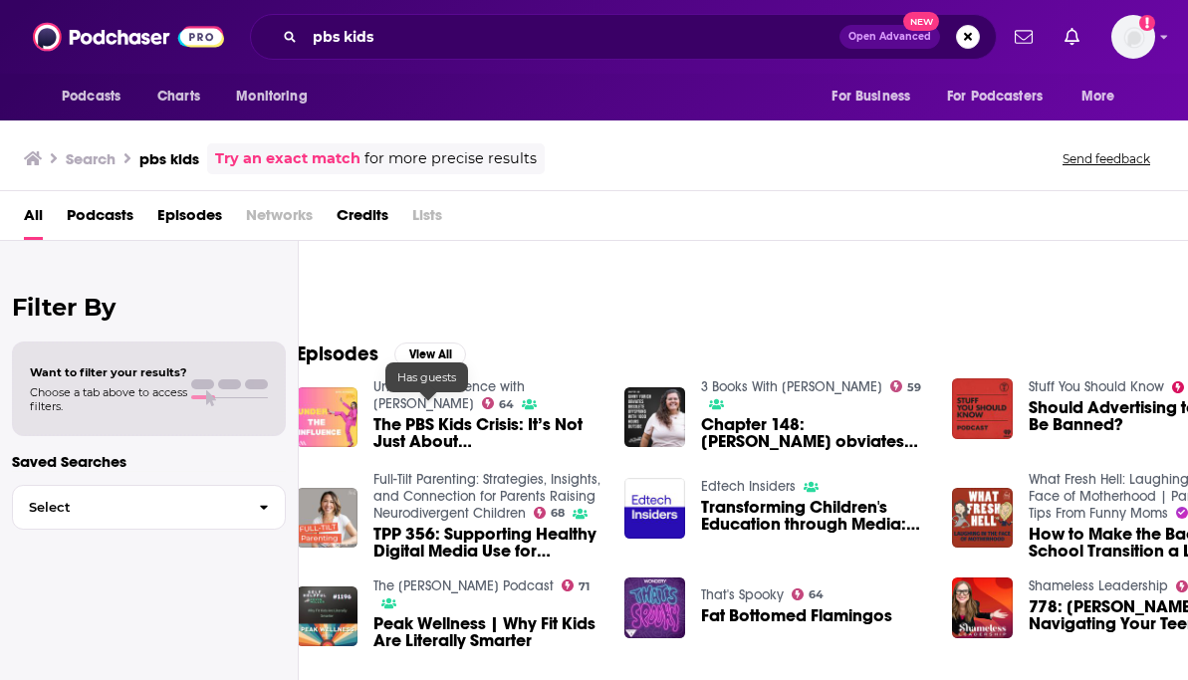
click at [445, 430] on span "The PBS Kids Crisis: It’s Not Just About [GEOGRAPHIC_DATA]" at bounding box center [486, 433] width 227 height 34
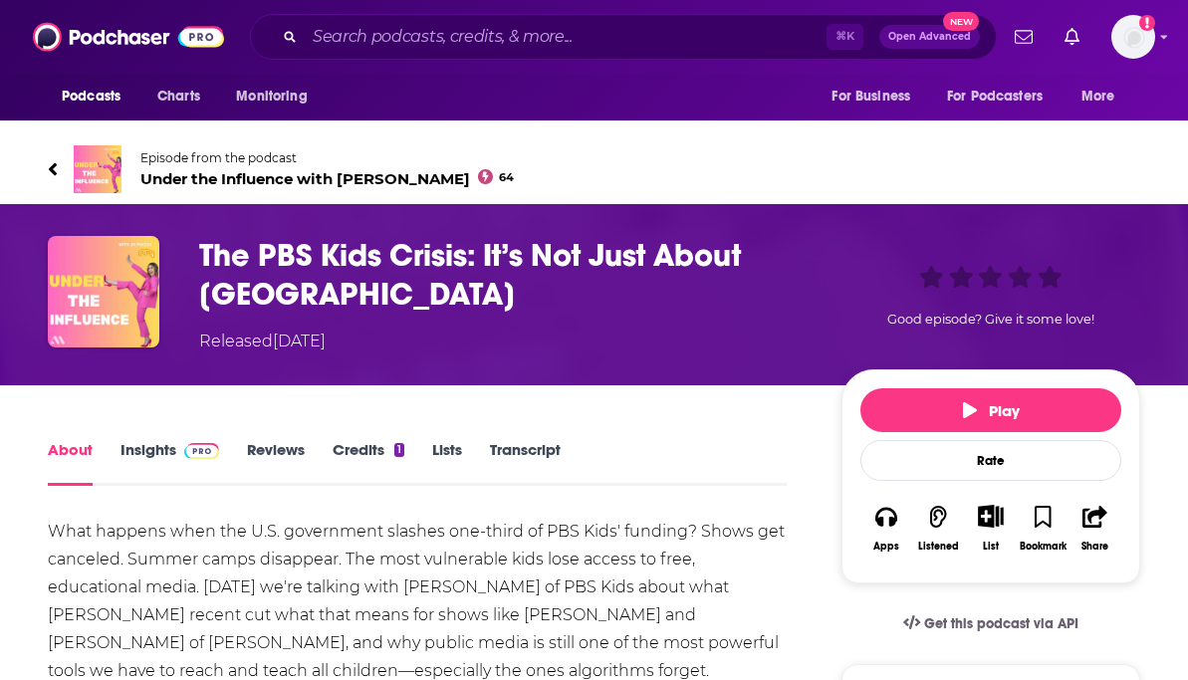
click at [387, 267] on h1 "The PBS Kids Crisis: It’s Not Just About [GEOGRAPHIC_DATA]" at bounding box center [504, 275] width 610 height 78
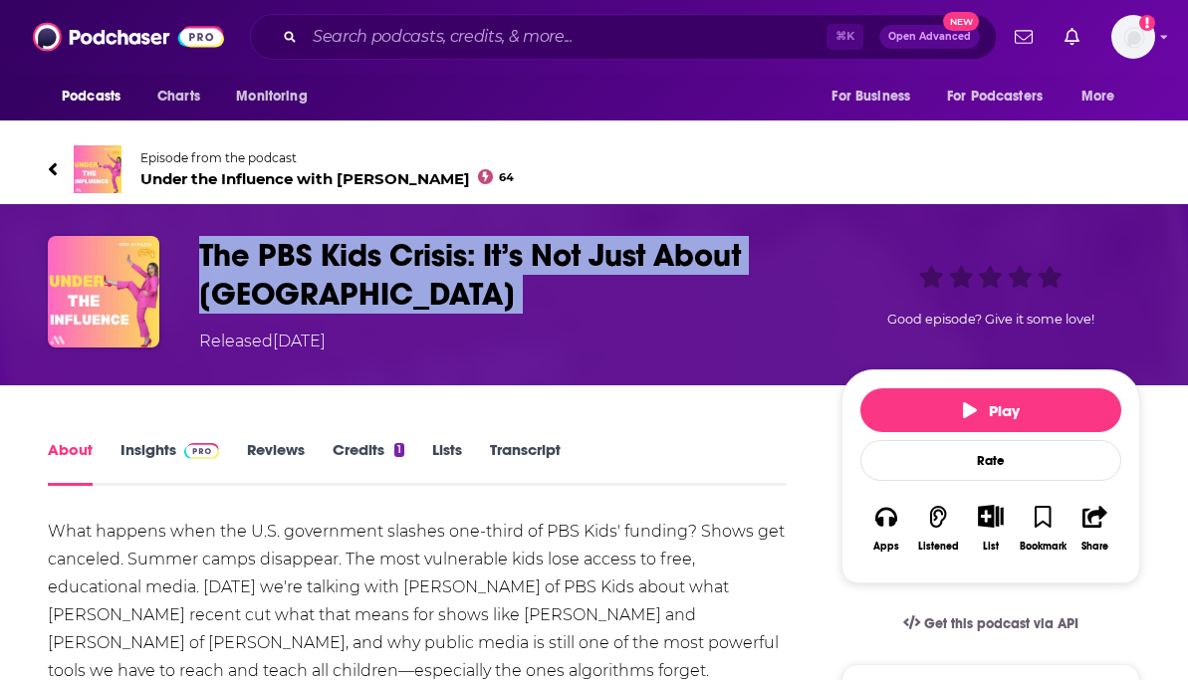
click at [387, 267] on h1 "The PBS Kids Crisis: It’s Not Just About [GEOGRAPHIC_DATA]" at bounding box center [504, 275] width 610 height 78
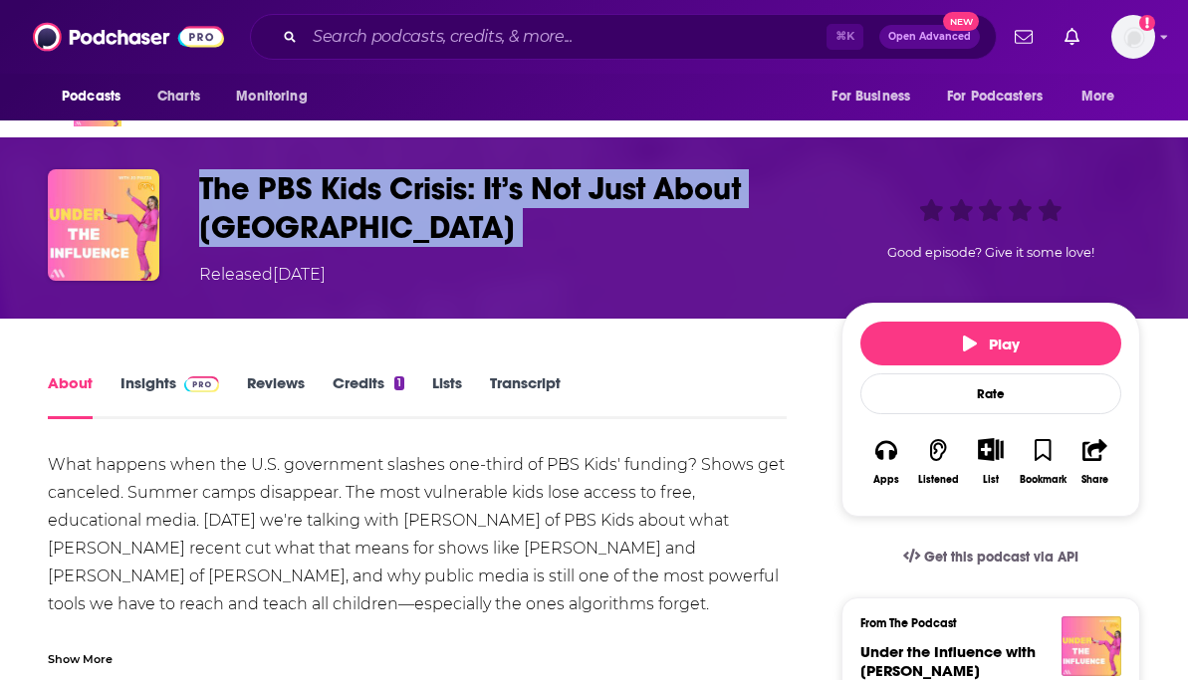
scroll to position [68, 0]
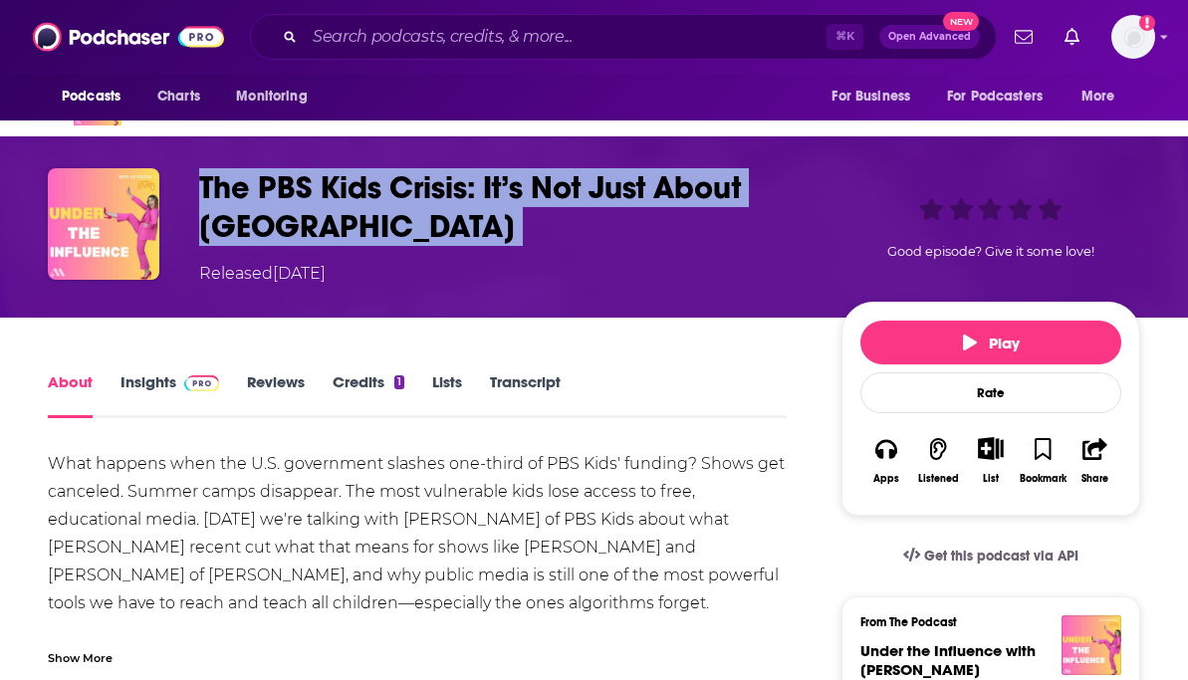
copy h1 "The PBS Kids Crisis: It’s Not Just About [GEOGRAPHIC_DATA]"
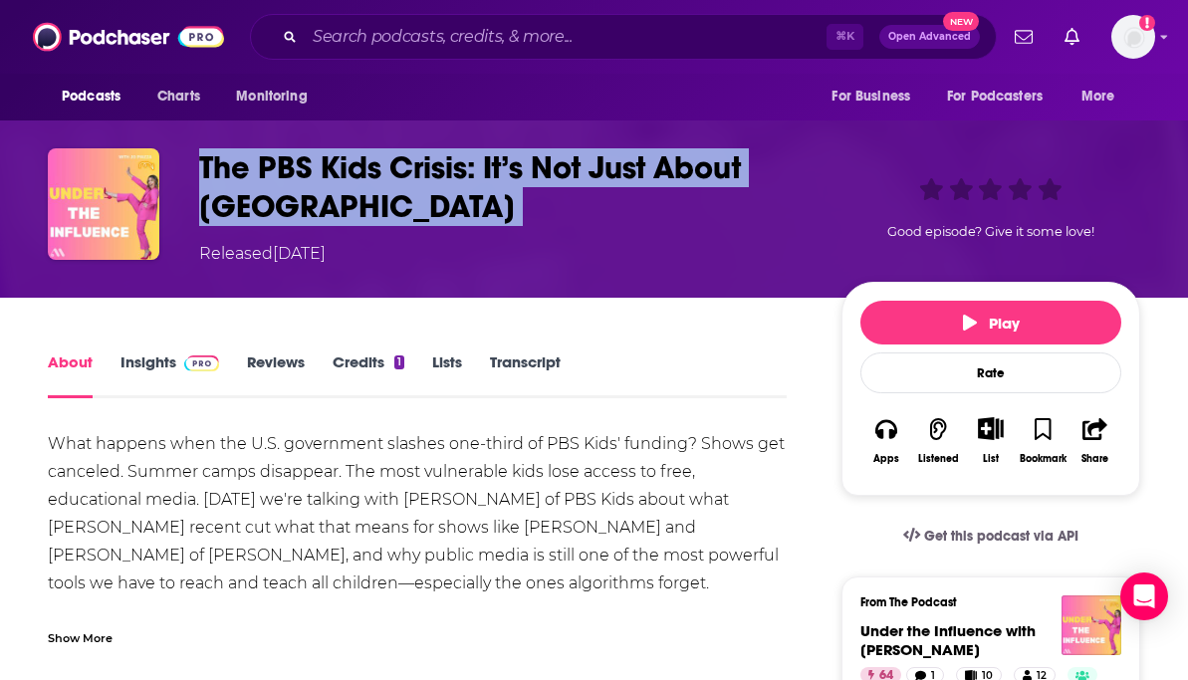
scroll to position [0, 0]
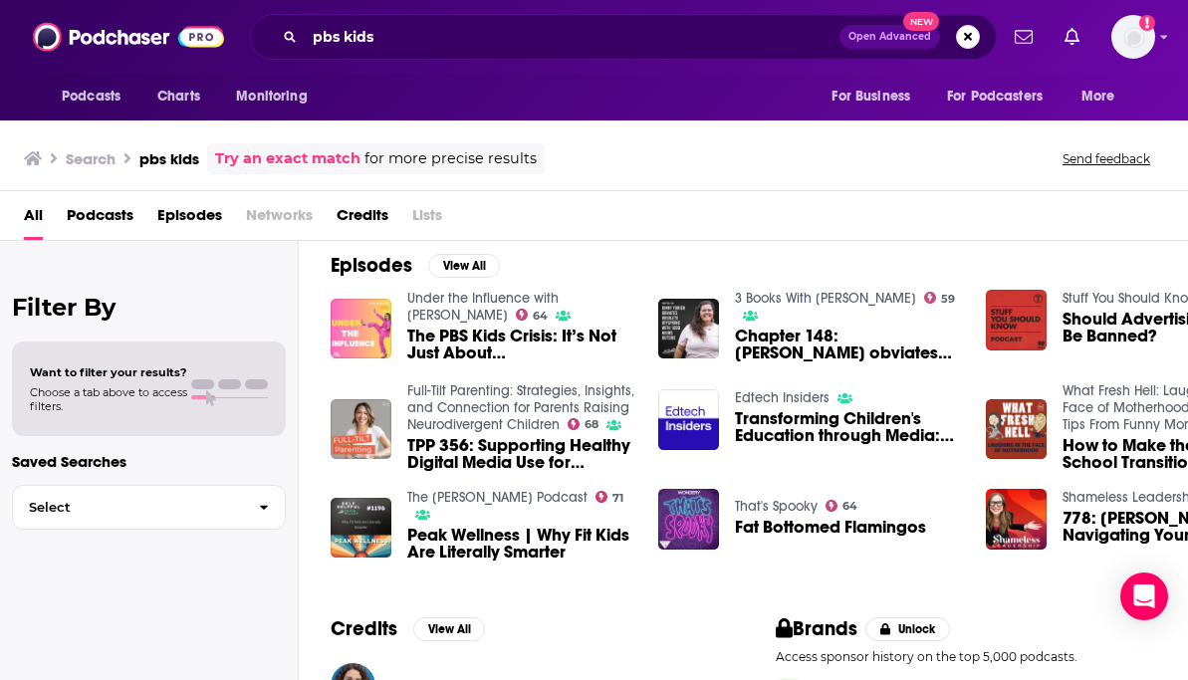
scroll to position [292, 0]
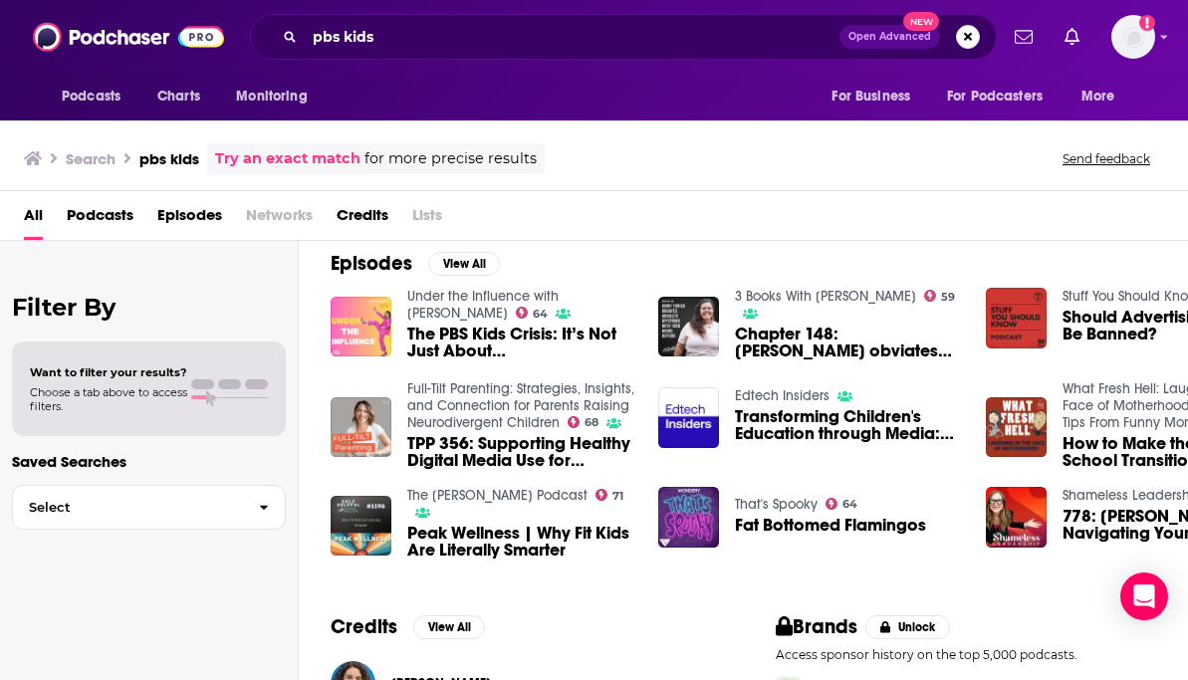
click at [650, 231] on div "All Podcasts Episodes Networks Credits Lists" at bounding box center [598, 219] width 1148 height 41
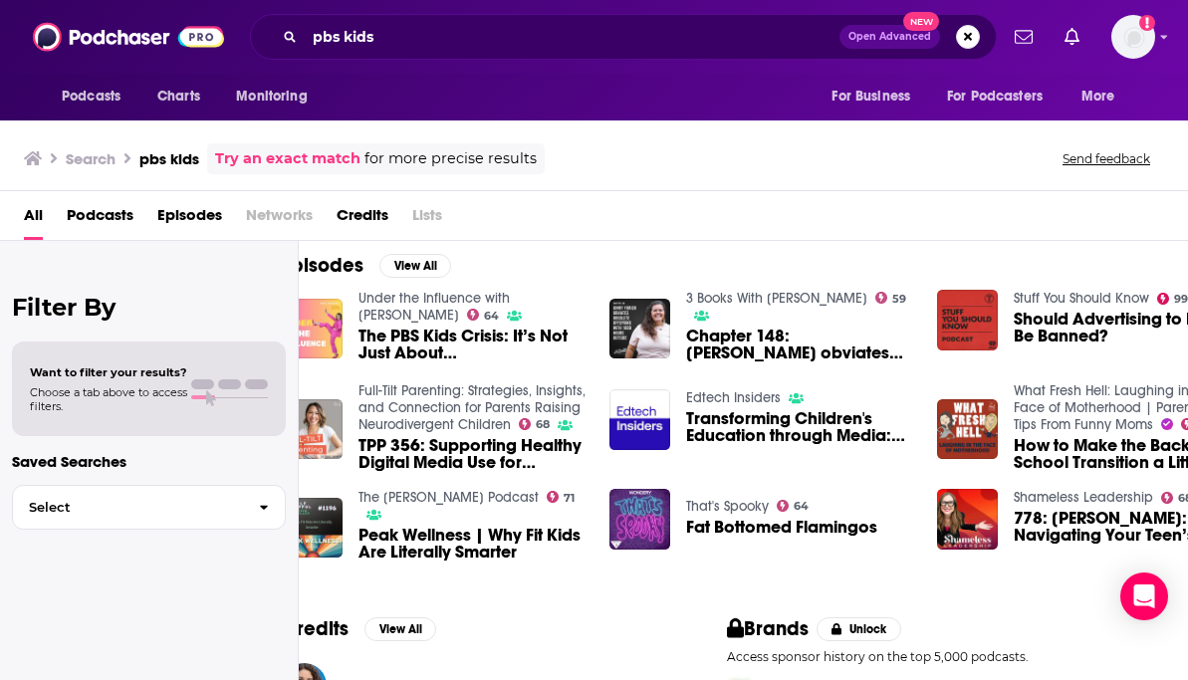
scroll to position [290, 46]
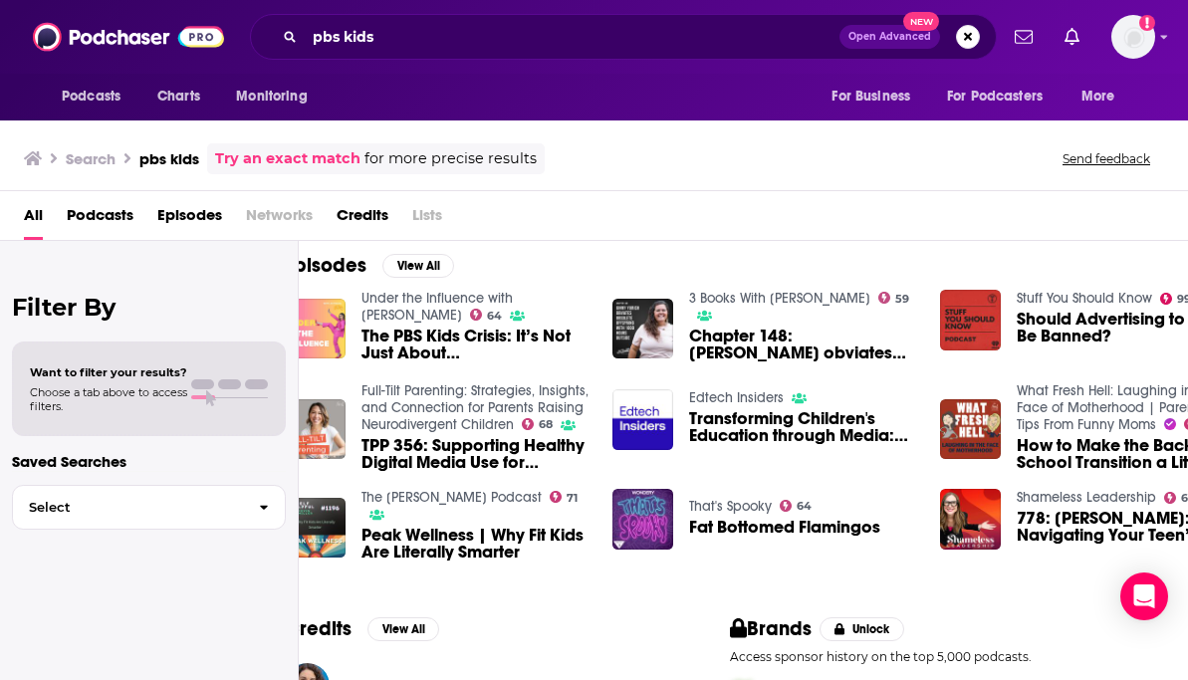
click at [764, 328] on span "Chapter 148: [PERSON_NAME] obviates obsolete offspring with 1000 hours outside" at bounding box center [802, 345] width 227 height 34
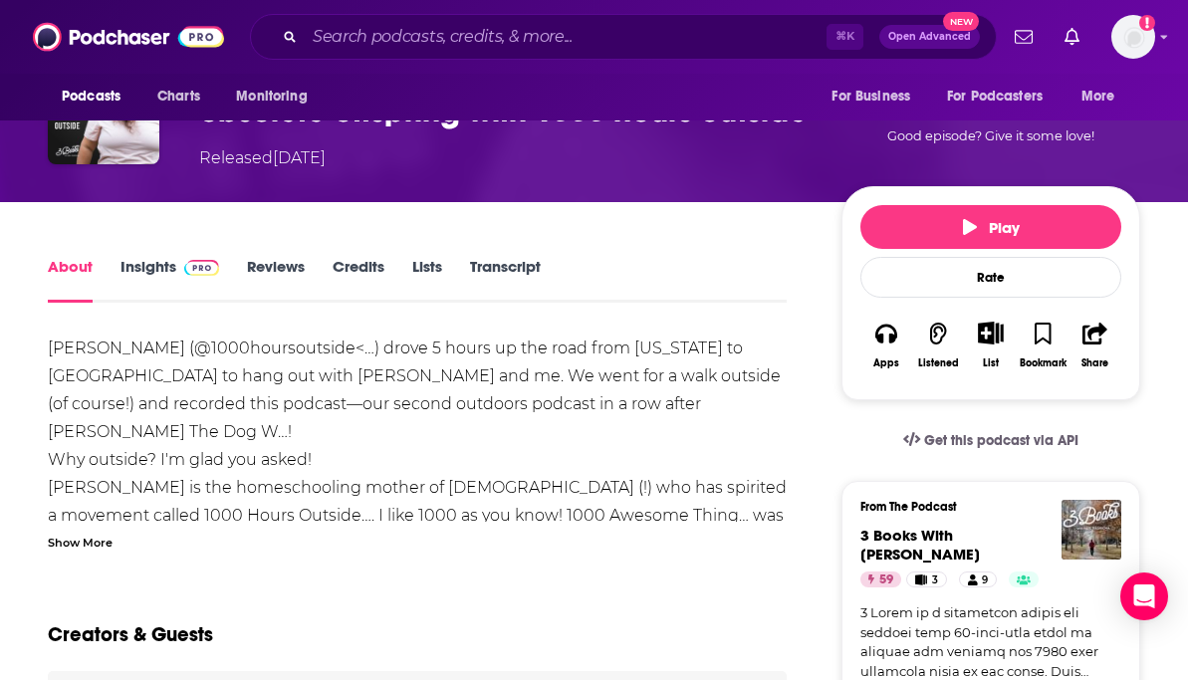
scroll to position [187, 0]
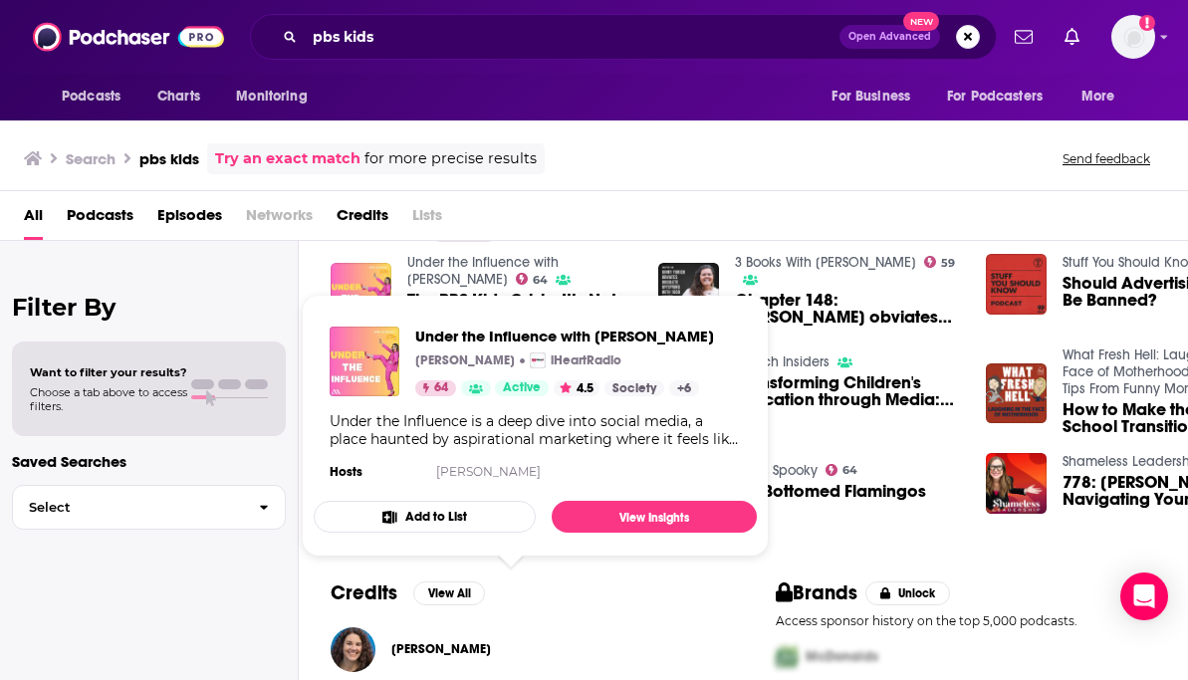
scroll to position [325, 0]
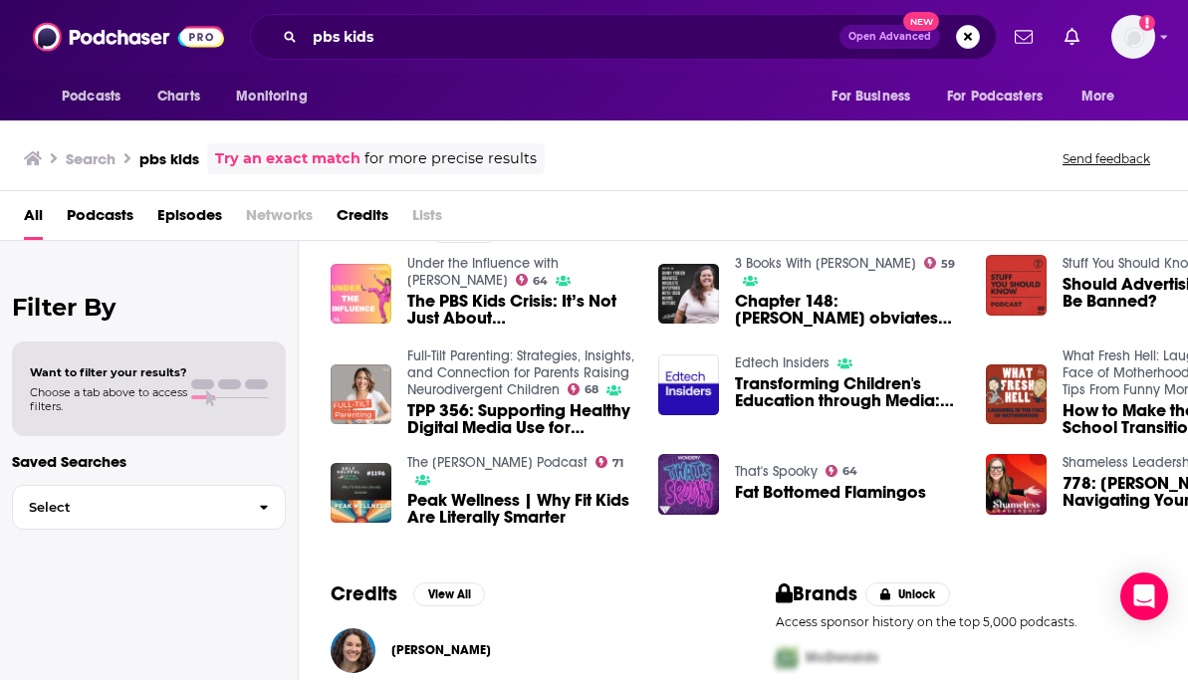
click at [678, 192] on div "All Podcasts Episodes Networks Credits Lists" at bounding box center [594, 216] width 1188 height 50
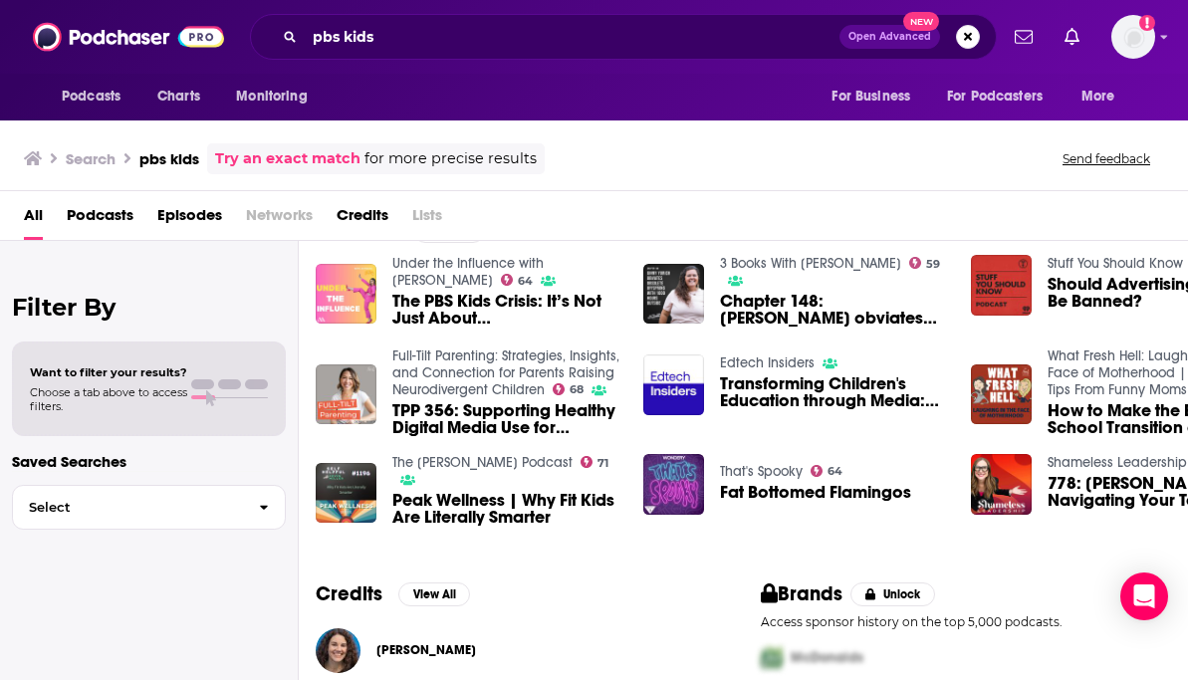
scroll to position [325, 102]
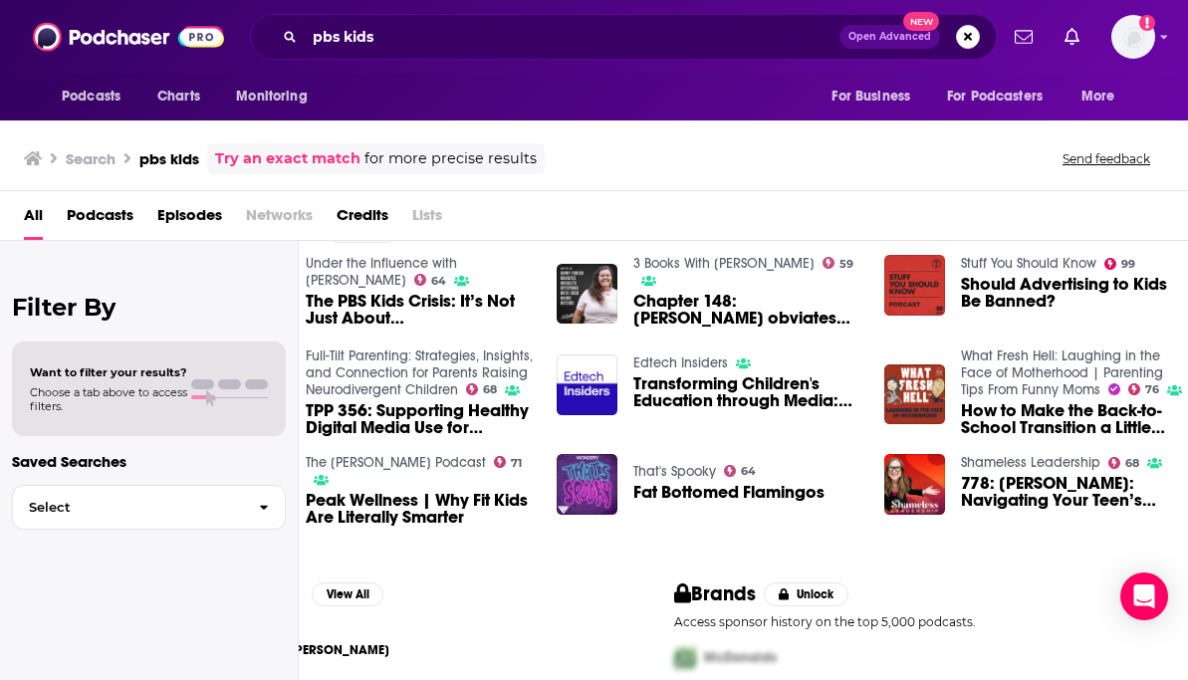
click at [1037, 422] on span "How to Make the Back-to-School Transition a Little Easier" at bounding box center [1074, 419] width 227 height 34
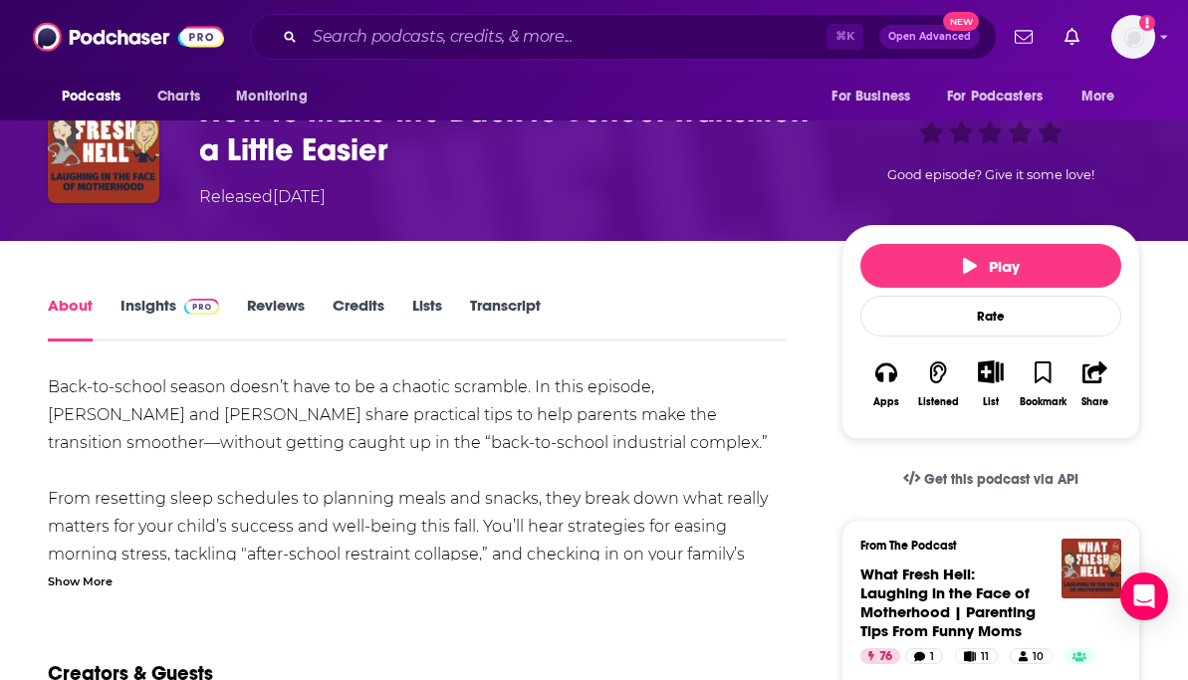
scroll to position [142, 0]
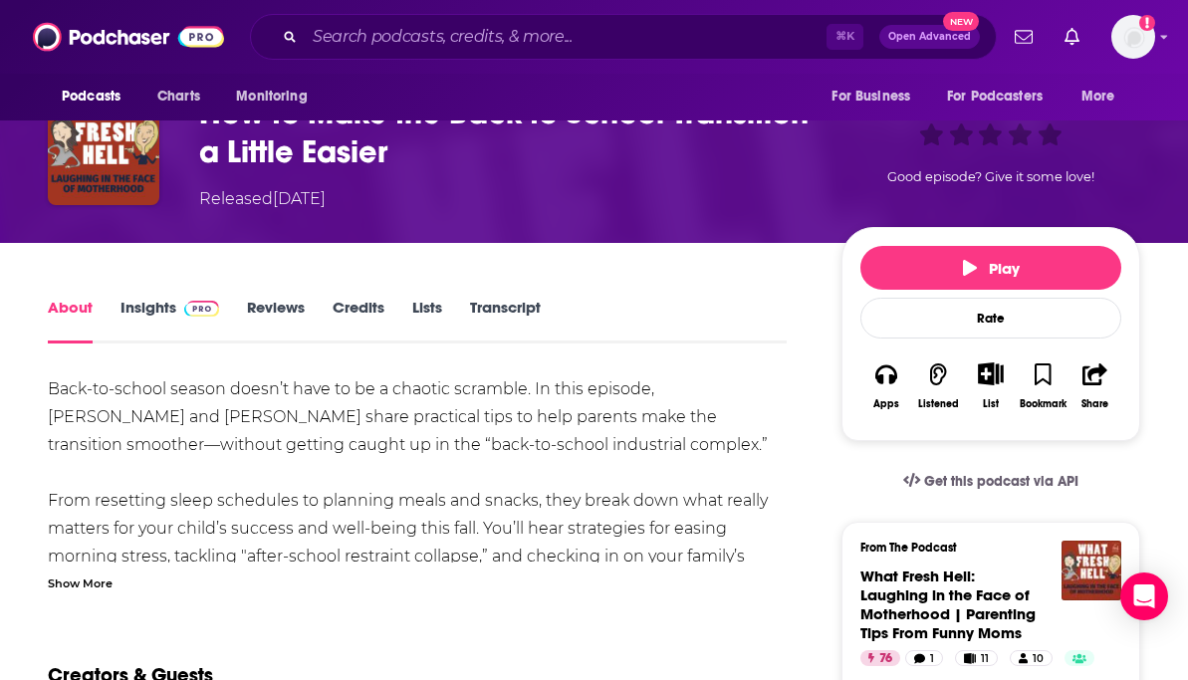
click at [88, 576] on div "Show More" at bounding box center [80, 581] width 65 height 19
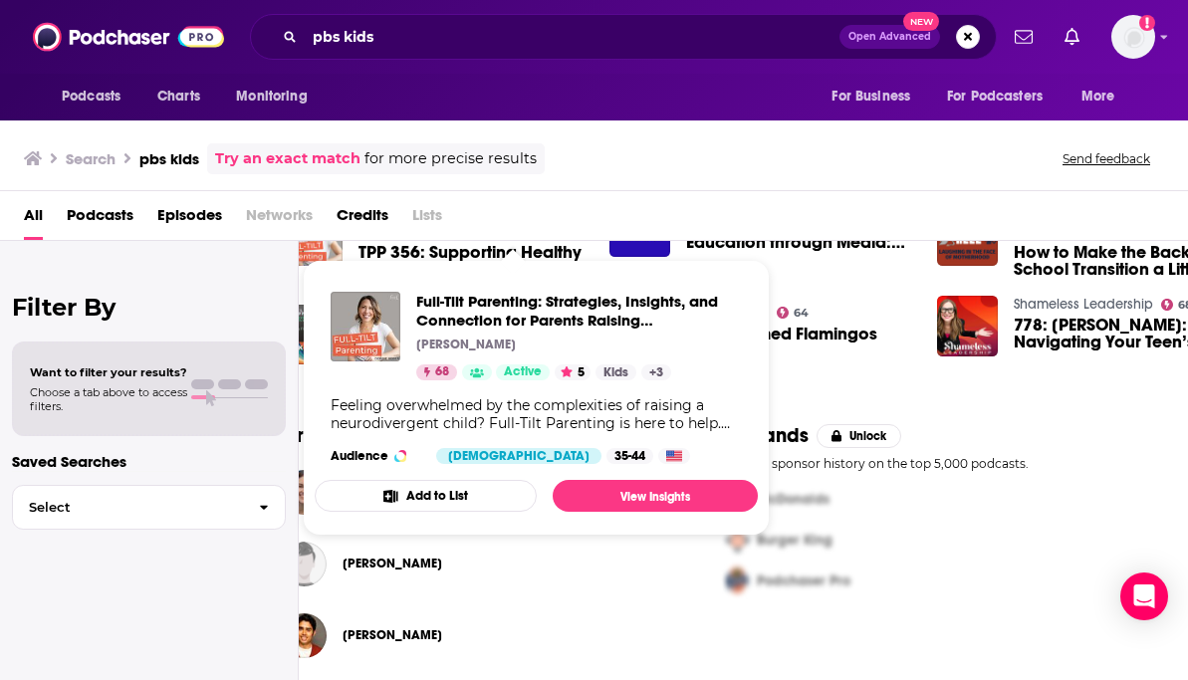
scroll to position [483, 102]
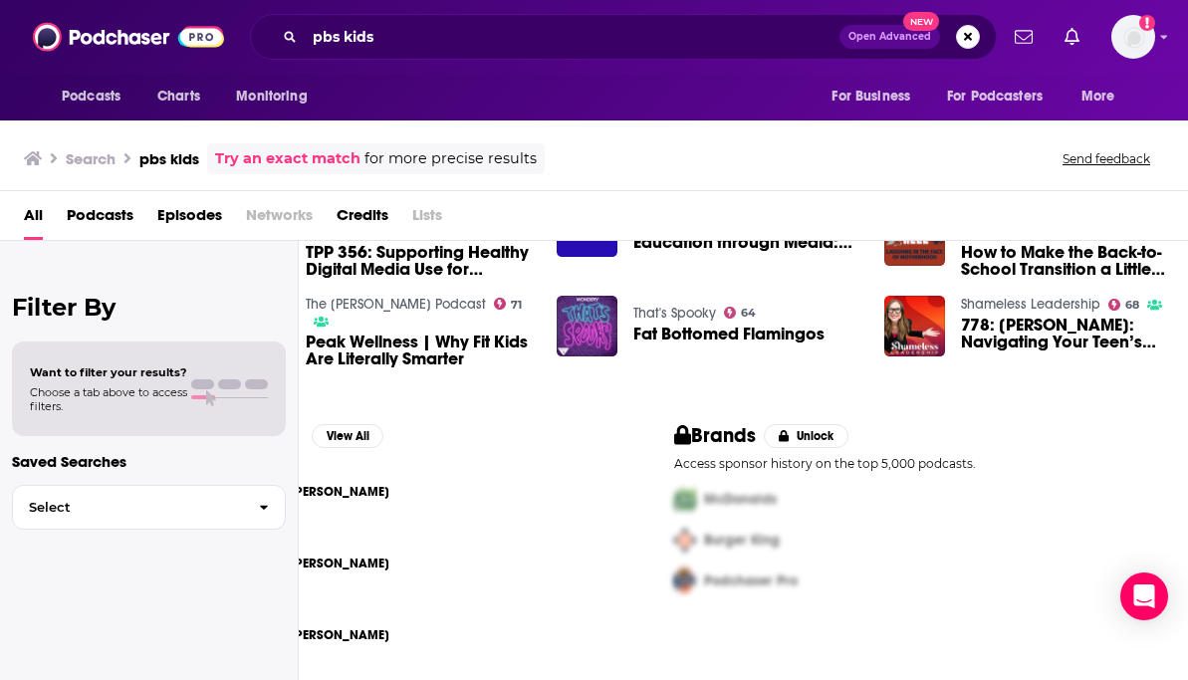
click at [981, 336] on span "778: [PERSON_NAME]: Navigating Your Teen’s Journey in a Competitive World" at bounding box center [1074, 334] width 227 height 34
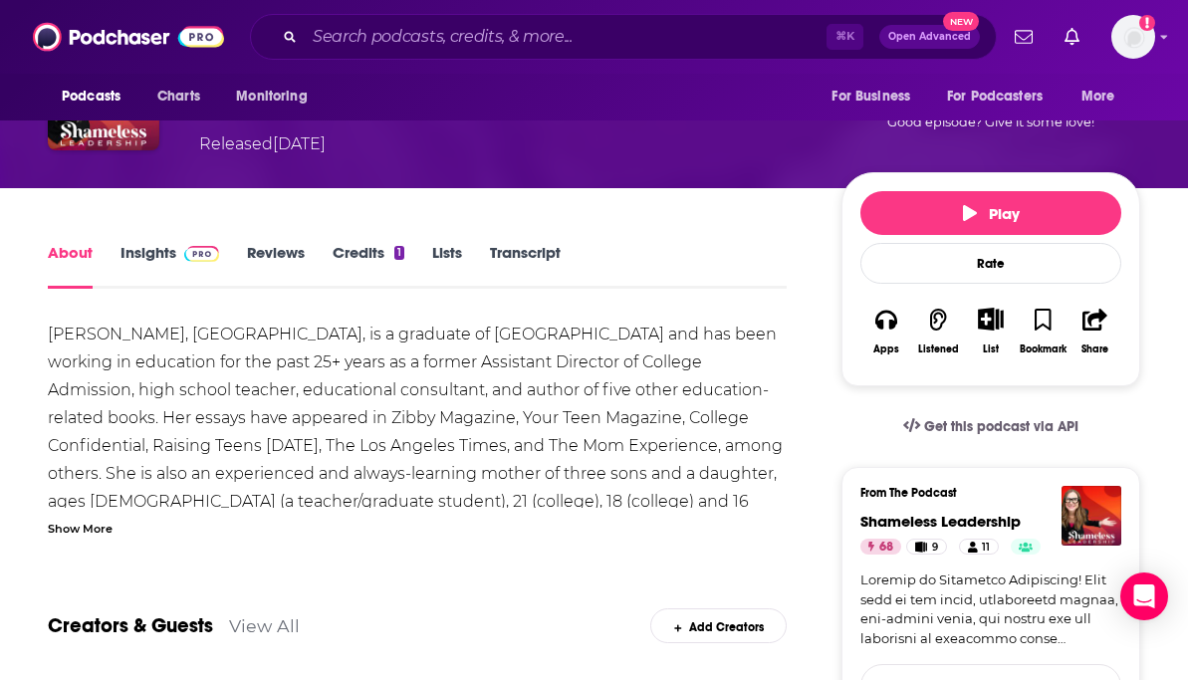
scroll to position [198, 0]
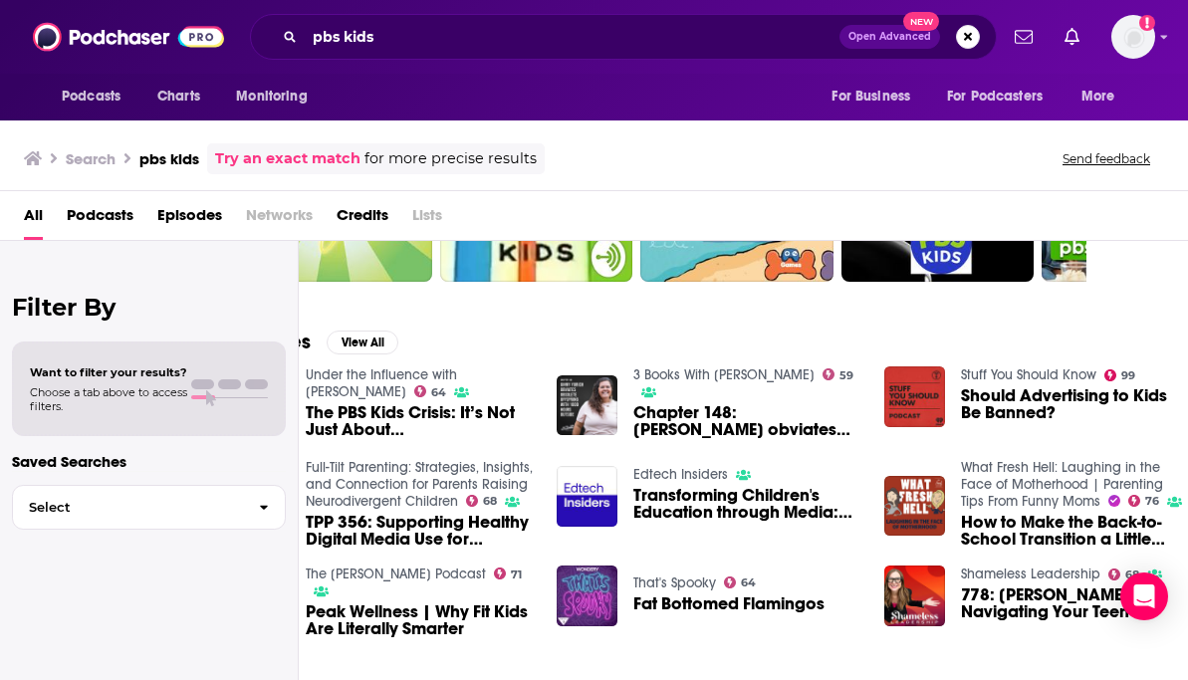
scroll to position [320, 102]
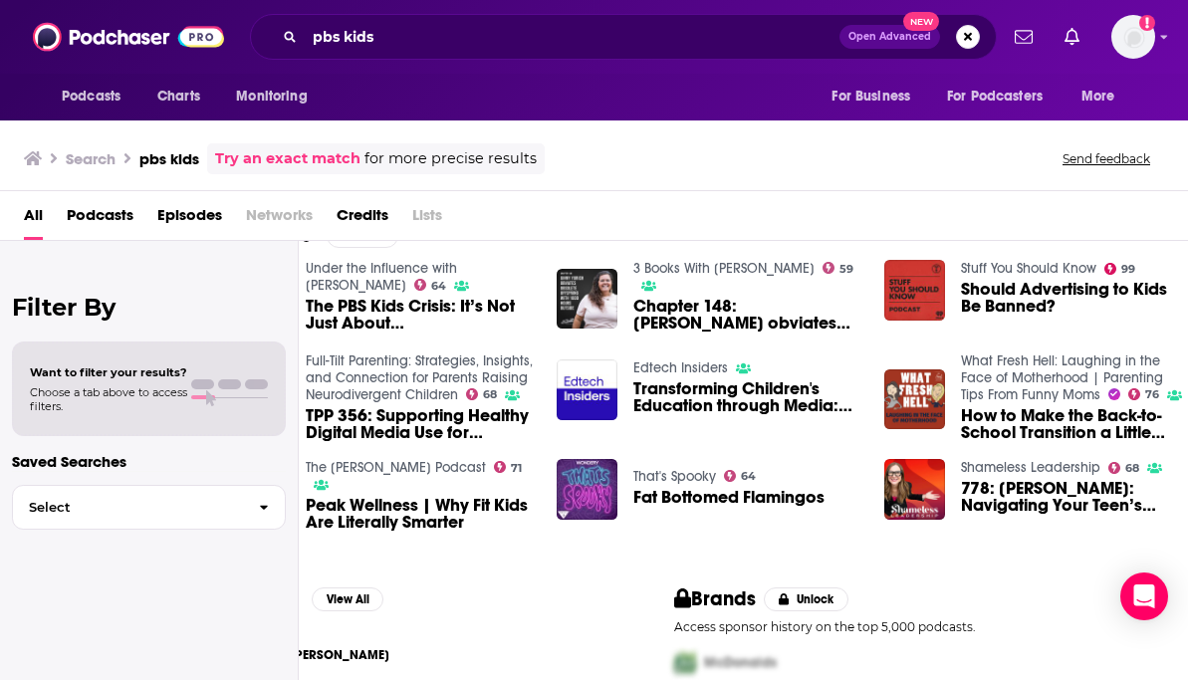
click at [1017, 498] on span "778: [PERSON_NAME]: Navigating Your Teen’s Journey in a Competitive World" at bounding box center [1074, 497] width 227 height 34
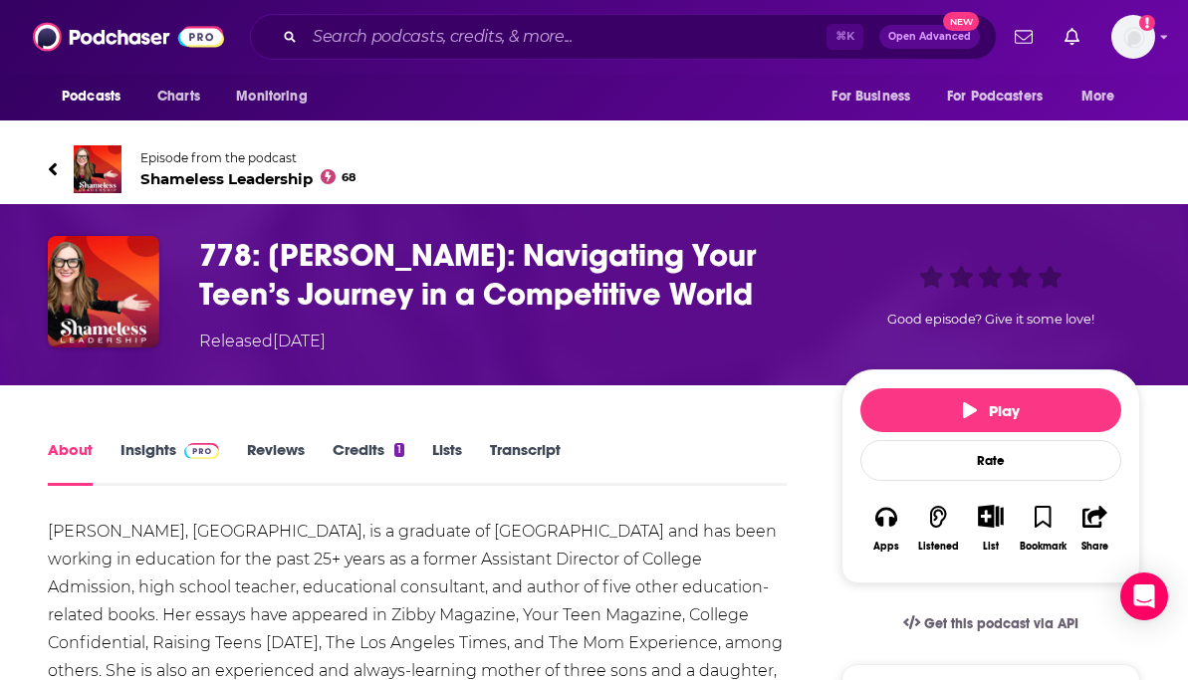
drag, startPoint x: 190, startPoint y: 240, endPoint x: 781, endPoint y: 298, distance: 593.2
click at [781, 298] on div "778: Cindy Muchnick: Navigating Your Teen’s Journey in a Competitive World Rele…" at bounding box center [594, 294] width 1092 height 117
click at [170, 178] on span "Shameless Leadership 68" at bounding box center [247, 178] width 215 height 19
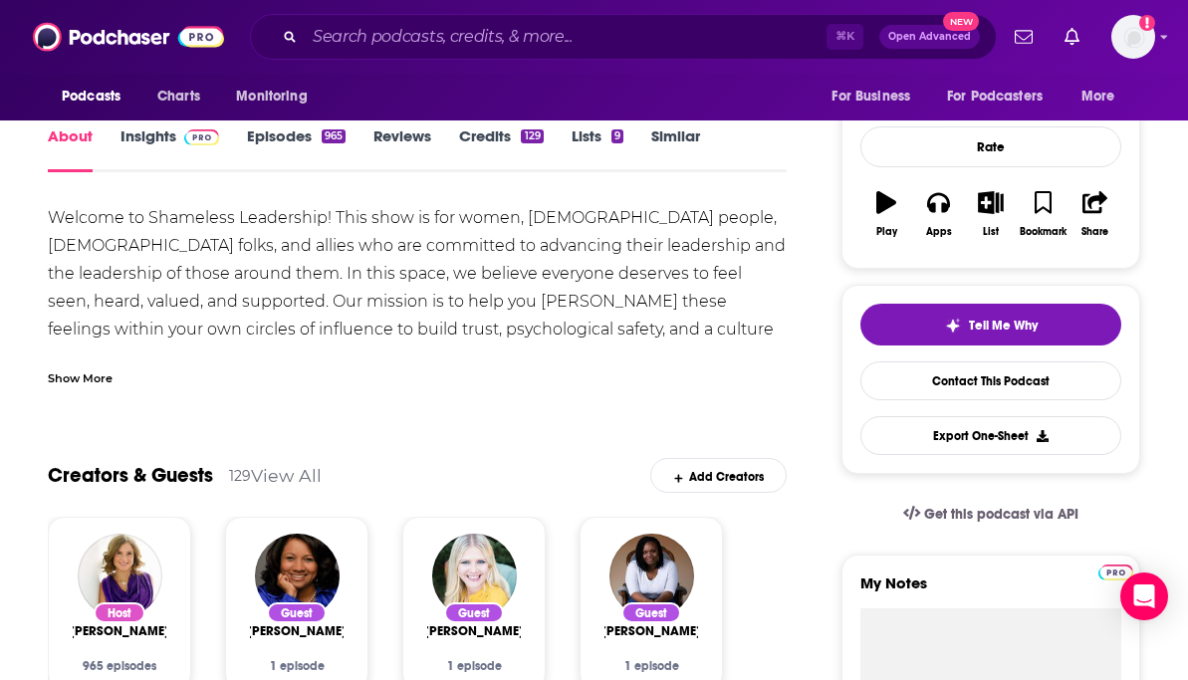
scroll to position [234, 0]
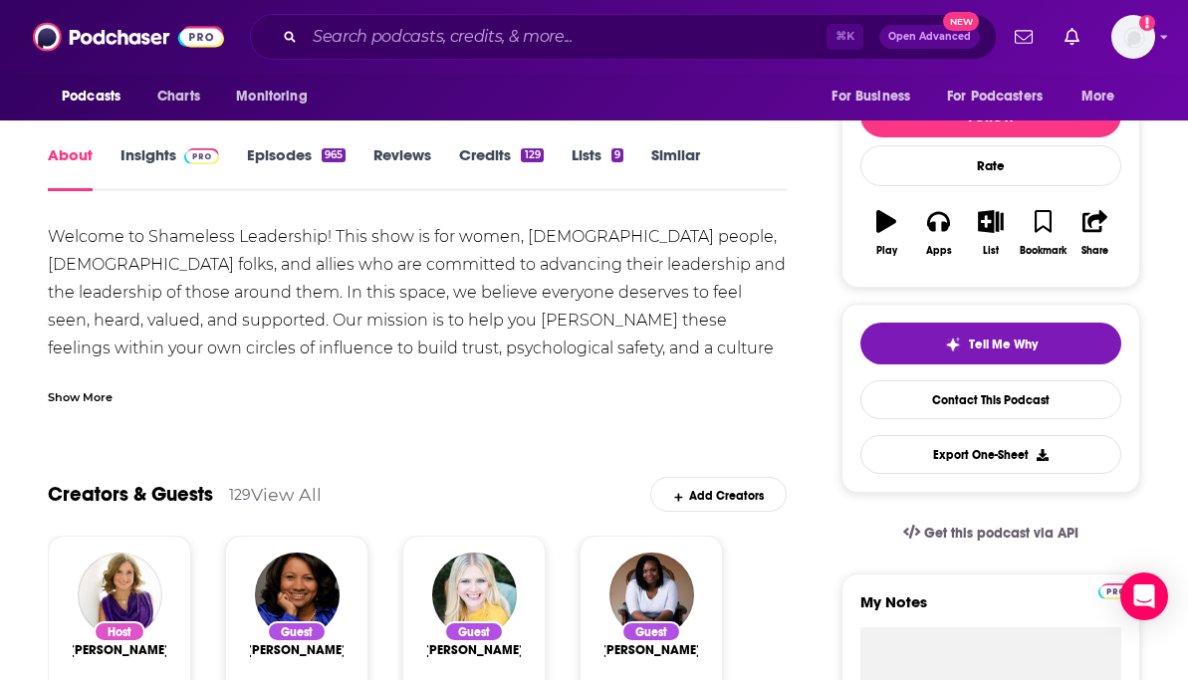
click at [103, 399] on div "Show More" at bounding box center [80, 395] width 65 height 19
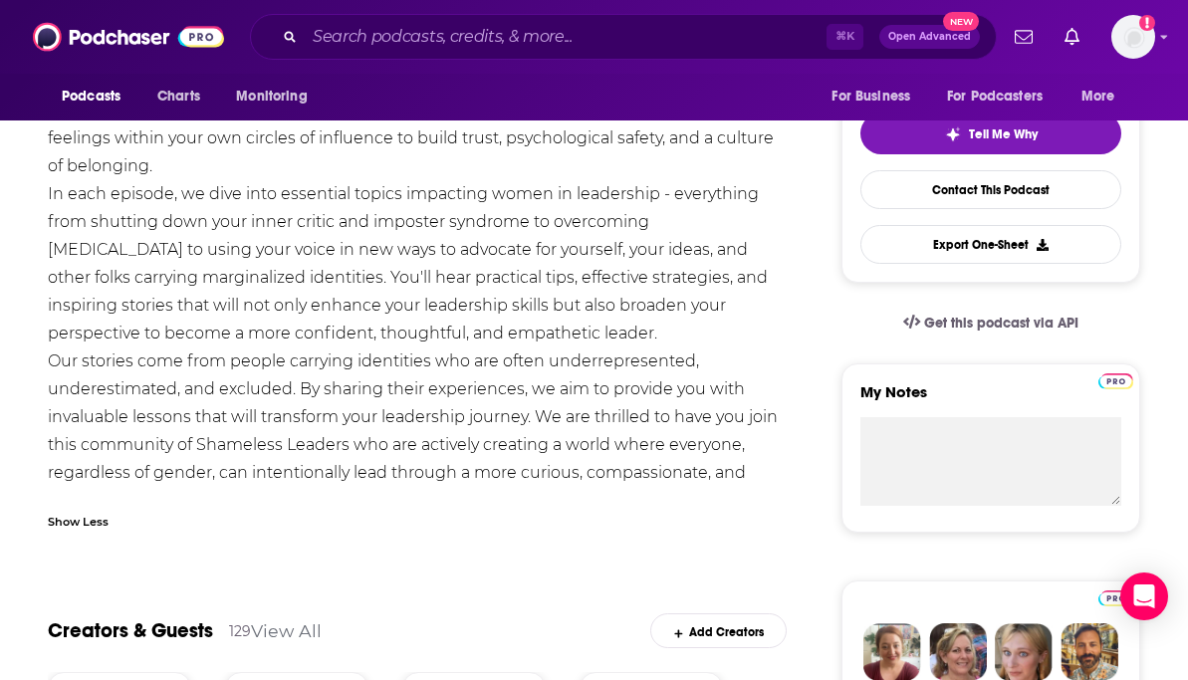
scroll to position [312, 0]
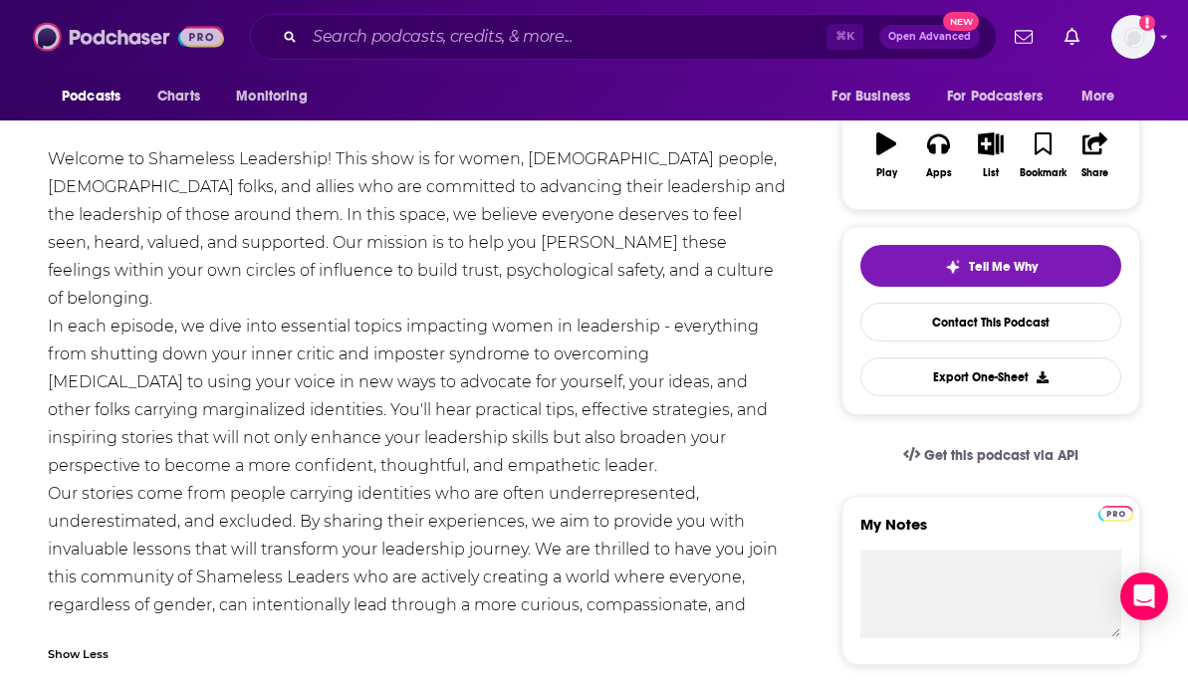
click at [142, 39] on img at bounding box center [128, 37] width 191 height 38
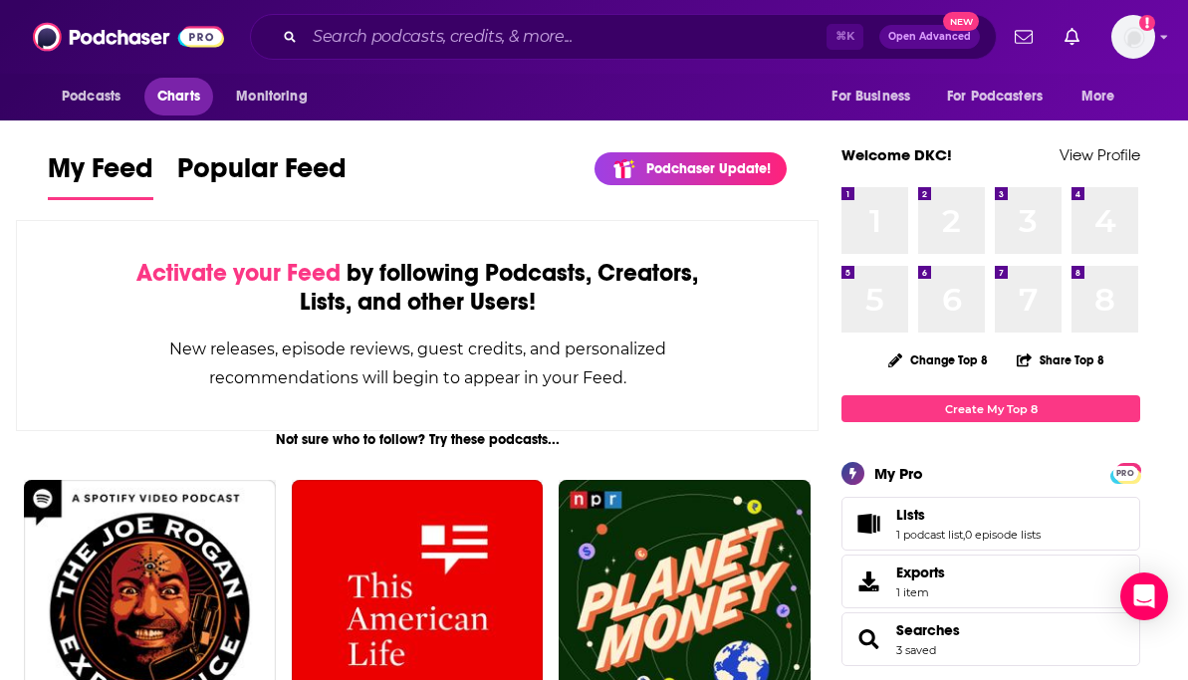
click at [186, 101] on span "Charts" at bounding box center [178, 97] width 43 height 28
click at [112, 339] on div "Activate your Feed by following Podcasts, Creators, Lists, and other Users! New…" at bounding box center [417, 325] width 802 height 211
click at [401, 42] on input "Search podcasts, credits, & more..." at bounding box center [566, 37] width 522 height 32
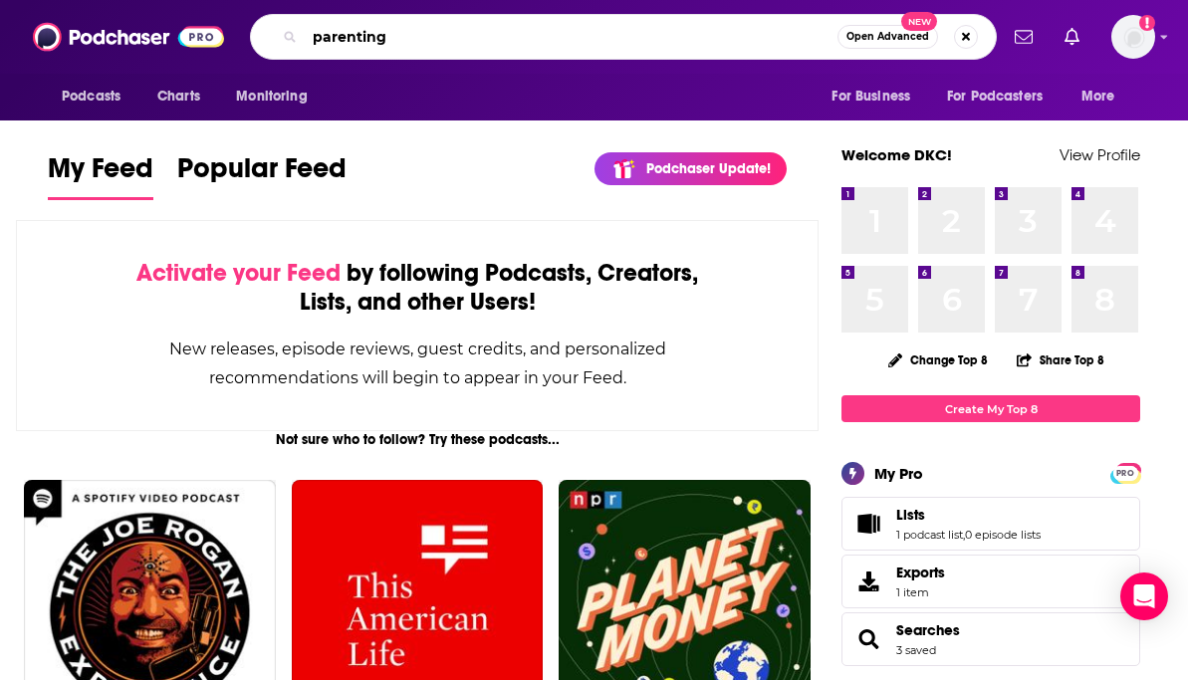
type input "parenting"
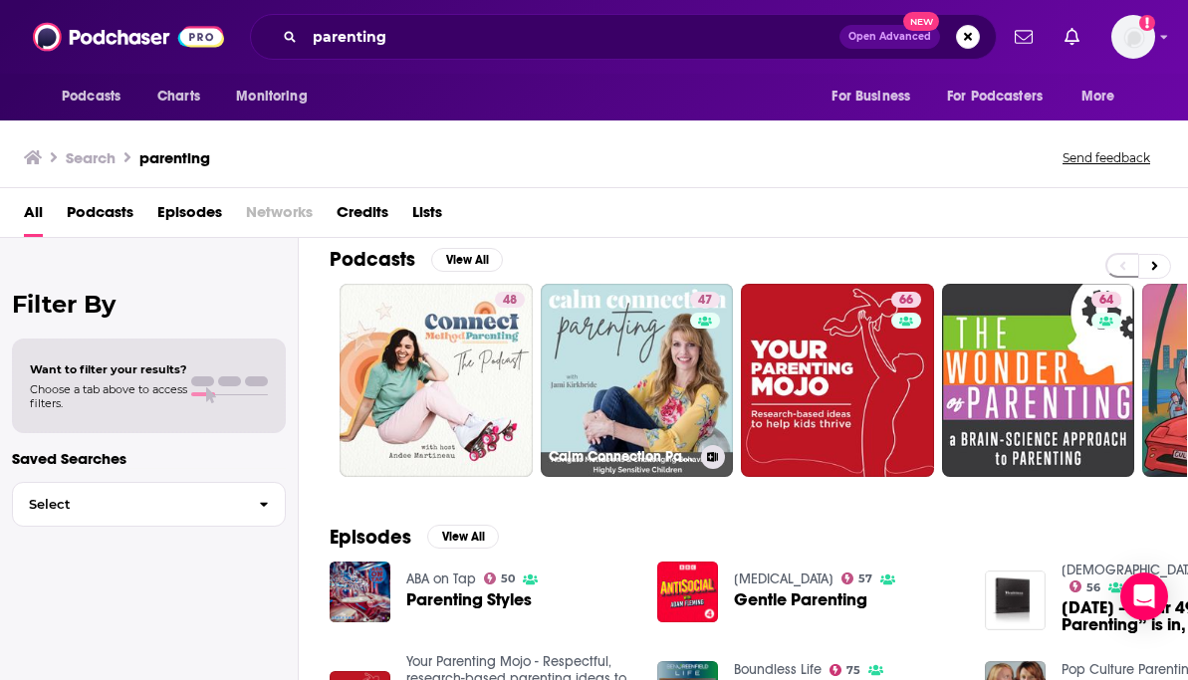
scroll to position [111, 1]
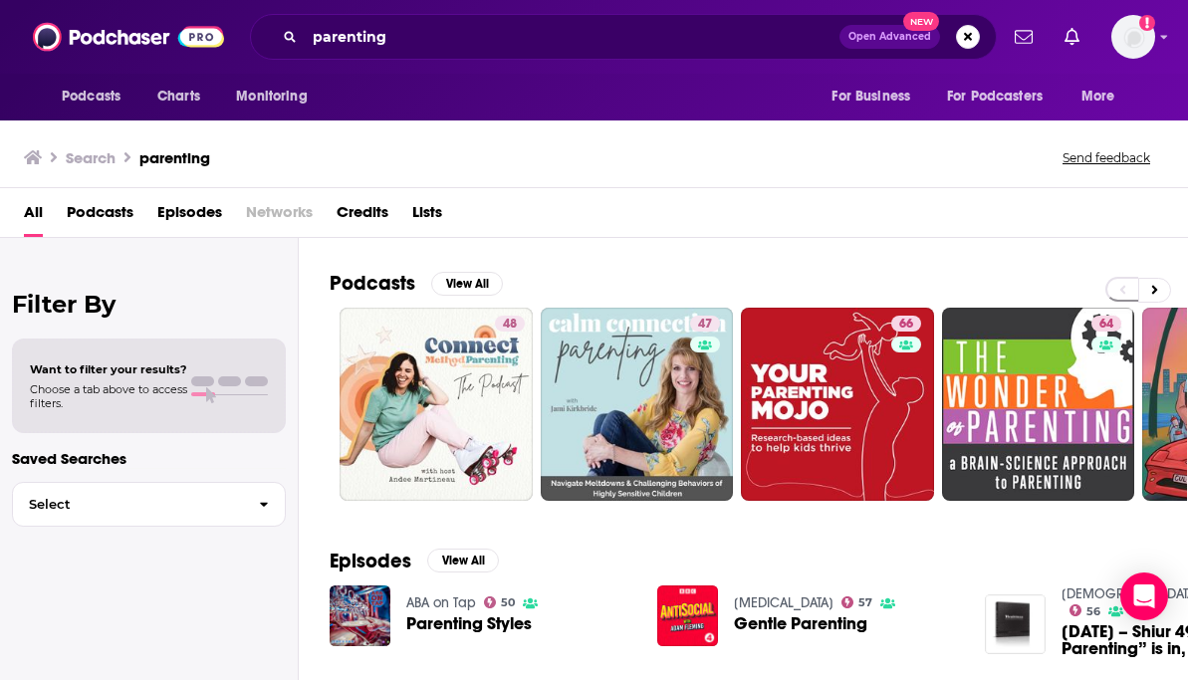
click at [99, 208] on span "Podcasts" at bounding box center [100, 216] width 67 height 41
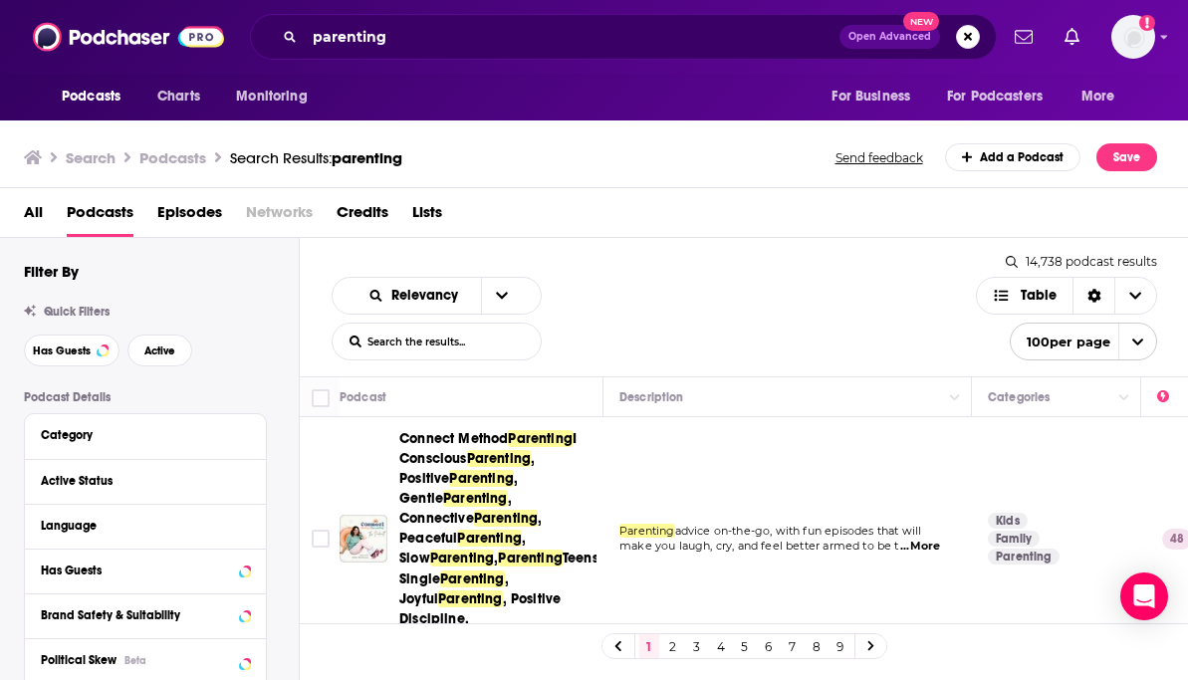
scroll to position [42, 0]
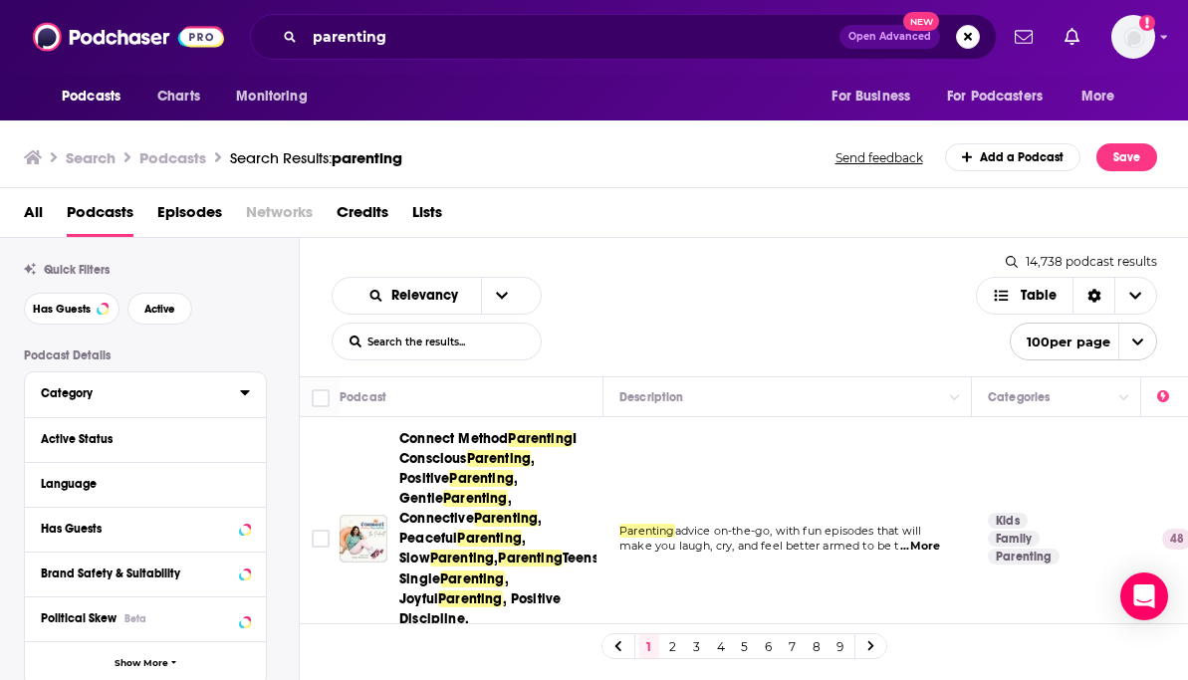
click at [140, 389] on div "Category" at bounding box center [134, 393] width 186 height 14
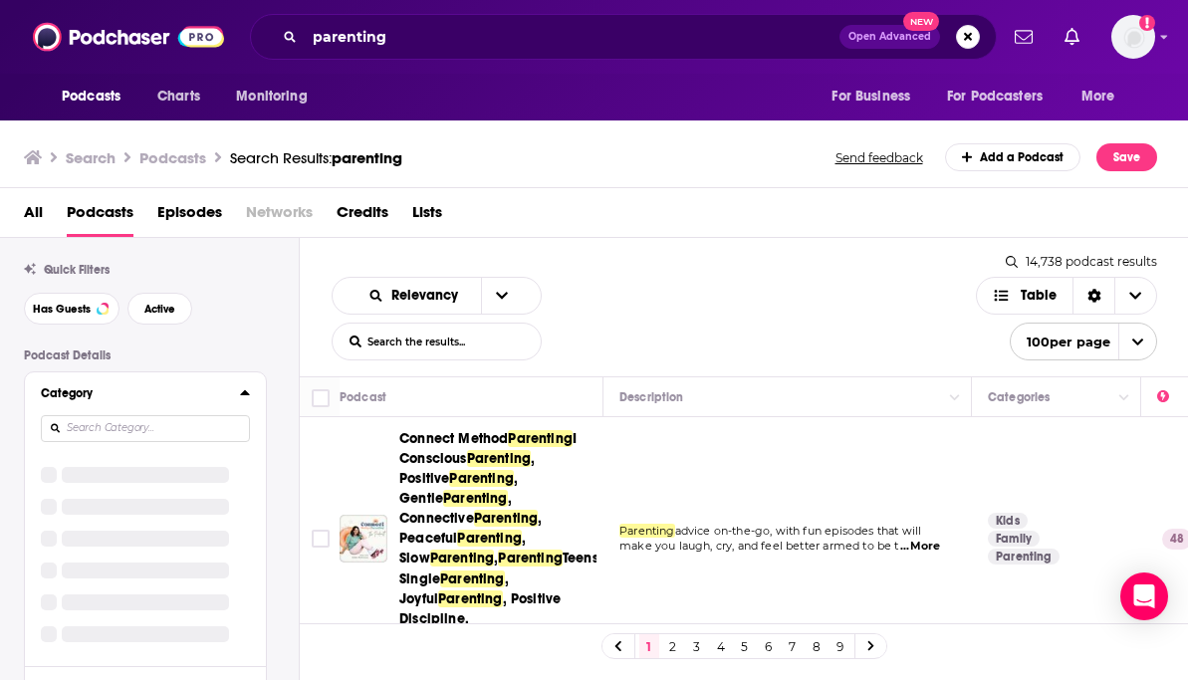
click at [247, 393] on icon at bounding box center [245, 392] width 10 height 16
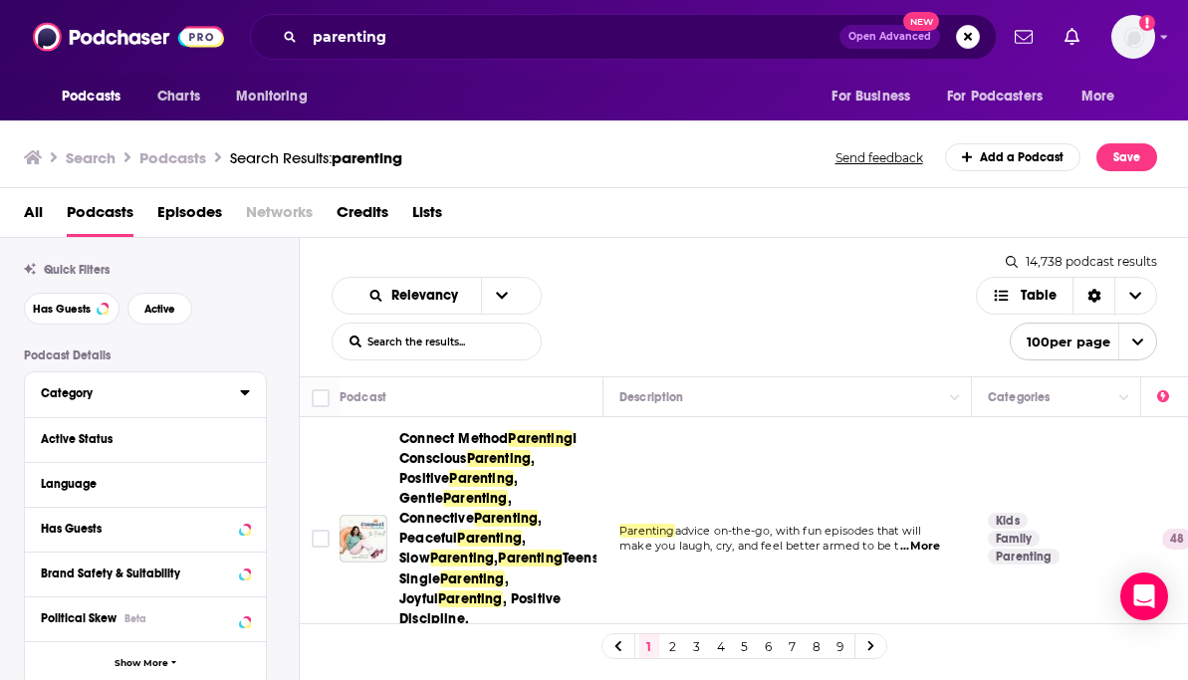
click at [247, 394] on icon at bounding box center [244, 392] width 9 height 5
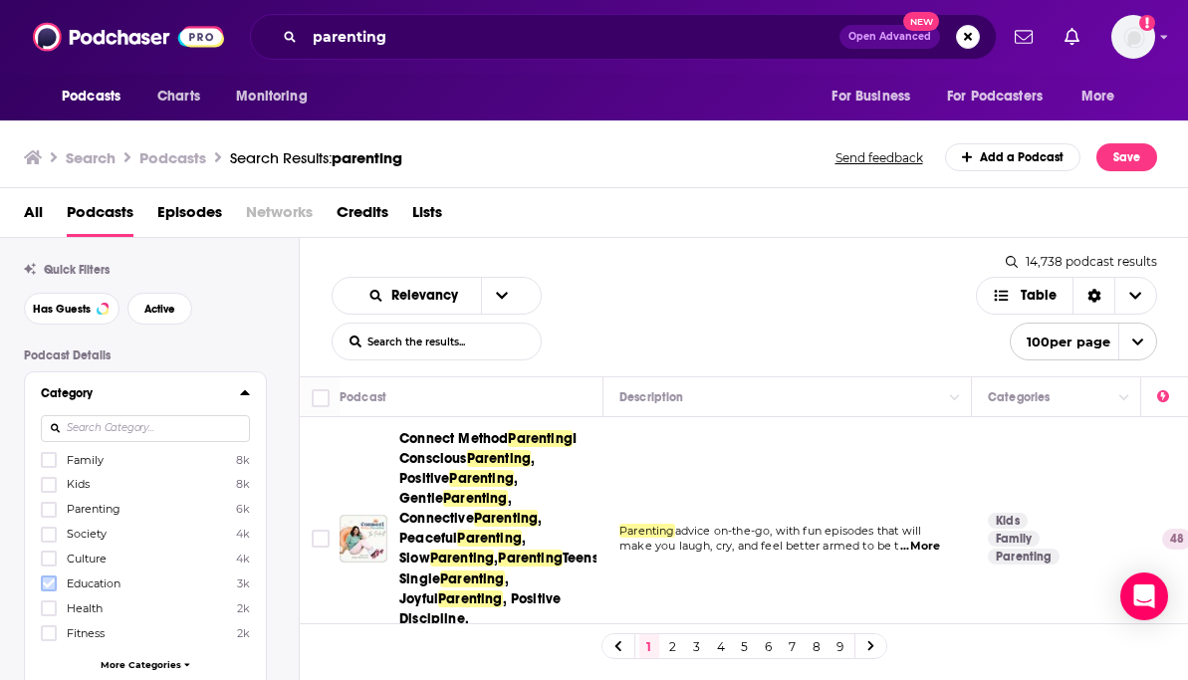
click at [48, 579] on icon at bounding box center [49, 583] width 12 height 12
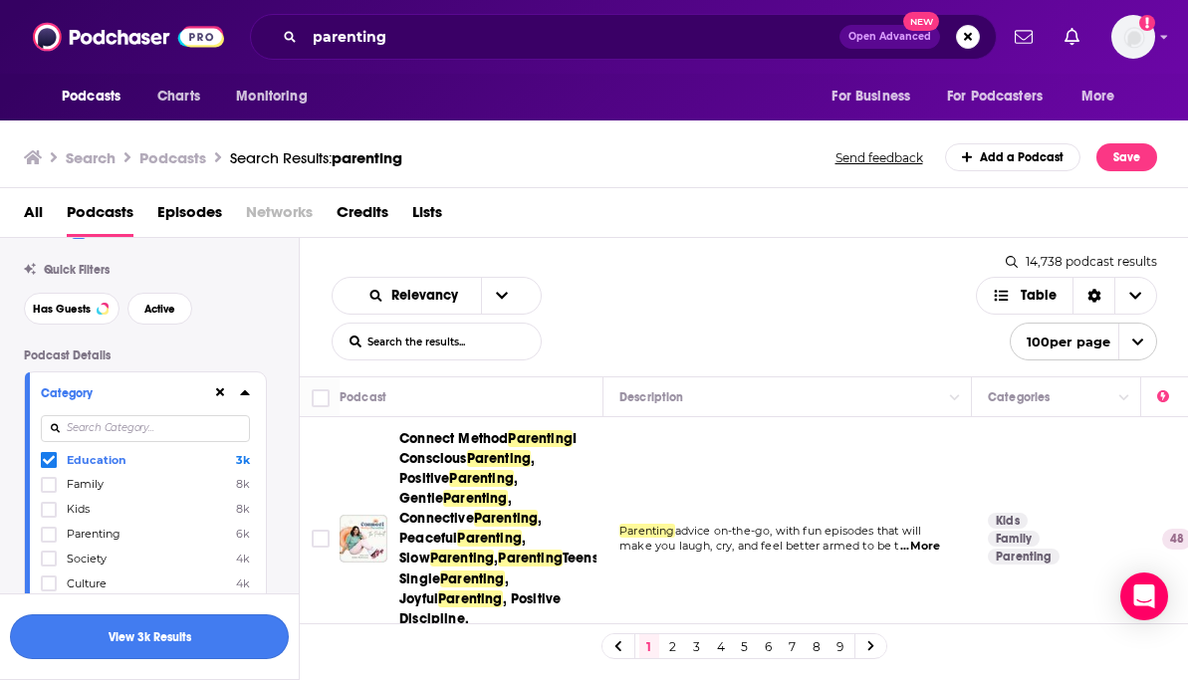
click at [196, 629] on button "View 3k Results" at bounding box center [149, 636] width 279 height 45
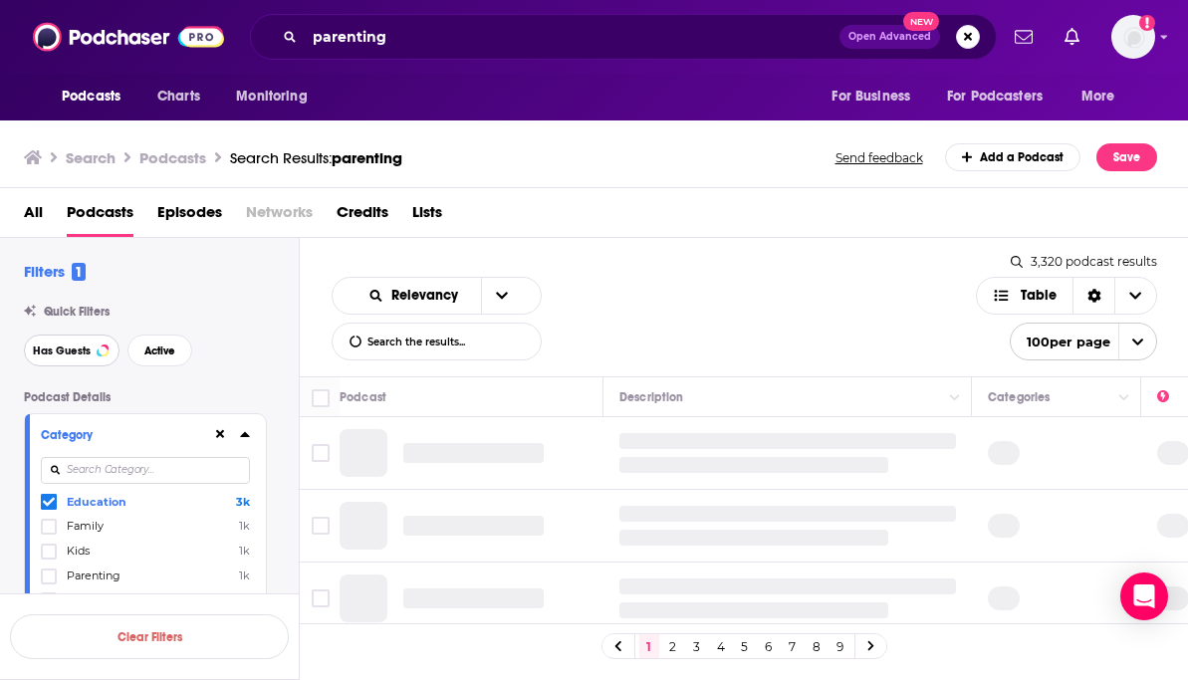
click at [71, 351] on span "Has Guests" at bounding box center [62, 350] width 58 height 11
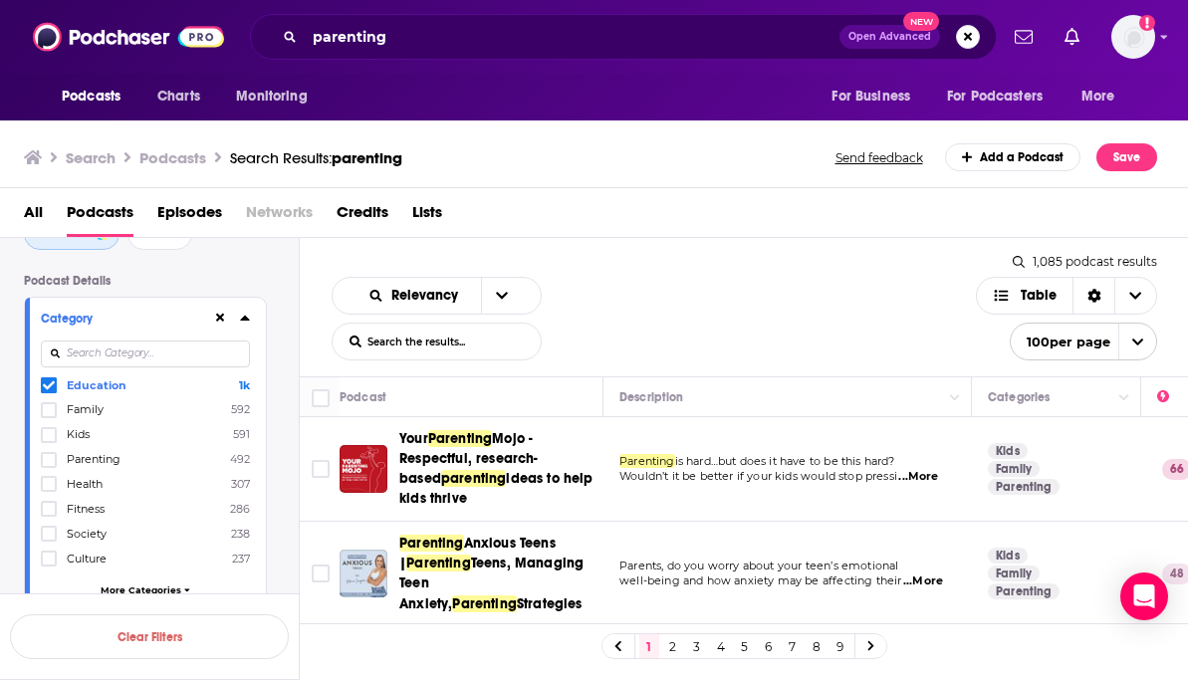
scroll to position [38, 0]
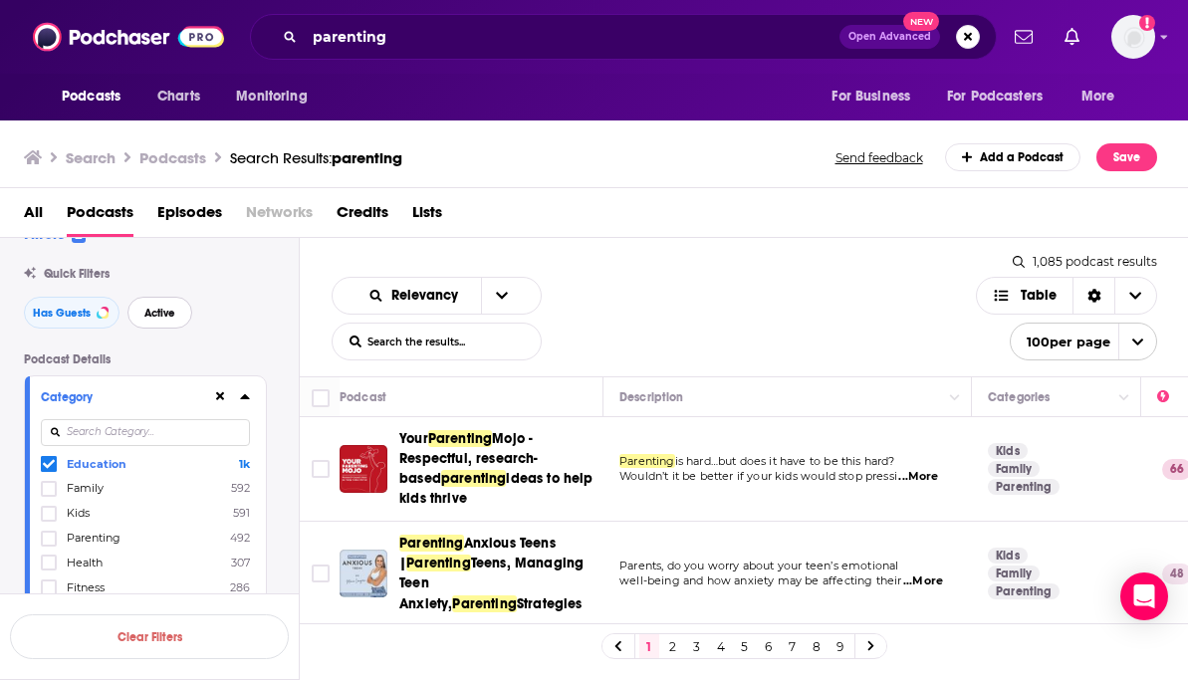
click at [162, 325] on button "Active" at bounding box center [159, 313] width 65 height 32
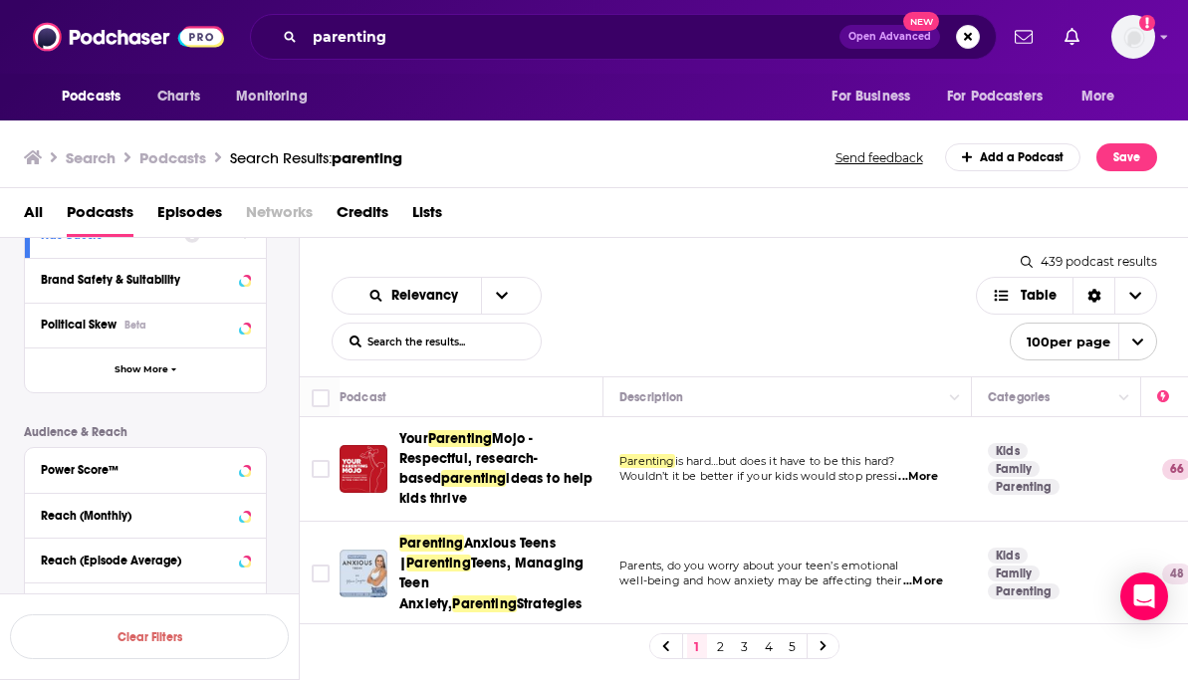
scroll to position [634, 0]
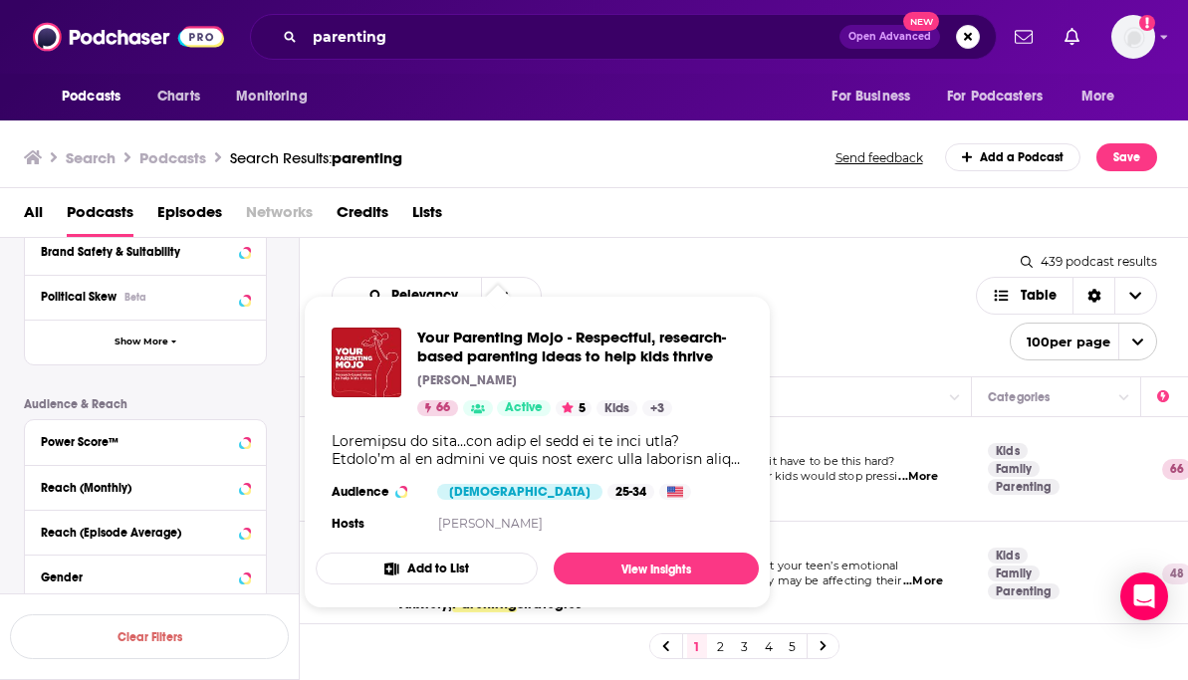
click at [575, 220] on div "All Podcasts Episodes Networks Credits Lists" at bounding box center [598, 216] width 1149 height 41
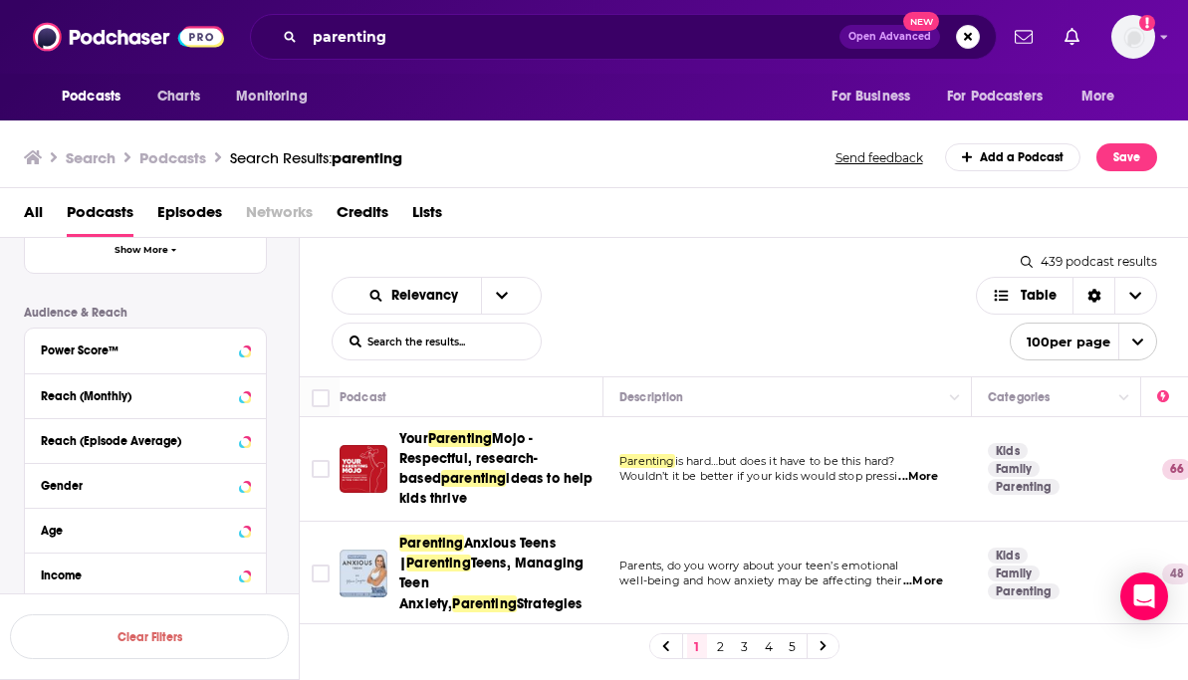
scroll to position [745, 0]
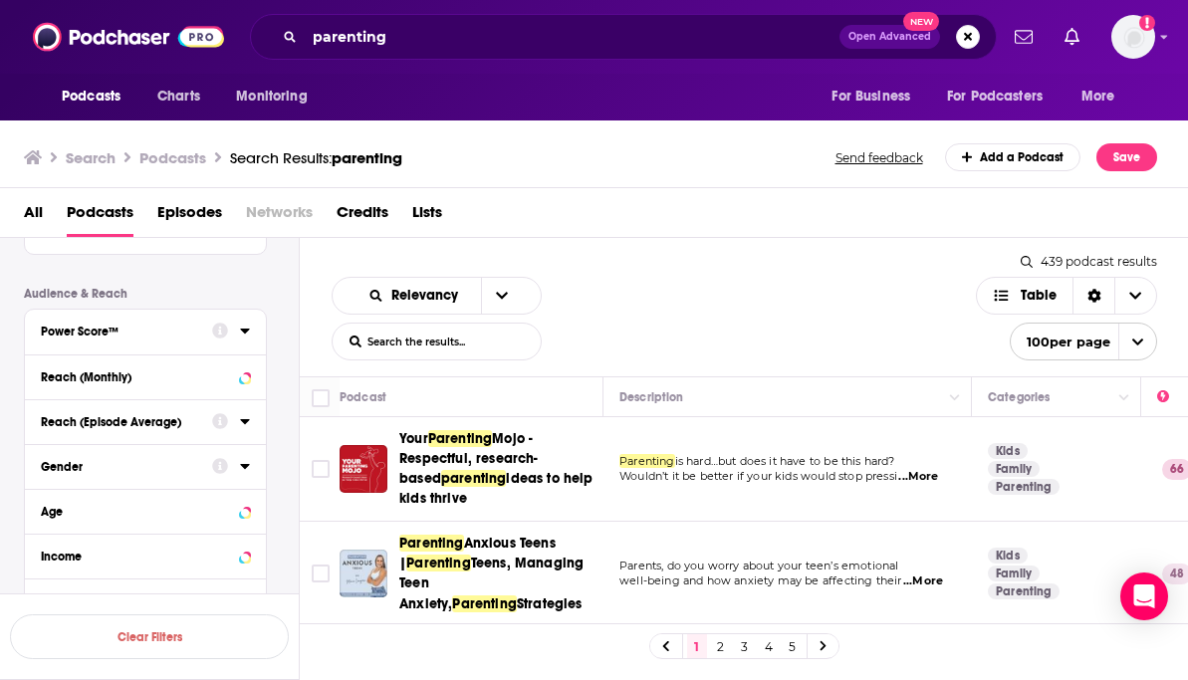
click at [167, 321] on button "Power Score™" at bounding box center [126, 330] width 171 height 25
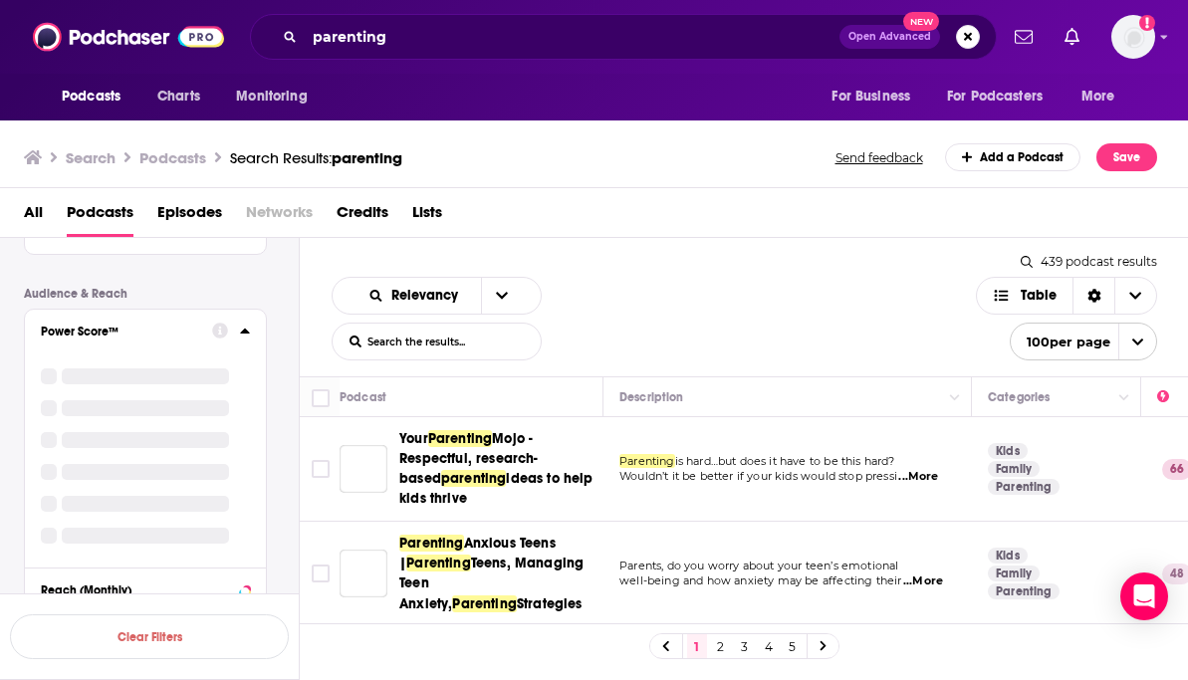
click at [249, 331] on icon at bounding box center [245, 331] width 10 height 16
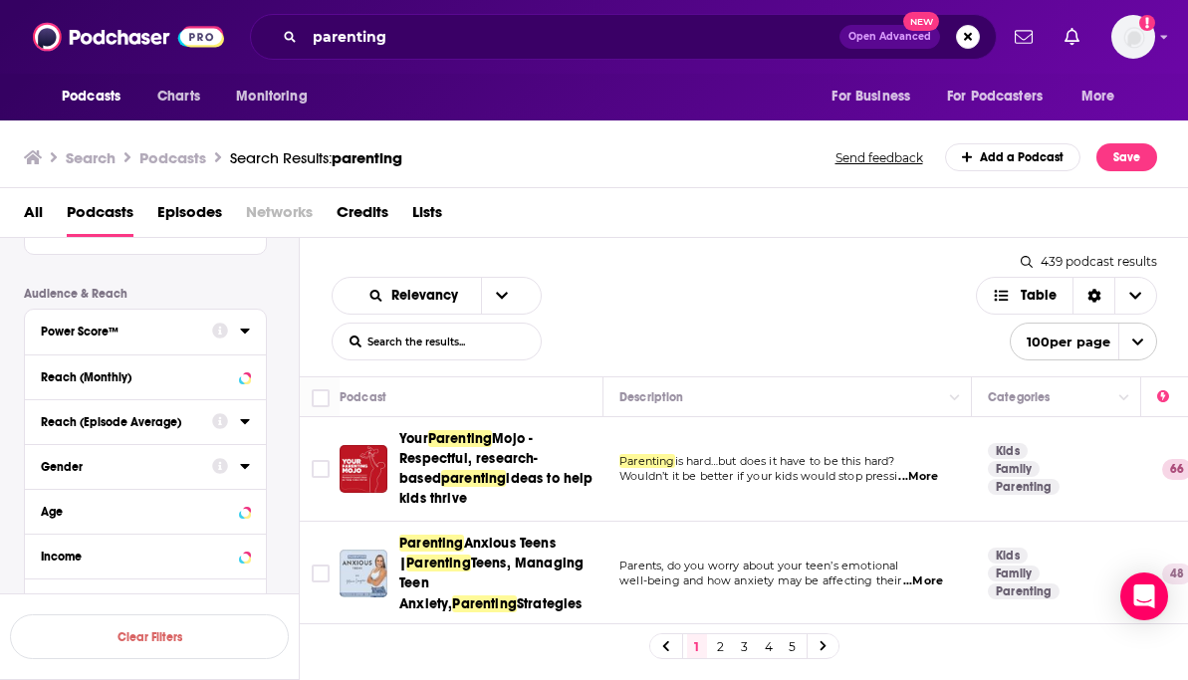
click at [249, 331] on icon at bounding box center [245, 331] width 10 height 16
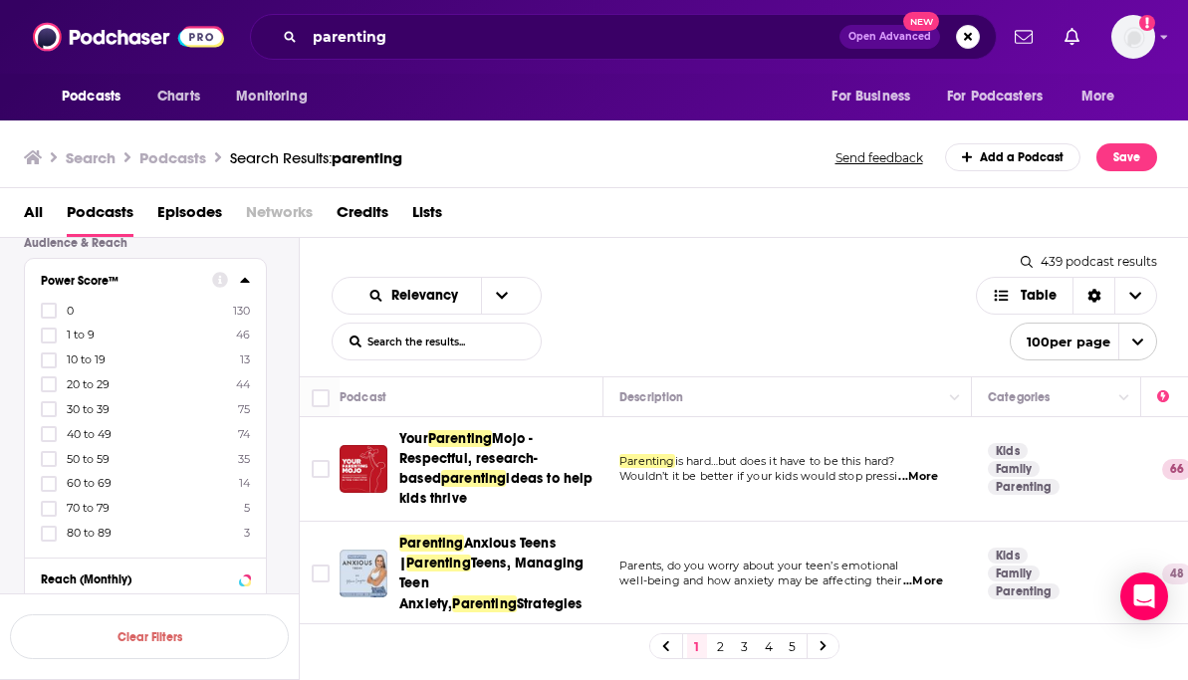
scroll to position [811, 0]
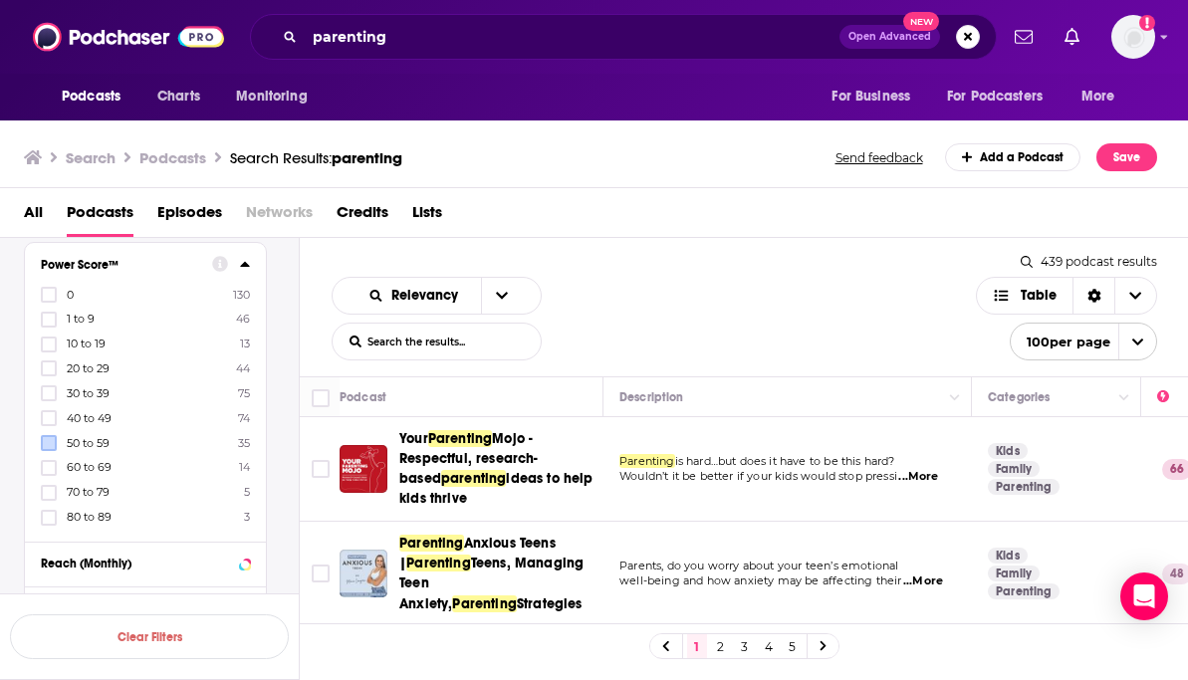
click at [52, 415] on icon at bounding box center [49, 418] width 12 height 12
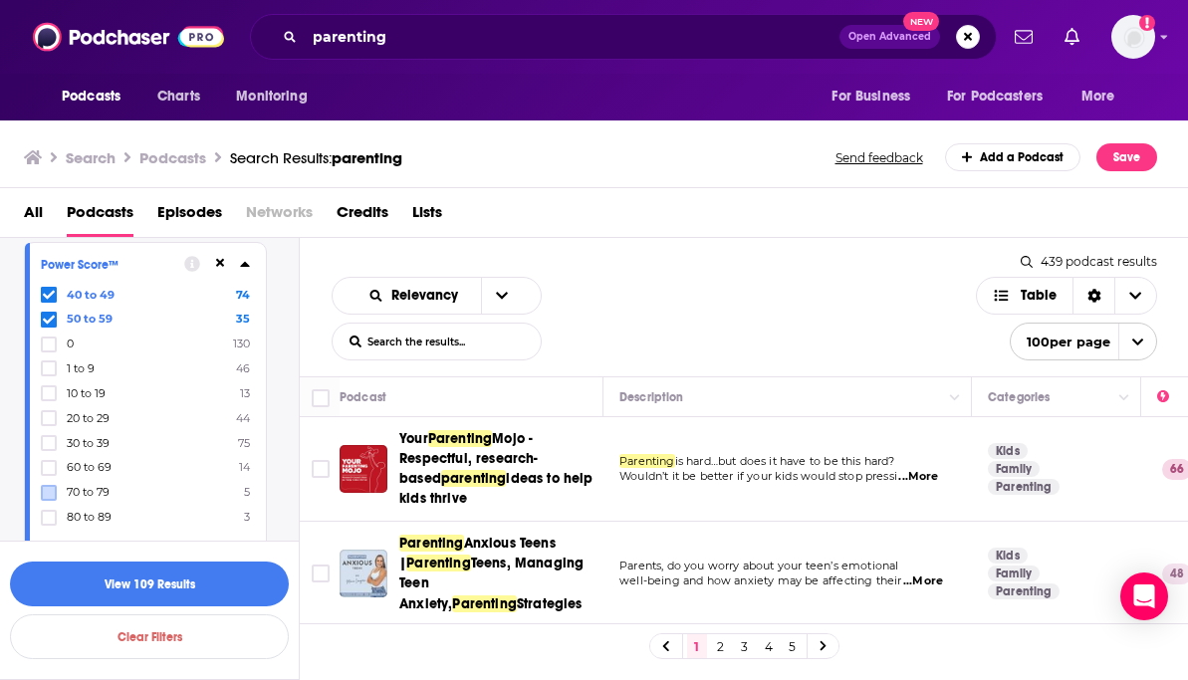
drag, startPoint x: 55, startPoint y: 461, endPoint x: 50, endPoint y: 491, distance: 30.3
click at [52, 463] on icon at bounding box center [49, 467] width 12 height 9
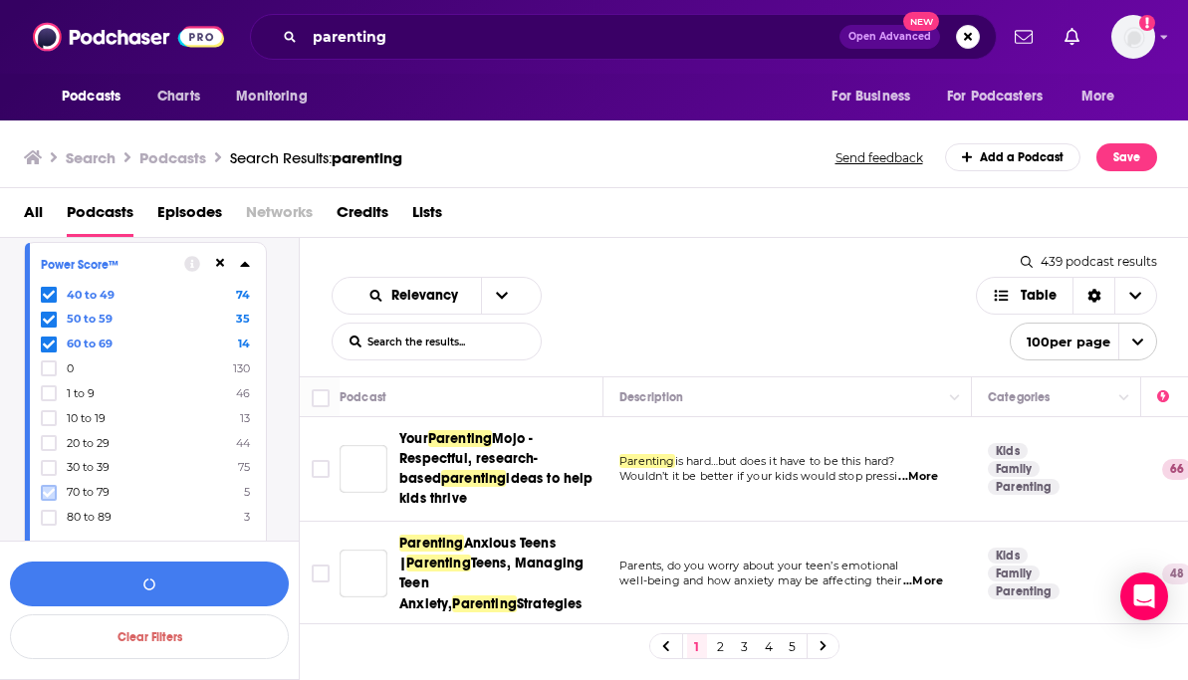
click at [49, 491] on icon at bounding box center [49, 493] width 12 height 12
click at [49, 513] on icon at bounding box center [49, 517] width 12 height 9
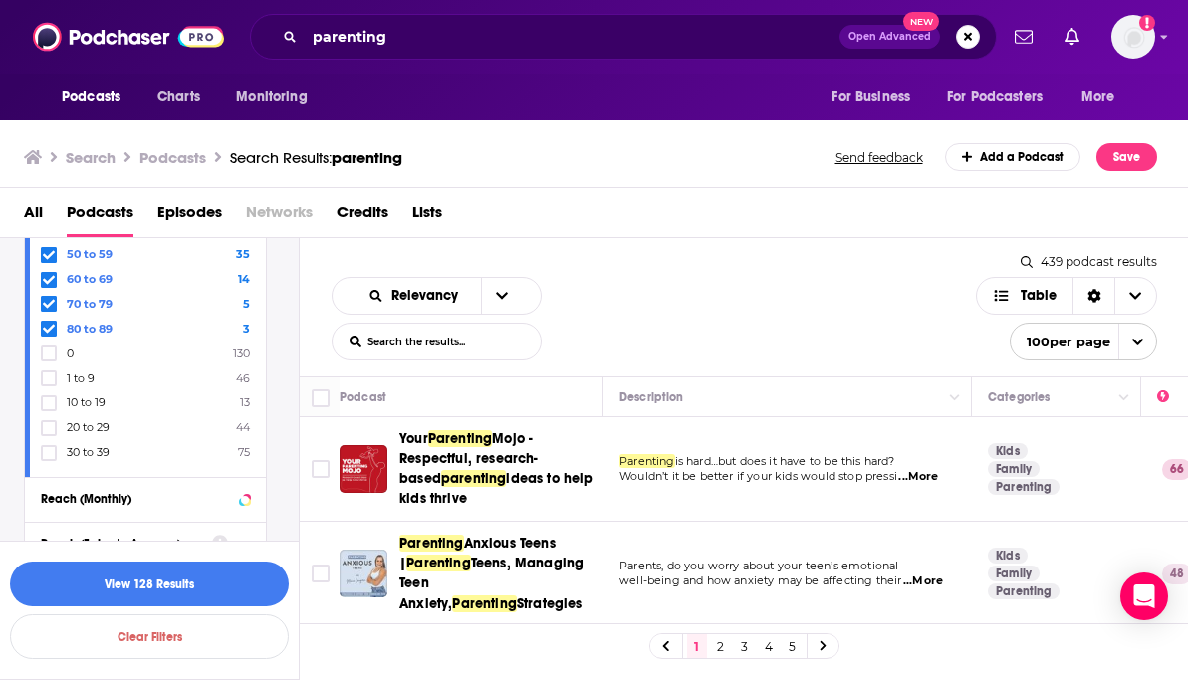
scroll to position [855, 0]
click at [157, 590] on button "View 131 Results" at bounding box center [149, 584] width 279 height 45
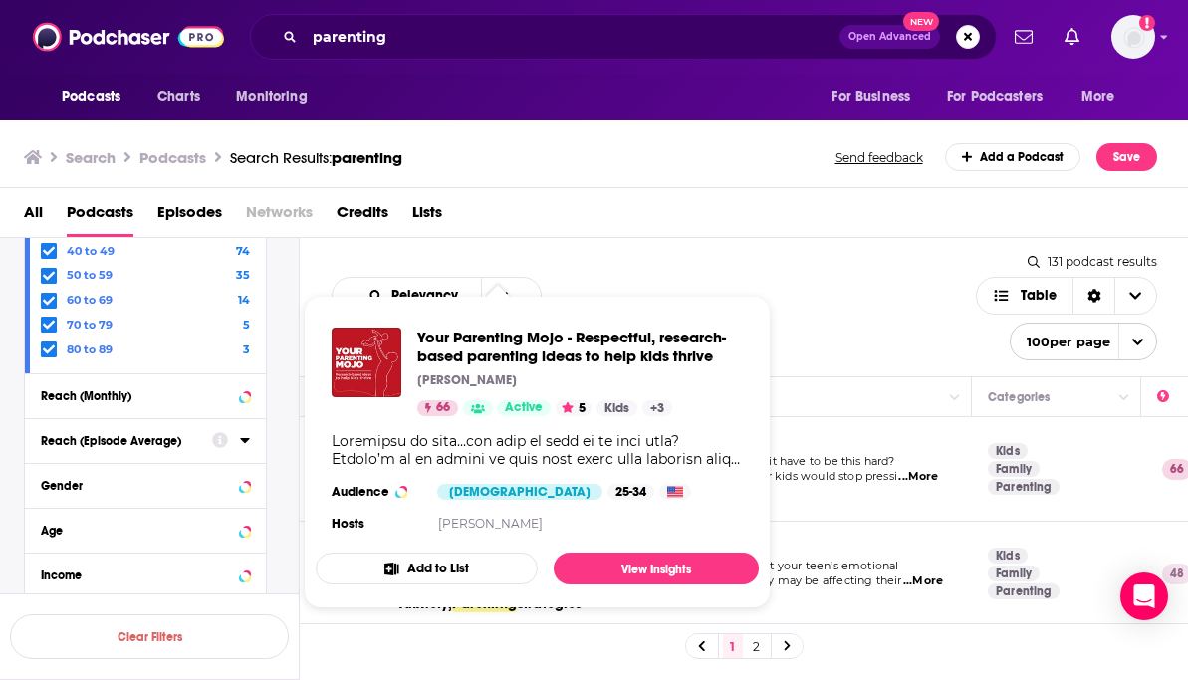
click at [471, 463] on div "Show Podcast Details" at bounding box center [537, 450] width 411 height 36
click at [596, 205] on div "All Podcasts Episodes Networks Credits Lists" at bounding box center [598, 216] width 1149 height 41
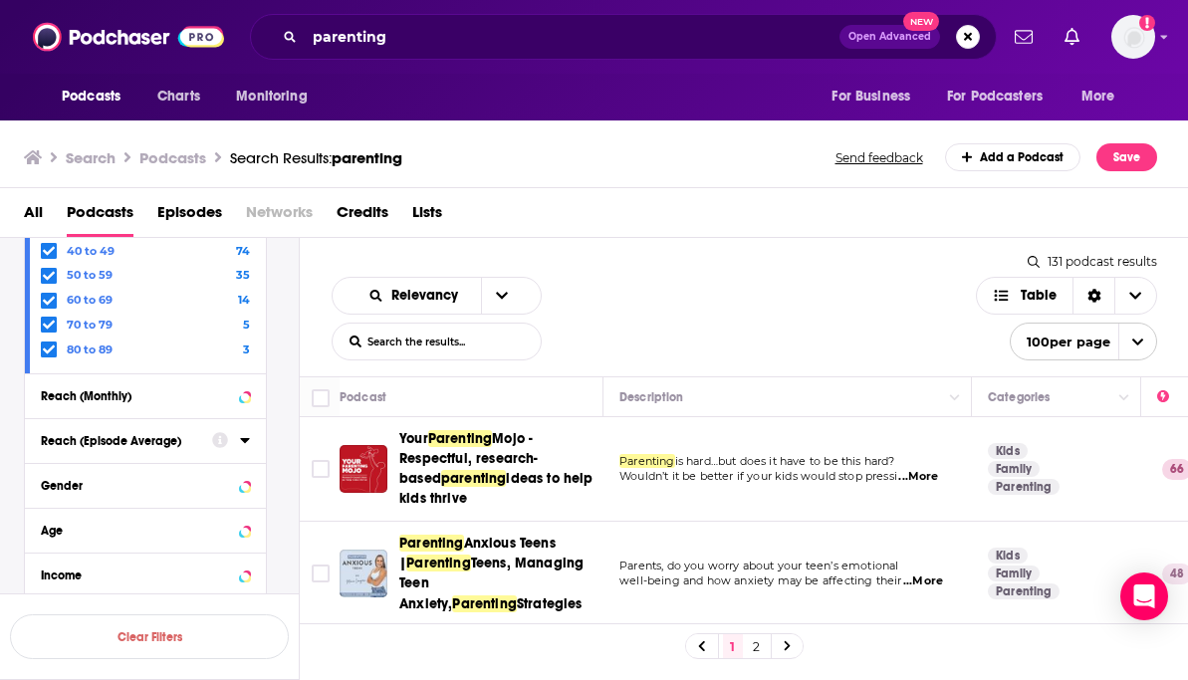
click at [454, 448] on div "Podcasts Charts Monitoring parenting Open Advanced New For Business For Podcast…" at bounding box center [594, 340] width 1188 height 680
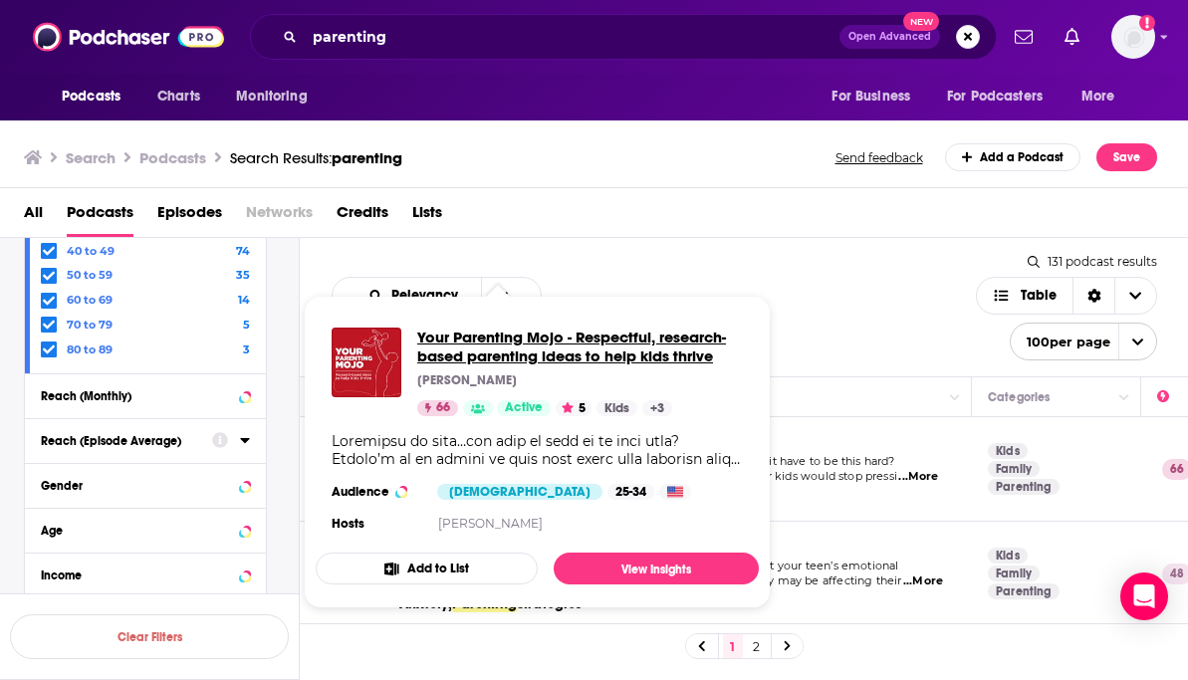
click at [502, 352] on span "Your Parenting Mojo - Respectful, research-based parenting ideas to help kids t…" at bounding box center [580, 347] width 326 height 38
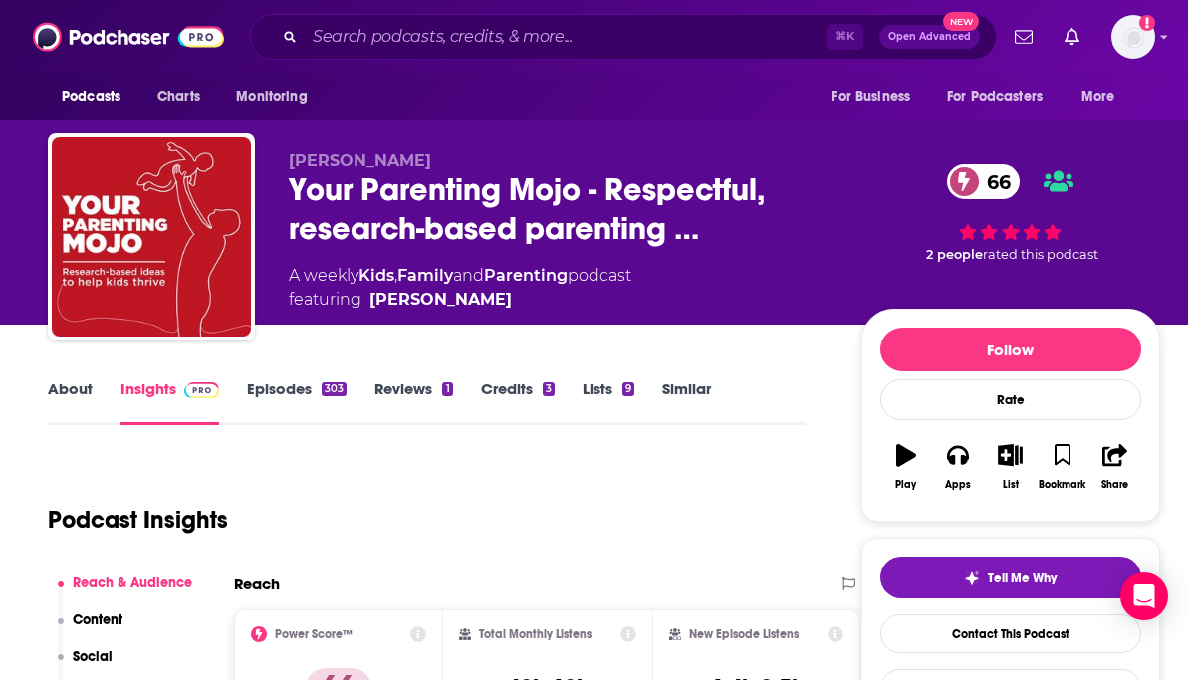
click at [82, 404] on link "About" at bounding box center [70, 402] width 45 height 46
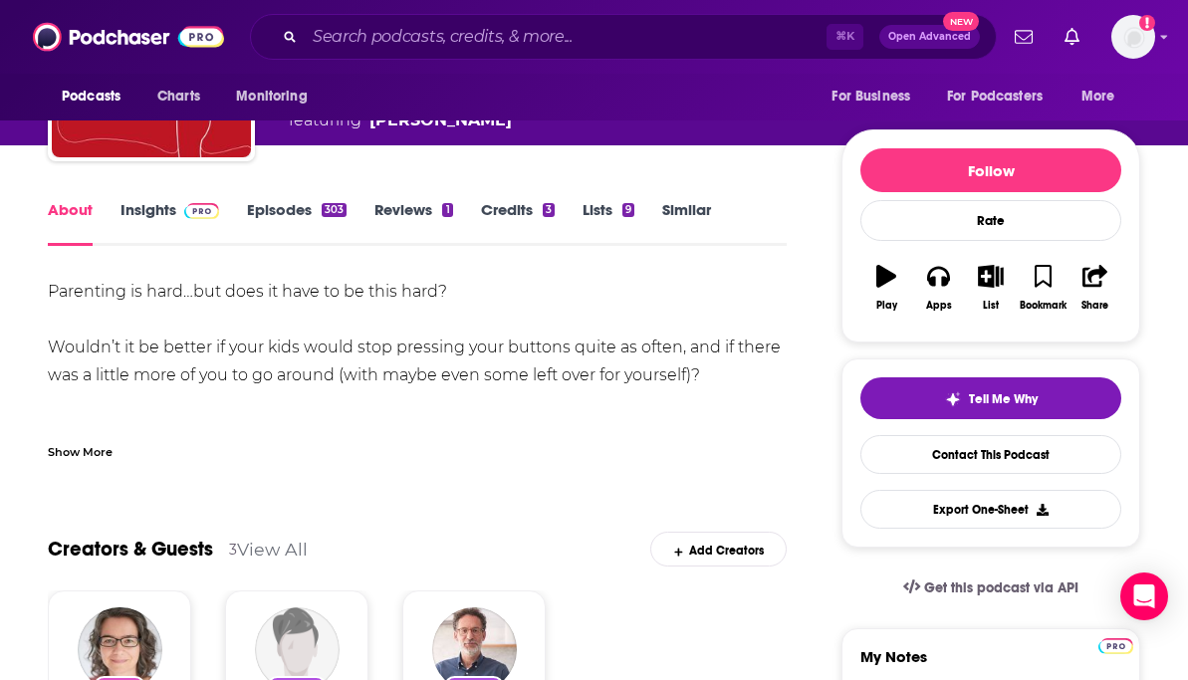
scroll to position [155, 0]
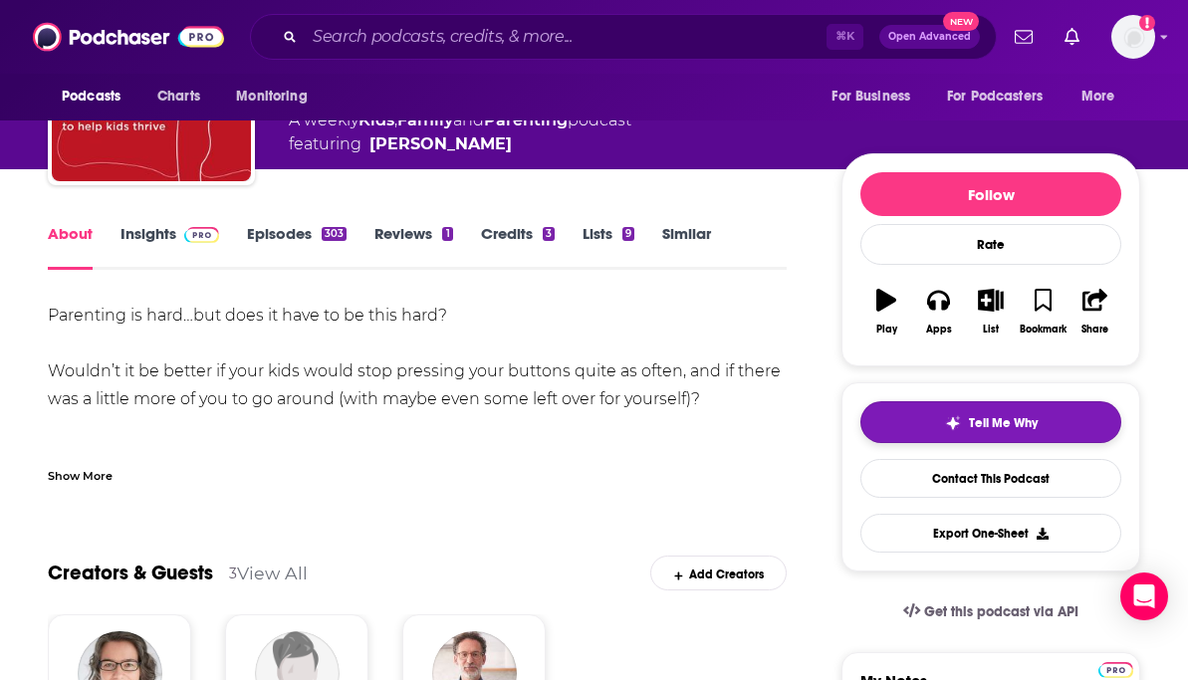
click at [980, 436] on button "Tell Me Why" at bounding box center [990, 422] width 261 height 42
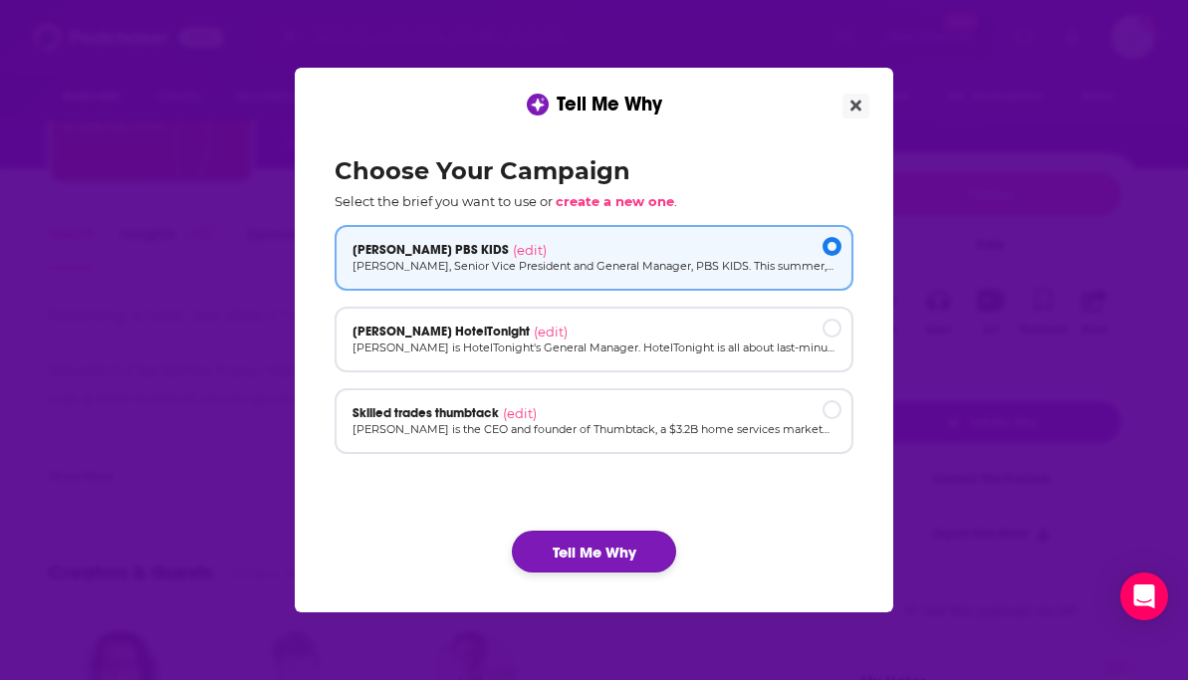
click at [603, 559] on button "Tell Me Why" at bounding box center [594, 552] width 164 height 42
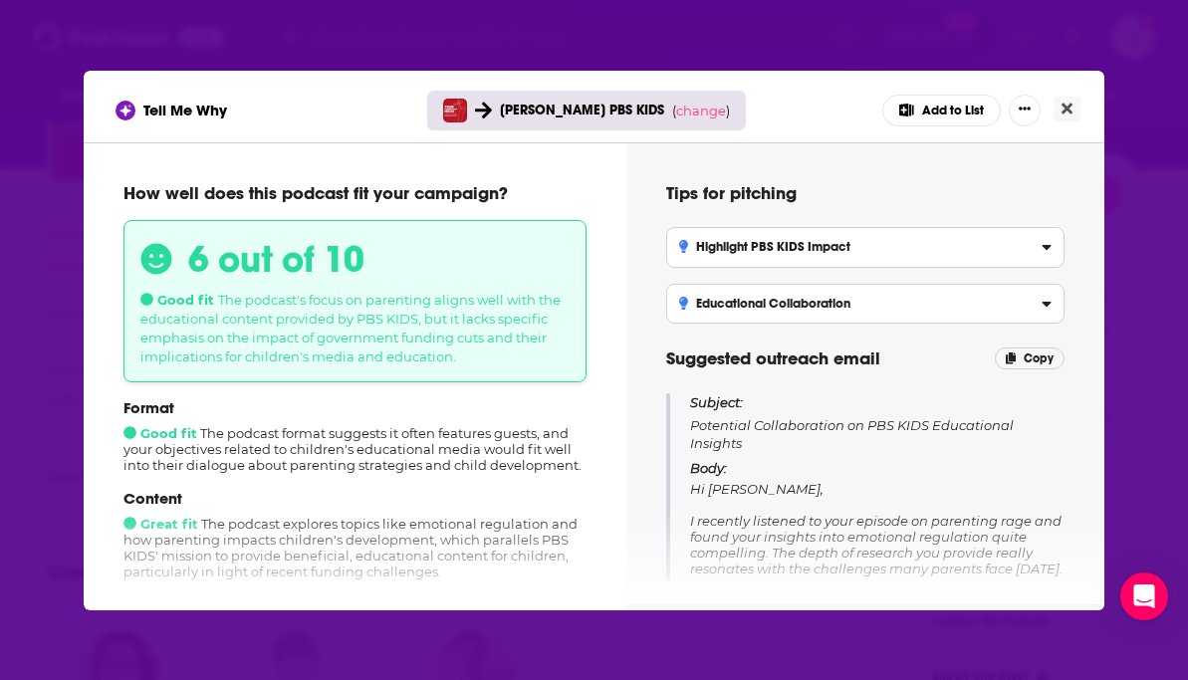
drag, startPoint x: 219, startPoint y: 296, endPoint x: 476, endPoint y: 362, distance: 265.4
click at [476, 362] on div "6 out of 10 Good fit The podcast's focus on parenting aligns well with the educ…" at bounding box center [354, 301] width 463 height 162
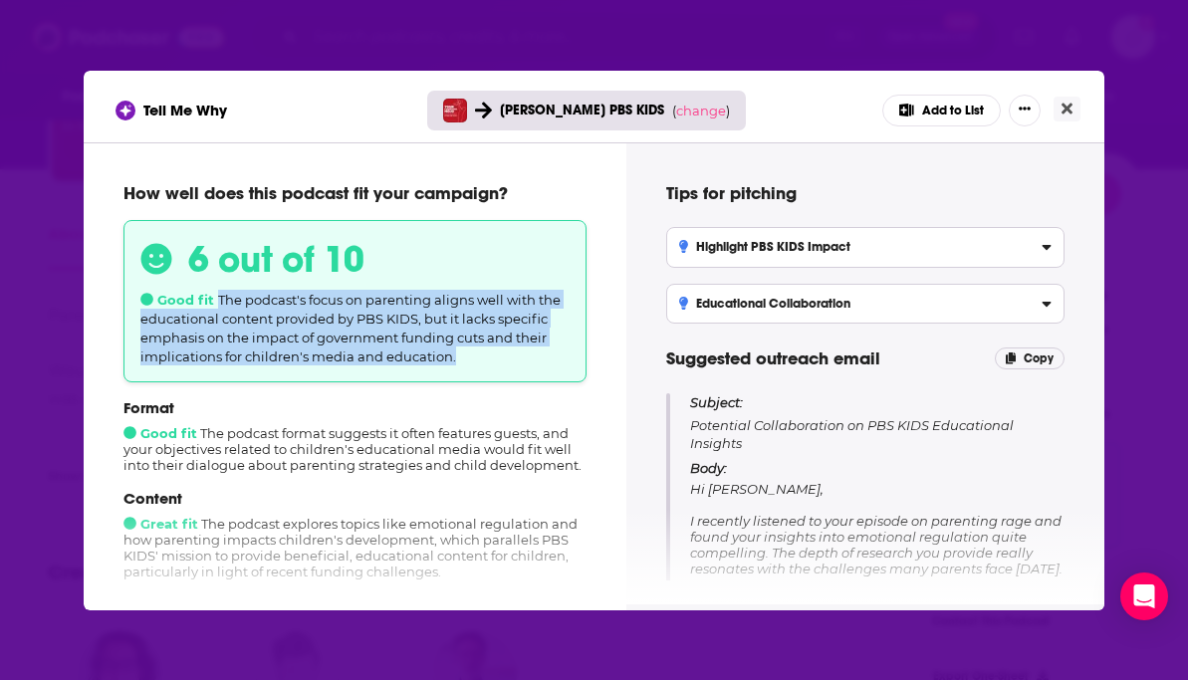
drag, startPoint x: 458, startPoint y: 363, endPoint x: 218, endPoint y: 302, distance: 247.7
click at [218, 302] on div "6 out of 10 Good fit The podcast's focus on parenting aligns well with the educ…" at bounding box center [354, 301] width 463 height 162
copy span "The podcast's focus on parenting aligns well with the educational content provi…"
click at [1068, 101] on icon "Close" at bounding box center [1066, 109] width 11 height 16
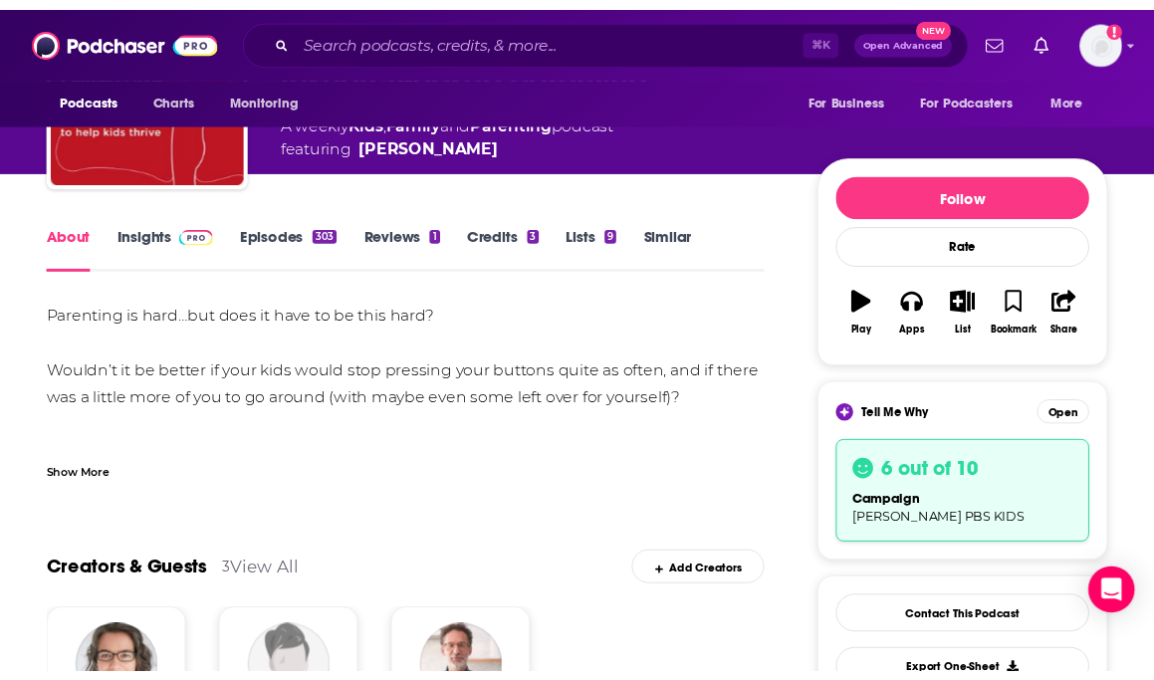
scroll to position [158, 0]
